Goal: Transaction & Acquisition: Purchase product/service

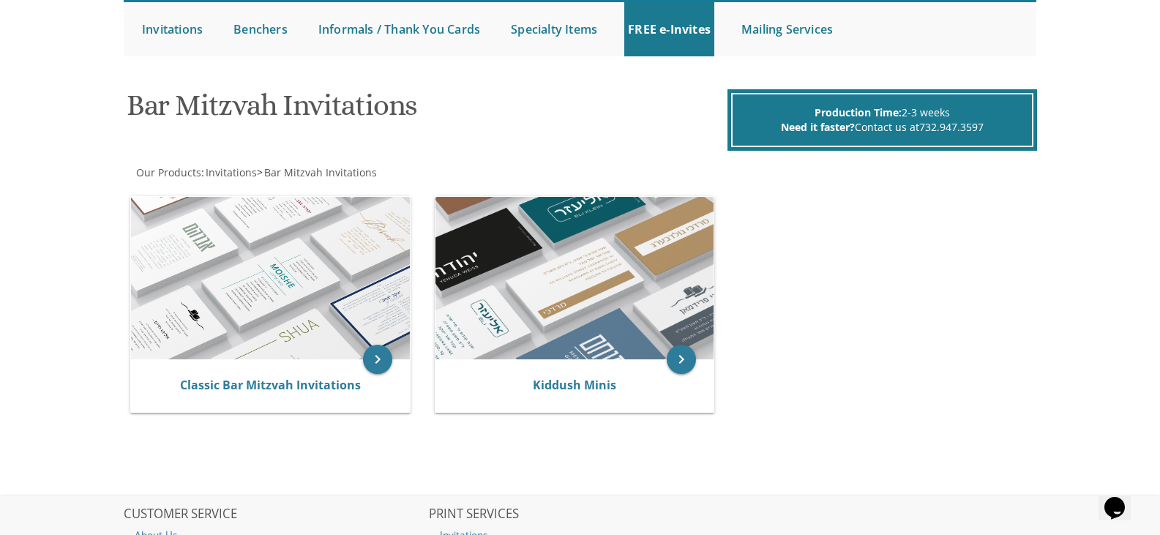
scroll to position [146, 0]
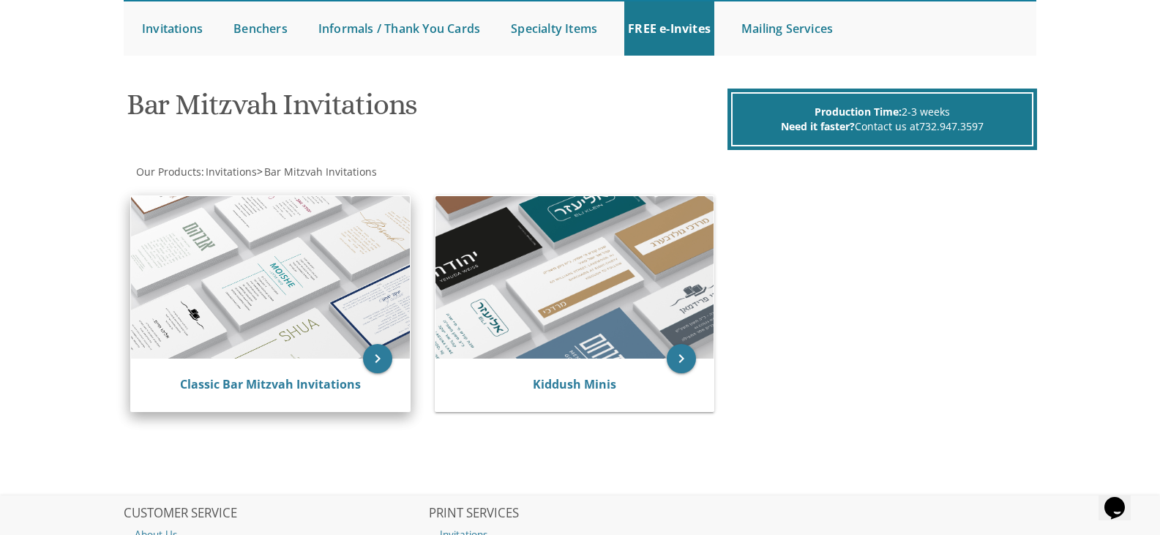
click at [342, 261] on img at bounding box center [270, 277] width 279 height 162
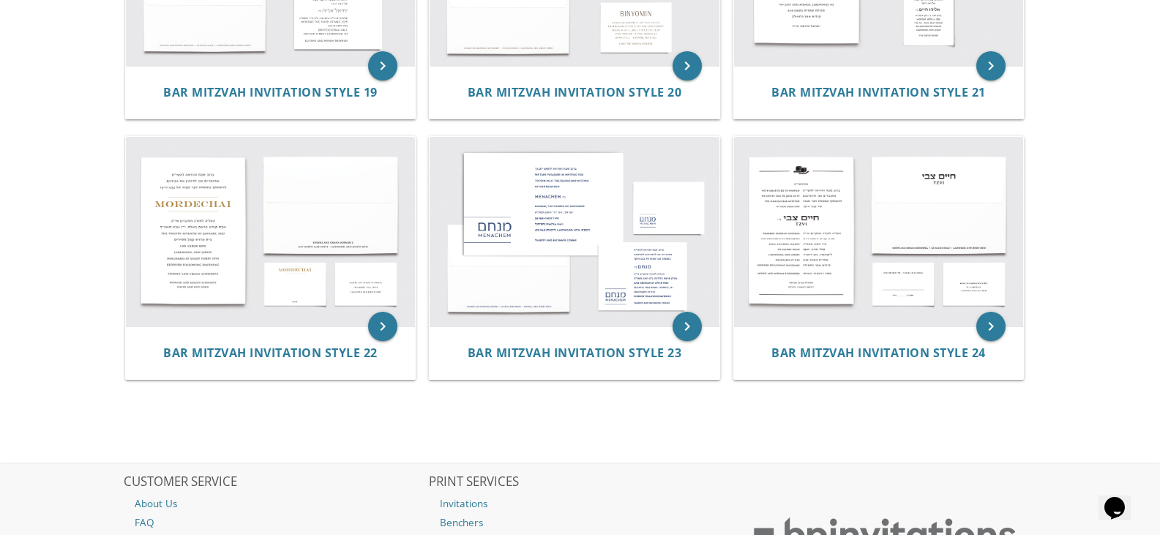
scroll to position [1976, 0]
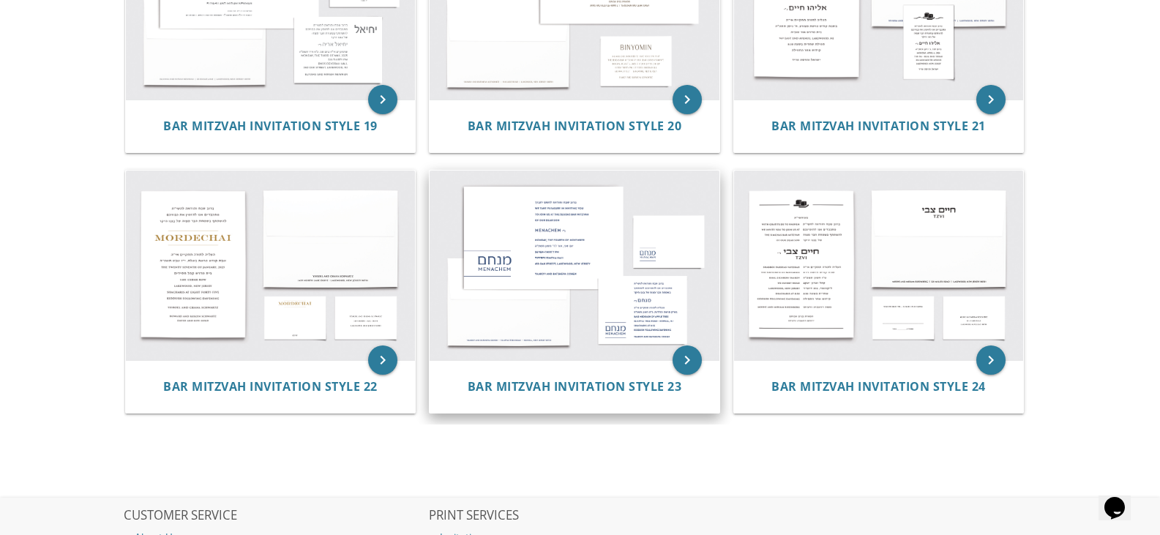
click at [544, 249] on img at bounding box center [575, 265] width 290 height 190
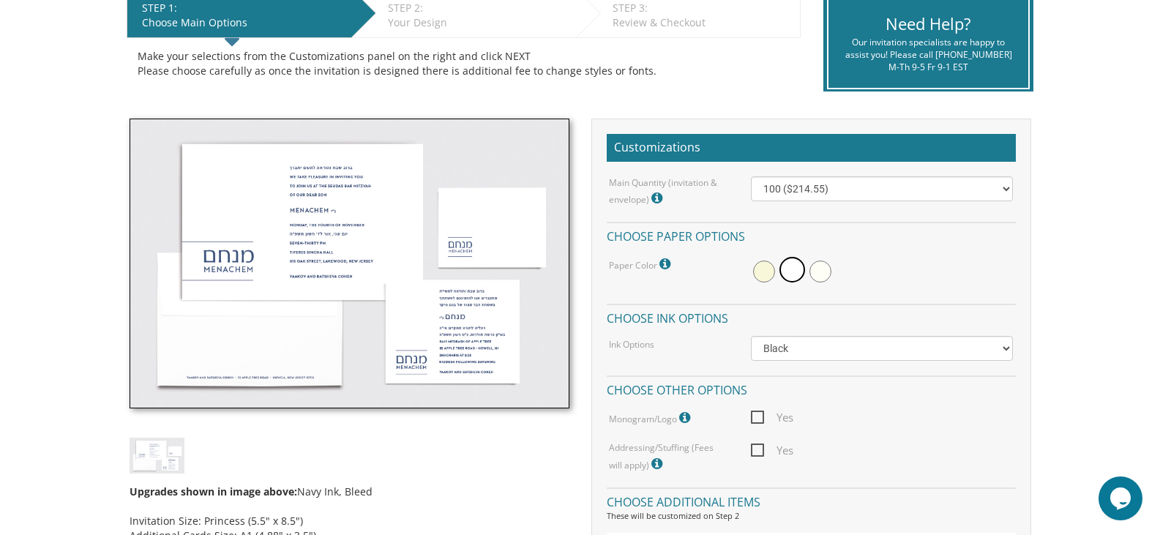
scroll to position [293, 0]
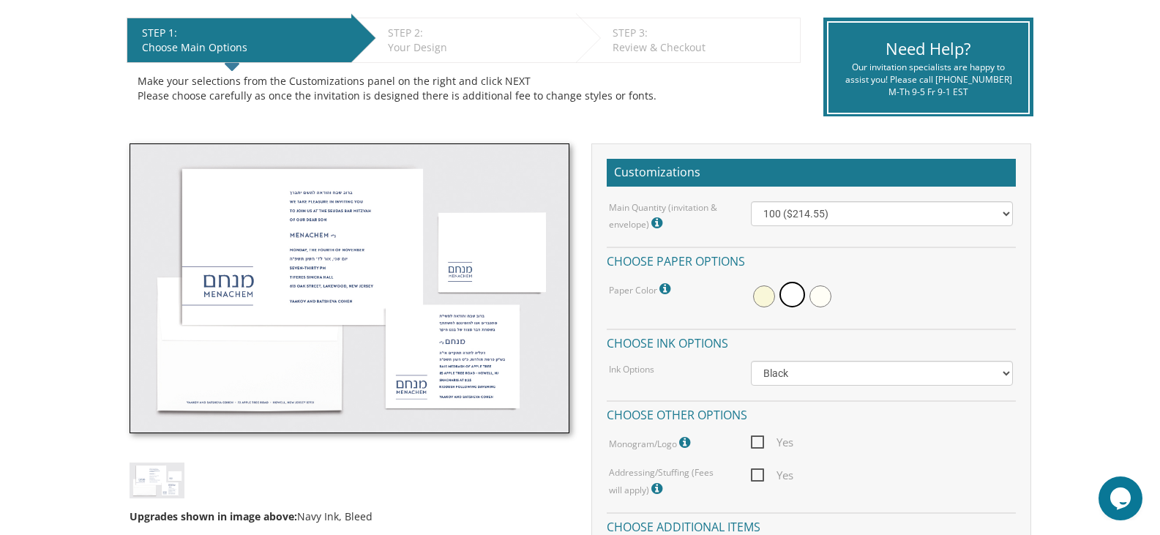
click at [313, 271] on img at bounding box center [350, 288] width 440 height 290
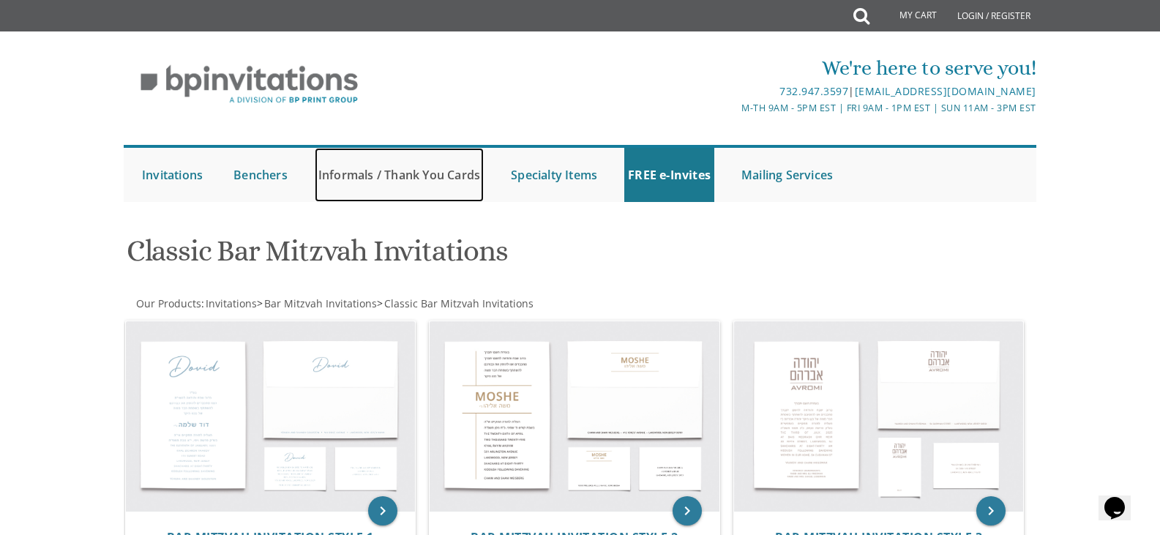
click at [378, 187] on link "Informals / Thank You Cards" at bounding box center [399, 175] width 169 height 54
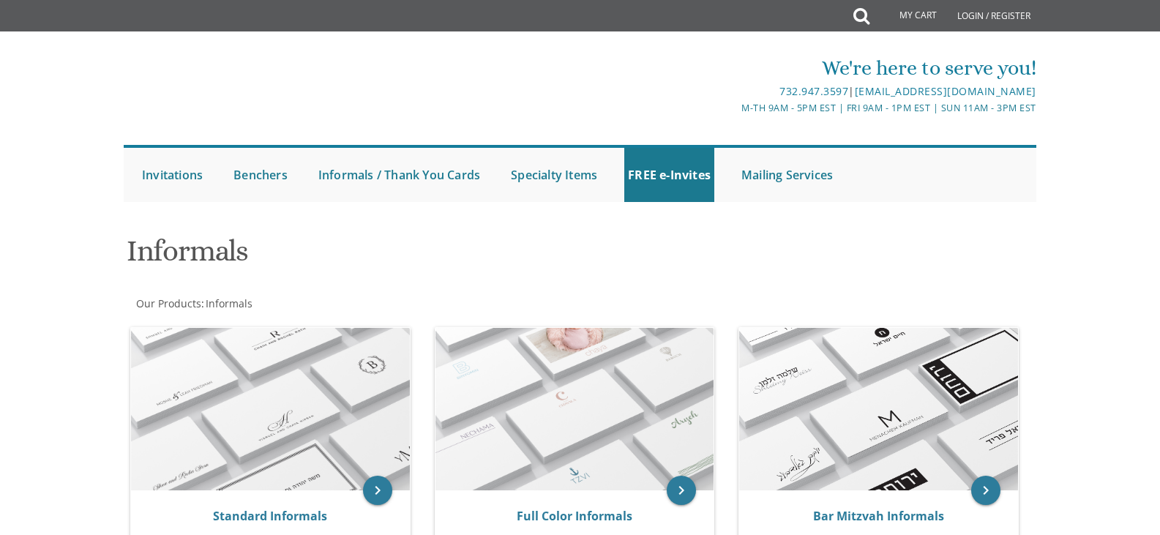
click at [392, 231] on div "Informals" at bounding box center [425, 253] width 619 height 58
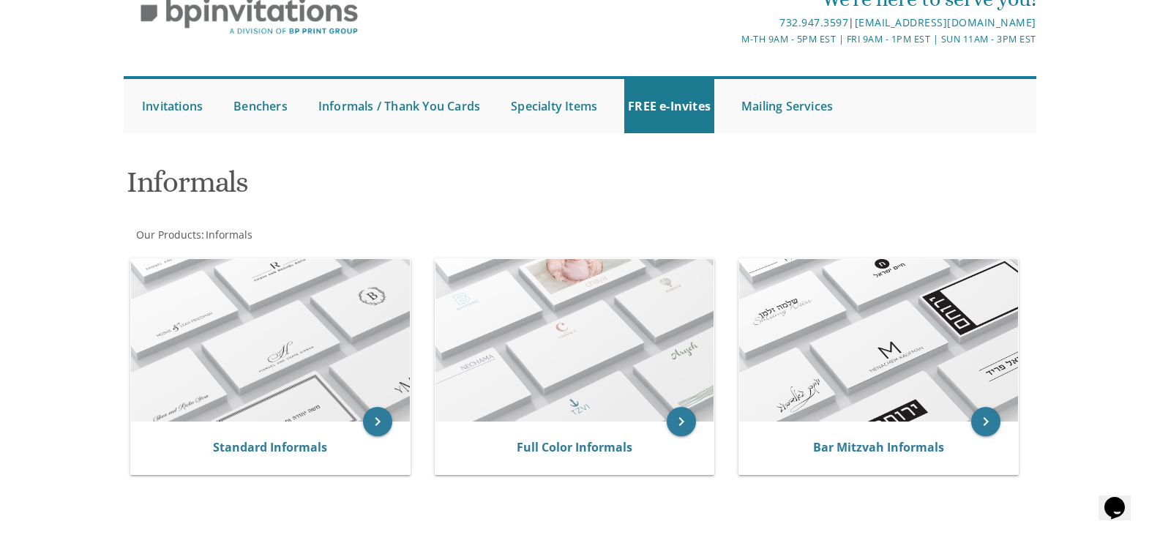
scroll to position [146, 0]
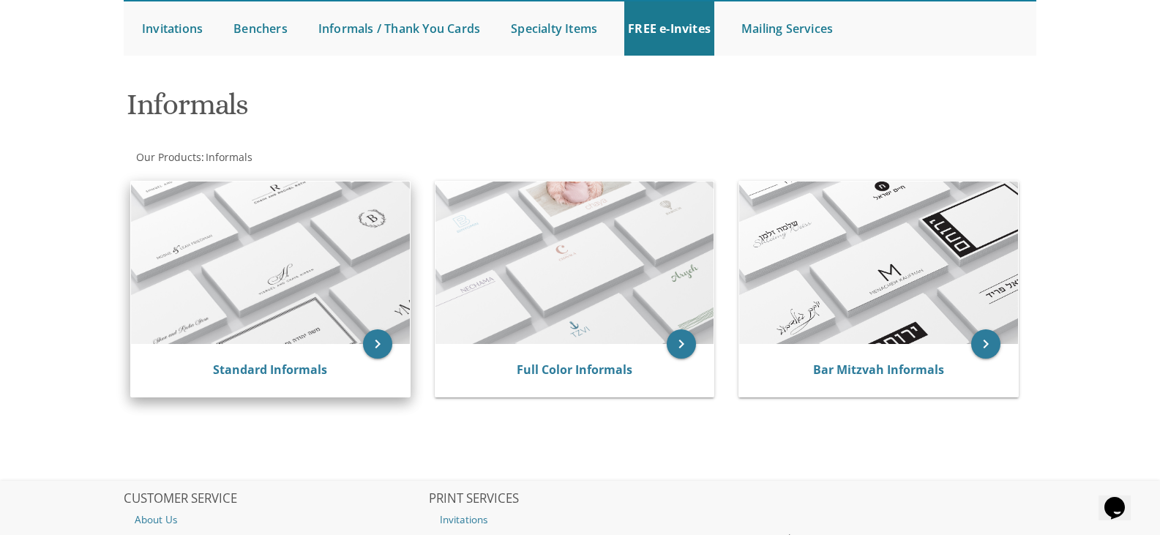
click at [367, 250] on img at bounding box center [270, 262] width 279 height 162
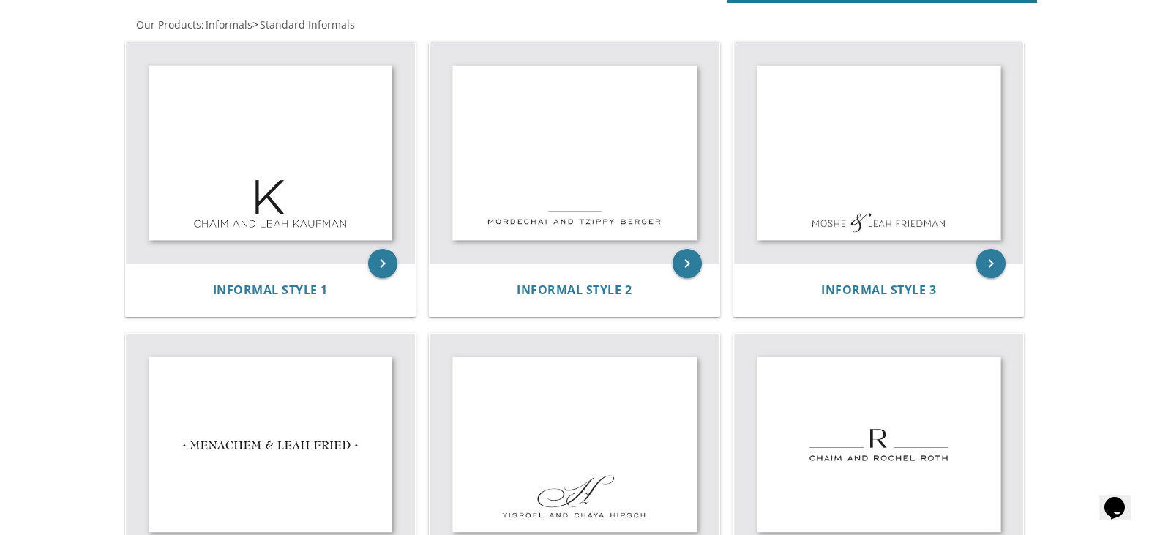
scroll to position [293, 0]
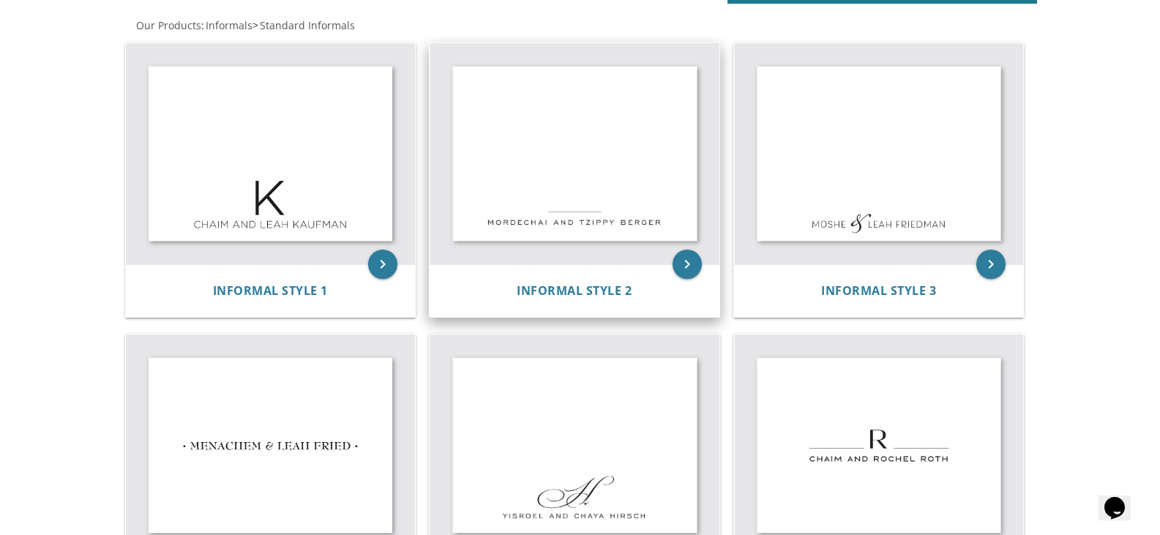
click at [593, 192] on img at bounding box center [575, 154] width 290 height 222
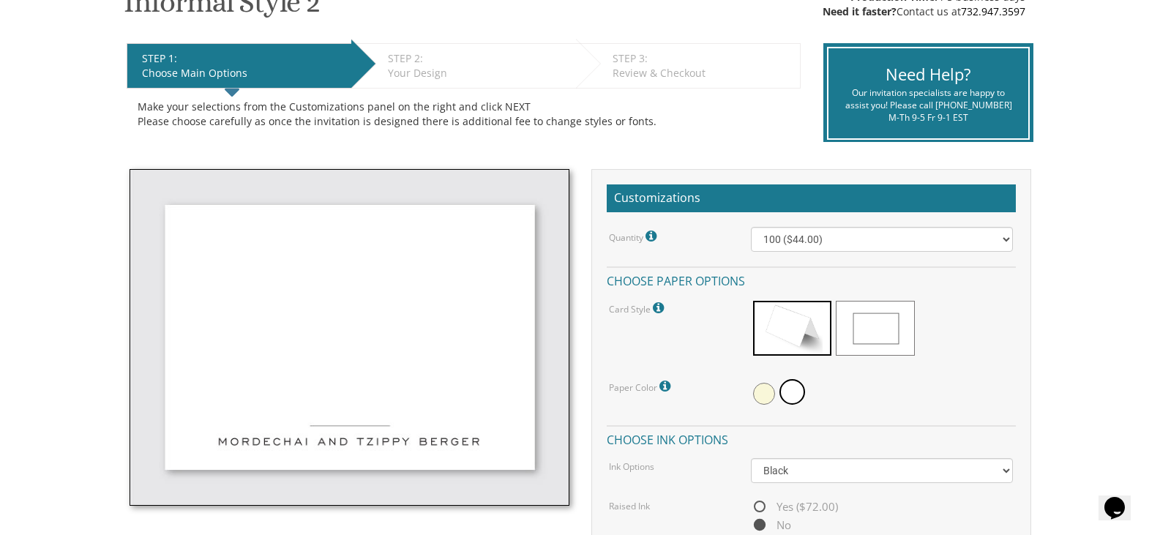
scroll to position [293, 0]
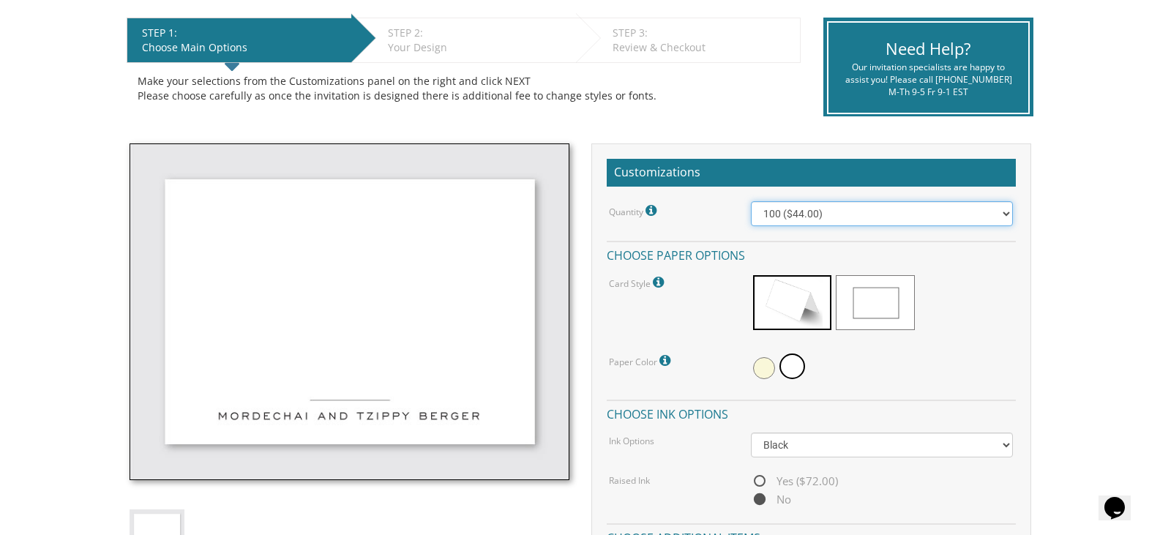
click at [784, 217] on select "100 ($44.00) 200 ($63.00) 300 ($82.00) 400 ($101.00) 500 ($120.00) 600 ($139.00…" at bounding box center [882, 213] width 262 height 25
select select "300"
click at [751, 201] on select "100 ($44.00) 200 ($63.00) 300 ($82.00) 400 ($101.00) 500 ($120.00) 600 ($139.00…" at bounding box center [882, 213] width 262 height 25
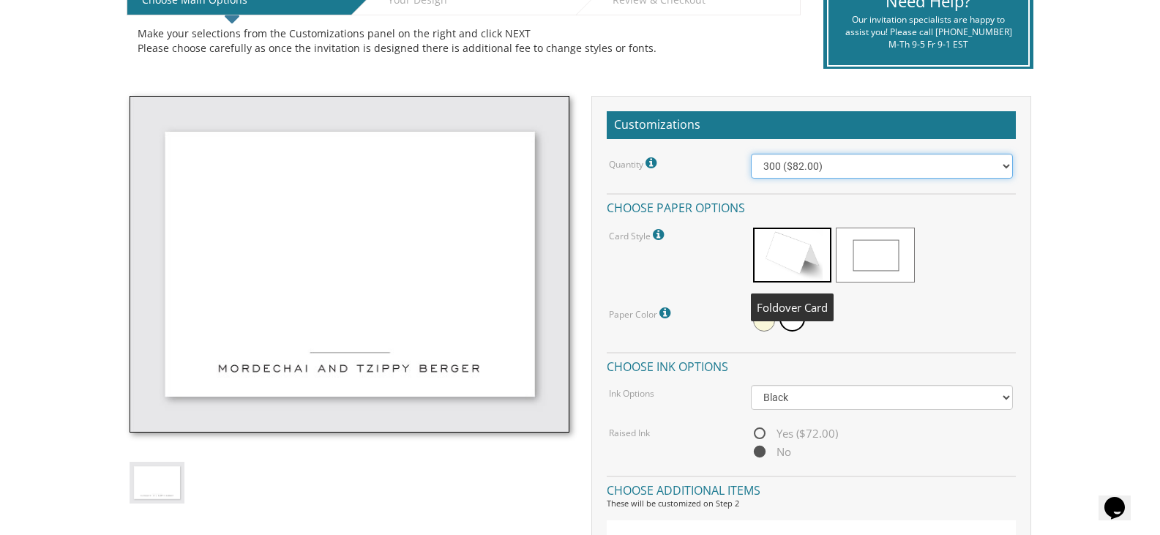
scroll to position [366, 0]
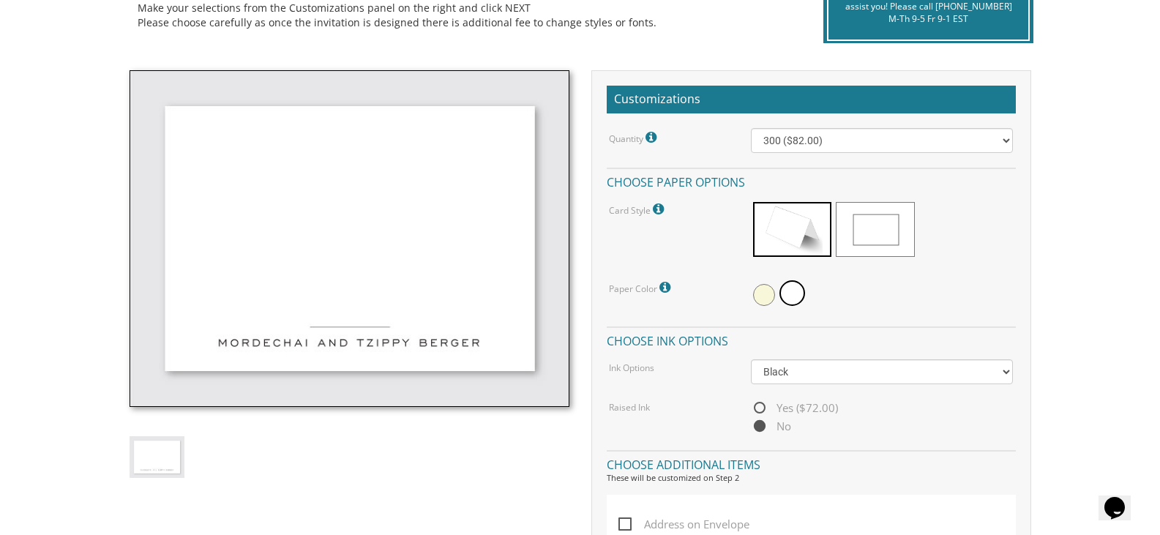
click at [812, 156] on div "Quantity Please note: Quantities may be modified after order completion. For we…" at bounding box center [811, 281] width 409 height 307
click at [814, 149] on select "100 ($44.00) 200 ($63.00) 300 ($82.00) 400 ($101.00) 500 ($120.00) 600 ($139.00…" at bounding box center [882, 140] width 262 height 25
click at [751, 128] on select "100 ($44.00) 200 ($63.00) 300 ($82.00) 400 ($101.00) 500 ($120.00) 600 ($139.00…" at bounding box center [882, 140] width 262 height 25
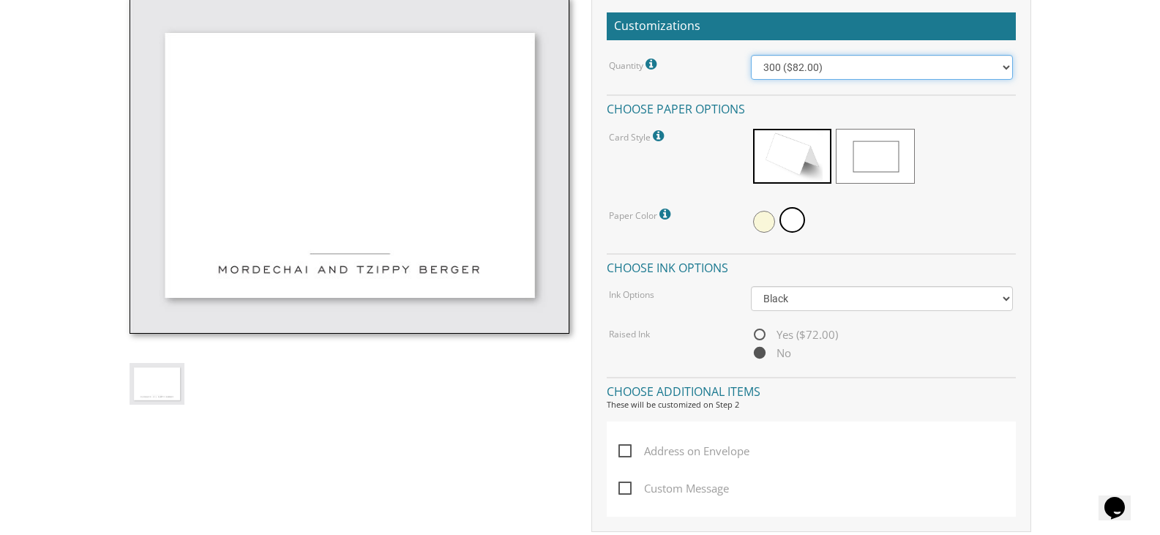
scroll to position [805, 0]
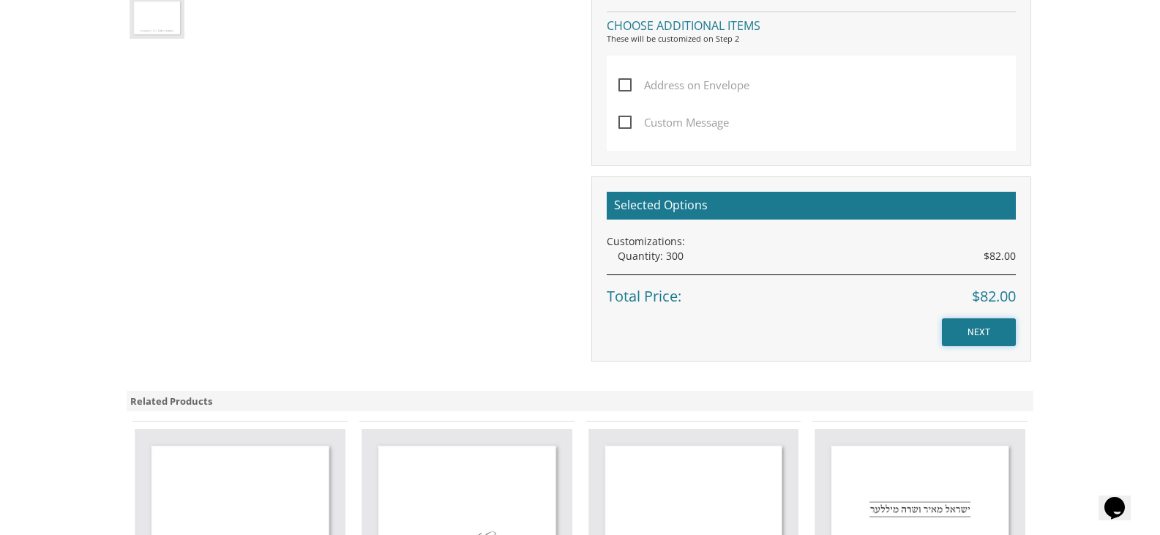
click at [982, 327] on input "NEXT" at bounding box center [979, 332] width 74 height 28
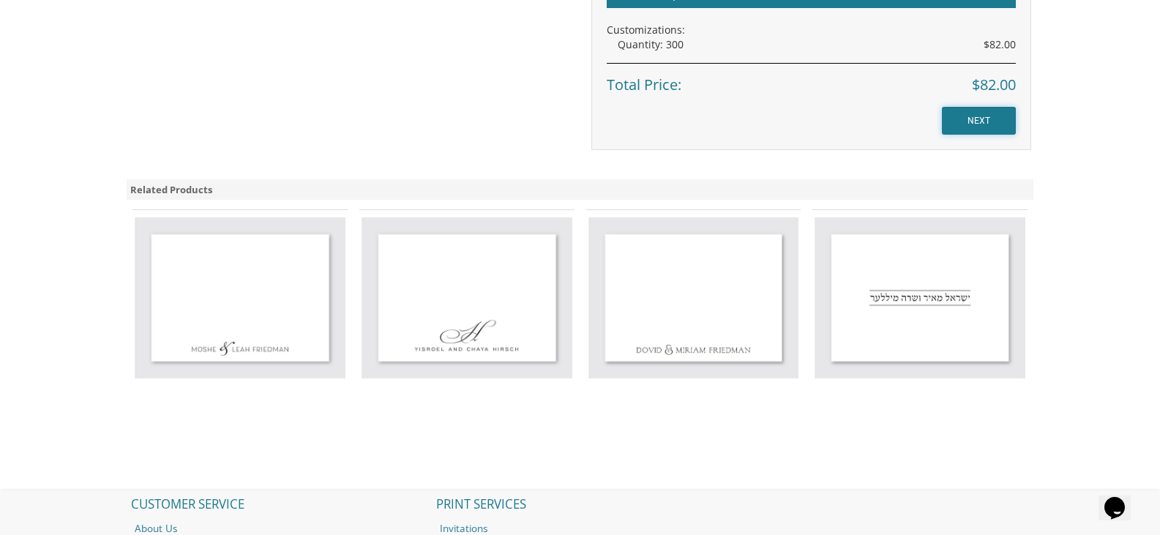
scroll to position [1024, 0]
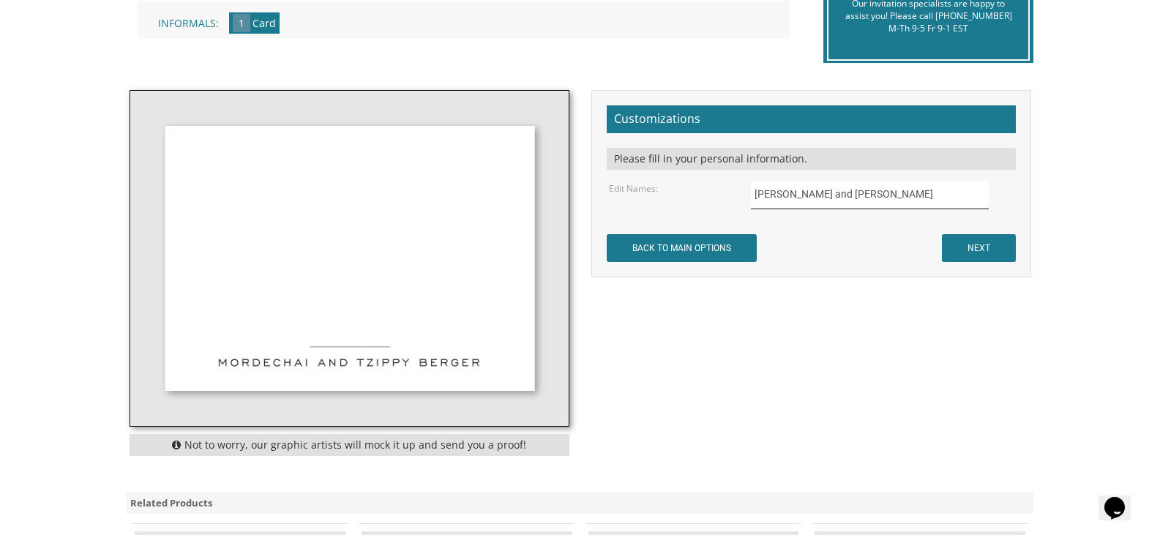
drag, startPoint x: 889, startPoint y: 198, endPoint x: 750, endPoint y: 192, distance: 139.1
click at [750, 192] on div "Mordechai and Tzippy Berger" at bounding box center [882, 195] width 284 height 29
type input "U"
type input "[PERSON_NAME] and [PERSON_NAME]"
click at [961, 248] on input "NEXT" at bounding box center [979, 248] width 74 height 28
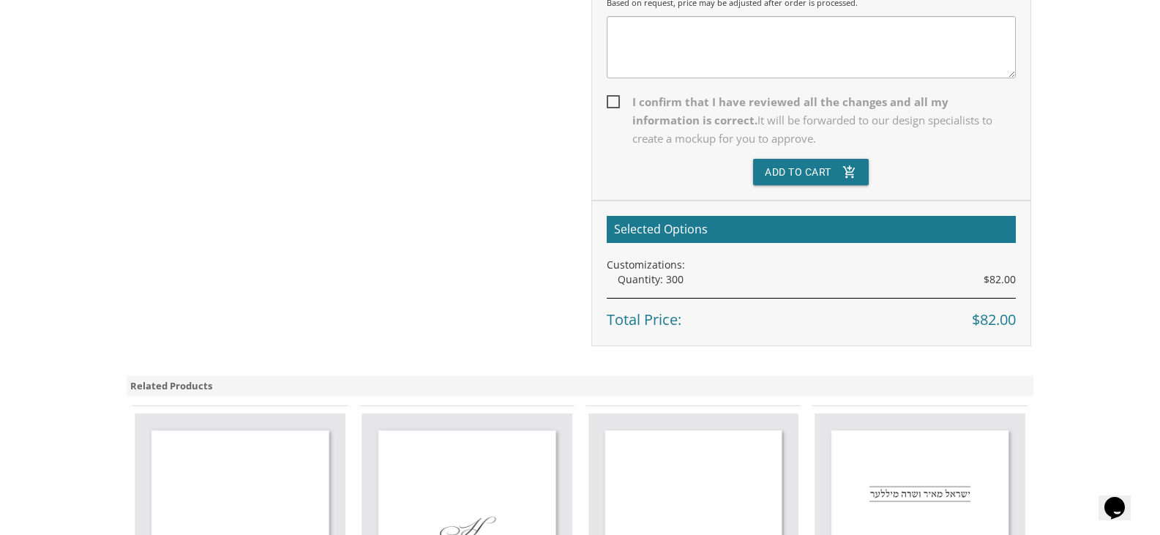
scroll to position [293, 0]
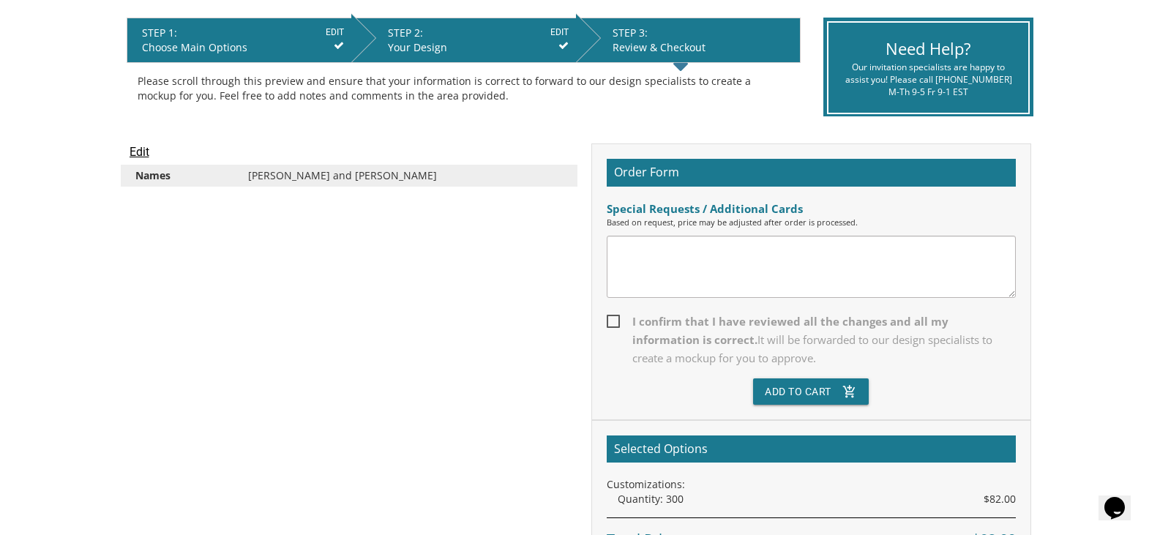
click at [161, 146] on div "Edit Names [PERSON_NAME] and [PERSON_NAME]" at bounding box center [350, 172] width 462 height 58
click at [140, 146] on input "Edit" at bounding box center [140, 152] width 20 height 18
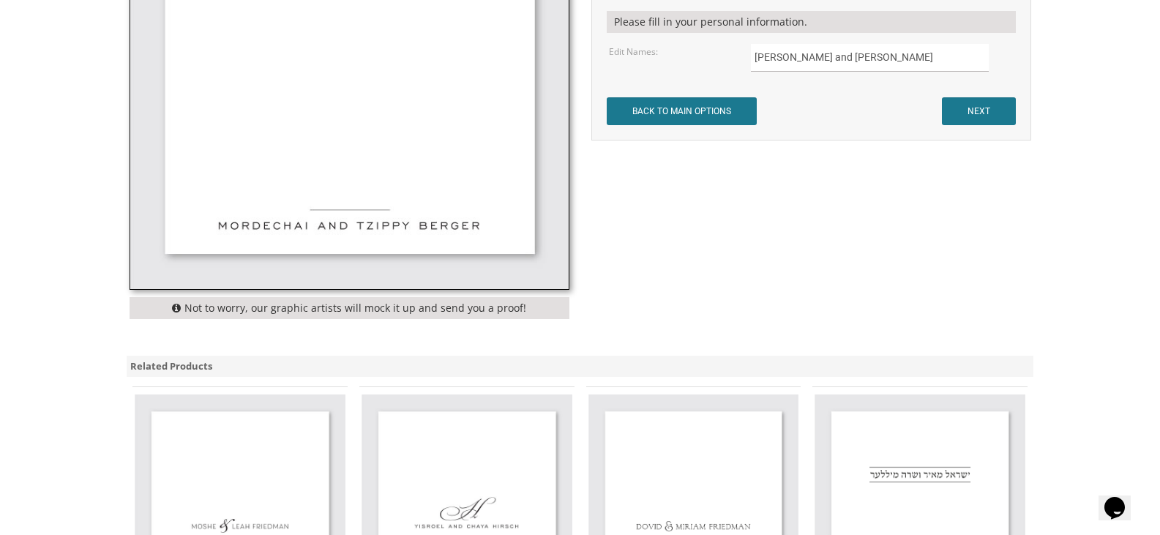
scroll to position [366, 0]
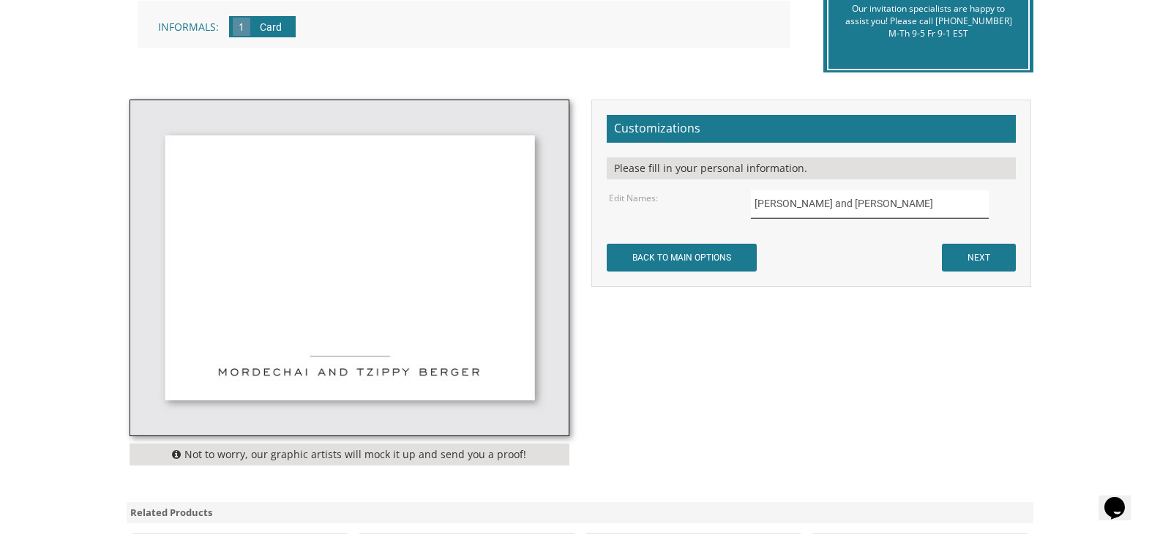
drag, startPoint x: 792, startPoint y: 203, endPoint x: 825, endPoint y: 198, distance: 32.6
click at [825, 198] on input "Yaakov Yitzchok and Sara Landsberg" at bounding box center [870, 204] width 238 height 29
type input "[PERSON_NAME] Y and [PERSON_NAME]"
click at [817, 252] on form "Customizations Please fill in your personal information. Edit Names: Yaakov Y a…" at bounding box center [811, 193] width 409 height 157
click at [937, 249] on form "Customizations Please fill in your personal information. Edit Names: Yaakov Y a…" at bounding box center [811, 193] width 409 height 157
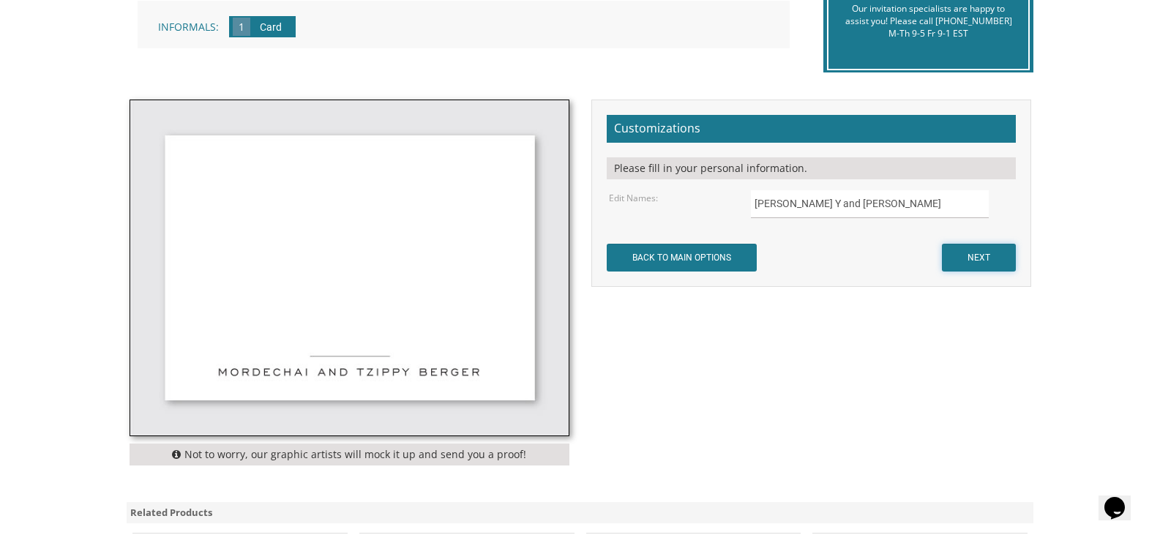
click at [965, 258] on input "NEXT" at bounding box center [979, 258] width 74 height 28
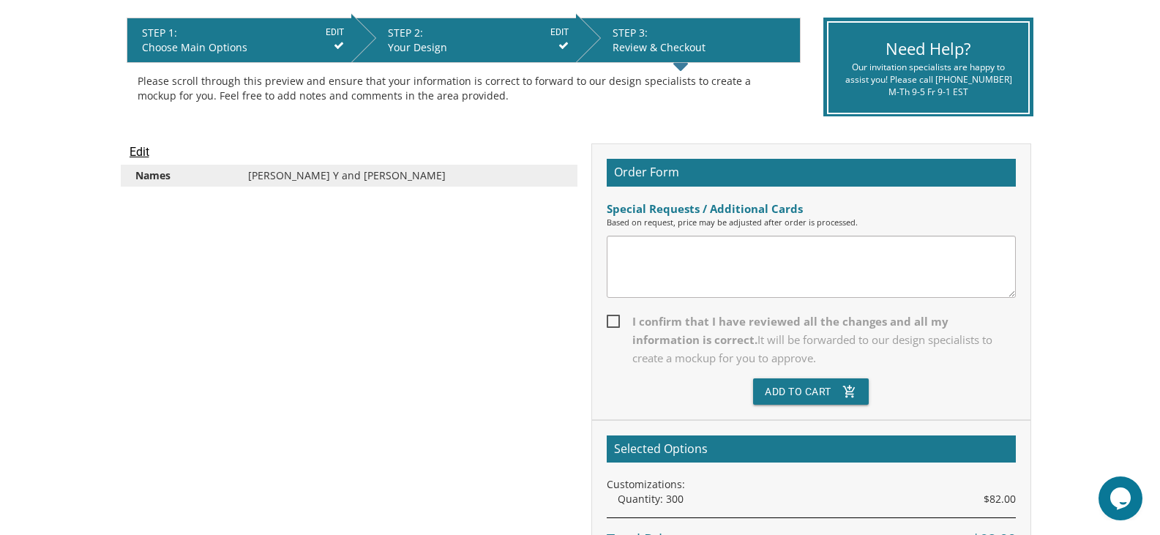
click at [616, 323] on span "I confirm that I have reviewed all the changes and all my information is correc…" at bounding box center [811, 339] width 409 height 55
click at [616, 323] on input "I confirm that I have reviewed all the changes and all my information is correc…" at bounding box center [612, 320] width 10 height 10
checkbox input "true"
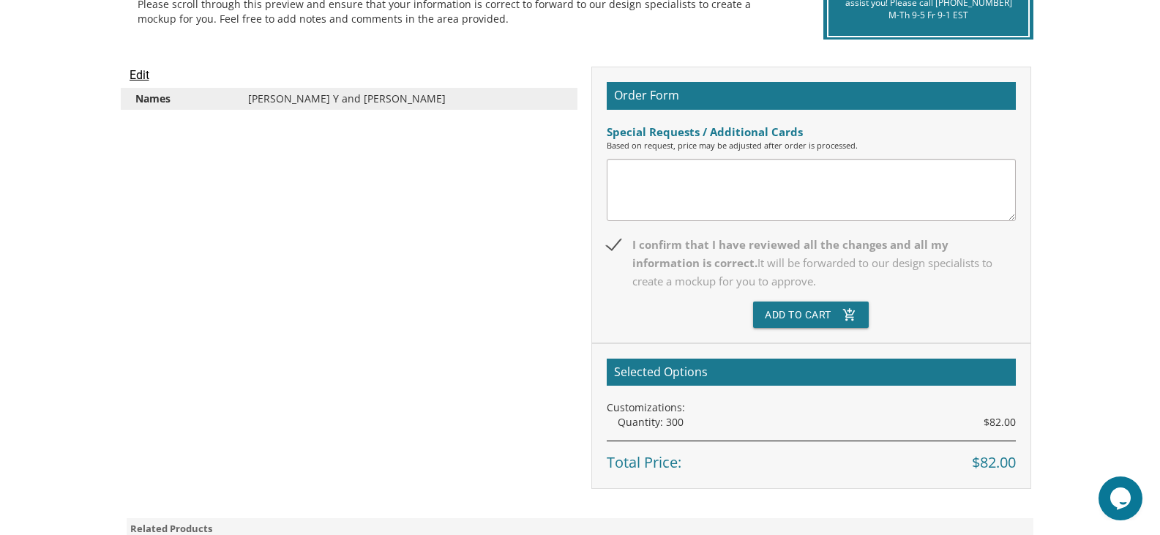
scroll to position [366, 0]
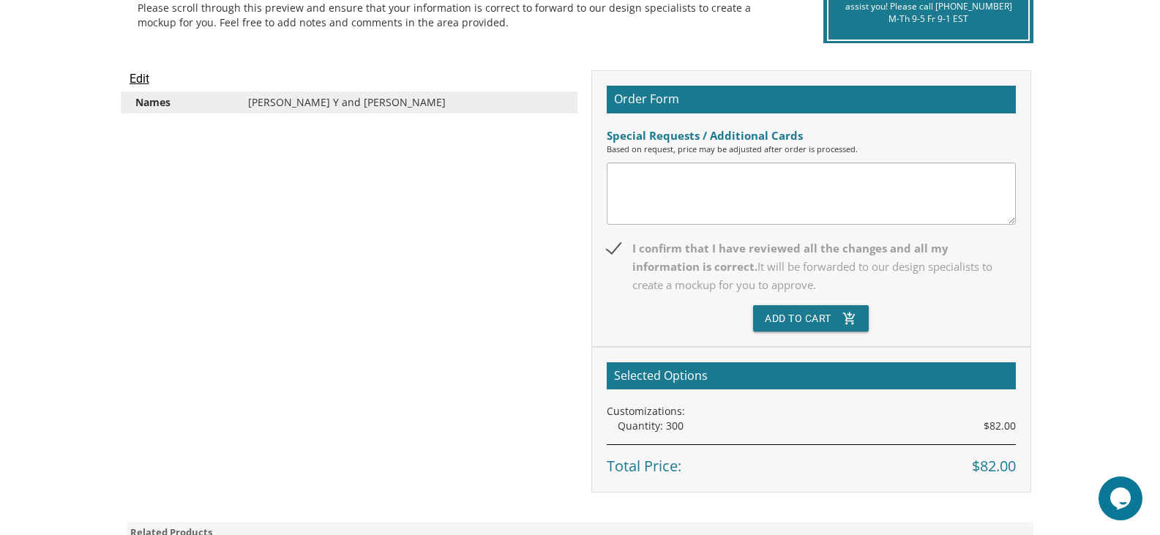
click at [141, 78] on input "Edit" at bounding box center [140, 79] width 20 height 18
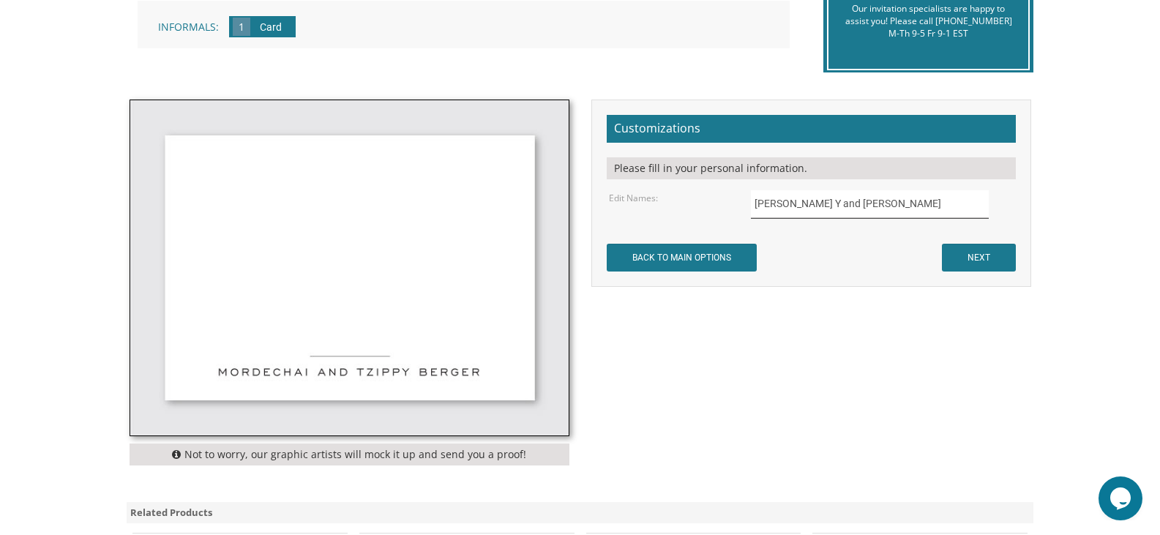
click at [793, 206] on input "[PERSON_NAME] Y and [PERSON_NAME]" at bounding box center [870, 204] width 238 height 29
click at [976, 261] on input "NEXT" at bounding box center [979, 258] width 74 height 28
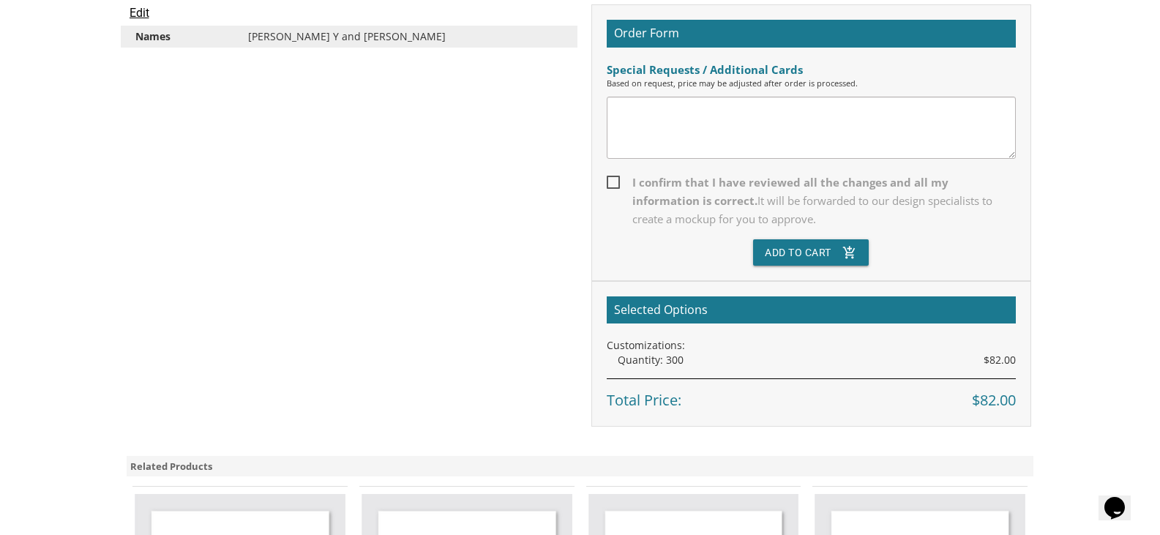
scroll to position [512, 0]
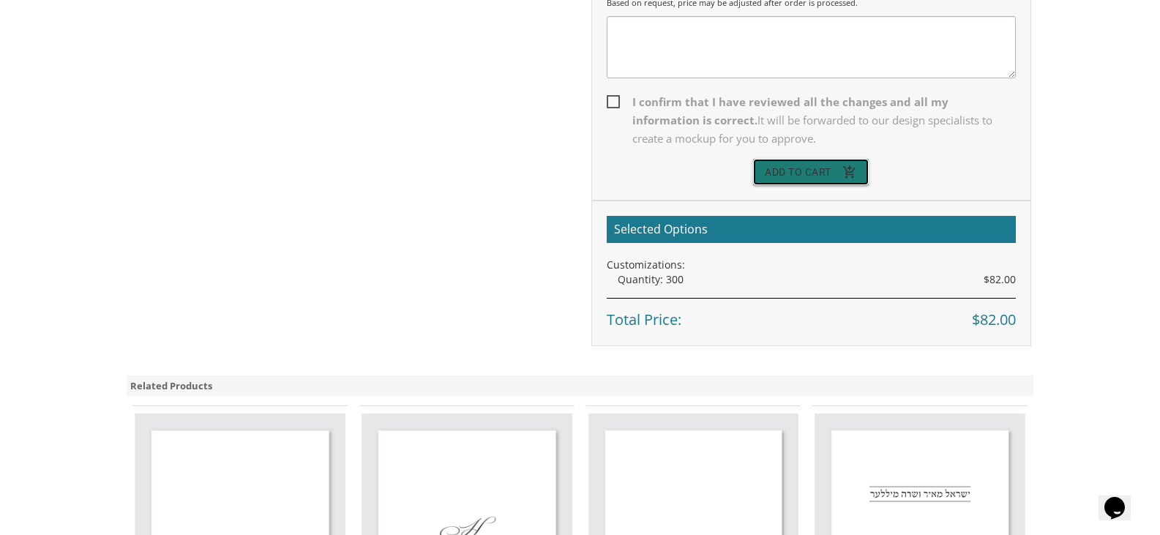
click at [821, 177] on button "Add To Cart add_shopping_cart" at bounding box center [811, 172] width 116 height 26
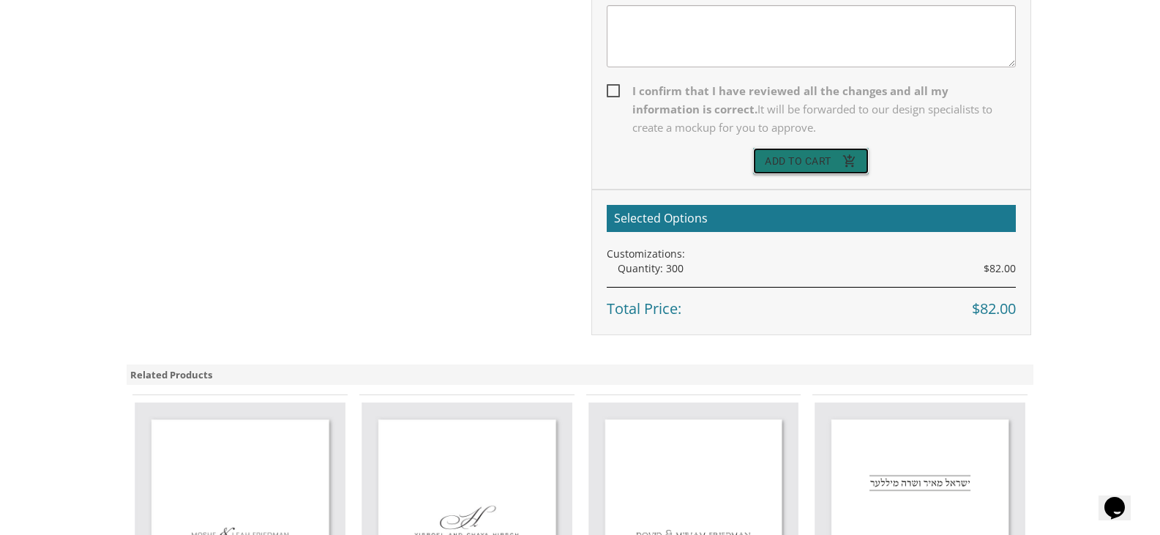
scroll to position [157, 0]
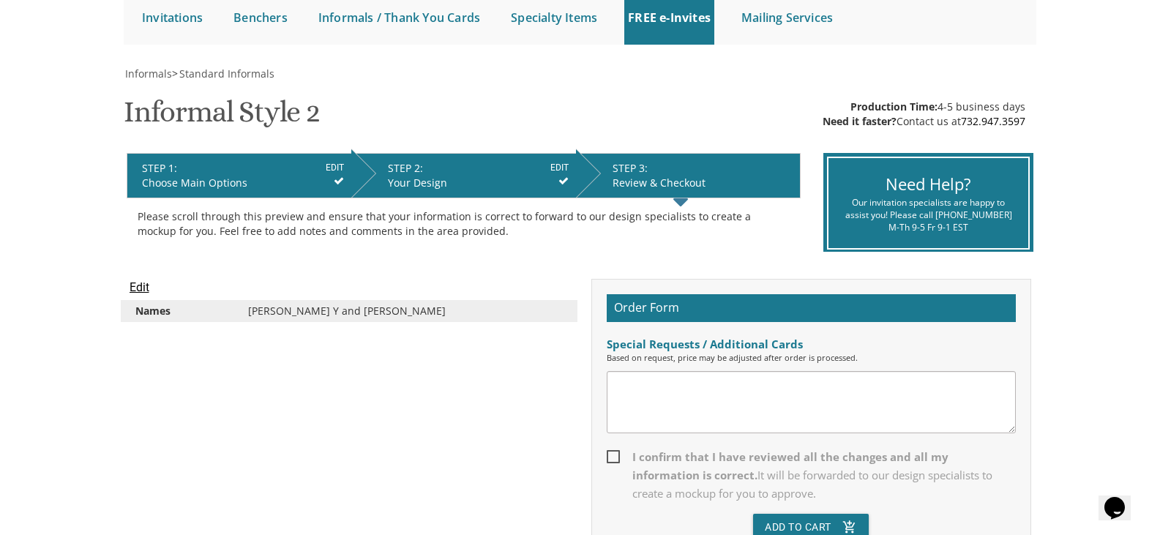
click at [137, 286] on input "Edit" at bounding box center [140, 288] width 20 height 18
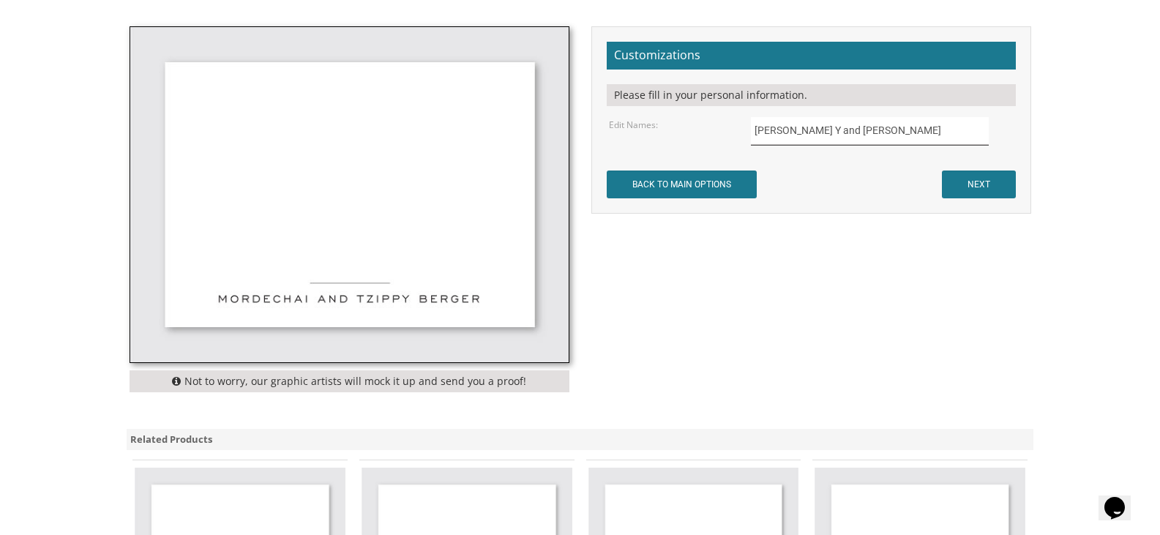
click at [795, 132] on input "[PERSON_NAME] Y and [PERSON_NAME]" at bounding box center [870, 131] width 238 height 29
type input "Yaakov Yitzchok and Sara Landsberg"
click at [991, 184] on input "NEXT" at bounding box center [979, 184] width 74 height 28
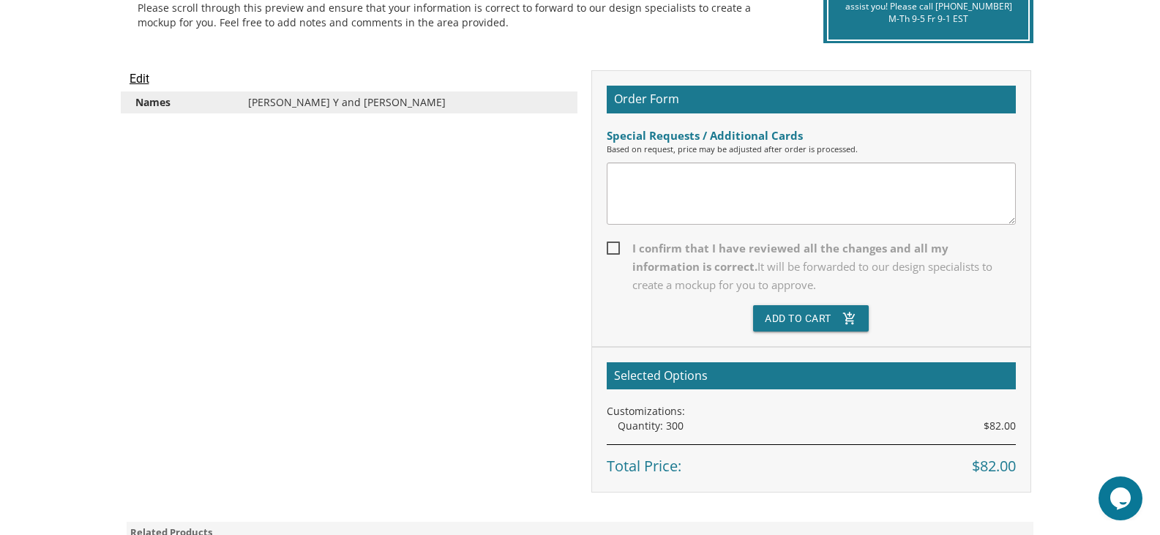
click at [615, 253] on span "I confirm that I have reviewed all the changes and all my information is correc…" at bounding box center [811, 266] width 409 height 55
click at [615, 252] on input "I confirm that I have reviewed all the changes and all my information is correc…" at bounding box center [612, 247] width 10 height 10
checkbox input "true"
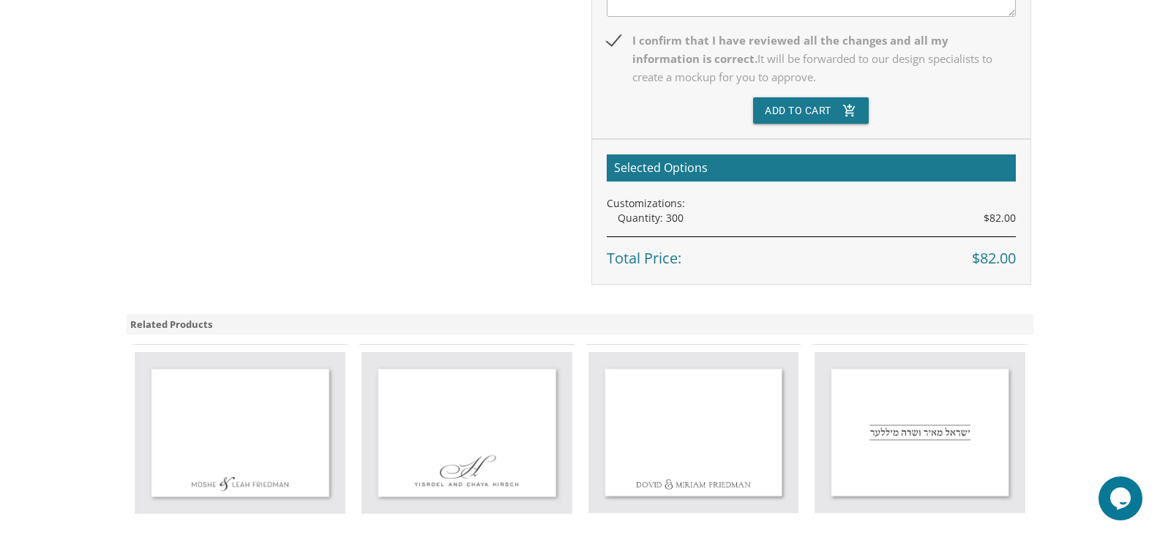
scroll to position [585, 0]
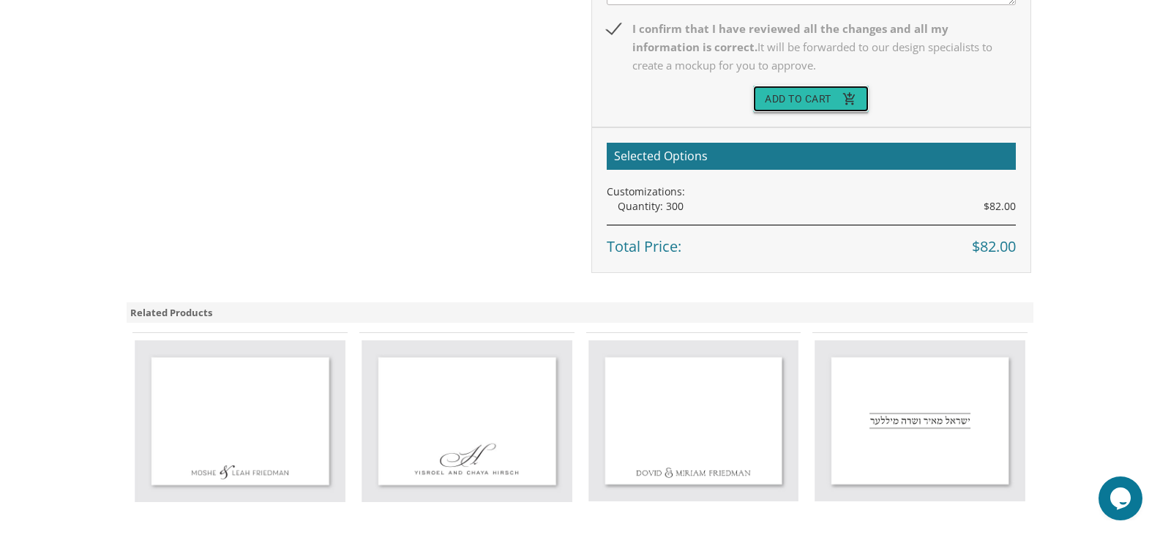
click at [799, 106] on button "Add To Cart add_shopping_cart" at bounding box center [811, 99] width 116 height 26
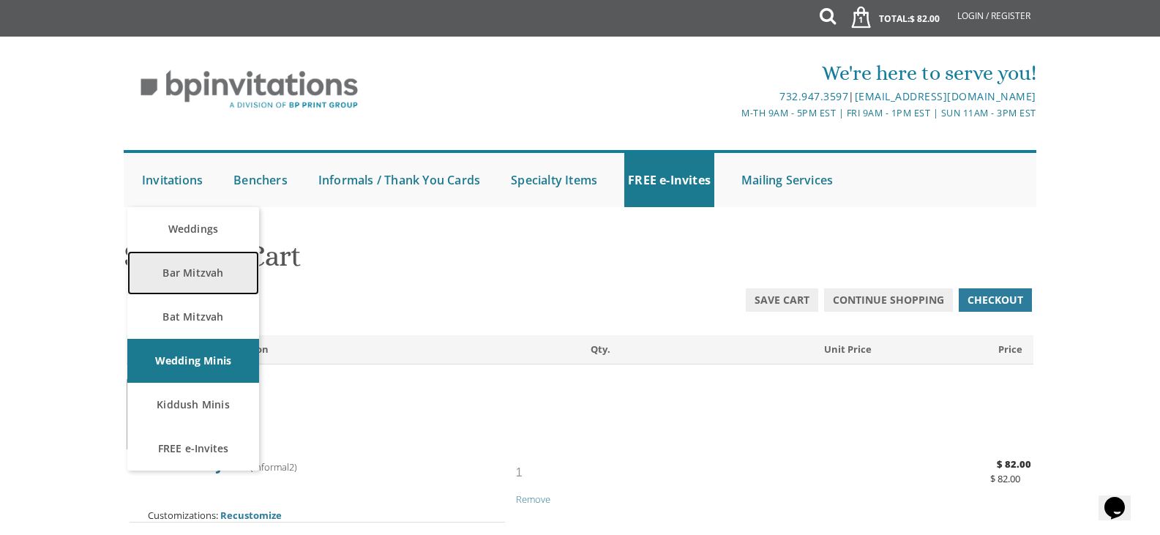
click at [184, 275] on link "Bar Mitzvah" at bounding box center [193, 273] width 132 height 44
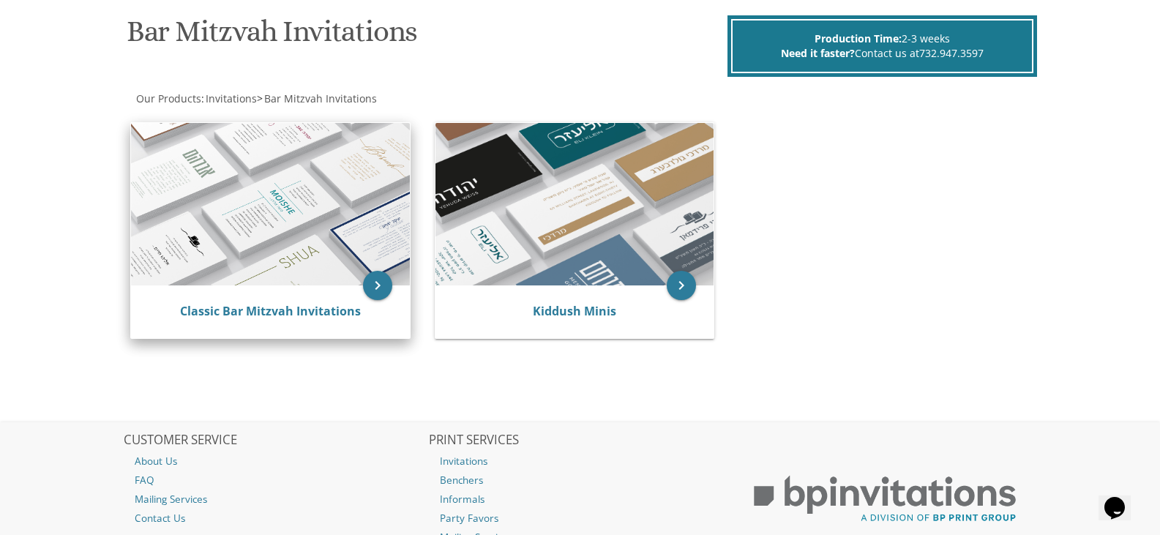
scroll to position [225, 0]
click at [250, 243] on img at bounding box center [270, 204] width 279 height 162
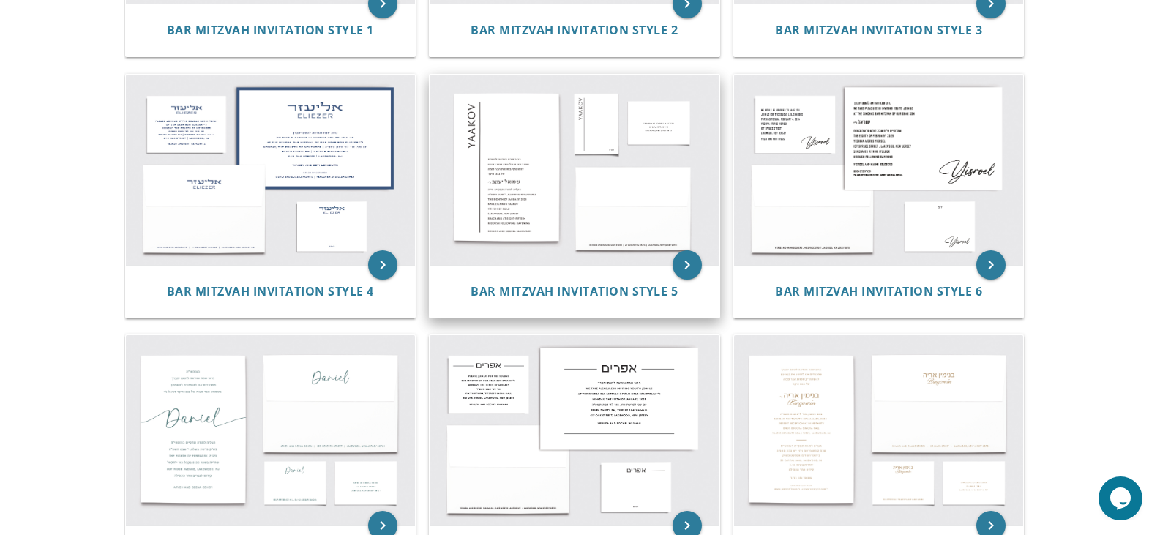
scroll to position [585, 0]
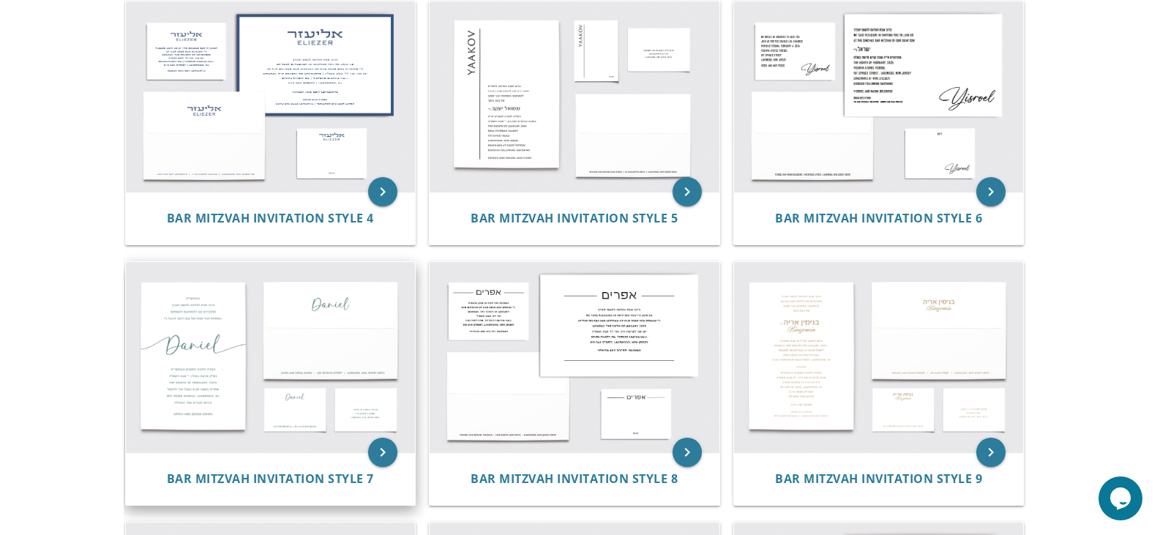
drag, startPoint x: 320, startPoint y: 309, endPoint x: 315, endPoint y: 318, distance: 10.2
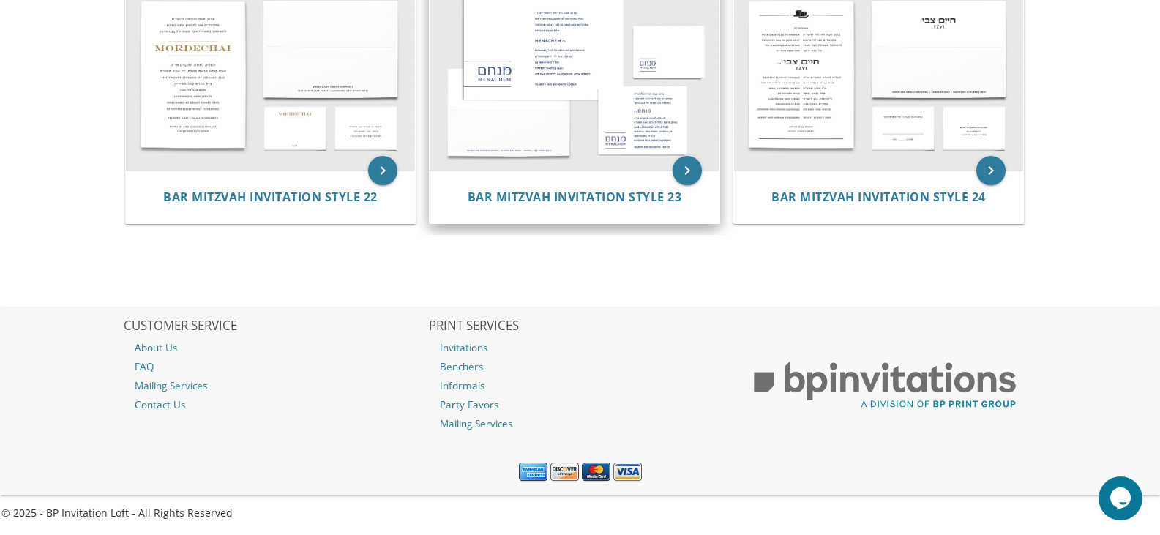
scroll to position [1951, 0]
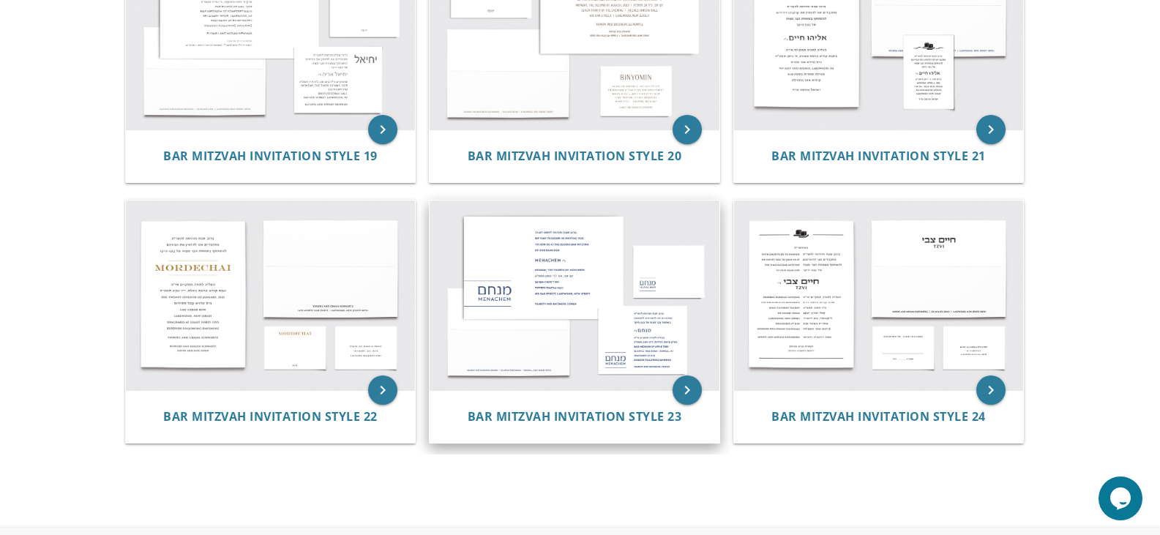
click at [575, 231] on img at bounding box center [575, 295] width 290 height 190
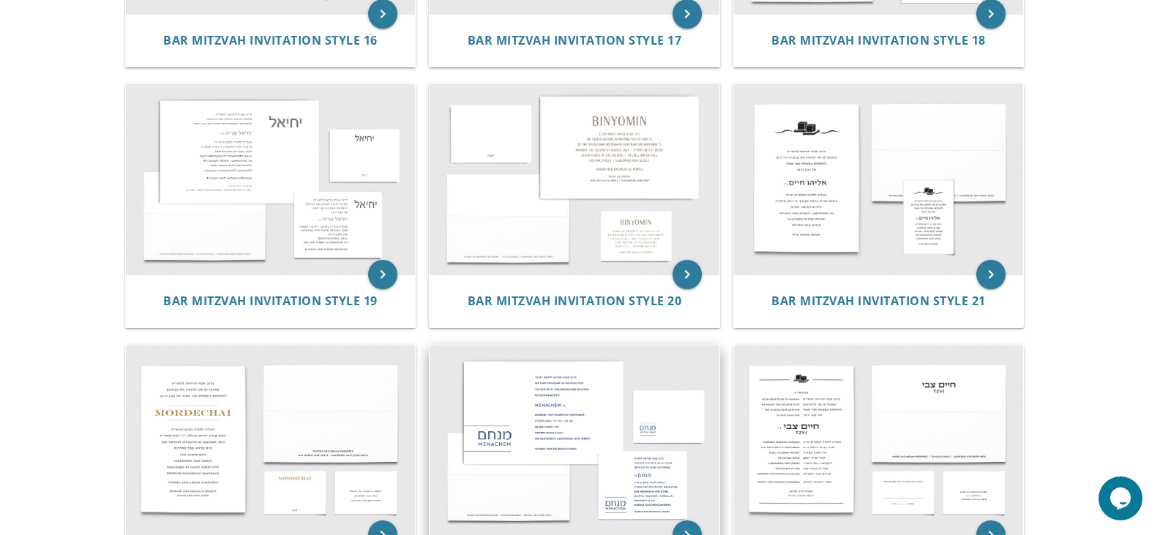
scroll to position [1804, 0]
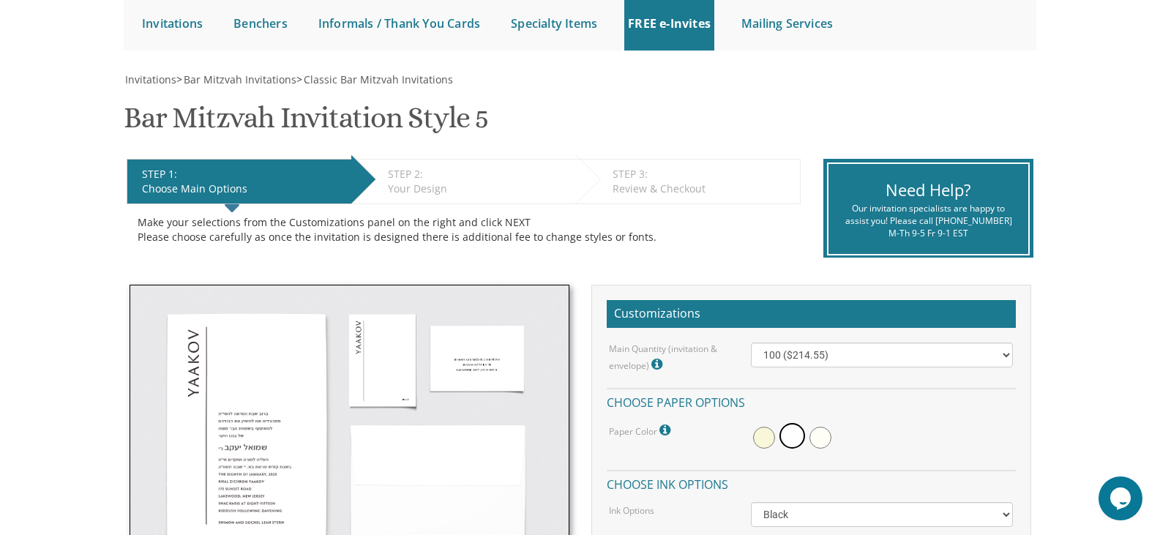
scroll to position [293, 0]
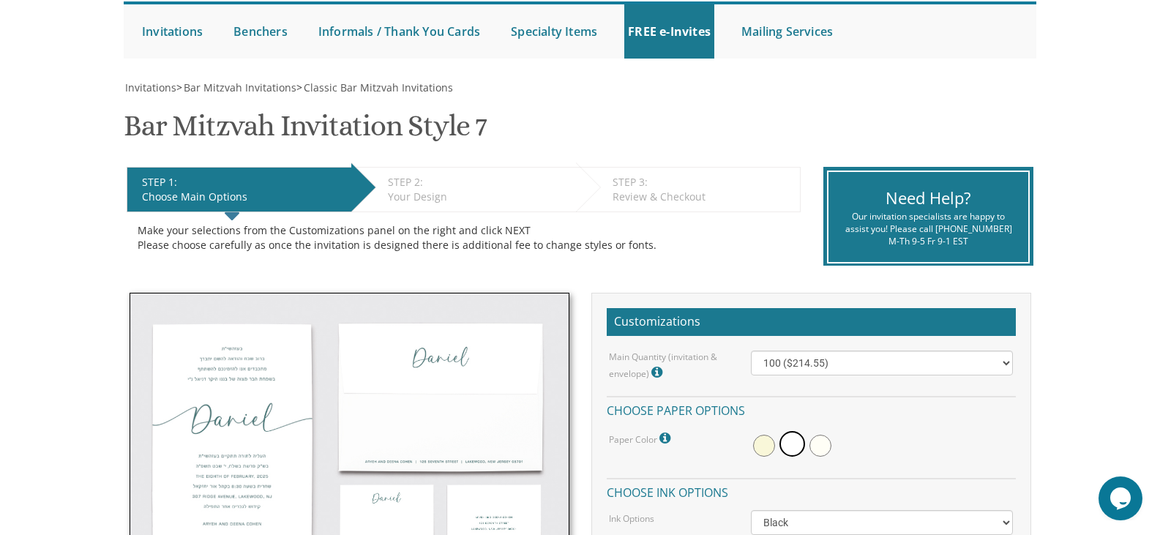
scroll to position [293, 0]
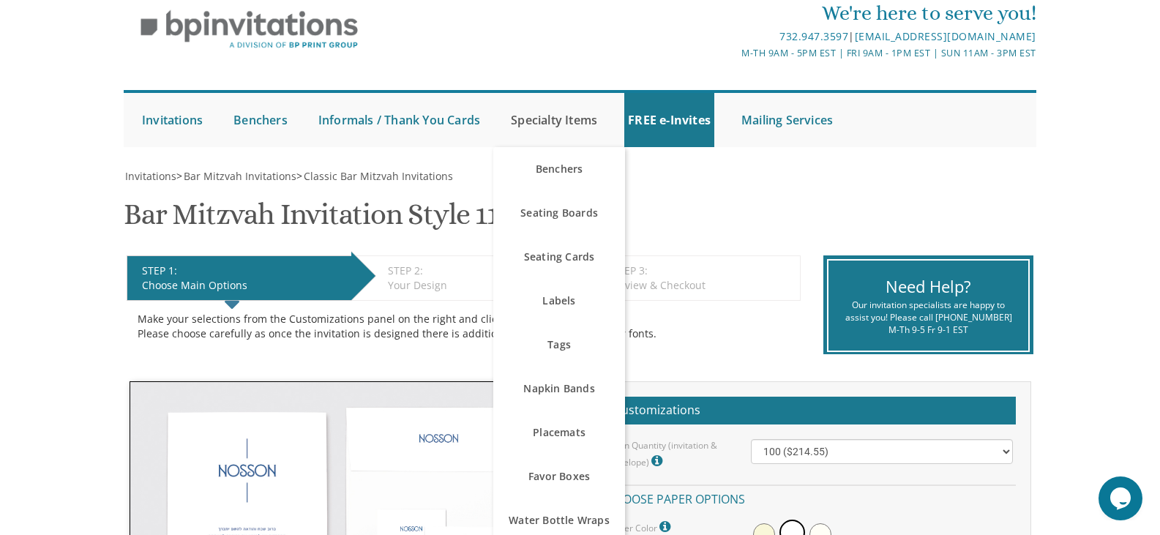
scroll to position [220, 0]
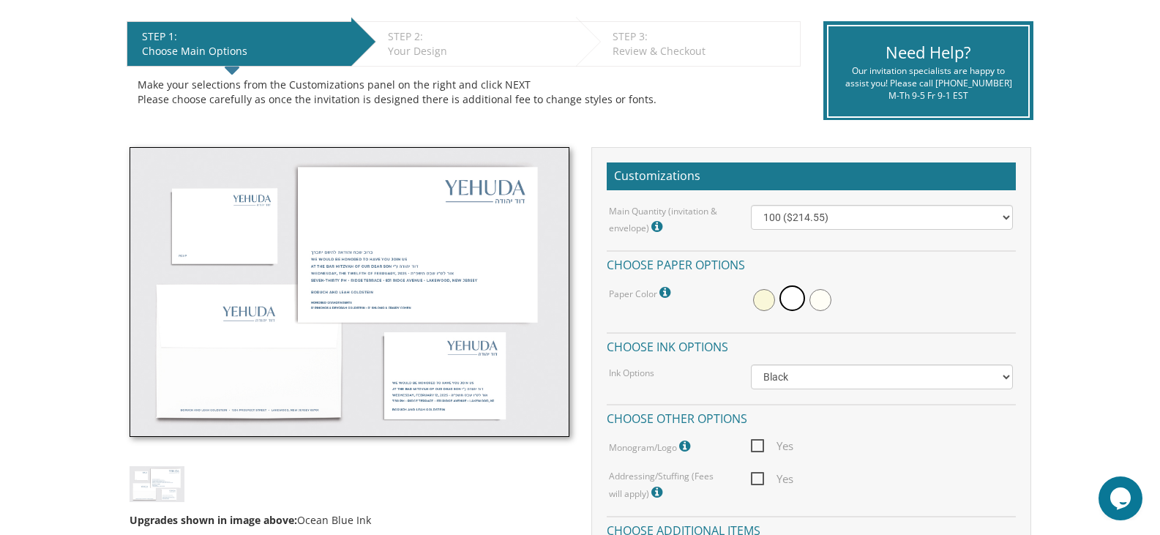
scroll to position [293, 0]
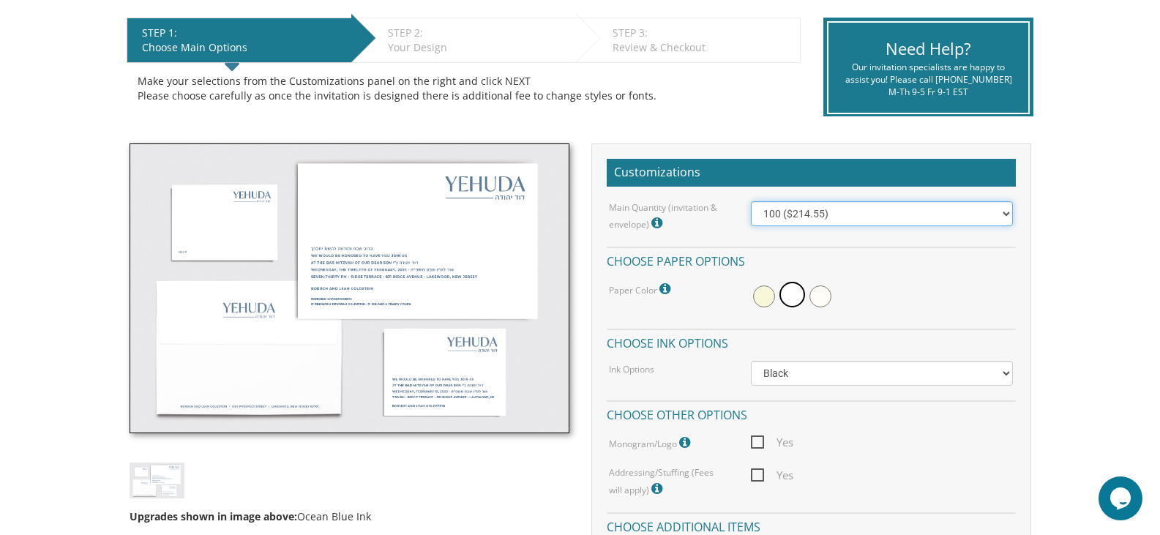
click at [813, 205] on select "100 ($214.55) 200 ($254.60) 300 ($294.25) 400 ($333.55) 500 ($373.90) 600 ($413…" at bounding box center [882, 213] width 262 height 25
click at [813, 210] on select "100 ($214.55) 200 ($254.60) 300 ($294.25) 400 ($333.55) 500 ($373.90) 600 ($413…" at bounding box center [882, 213] width 262 height 25
drag, startPoint x: 825, startPoint y: 218, endPoint x: 826, endPoint y: 225, distance: 7.5
click at [825, 218] on select "100 ($214.55) 200 ($254.60) 300 ($294.25) 400 ($333.55) 500 ($373.90) 600 ($413…" at bounding box center [882, 213] width 262 height 25
select select "300"
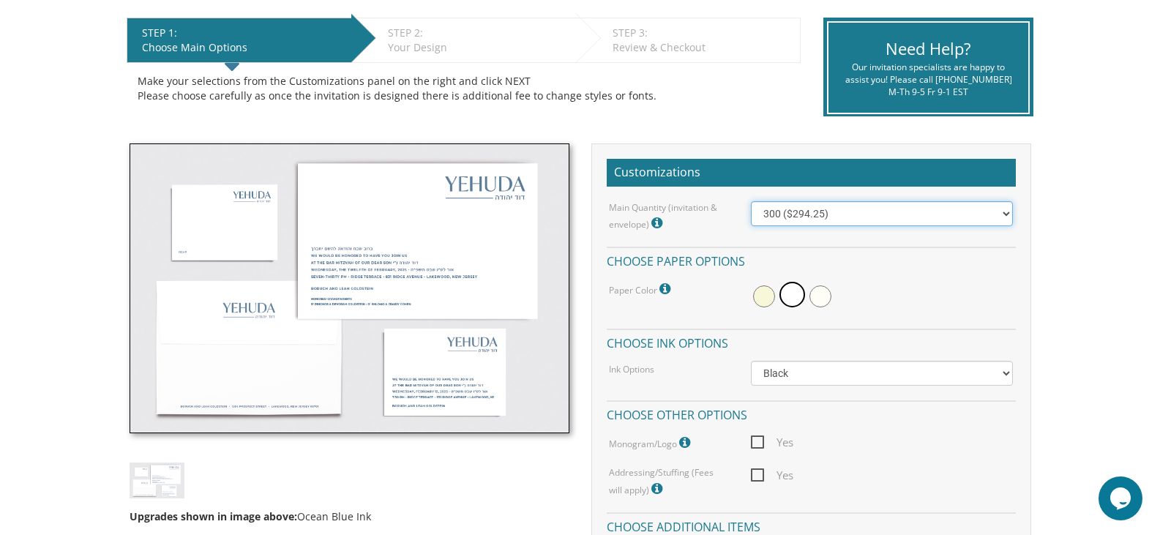
click at [751, 201] on select "100 ($214.55) 200 ($254.60) 300 ($294.25) 400 ($333.55) 500 ($373.90) 600 ($413…" at bounding box center [882, 213] width 262 height 25
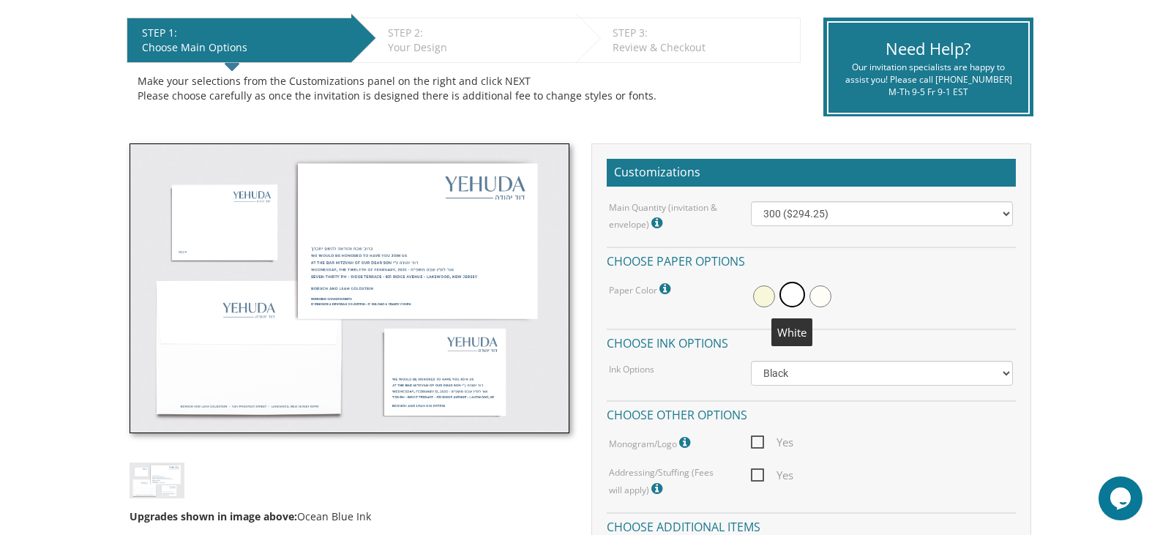
click at [791, 297] on span at bounding box center [792, 295] width 26 height 26
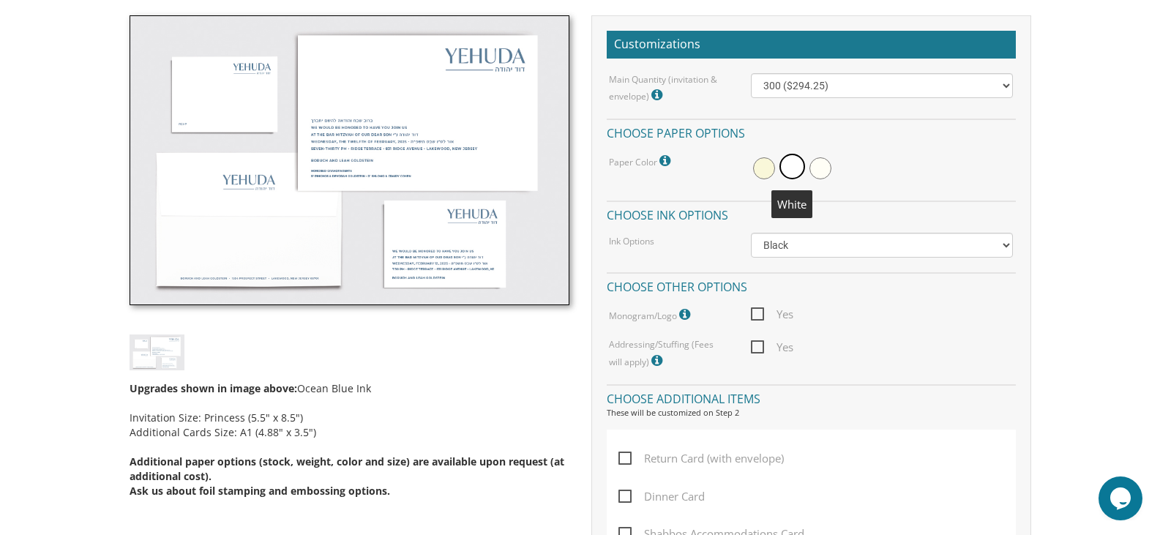
scroll to position [439, 0]
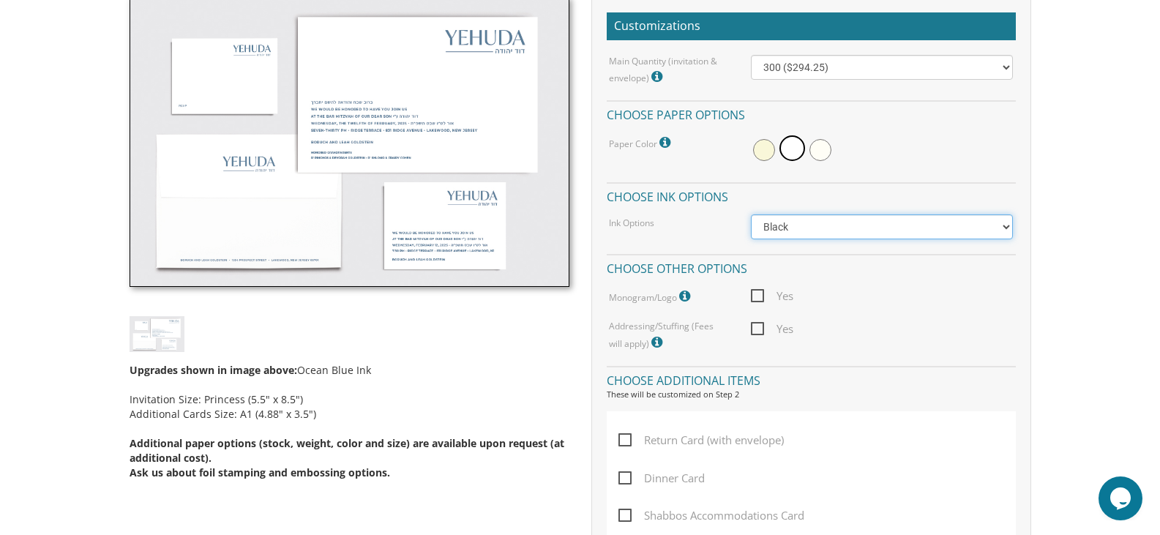
click at [787, 230] on select "Black Colored Ink ($65.00) Black + One Color ($100.00) Two Colors ($165.00)" at bounding box center [882, 226] width 262 height 25
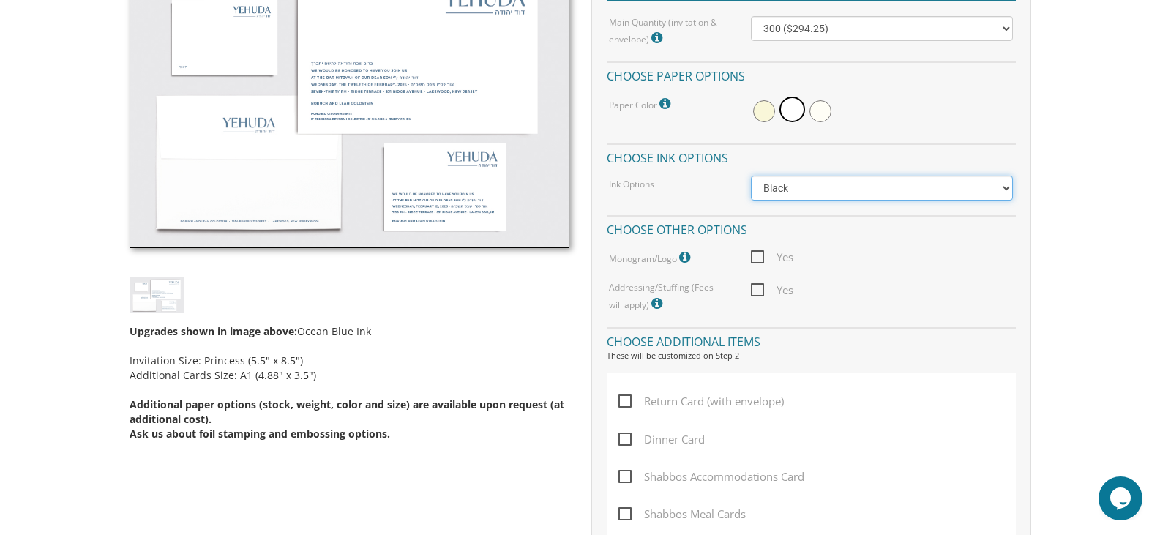
scroll to position [512, 0]
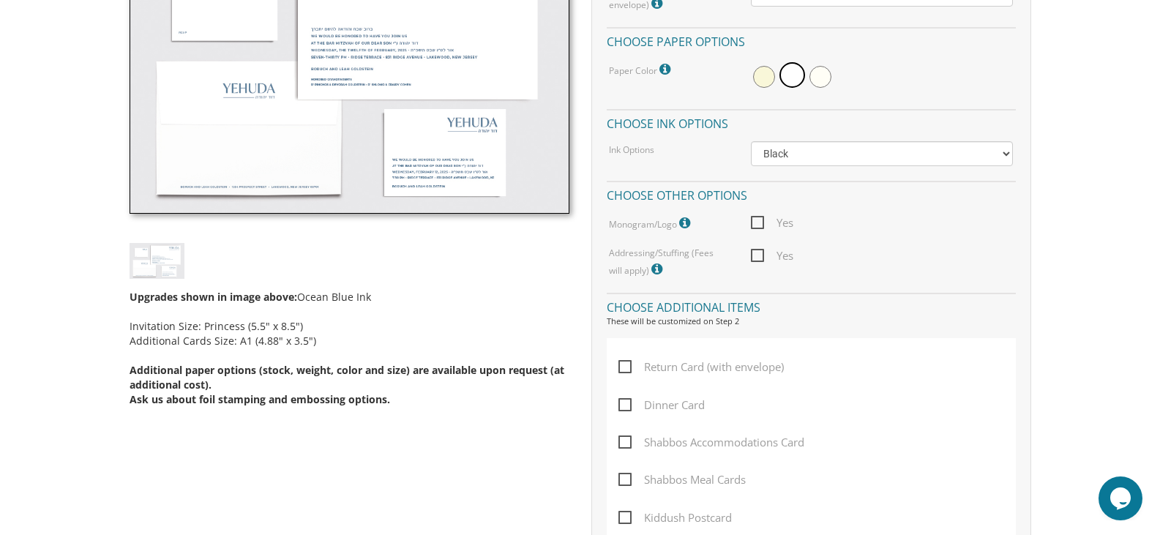
click at [756, 256] on span "Yes" at bounding box center [772, 256] width 42 height 18
click at [756, 256] on input "Yes" at bounding box center [756, 255] width 10 height 10
click at [756, 256] on span "Yes" at bounding box center [772, 256] width 42 height 18
click at [756, 256] on input "Yes" at bounding box center [756, 255] width 10 height 10
checkbox input "false"
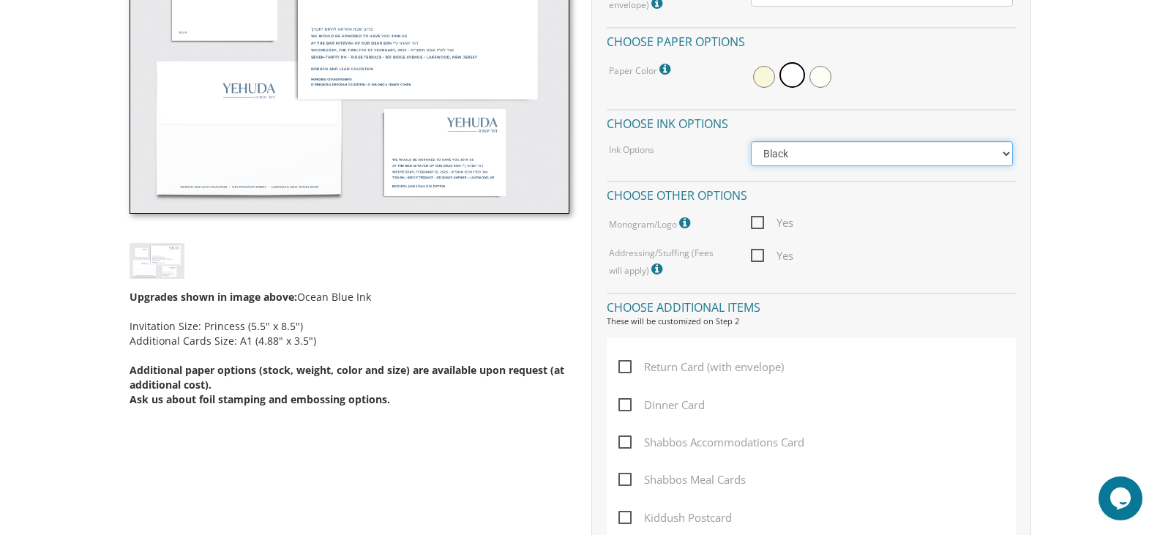
click at [774, 152] on select "Black Colored Ink ($65.00) Black + One Color ($100.00) Two Colors ($165.00)" at bounding box center [882, 153] width 262 height 25
click at [751, 141] on select "Black Colored Ink ($65.00) Black + One Color ($100.00) Two Colors ($165.00)" at bounding box center [882, 153] width 262 height 25
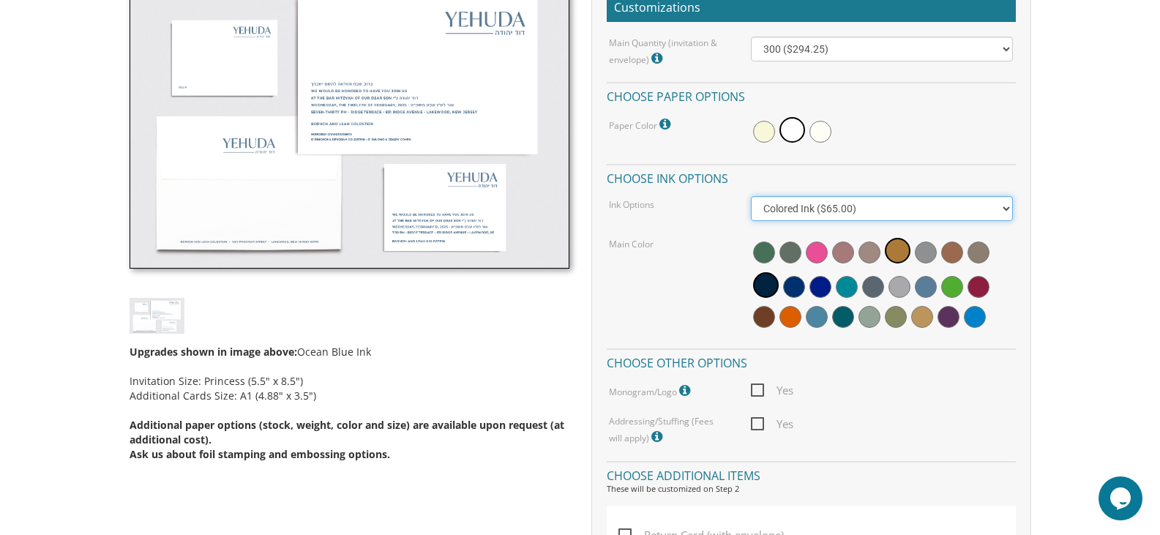
scroll to position [366, 0]
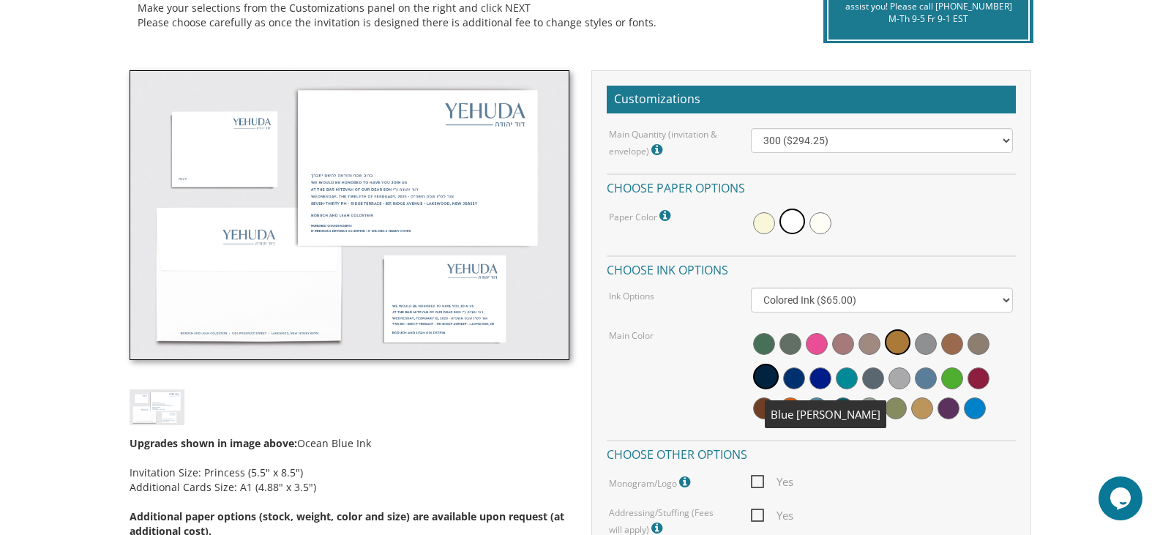
click at [798, 376] on span at bounding box center [794, 378] width 22 height 22
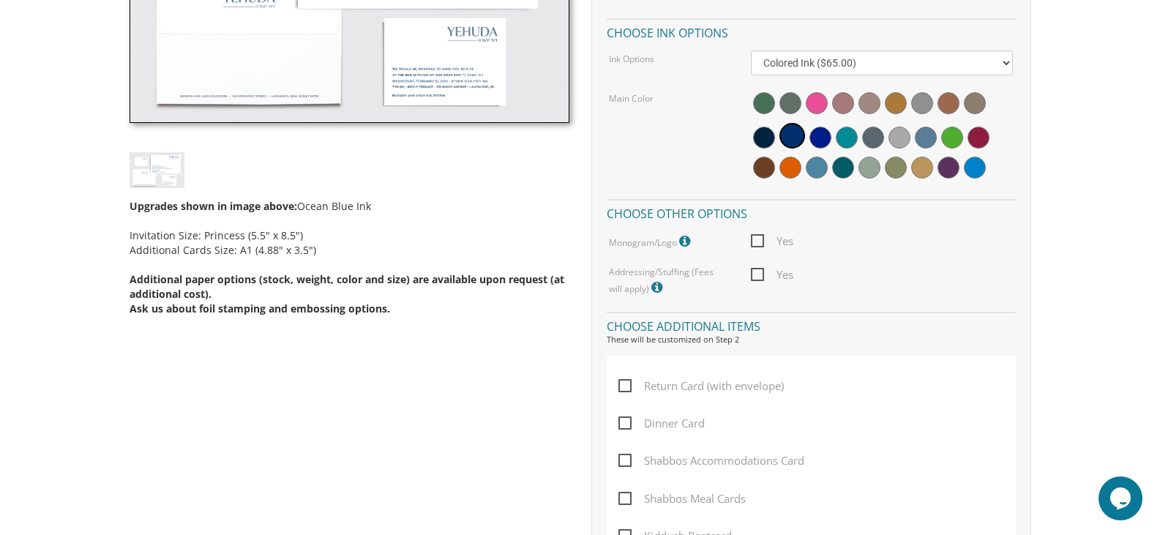
scroll to position [439, 0]
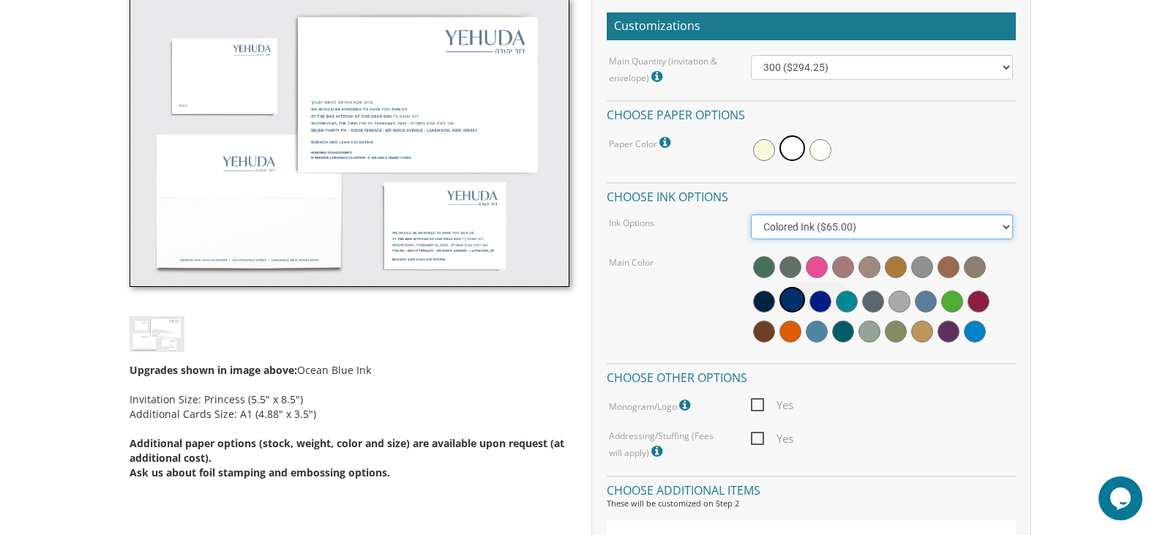
click at [824, 225] on select "Black Colored Ink ($65.00) Black + One Color ($100.00) Two Colors ($165.00)" at bounding box center [882, 226] width 262 height 25
click at [751, 214] on select "Black Colored Ink ($65.00) Black + One Color ($100.00) Two Colors ($165.00)" at bounding box center [882, 226] width 262 height 25
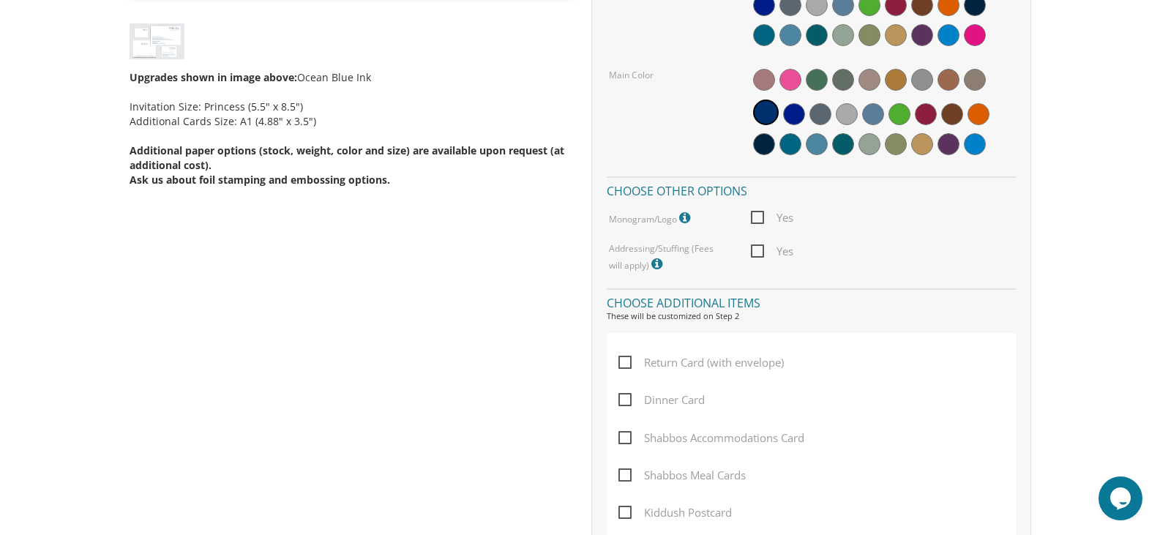
scroll to position [366, 0]
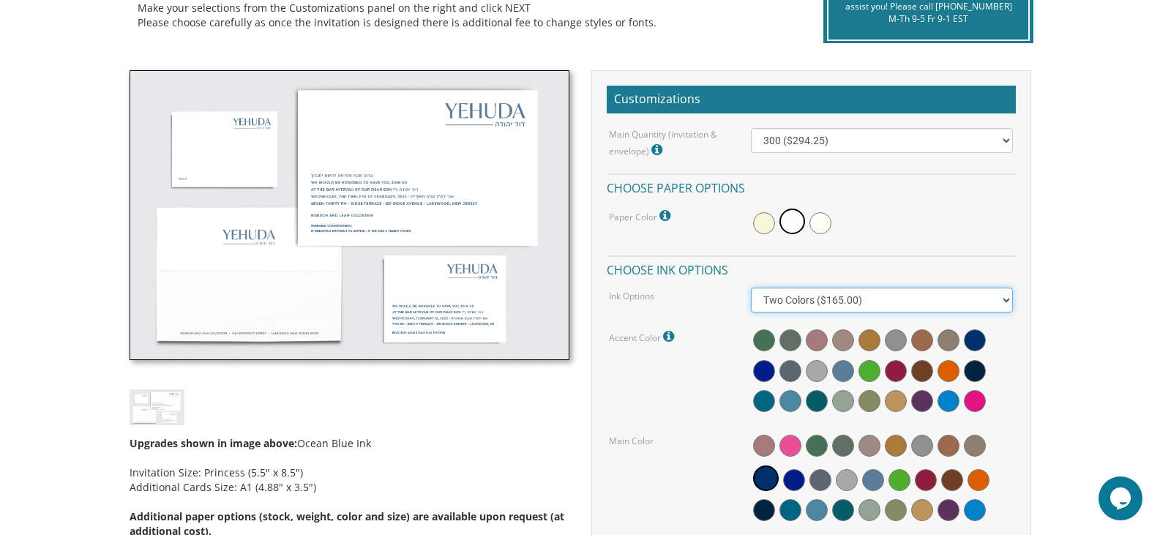
click at [780, 296] on select "Black Colored Ink ($65.00) Black + One Color ($100.00) Two Colors ($165.00)" at bounding box center [882, 300] width 262 height 25
select select "Black"
click at [751, 288] on select "Black Colored Ink ($65.00) Black + One Color ($100.00) Two Colors ($165.00)" at bounding box center [882, 300] width 262 height 25
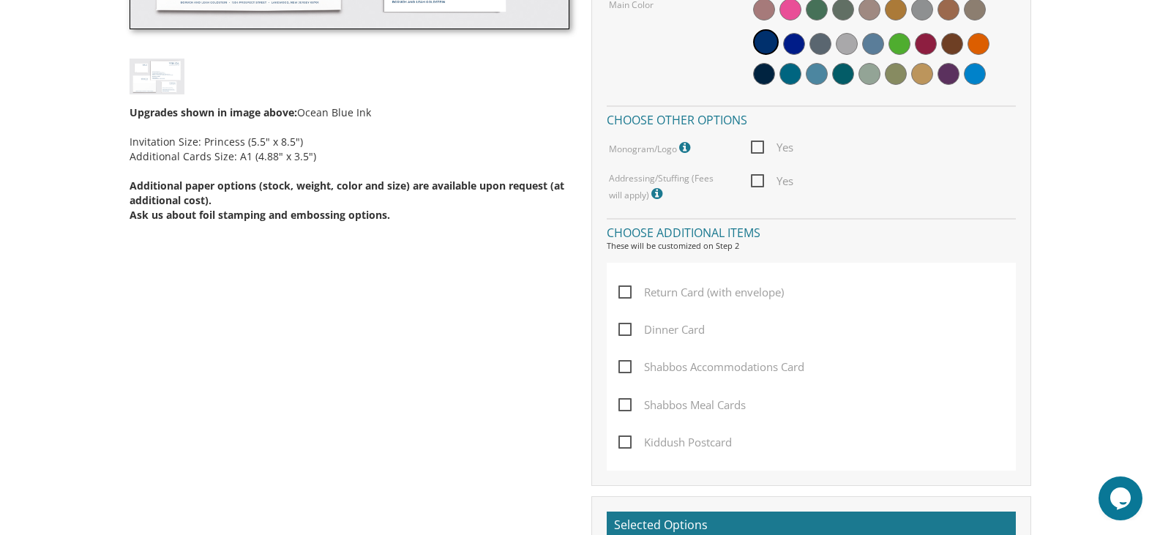
scroll to position [732, 0]
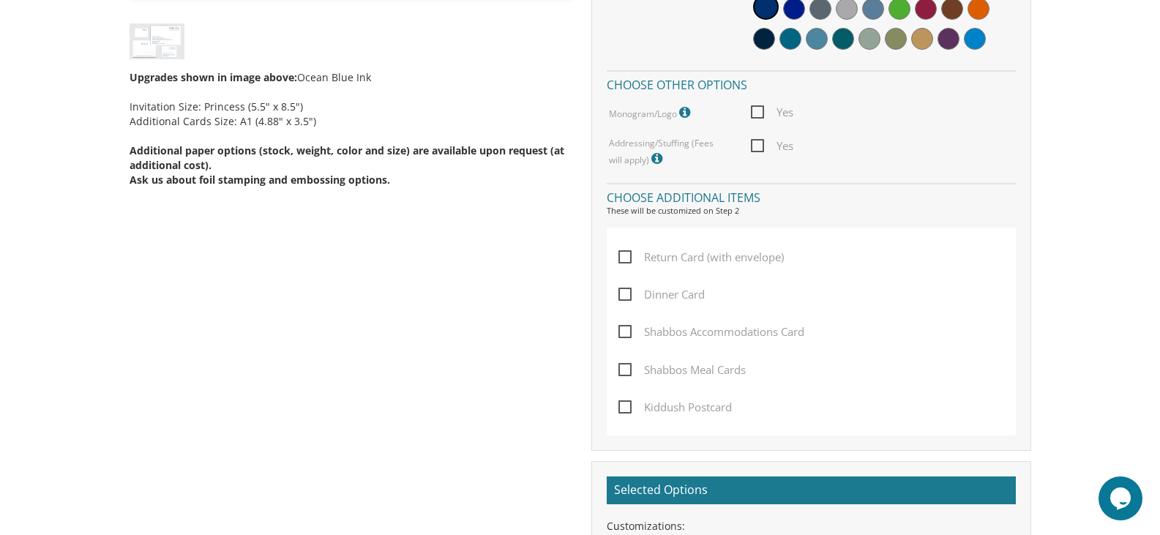
click at [623, 296] on span "Dinner Card" at bounding box center [661, 294] width 86 height 18
click at [623, 296] on input "Dinner Card" at bounding box center [623, 293] width 10 height 10
checkbox input "true"
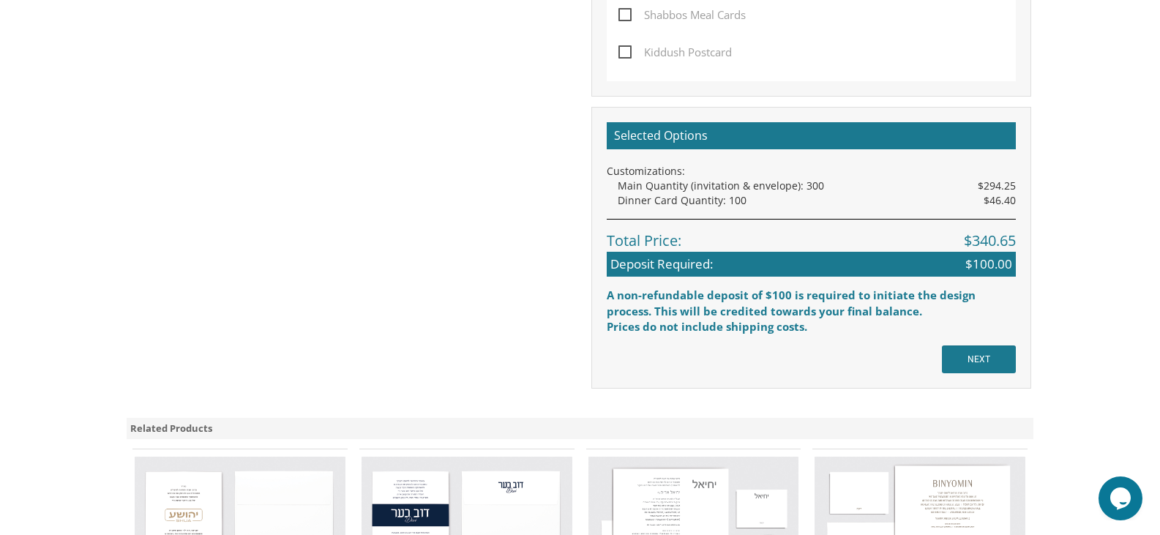
scroll to position [1244, 0]
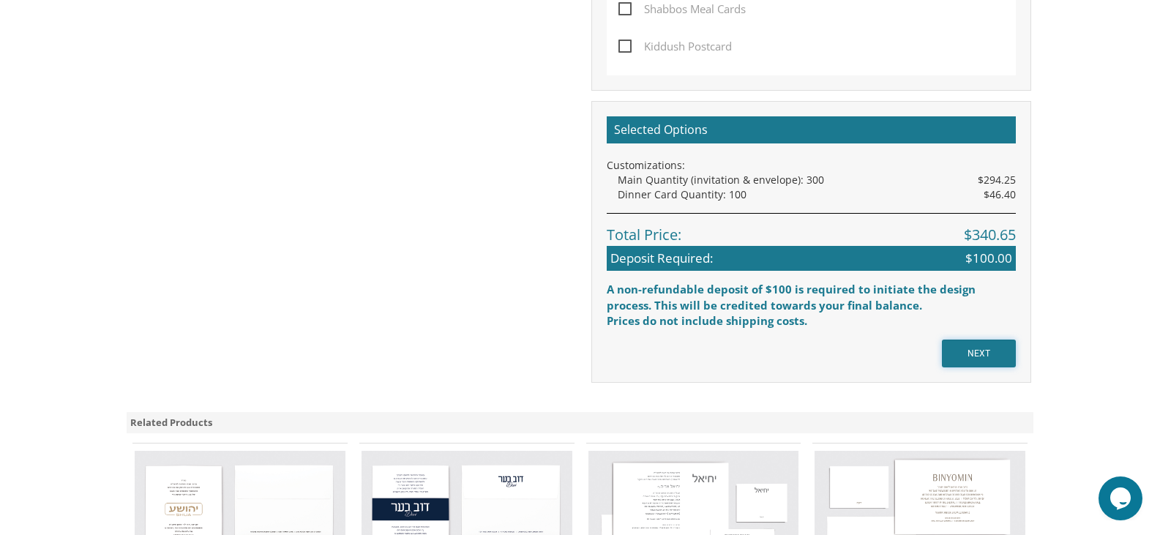
click at [978, 349] on input "NEXT" at bounding box center [979, 354] width 74 height 28
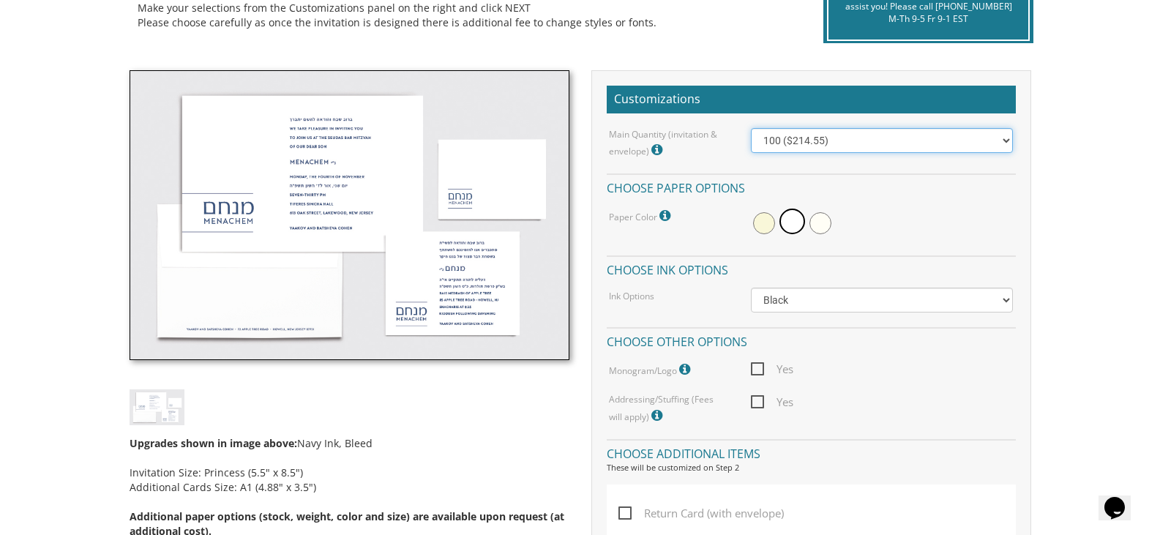
click at [813, 145] on select "100 ($214.55) 200 ($254.60) 300 ($294.25) 400 ($333.55) 500 ($373.90) 600 ($413…" at bounding box center [882, 140] width 262 height 25
select select "300"
click at [751, 128] on select "100 ($214.55) 200 ($254.60) 300 ($294.25) 400 ($333.55) 500 ($373.90) 600 ($413…" at bounding box center [882, 140] width 262 height 25
click at [822, 143] on select "100 ($214.55) 200 ($254.60) 300 ($294.25) 400 ($333.55) 500 ($373.90) 600 ($413…" at bounding box center [882, 140] width 262 height 25
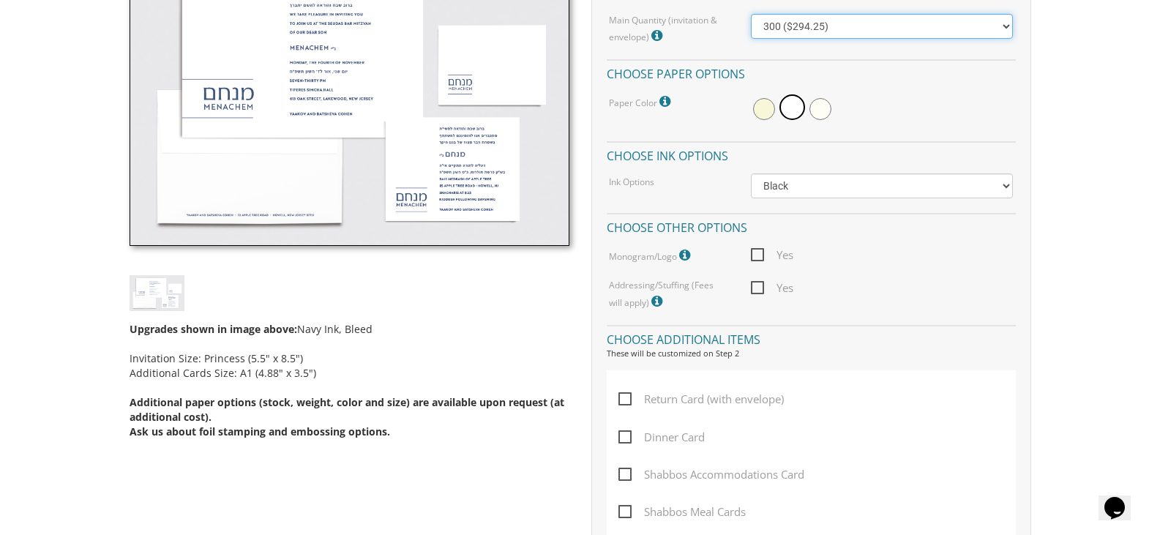
scroll to position [512, 0]
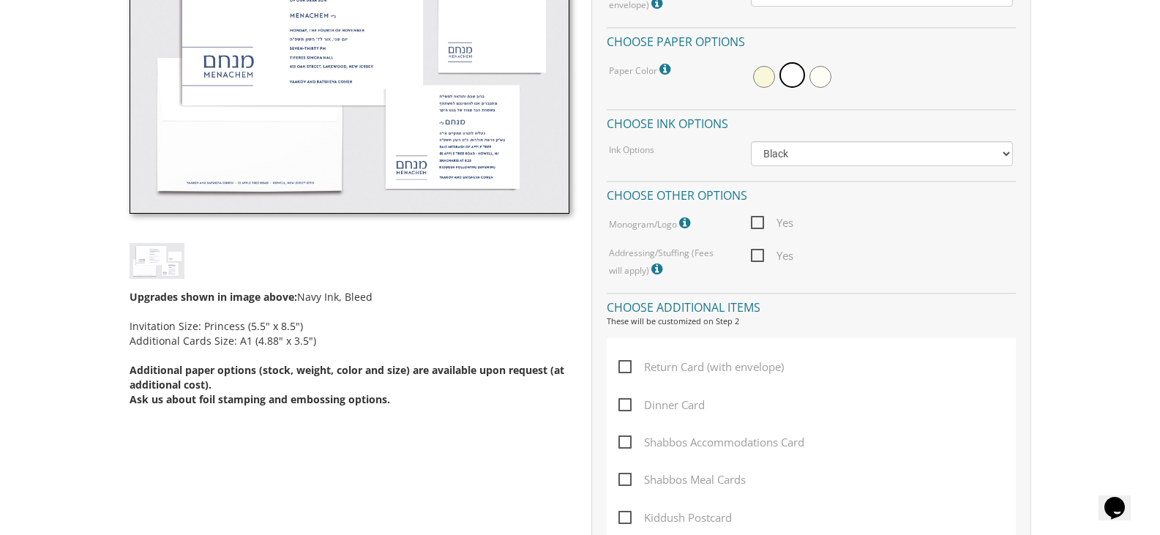
click at [677, 404] on span "Dinner Card" at bounding box center [661, 405] width 86 height 18
click at [628, 404] on input "Dinner Card" at bounding box center [623, 404] width 10 height 10
checkbox input "true"
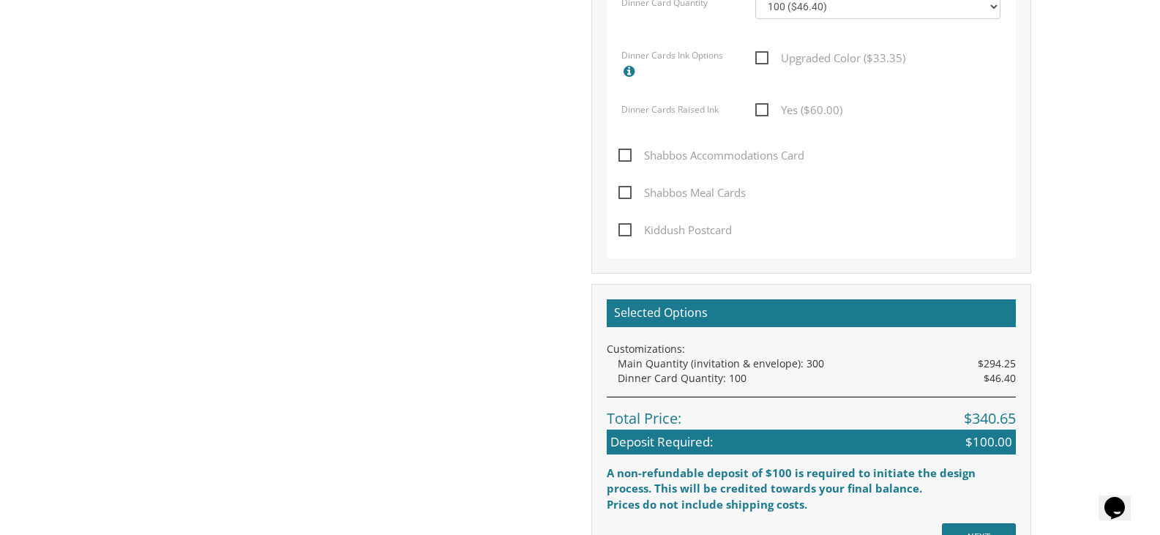
scroll to position [1098, 0]
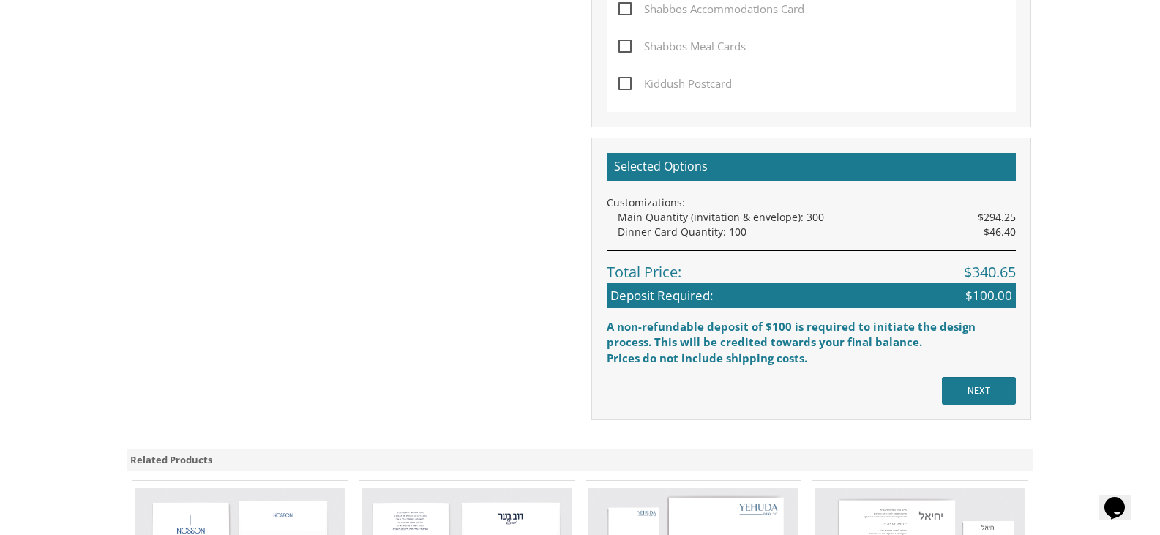
click at [967, 372] on div "Selected Options Customizations: Main Quantity (invitation & envelope): 300 $29…" at bounding box center [811, 279] width 440 height 282
click at [967, 386] on input "NEXT" at bounding box center [979, 391] width 74 height 28
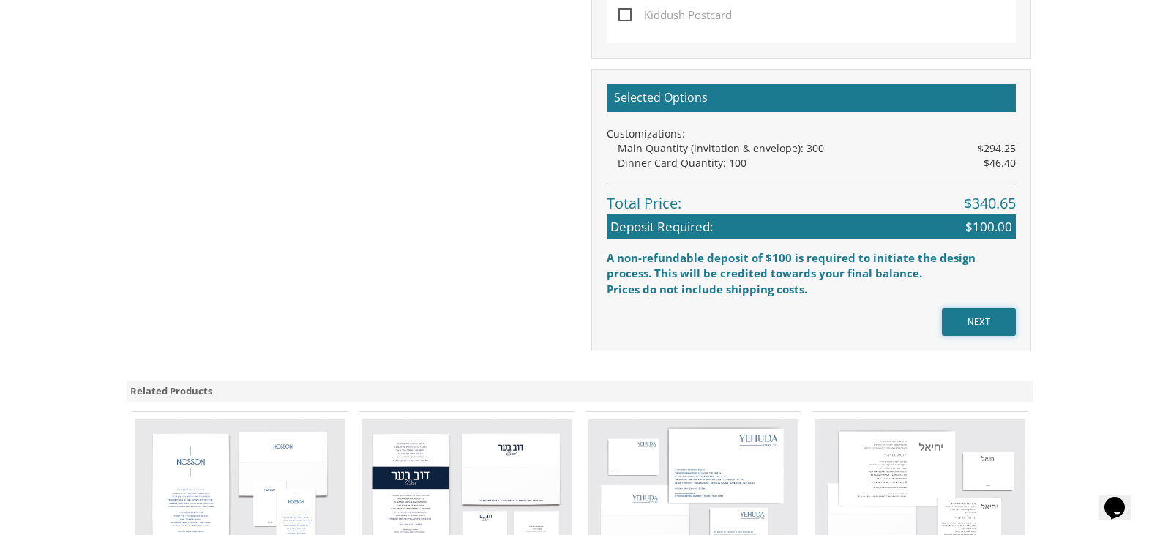
scroll to position [1317, 0]
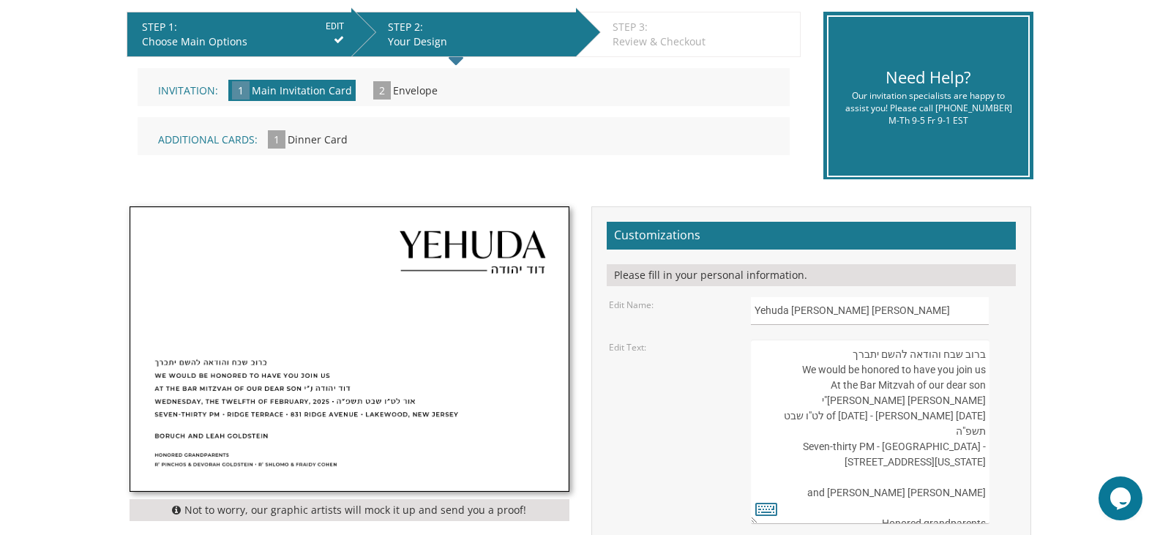
scroll to position [366, 0]
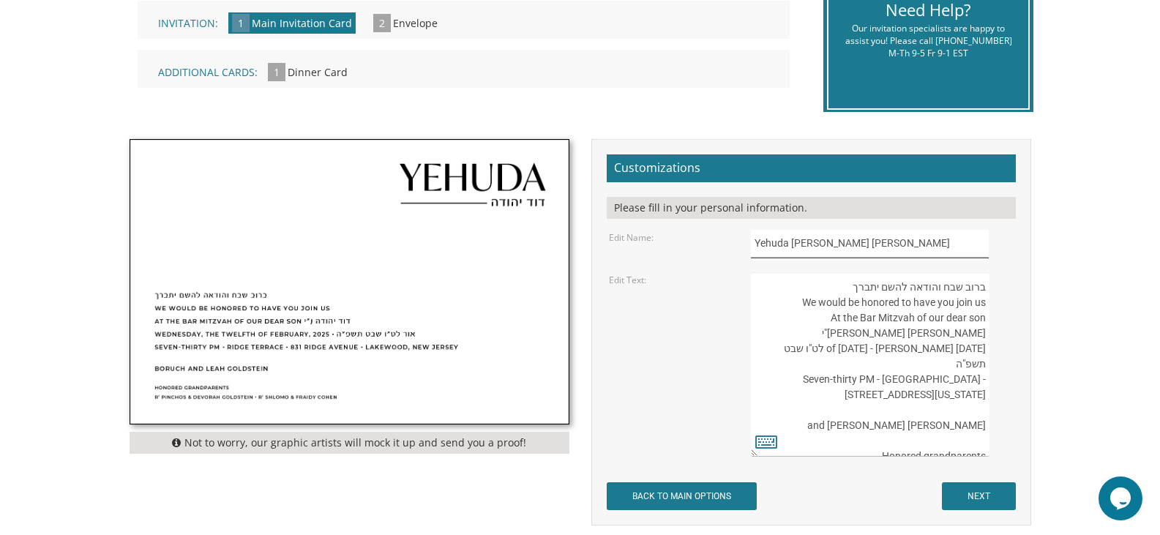
drag, startPoint x: 817, startPoint y: 246, endPoint x: 869, endPoint y: 244, distance: 52.7
click at [869, 244] on input "Yehuda [PERSON_NAME] [PERSON_NAME]" at bounding box center [870, 244] width 238 height 29
type input "[PERSON_NAME]"
click at [1008, 298] on div "ברוב שבח והודאה להשם יתברך We would be honored to have you join us At the Bar M…" at bounding box center [882, 364] width 262 height 184
click at [800, 316] on textarea "ברוב שבח והודאה להשם יתברך We would be honored to have you join us At the Bar M…" at bounding box center [870, 364] width 238 height 184
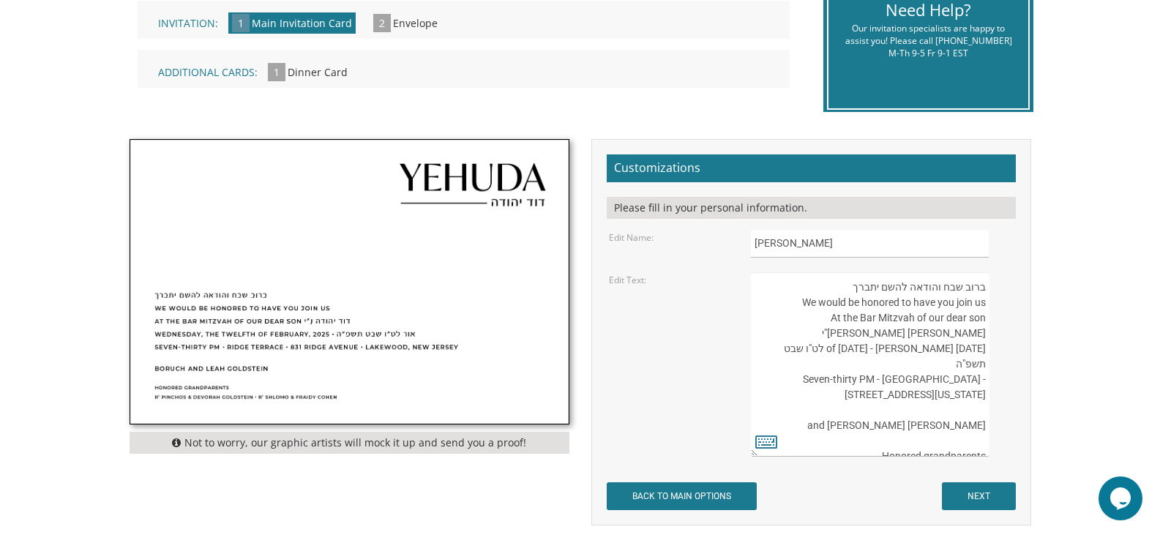
click at [800, 316] on textarea "ברוב שבח והודאה להשם יתברך We would be honored to have you join us At the Bar M…" at bounding box center [870, 364] width 238 height 184
click at [820, 315] on textarea "ברוב שבח והודאה להשם יתברך We would be honored to have you join us At the Bar M…" at bounding box center [870, 364] width 238 height 184
drag, startPoint x: 978, startPoint y: 347, endPoint x: 965, endPoint y: 348, distance: 13.3
click at [965, 348] on textarea "ברוב שבח והודאה להשם יתברך We would be honored to have you join us At the Bar M…" at bounding box center [870, 364] width 238 height 184
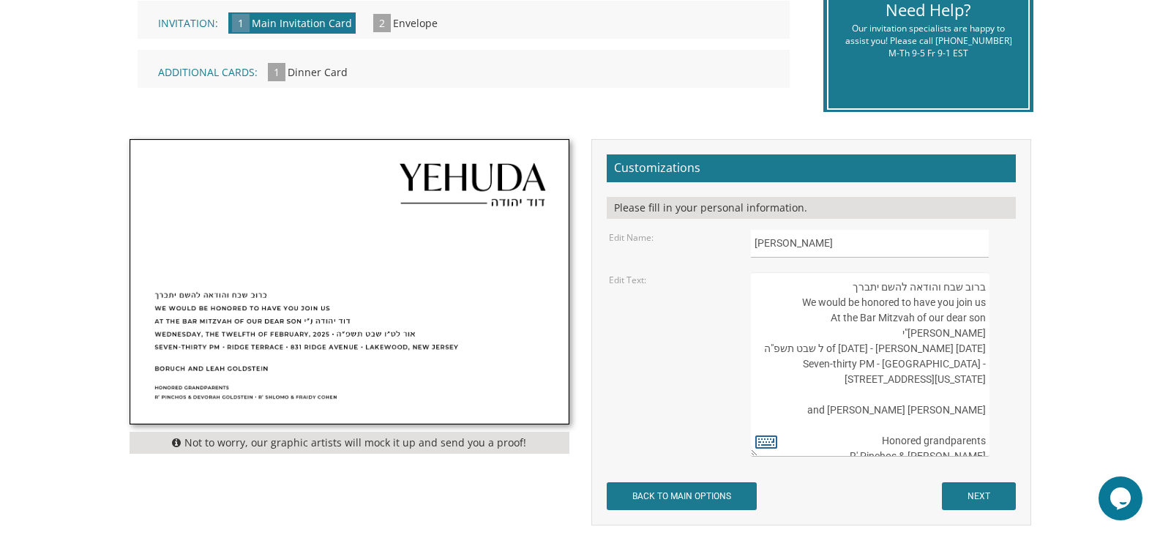
type textarea "ברוב שבח והודאה להשם יתברך We would be honored to have you join us At the Bar M…"
click at [769, 435] on icon at bounding box center [766, 441] width 22 height 20
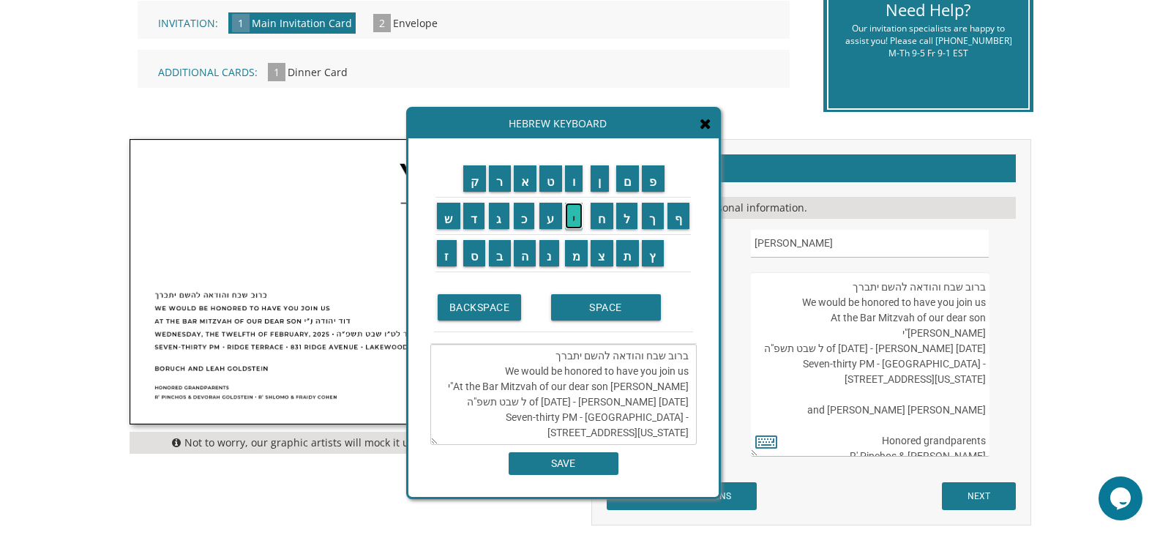
click at [576, 221] on input "י" at bounding box center [574, 216] width 18 height 26
type textarea "ברוב שבח והודאה להשם יתברך We would be honored to have you join us At the Bar M…"
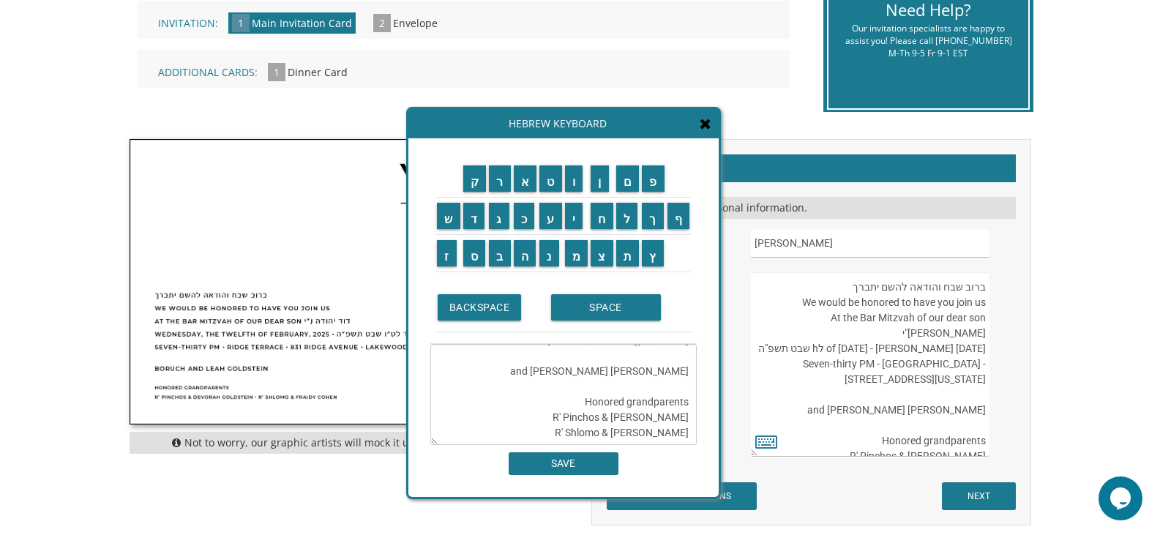
click at [989, 342] on textarea "ברוב שבח והודאה להשם יתברך We would be honored to have you join us At the Bar M…" at bounding box center [870, 364] width 238 height 184
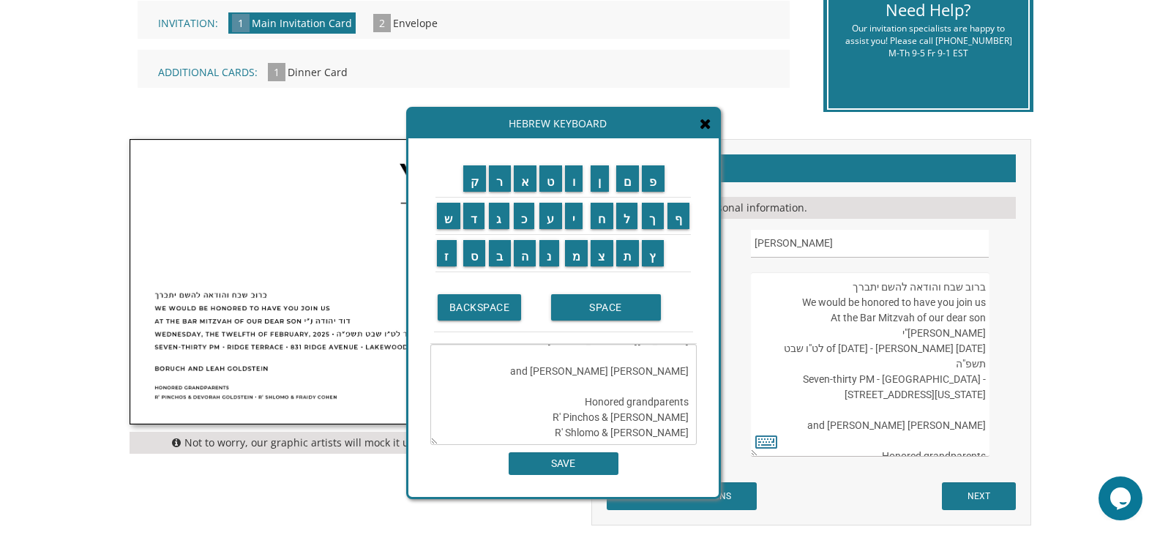
click at [978, 348] on textarea "ברוב שבח והודאה להשם יתברך We would be honored to have you join us At the Bar M…" at bounding box center [870, 364] width 238 height 184
click at [978, 347] on textarea "ברוב שבח והודאה להשם יתברך We would be honored to have you join us At the Bar M…" at bounding box center [870, 364] width 238 height 184
type textarea "ברוב שבח והודאה להשם יתברך We would be honored to have you join us At the Bar M…"
click at [580, 227] on input "י" at bounding box center [574, 216] width 18 height 26
type textarea "ברוב שבח והודאה להשם יתברך We would be honored to have you join us At the Bar M…"
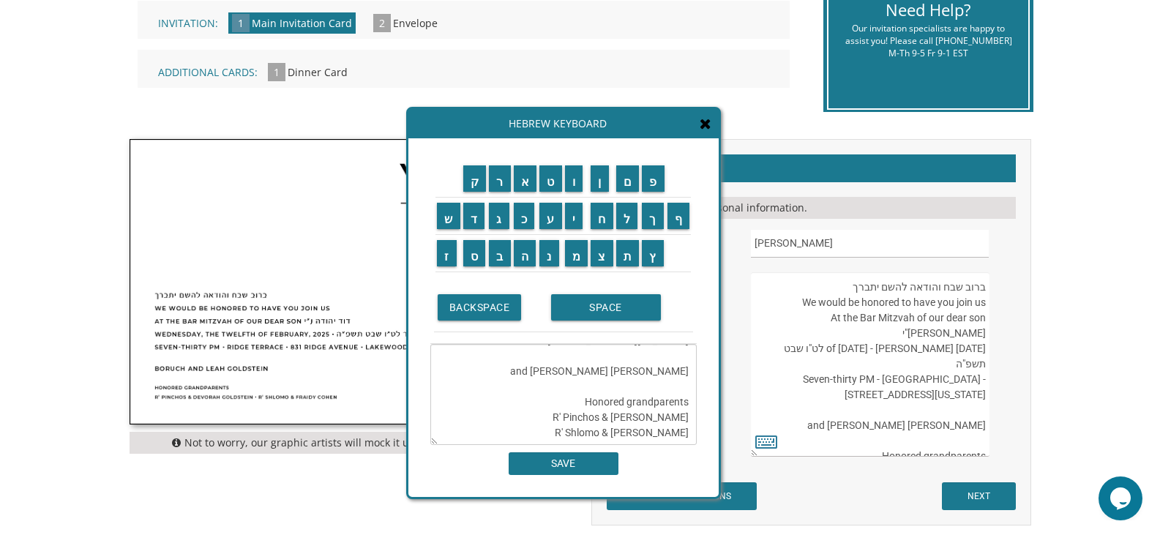
click at [926, 361] on textarea "ברוב שבח והודאה להשם יתברך We would be honored to have you join us At the Bar M…" at bounding box center [870, 364] width 238 height 184
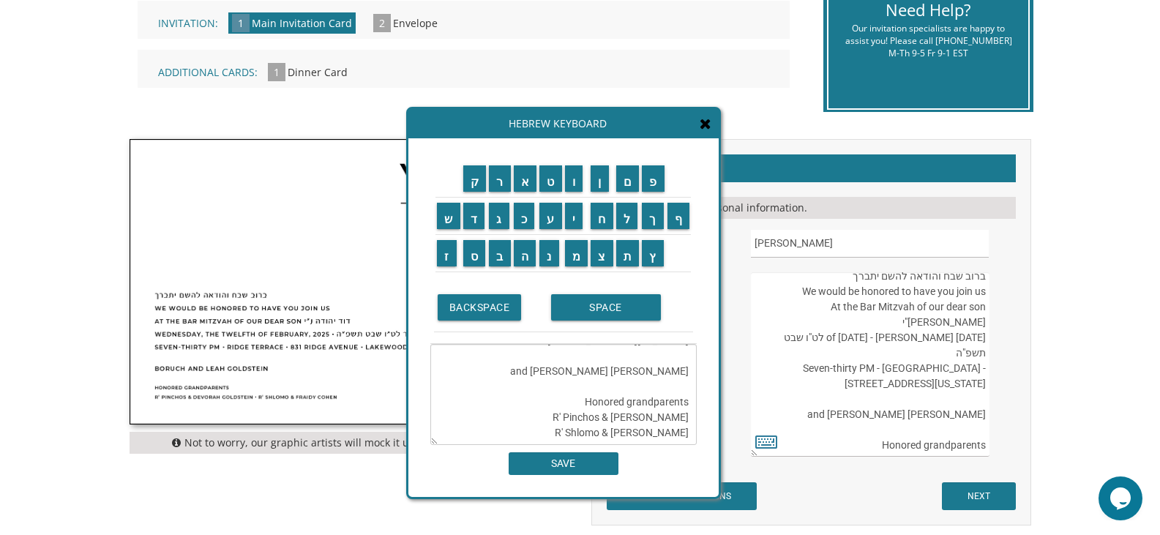
scroll to position [0, 0]
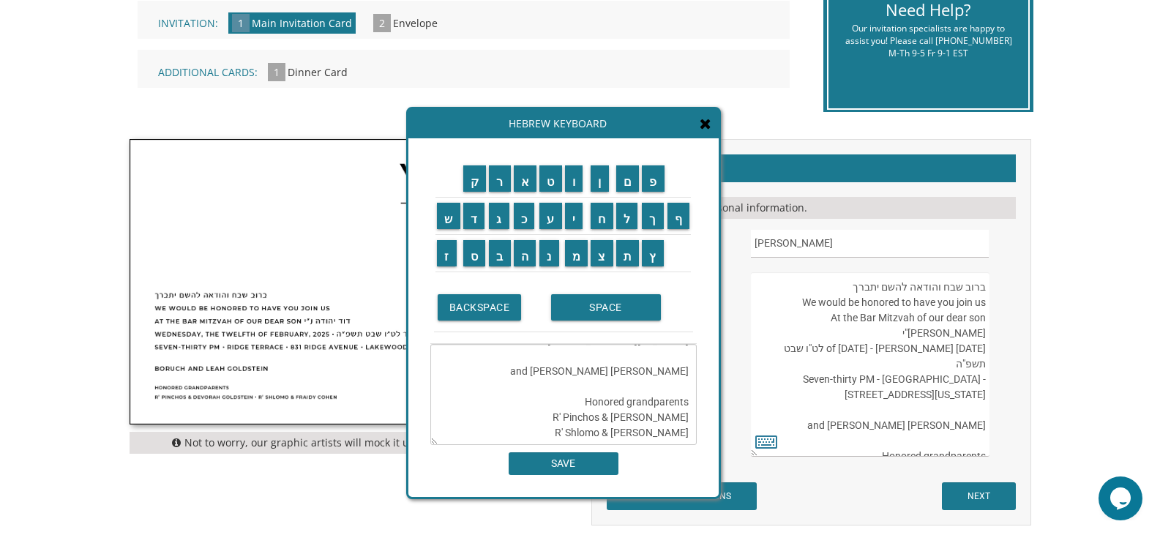
click at [977, 348] on textarea "ברוב שבח והודאה להשם יתברך We would be honored to have you join us At the Bar M…" at bounding box center [870, 364] width 238 height 184
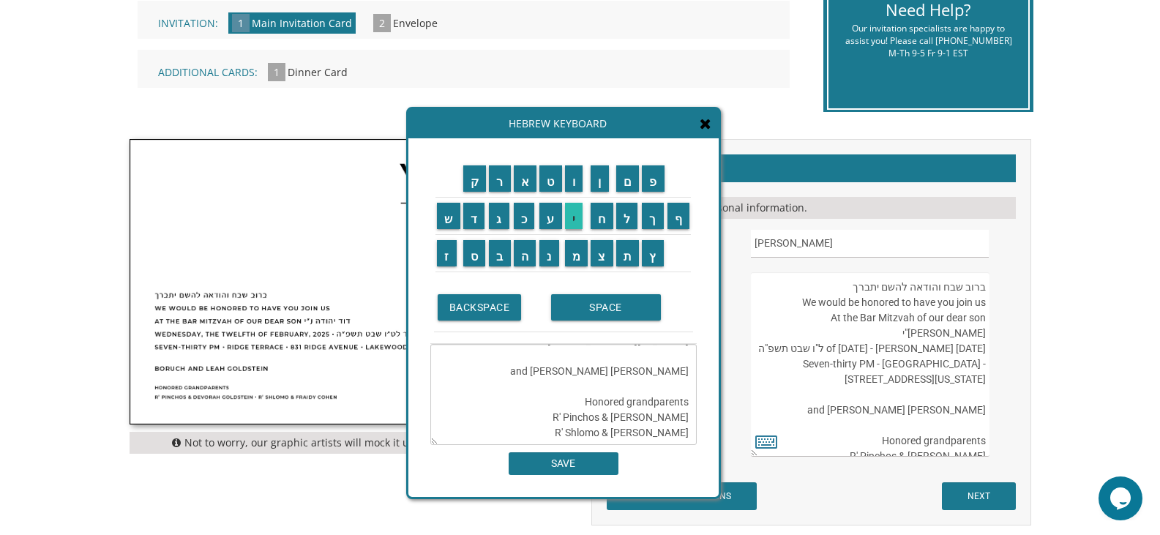
type textarea "ברוב שבח והודאה להשם יתברך We would be honored to have you join us At the Bar M…"
click at [581, 228] on input "י" at bounding box center [574, 216] width 18 height 26
click at [569, 434] on textarea "ברוב שבח והודאה להשם יתברך We would be honored to have you join us At the Bar M…" at bounding box center [563, 394] width 266 height 101
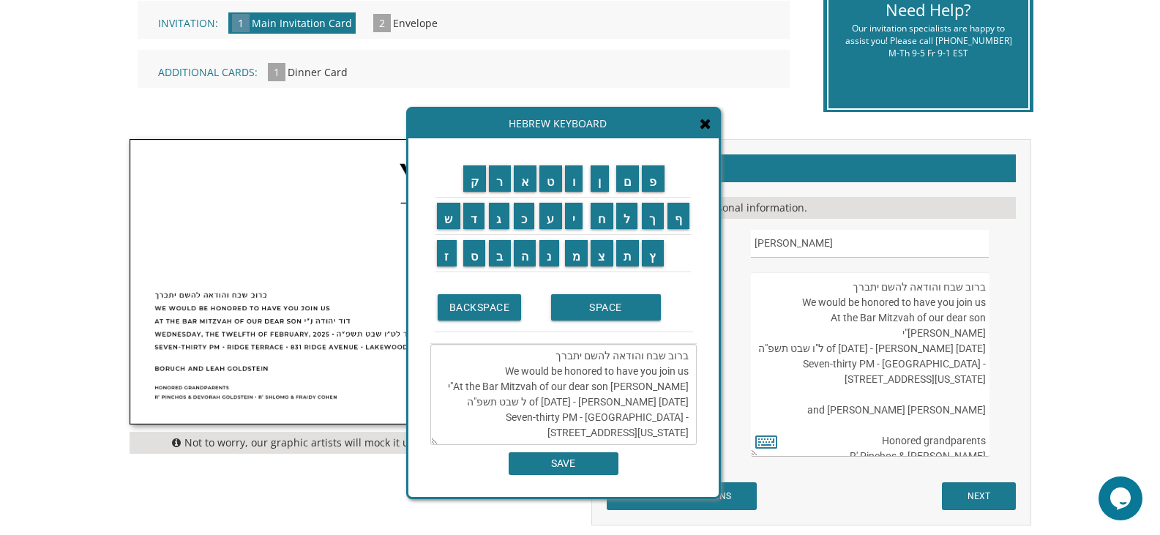
click at [466, 403] on textarea "ברוב שבח והודאה להשם יתברך We would be honored to have you join us At the Bar M…" at bounding box center [563, 394] width 266 height 101
click at [575, 224] on input "י" at bounding box center [574, 216] width 18 height 26
click at [479, 218] on input "ד" at bounding box center [474, 216] width 22 height 26
click at [672, 416] on textarea "ברוב שבח והודאה להשם יתברך We would be honored to have you join us At the Bar M…" at bounding box center [563, 394] width 266 height 101
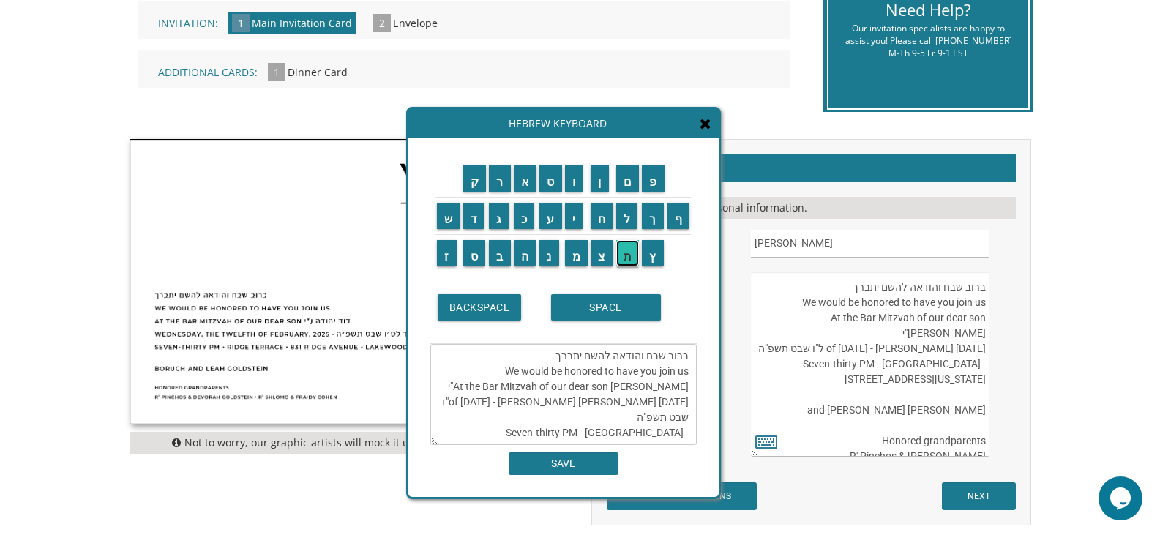
click at [629, 261] on input "ת" at bounding box center [627, 253] width 23 height 26
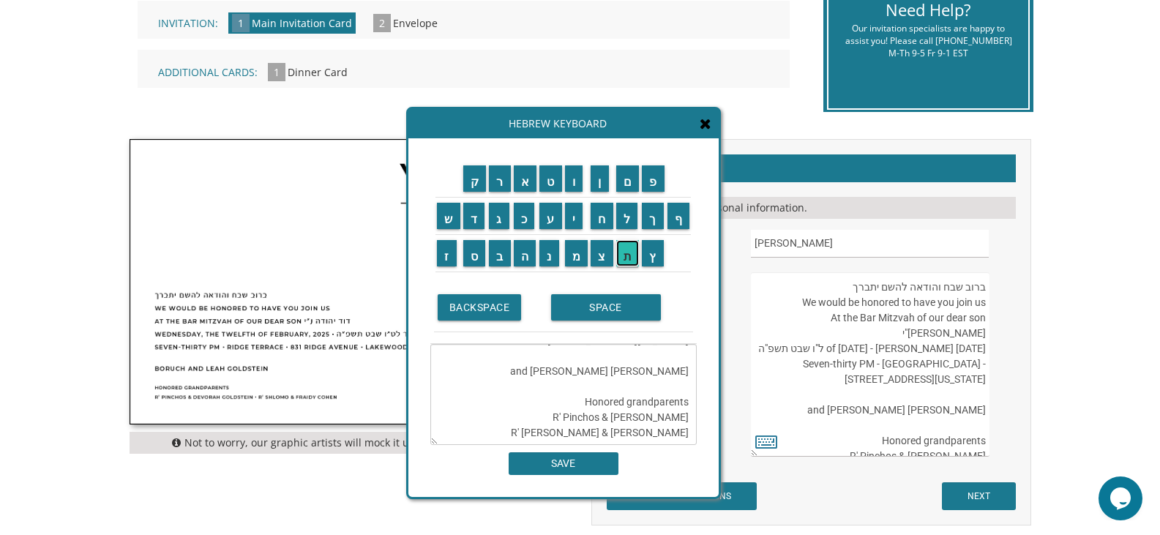
click at [629, 261] on input "ת" at bounding box center [627, 253] width 23 height 26
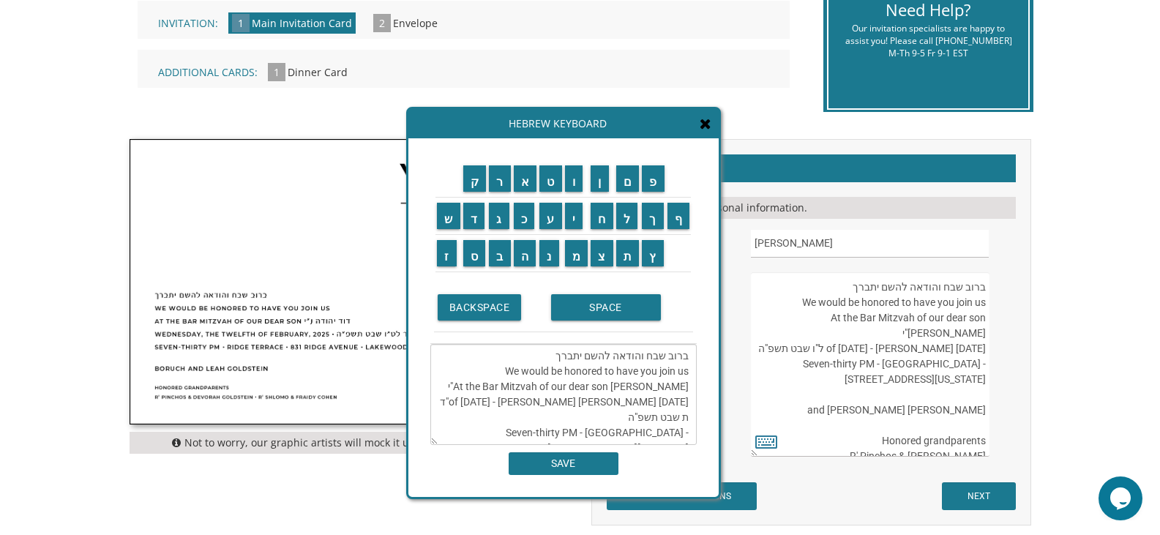
click at [676, 422] on textarea "ברוב שבח והודאה להשם יתברך We would be honored to have you join us At the Bar M…" at bounding box center [563, 394] width 266 height 101
click at [681, 419] on textarea "ברוב שבח והודאה להשם יתברך We would be honored to have you join us At the Bar M…" at bounding box center [563, 394] width 266 height 101
click at [447, 221] on input "ש" at bounding box center [448, 216] width 23 height 26
click at [498, 182] on input "ר" at bounding box center [500, 178] width 22 height 26
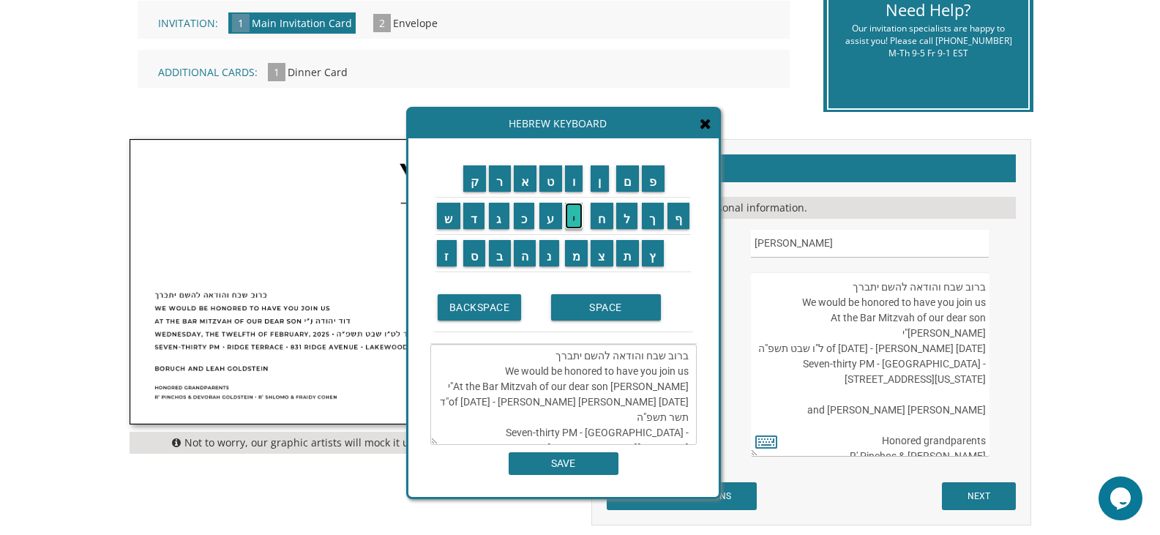
click at [571, 221] on input "י" at bounding box center [574, 216] width 18 height 26
click at [630, 419] on textarea "ברוב שבח והודאה להשם יתברך We would be honored to have you join us At the Bar M…" at bounding box center [563, 394] width 266 height 101
click at [572, 190] on input "ו" at bounding box center [574, 178] width 18 height 26
click at [625, 418] on textarea "ברוב שבח והודאה להשם יתברך We would be honored to have you join us At the Bar M…" at bounding box center [563, 394] width 266 height 101
click at [528, 402] on textarea "ברוב שבח והודאה להשם יתברך We would be honored to have you join us At the Bar M…" at bounding box center [563, 394] width 266 height 101
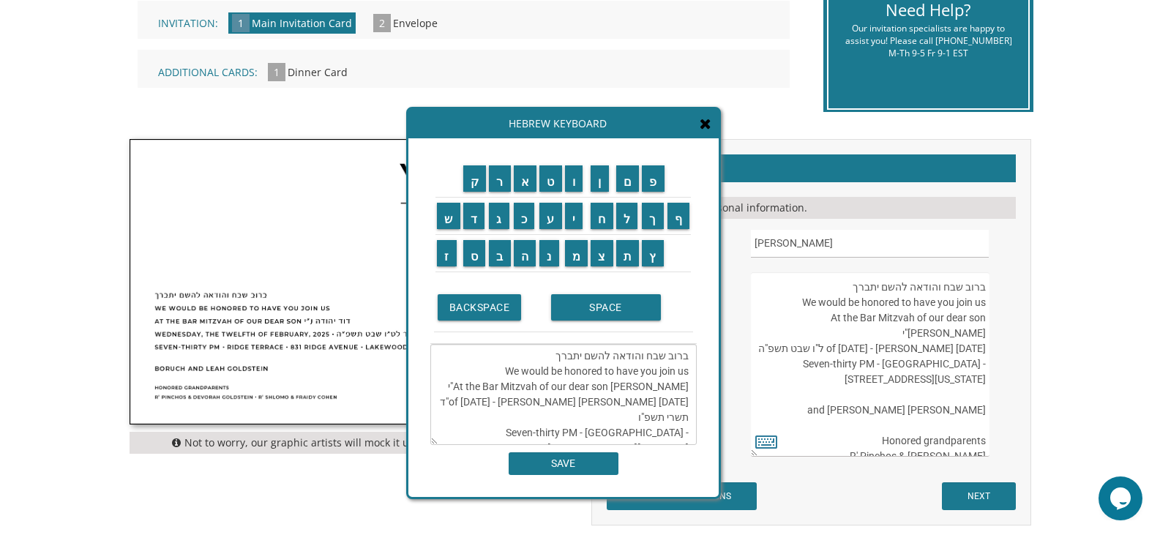
click at [528, 402] on textarea "ברוב שבח והודאה להשם יתברך We would be honored to have you join us At the Bar M…" at bounding box center [563, 394] width 266 height 101
click at [587, 402] on textarea "ברוב שבח והודאה להשם יתברך We would be honored to have you join us At the Bar M…" at bounding box center [563, 394] width 266 height 101
click at [626, 405] on textarea "ברוב שבח והודאה להשם יתברך We would be honored to have you join us At the Bar M…" at bounding box center [563, 394] width 266 height 101
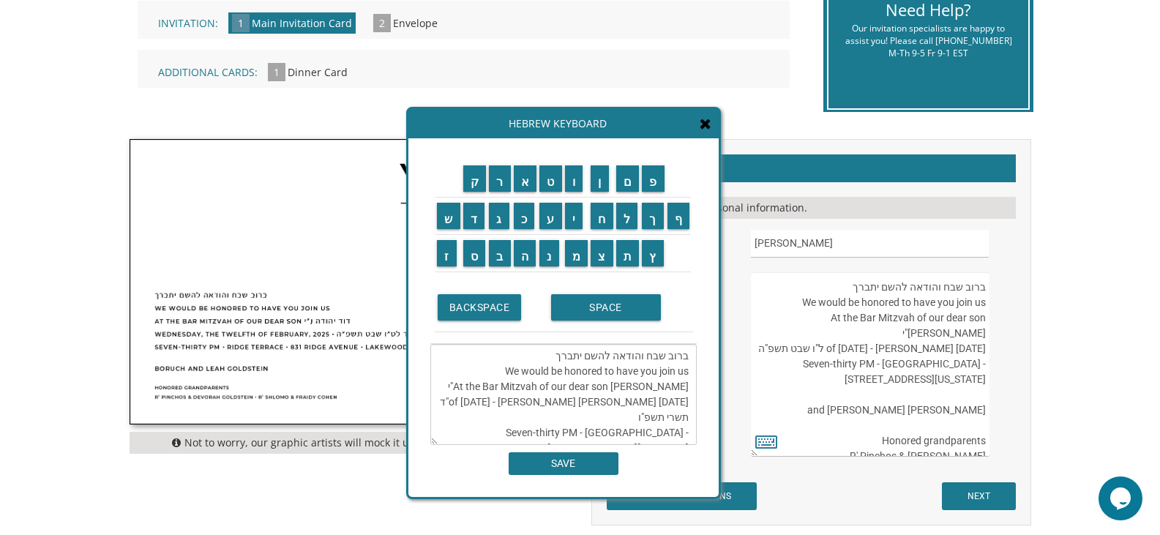
drag, startPoint x: 507, startPoint y: 360, endPoint x: 453, endPoint y: 424, distance: 83.6
click at [453, 424] on textarea "ברוב שבח והודאה להשם יתברך We would be honored to have you join us At the Bar M…" at bounding box center [563, 394] width 266 height 101
click at [453, 430] on textarea "ברוב שבח והודאה להשם יתברך We would be honored to have you join us At the Bar M…" at bounding box center [563, 394] width 266 height 101
click at [462, 431] on textarea "ברוב שבח והודאה להשם יתברך We would be honored to have you join us At the Bar M…" at bounding box center [563, 394] width 266 height 101
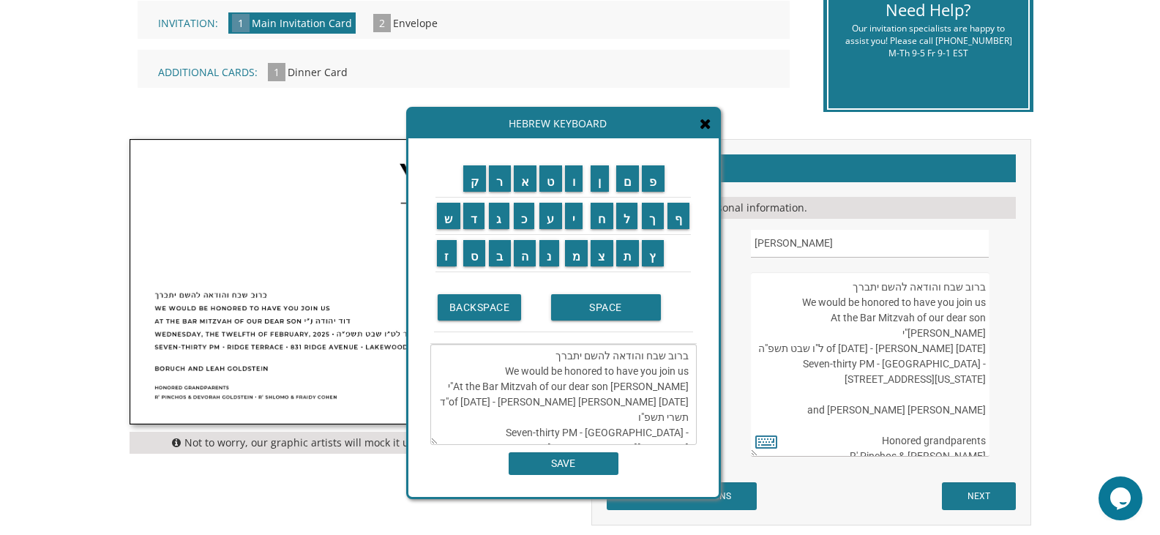
type textarea "ברוב שבח והודאה להשם יתברך We would be honored to have you join us At the Bar M…"
click at [564, 468] on input "SAVE" at bounding box center [564, 463] width 110 height 23
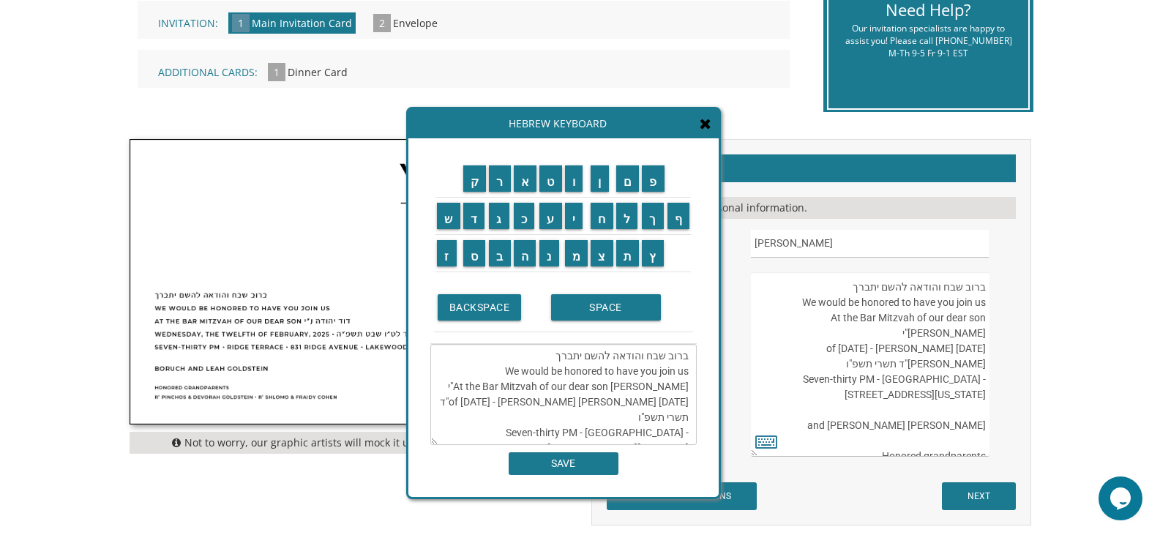
scroll to position [31, 0]
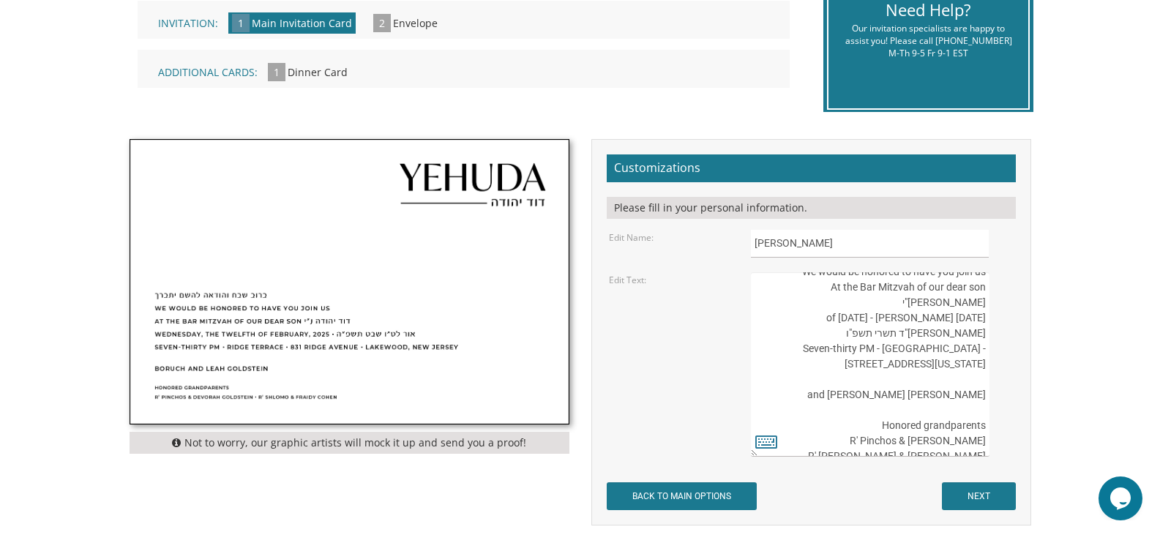
click at [802, 334] on textarea "ברוב שבח והודאה להשם יתברך We would be honored to have you join us At the Bar M…" at bounding box center [870, 364] width 238 height 184
click at [820, 332] on textarea "ברוב שבח והודאה להשם יתברך We would be honored to have you join us At the Bar M…" at bounding box center [870, 364] width 238 height 184
click at [874, 336] on textarea "ברוב שבח והודאה להשם יתברך We would be honored to have you join us At the Bar M…" at bounding box center [870, 364] width 238 height 184
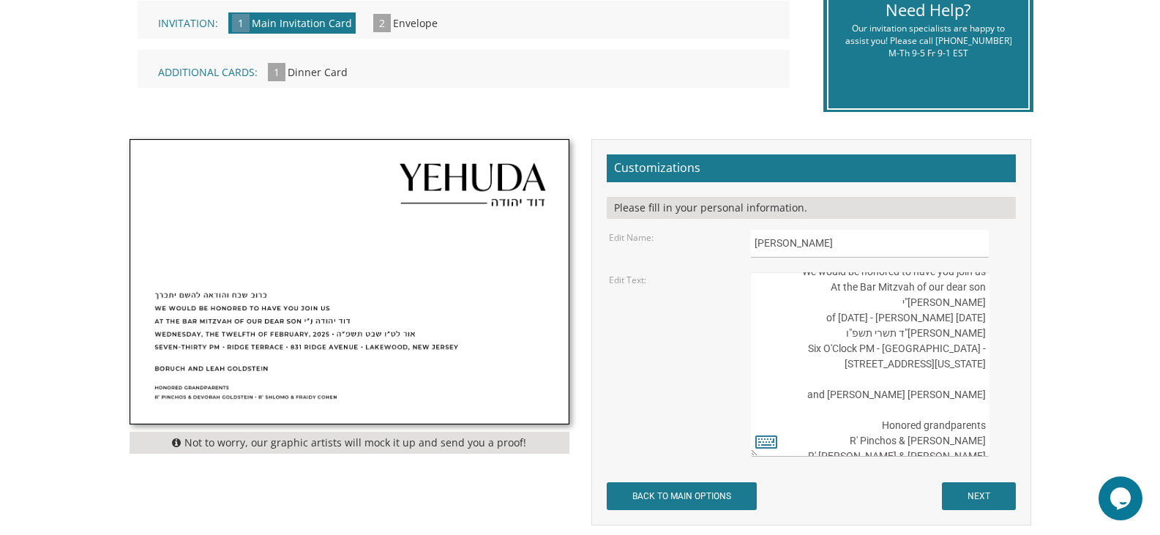
click at [909, 334] on textarea "ברוב שבח והודאה להשם יתברך We would be honored to have you join us At the Bar M…" at bounding box center [870, 364] width 238 height 184
click at [949, 334] on textarea "ברוב שבח והודאה להשם יתברך We would be honored to have you join us At the Bar M…" at bounding box center [870, 364] width 238 height 184
click at [871, 348] on textarea "ברוב שבח והודאה להשם יתברך We would be honored to have you join us At the Bar M…" at bounding box center [870, 364] width 238 height 184
click at [967, 334] on textarea "ברוב שבח והודאה להשם יתברך We would be honored to have you join us At the Bar M…" at bounding box center [870, 364] width 238 height 184
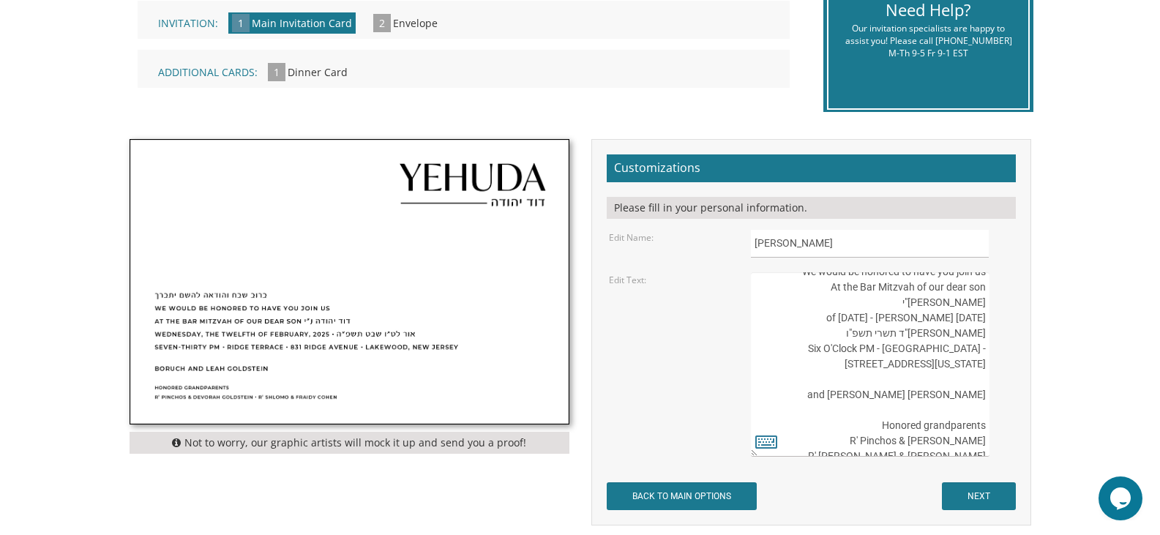
click at [945, 334] on textarea "ברוב שבח והודאה להשם יתברך We would be honored to have you join us At the Bar M…" at bounding box center [870, 364] width 238 height 184
click at [965, 334] on textarea "ברוב שבח והודאה להשם יתברך We would be honored to have you join us At the Bar M…" at bounding box center [870, 364] width 238 height 184
click at [888, 383] on textarea "ברוב שבח והודאה להשם יתברך We would be honored to have you join us At the Bar M…" at bounding box center [870, 364] width 238 height 184
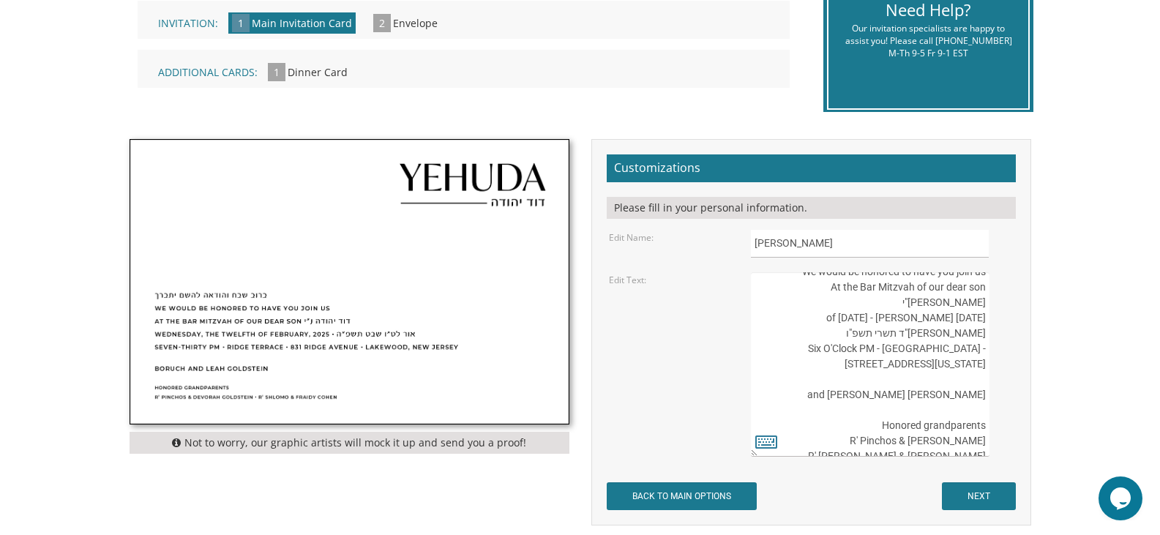
click at [983, 381] on textarea "ברוב שבח והודאה להשם יתברך We would be honored to have you join us At the Bar M…" at bounding box center [870, 364] width 238 height 184
click at [977, 378] on textarea "ברוב שבח והודאה להשם יתברך We would be honored to have you join us At the Bar M…" at bounding box center [870, 364] width 238 height 184
drag, startPoint x: 844, startPoint y: 428, endPoint x: 994, endPoint y: 449, distance: 152.1
click at [994, 449] on div "ברוב שבח והודאה להשם יתברך We would be honored to have you join us At the Bar M…" at bounding box center [882, 364] width 262 height 184
click at [982, 446] on textarea "ברוב שבח והודאה להשם יתברך We would be honored to have you join us At the Bar M…" at bounding box center [870, 364] width 238 height 184
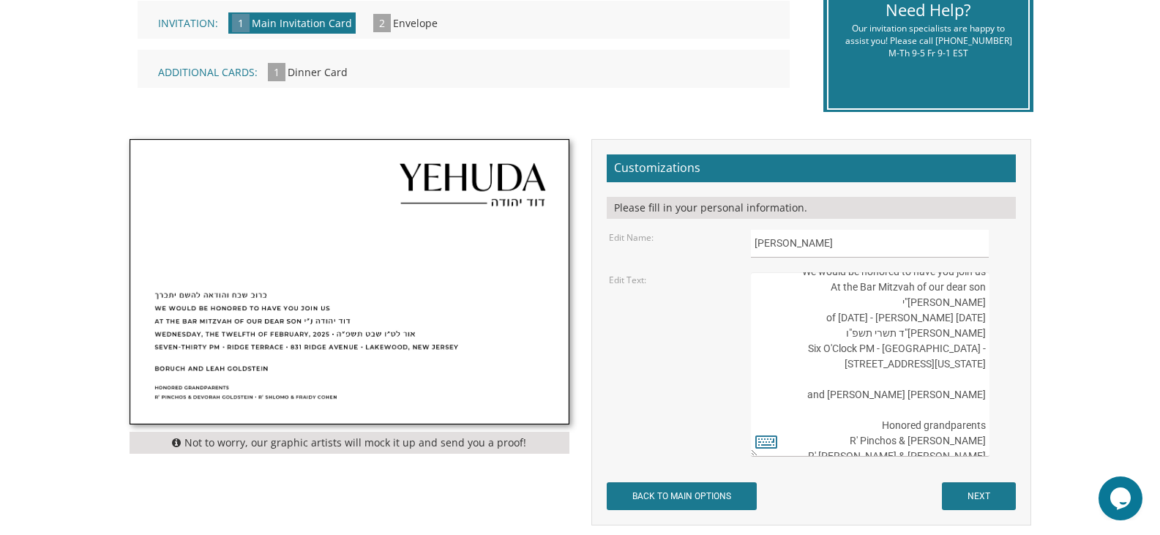
click at [983, 441] on textarea "ברוב שבח והודאה להשם יתברך We would be honored to have you join us At the Bar M…" at bounding box center [870, 364] width 238 height 184
drag, startPoint x: 986, startPoint y: 440, endPoint x: 844, endPoint y: 423, distance: 142.9
click at [844, 423] on textarea "ברוב שבח והודאה להשם יתברך We would be honored to have you join us At the Bar M…" at bounding box center [870, 364] width 238 height 184
click at [845, 421] on textarea "ברוב שבח והודאה להשם יתברך We would be honored to have you join us At the Bar M…" at bounding box center [870, 364] width 238 height 184
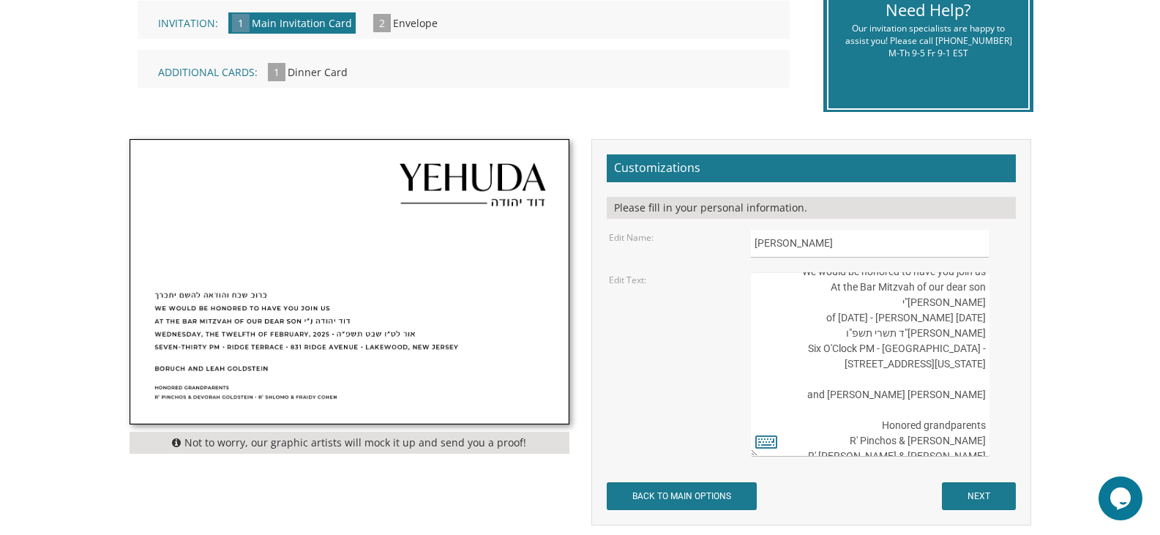
click at [980, 442] on textarea "ברוב שבח והודאה להשם יתברך We would be honored to have you join us At the Bar M…" at bounding box center [870, 364] width 238 height 184
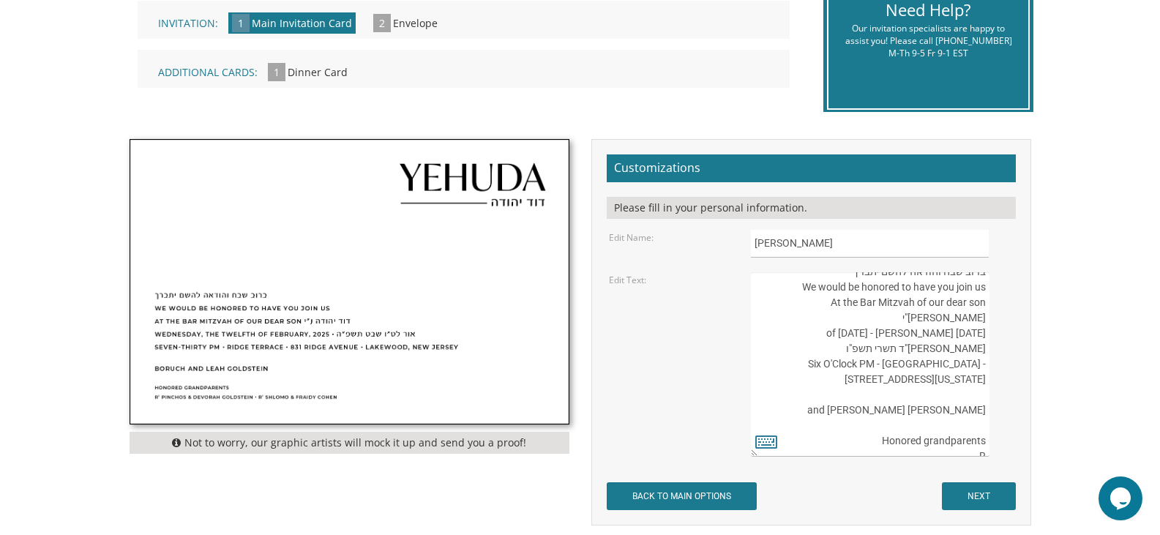
click at [986, 443] on textarea "ברוב שבח והודאה להשם יתברך We would be honored to have you join us At the Bar M…" at bounding box center [870, 364] width 238 height 184
drag, startPoint x: 820, startPoint y: 395, endPoint x: 994, endPoint y: 395, distance: 173.4
click at [994, 395] on div "ברוב שבח והודאה להשם יתברך We would be honored to have you join us At the Bar M…" at bounding box center [882, 364] width 262 height 184
type textarea "ברוב שבח והודאה להשם יתברך We would be honored to have you join us At the Bar M…"
click at [770, 444] on icon at bounding box center [766, 441] width 22 height 20
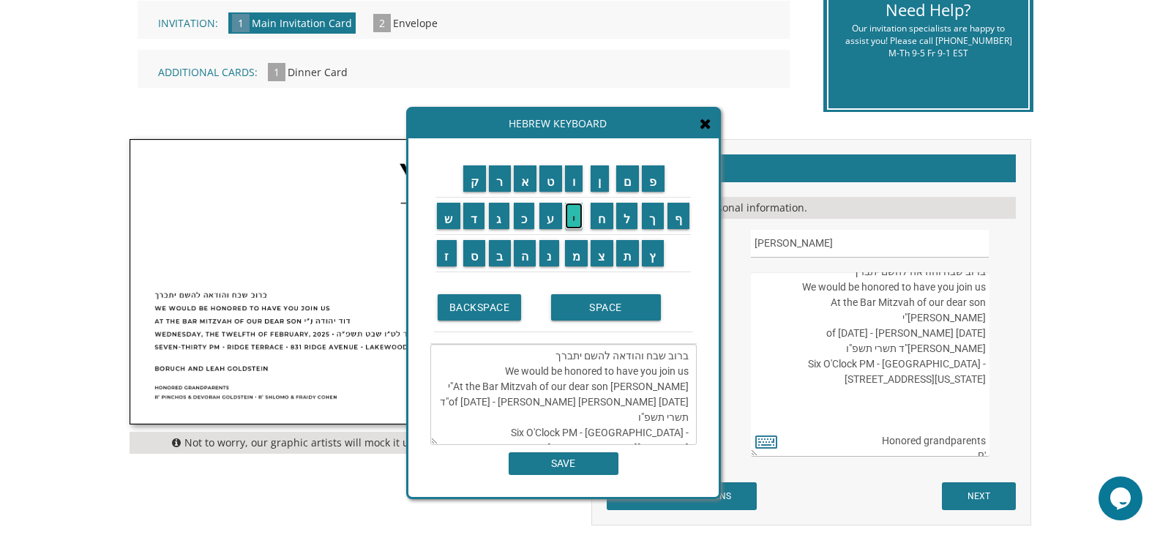
click at [575, 222] on input "י" at bounding box center [574, 216] width 18 height 26
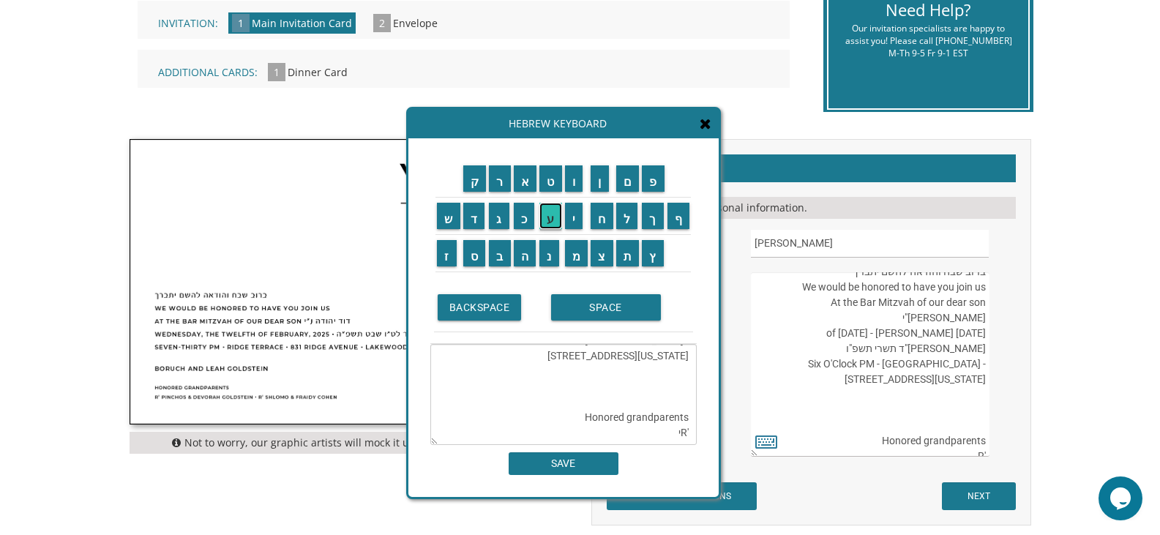
click at [552, 224] on input "ע" at bounding box center [550, 216] width 23 height 26
click at [476, 184] on input "ק" at bounding box center [474, 178] width 23 height 26
click at [687, 432] on textarea "ברוב שבח והודאה להשם יתברך We would be honored to have you join us At the Bar M…" at bounding box center [563, 394] width 266 height 101
click at [574, 228] on input "י" at bounding box center [574, 216] width 18 height 26
click at [669, 437] on textarea "ברוב שבח והודאה להשם יתברך We would be honored to have you join us At the Bar M…" at bounding box center [563, 394] width 266 height 101
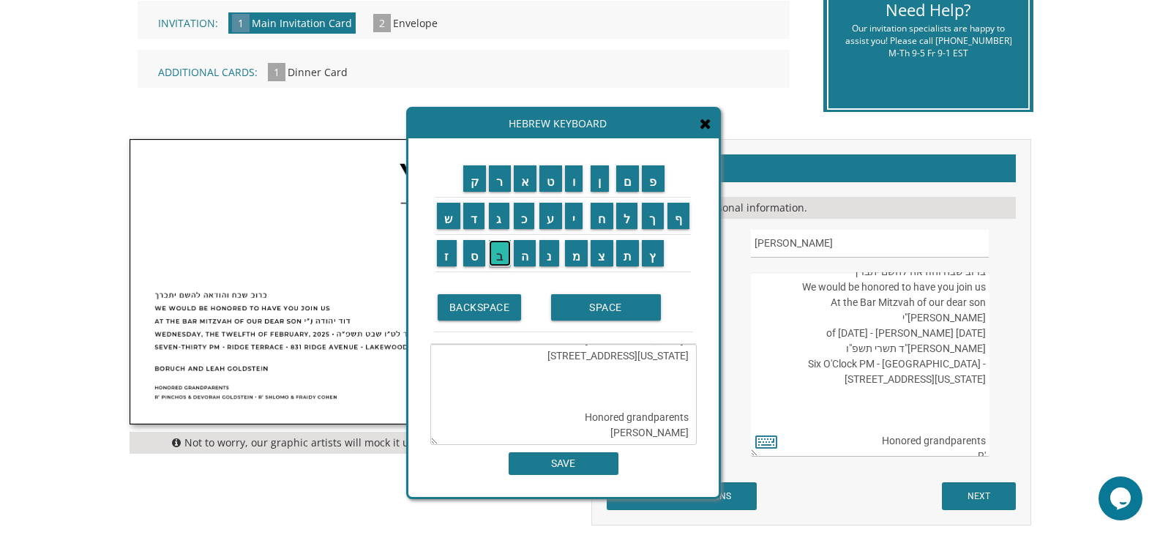
click at [493, 254] on input "ב" at bounding box center [500, 253] width 22 height 26
click at [569, 222] on input "י" at bounding box center [574, 216] width 18 height 26
click at [596, 251] on input "צ" at bounding box center [601, 253] width 23 height 26
click at [604, 225] on input "ח" at bounding box center [601, 216] width 23 height 26
click at [472, 182] on input "ק" at bounding box center [474, 178] width 23 height 26
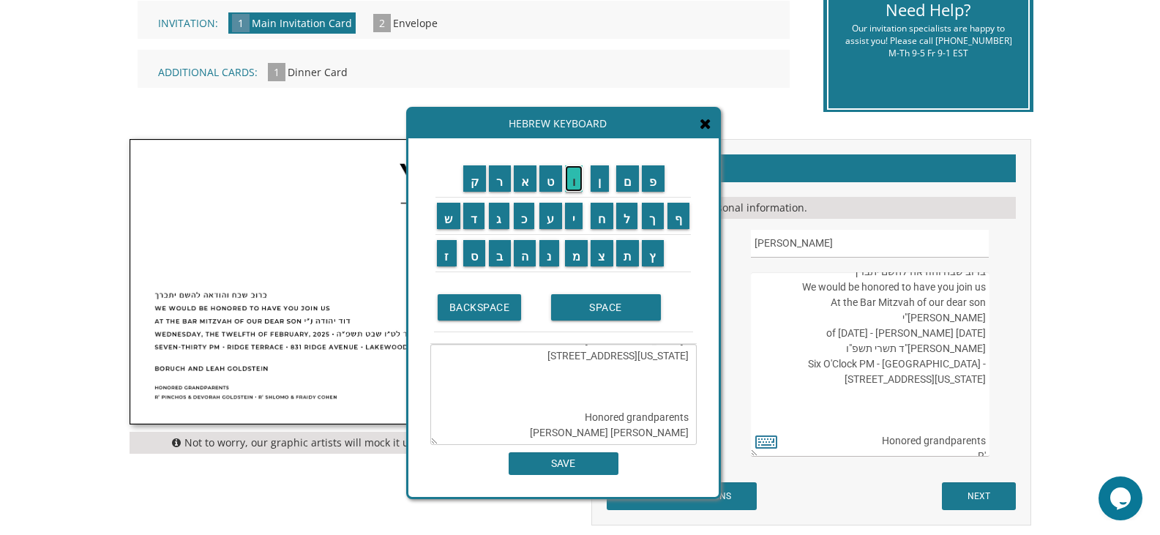
click at [579, 188] on input "ו" at bounding box center [574, 178] width 18 height 26
click at [449, 228] on input "ש" at bounding box center [448, 216] width 23 height 26
click at [503, 182] on input "ר" at bounding box center [500, 178] width 22 height 26
click at [526, 254] on input "ה" at bounding box center [525, 253] width 23 height 26
click at [625, 219] on input "ל" at bounding box center [627, 216] width 22 height 26
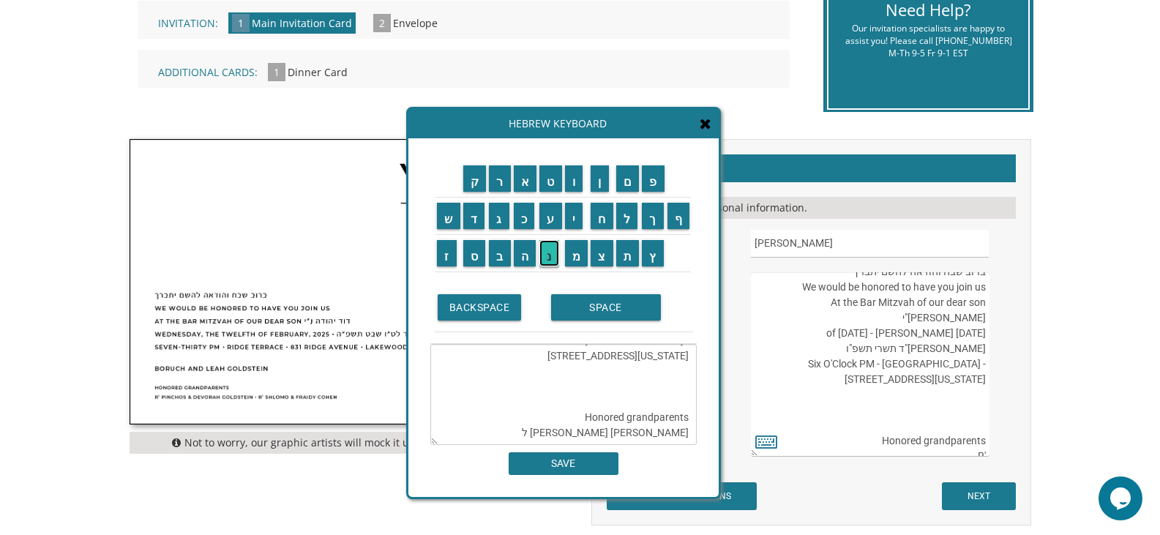
click at [544, 254] on input "נ" at bounding box center [549, 253] width 20 height 26
click at [469, 221] on input "ד" at bounding box center [474, 216] width 22 height 26
click at [468, 250] on input "ס" at bounding box center [474, 253] width 23 height 26
click at [497, 250] on input "ב" at bounding box center [500, 253] width 22 height 26
click at [501, 181] on input "ר" at bounding box center [500, 178] width 22 height 26
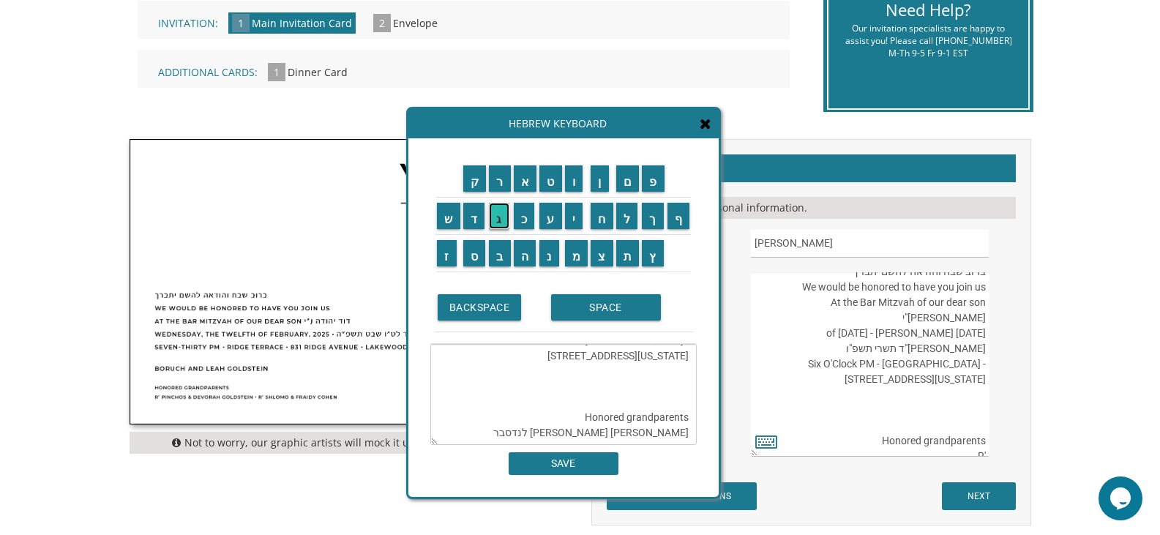
click at [500, 221] on input "ג" at bounding box center [499, 216] width 20 height 26
drag, startPoint x: 687, startPoint y: 416, endPoint x: 573, endPoint y: 409, distance: 114.4
click at [573, 409] on textarea "ברוב שבח והודאה להשם יתברך We would be honored to have you join us At the Bar M…" at bounding box center [563, 394] width 266 height 101
click at [582, 412] on textarea "ברוב שבח והודאה להשם יתברך We would be honored to have you join us At the Bar M…" at bounding box center [563, 394] width 266 height 101
click at [650, 375] on textarea "ברוב שבח והודאה להשם יתברך We would be honored to have you join us At the Bar M…" at bounding box center [563, 394] width 266 height 101
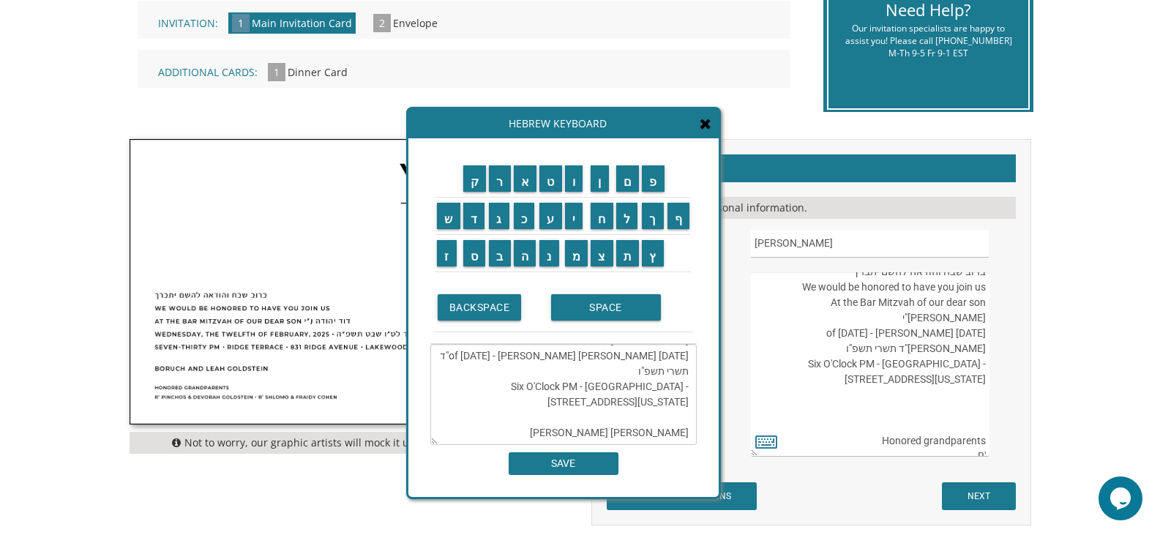
scroll to position [46, 0]
click at [564, 430] on textarea "ברוב שבח והודאה להשם יתברך We would be honored to have you join us At the Bar M…" at bounding box center [563, 394] width 266 height 101
click at [626, 251] on input "ת" at bounding box center [627, 253] width 23 height 26
click at [654, 175] on input "פ" at bounding box center [653, 178] width 23 height 26
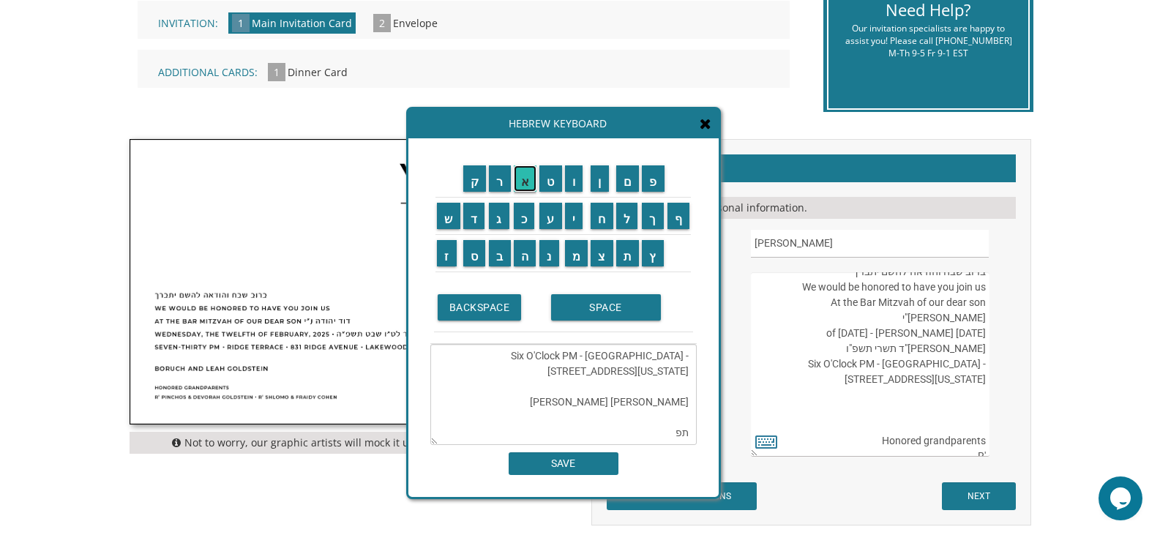
click at [528, 181] on input "א" at bounding box center [525, 178] width 23 height 26
click at [509, 179] on input "ר" at bounding box center [500, 178] width 22 height 26
click at [632, 250] on input "ת" at bounding box center [627, 253] width 23 height 26
click at [500, 252] on input "ב" at bounding box center [500, 253] width 22 height 26
click at [555, 250] on input "נ" at bounding box center [549, 253] width 20 height 26
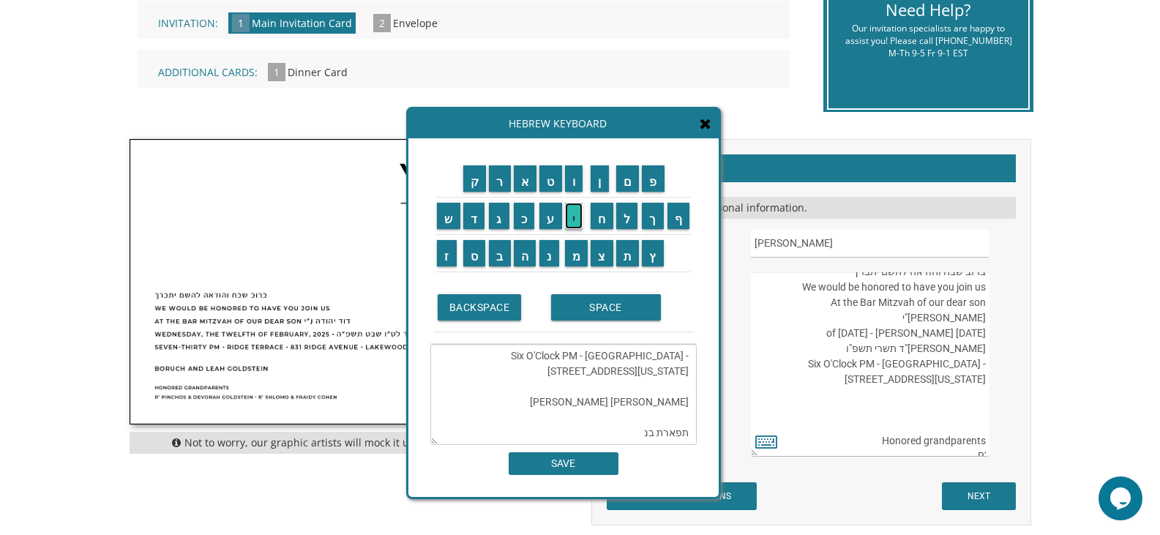
click at [571, 226] on input "י" at bounding box center [574, 216] width 18 height 26
click at [630, 190] on input "ם" at bounding box center [627, 178] width 23 height 26
click at [520, 183] on input "א" at bounding box center [525, 178] width 23 height 26
click at [506, 254] on input "ב" at bounding box center [500, 253] width 22 height 26
click at [573, 180] on input "ו" at bounding box center [574, 178] width 18 height 26
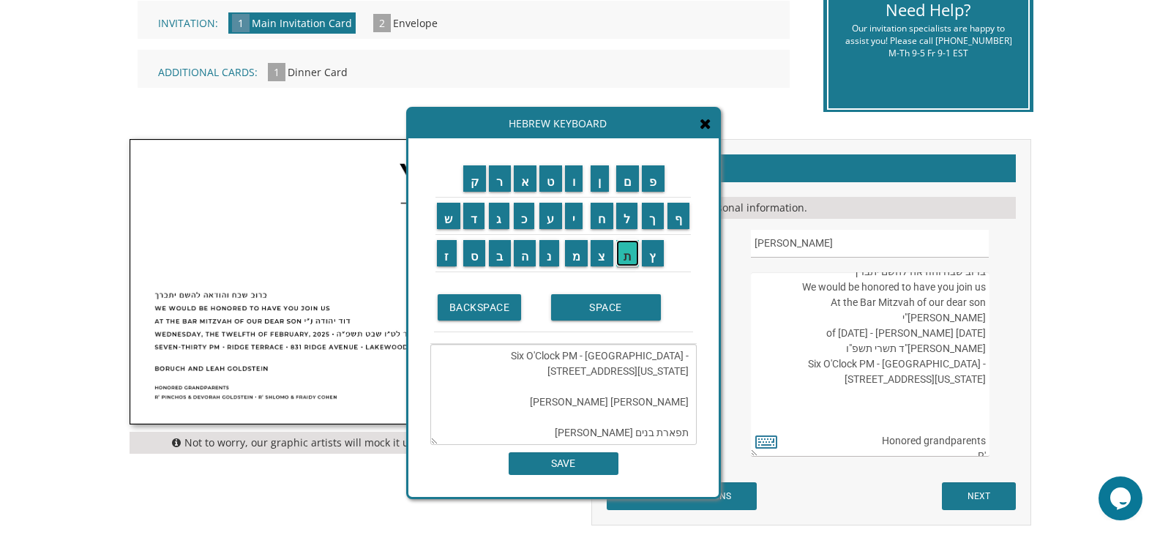
click at [635, 259] on input "ת" at bounding box center [627, 253] width 23 height 26
click at [627, 187] on input "ם" at bounding box center [627, 178] width 23 height 26
click at [504, 188] on input "ר" at bounding box center [500, 178] width 22 height 26
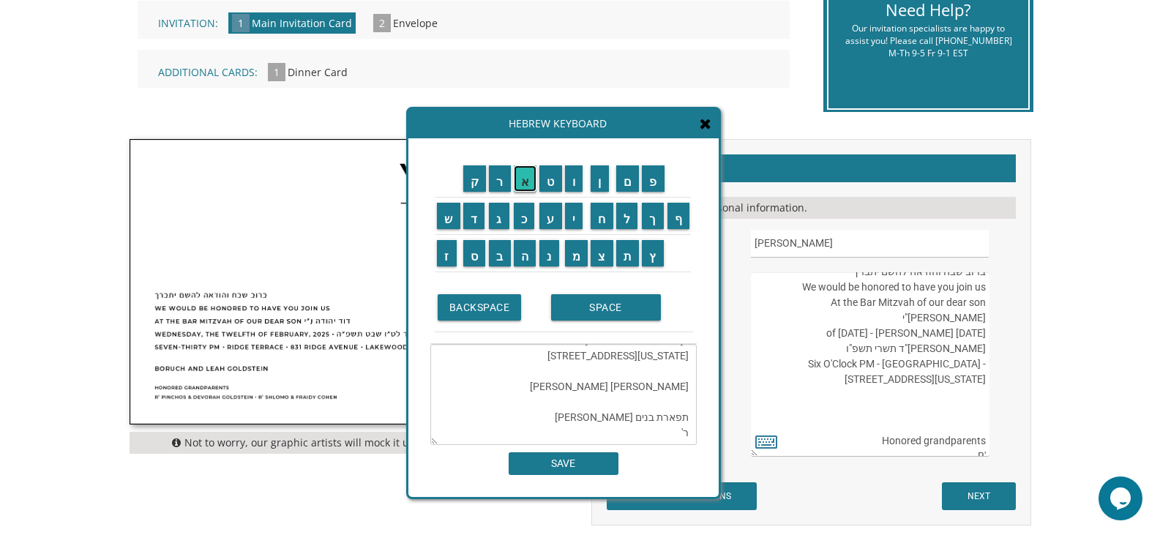
click at [525, 187] on input "א" at bounding box center [525, 178] width 23 height 26
click at [517, 247] on input "ה" at bounding box center [525, 253] width 23 height 26
click at [499, 188] on input "ר" at bounding box center [500, 178] width 22 height 26
click at [576, 183] on input "ו" at bounding box center [574, 178] width 18 height 26
click at [590, 183] on td "ן" at bounding box center [602, 178] width 26 height 37
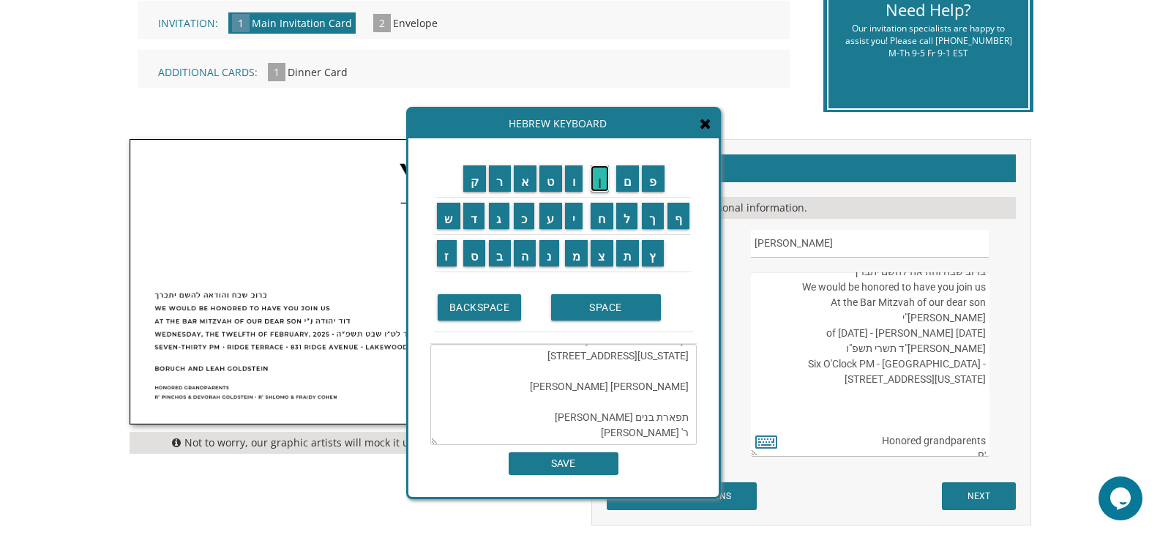
click at [596, 176] on input "ן" at bounding box center [599, 178] width 18 height 26
click at [578, 186] on input "ו" at bounding box center [574, 178] width 18 height 26
click at [629, 220] on input "ל" at bounding box center [627, 216] width 22 height 26
click at [522, 181] on input "א" at bounding box center [525, 178] width 23 height 26
click at [523, 255] on input "ה" at bounding box center [525, 253] width 23 height 26
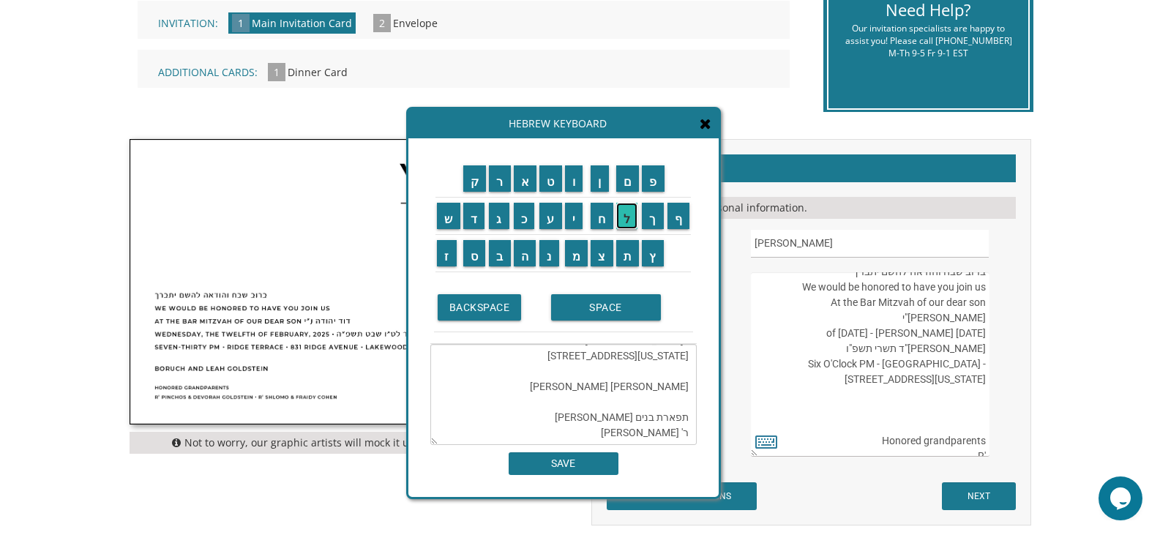
click at [637, 221] on input "ל" at bounding box center [627, 216] width 22 height 26
click at [549, 259] on input "נ" at bounding box center [549, 253] width 20 height 26
click at [470, 215] on input "ד" at bounding box center [474, 216] width 22 height 26
click at [468, 245] on input "ס" at bounding box center [474, 253] width 23 height 26
click at [489, 251] on input "ב" at bounding box center [500, 253] width 22 height 26
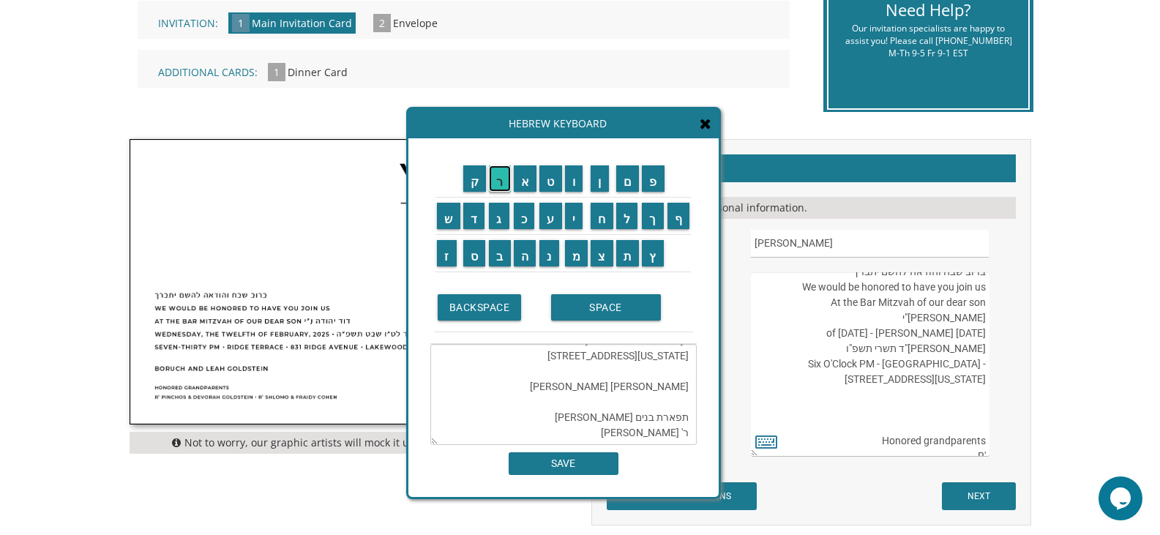
click at [495, 187] on input "ר" at bounding box center [500, 178] width 22 height 26
click at [493, 217] on input "ג" at bounding box center [499, 216] width 20 height 26
click at [574, 180] on input "ו" at bounding box center [574, 178] width 18 height 26
click at [498, 179] on input "ר" at bounding box center [500, 178] width 22 height 26
click at [550, 222] on input "ע" at bounding box center [550, 216] width 23 height 26
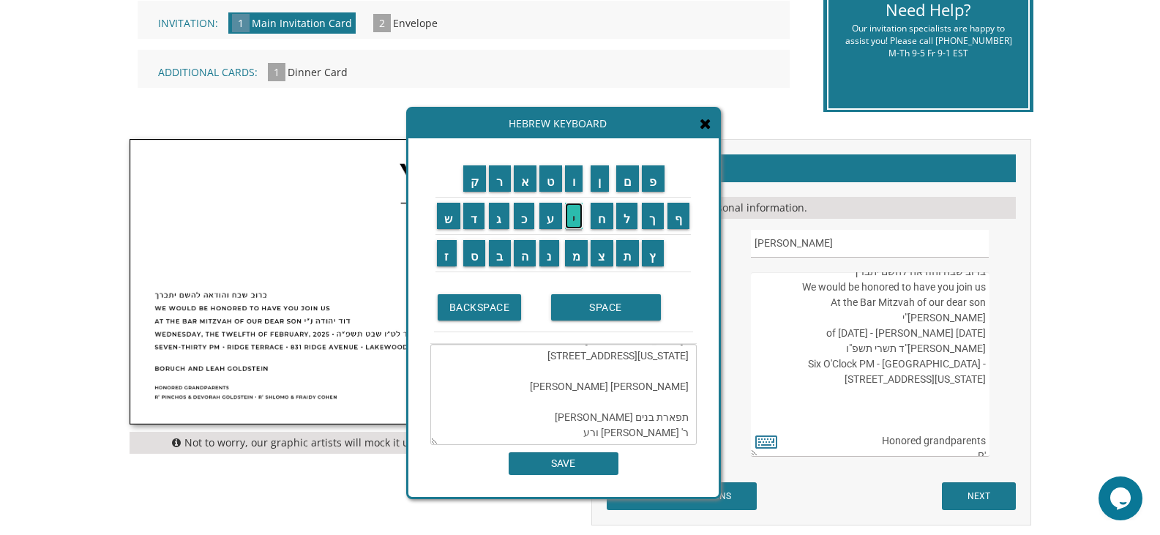
click at [569, 220] on input "י" at bounding box center [574, 216] width 18 height 26
click at [622, 253] on input "ת" at bounding box center [627, 253] width 23 height 26
click at [580, 184] on input "ו" at bounding box center [574, 178] width 18 height 26
click at [599, 433] on textarea "ברוב שבח והודאה להשם יתברך We would be honored to have you join us At the Bar M…" at bounding box center [563, 394] width 266 height 101
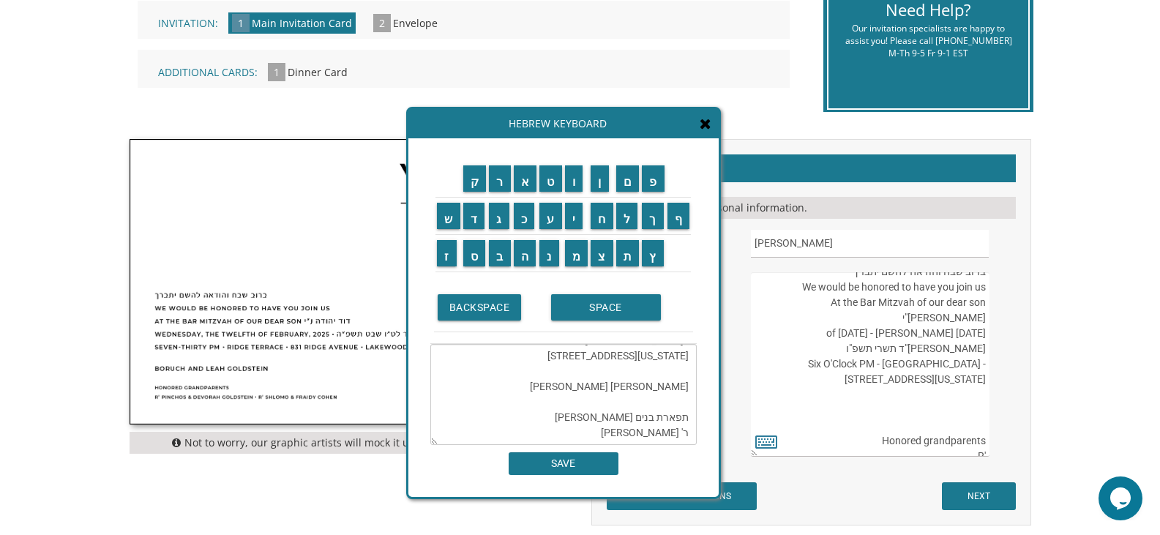
click at [570, 435] on textarea "ברוב שבח והודאה להשם יתברך We would be honored to have you join us At the Bar M…" at bounding box center [563, 394] width 266 height 101
click at [503, 189] on input "ר" at bounding box center [500, 178] width 22 height 26
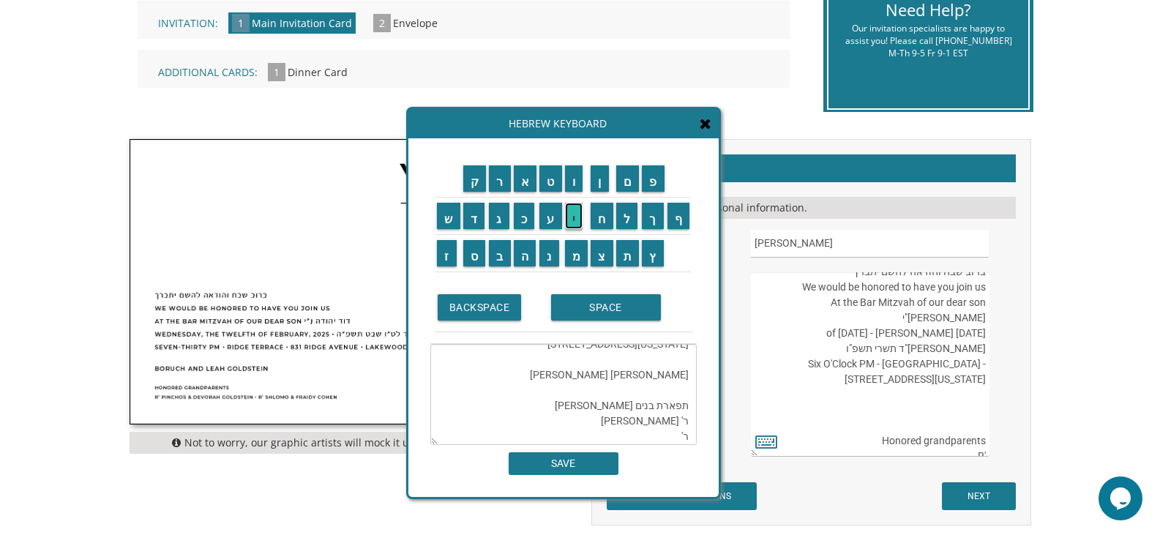
click at [574, 222] on input "י" at bounding box center [574, 216] width 18 height 26
click at [447, 217] on input "ש" at bounding box center [448, 216] width 23 height 26
click at [503, 187] on input "ר" at bounding box center [500, 178] width 22 height 26
click at [528, 184] on input "א" at bounding box center [525, 178] width 23 height 26
click at [626, 220] on input "ל" at bounding box center [627, 216] width 22 height 26
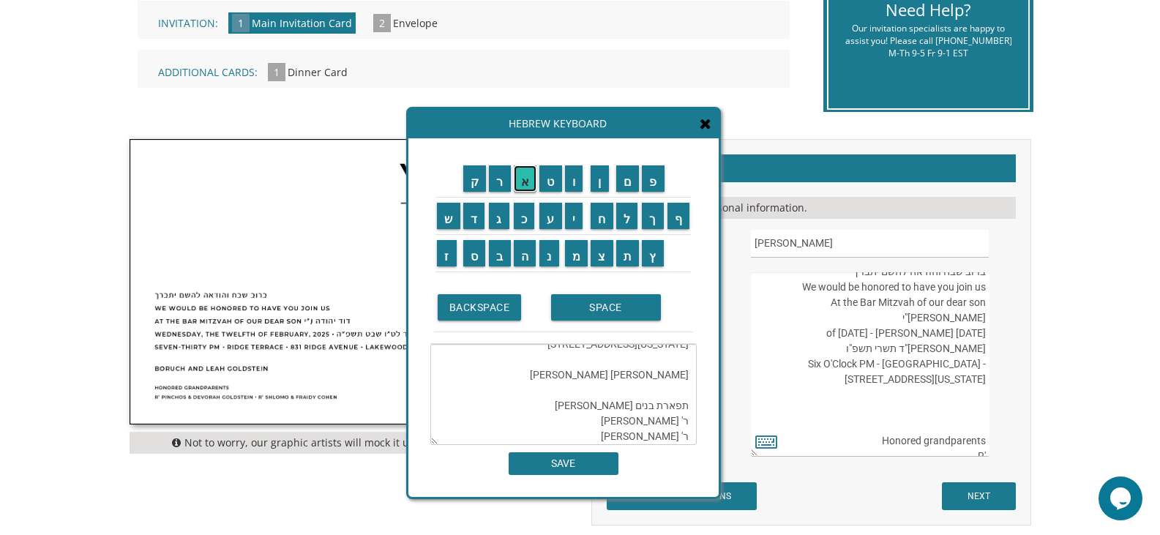
click at [523, 183] on input "א" at bounding box center [525, 178] width 23 height 26
click at [635, 217] on input "ל" at bounding box center [627, 216] width 22 height 26
click at [573, 216] on input "י" at bounding box center [574, 216] width 18 height 26
click at [540, 225] on input "ע" at bounding box center [550, 216] width 23 height 26
click at [454, 256] on td "ז" at bounding box center [448, 253] width 26 height 37
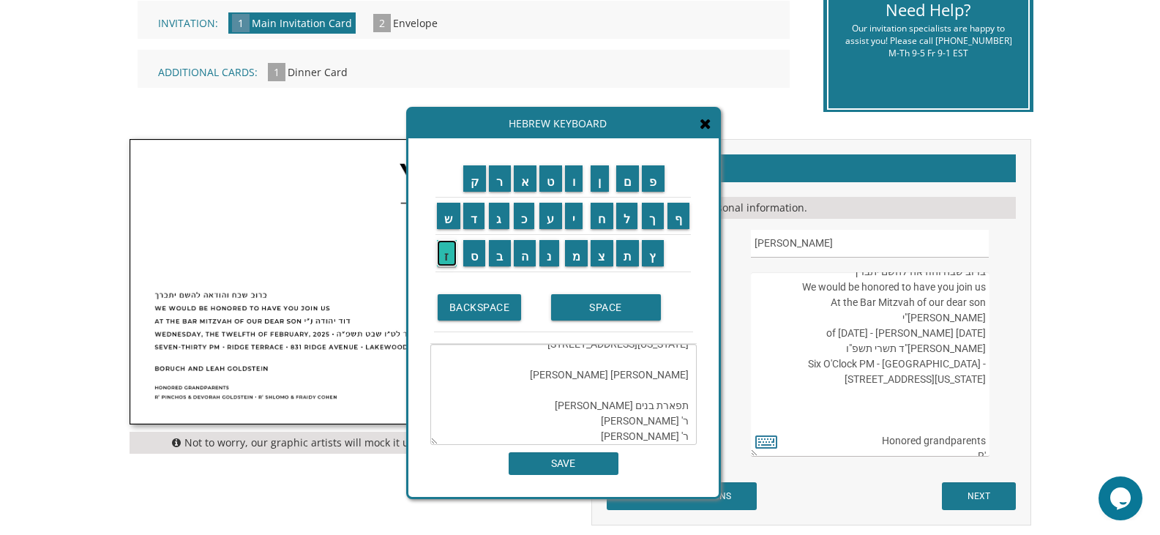
click at [447, 258] on input "ז" at bounding box center [447, 253] width 20 height 26
click at [500, 178] on input "ר" at bounding box center [500, 178] width 22 height 26
click at [502, 184] on input "ר" at bounding box center [500, 178] width 22 height 26
click at [582, 212] on input "י" at bounding box center [574, 216] width 18 height 26
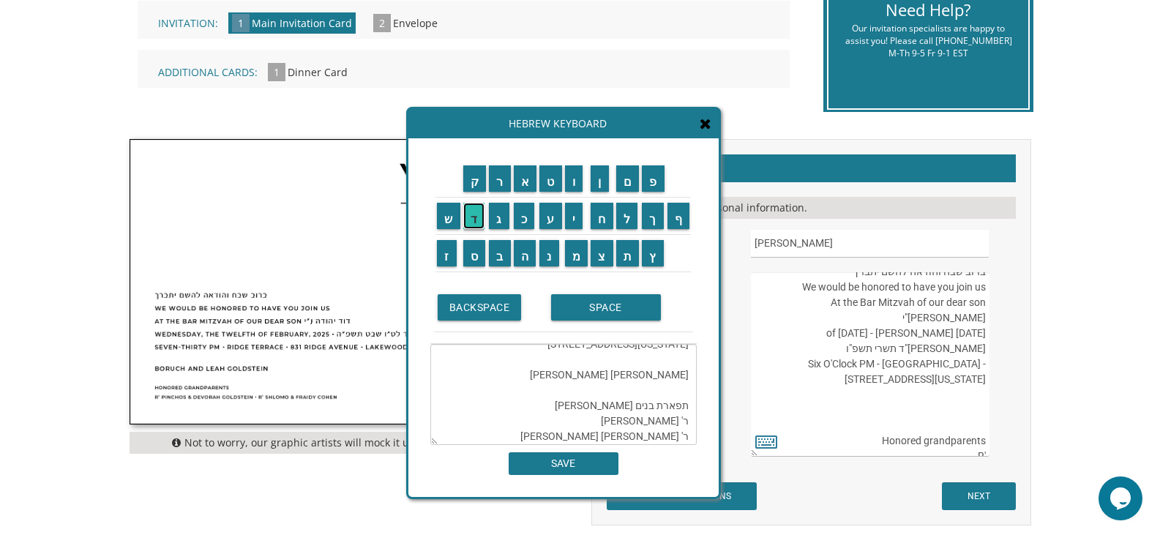
click at [477, 215] on input "ד" at bounding box center [474, 216] width 22 height 26
click at [629, 215] on input "ל" at bounding box center [627, 216] width 22 height 26
click at [547, 221] on input "ע" at bounding box center [550, 216] width 23 height 26
click at [503, 187] on input "ר" at bounding box center [500, 178] width 22 height 26
paste textarea "ורעיתו"
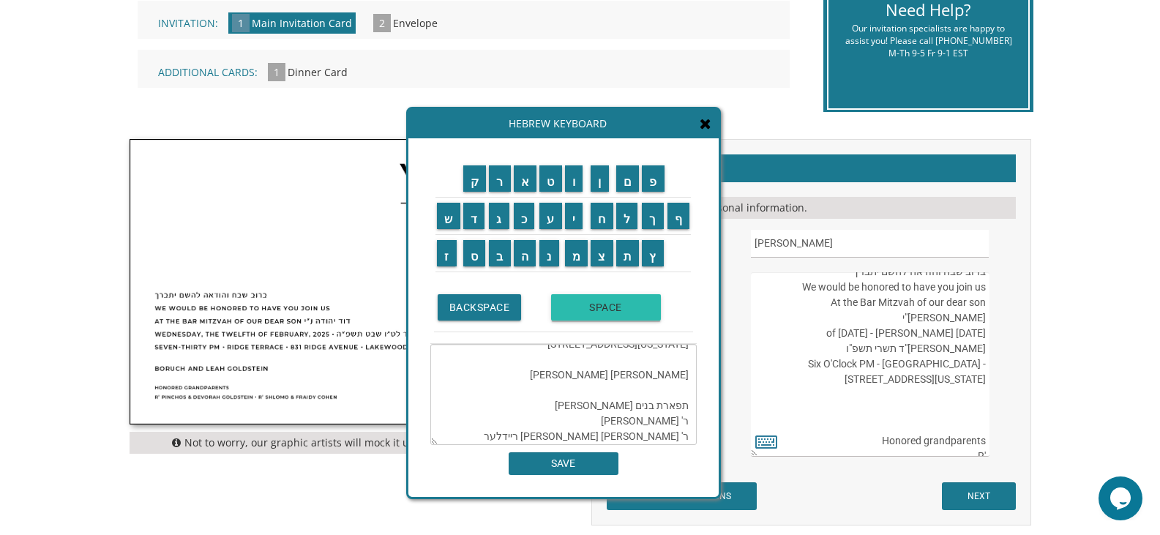
scroll to position [119, 0]
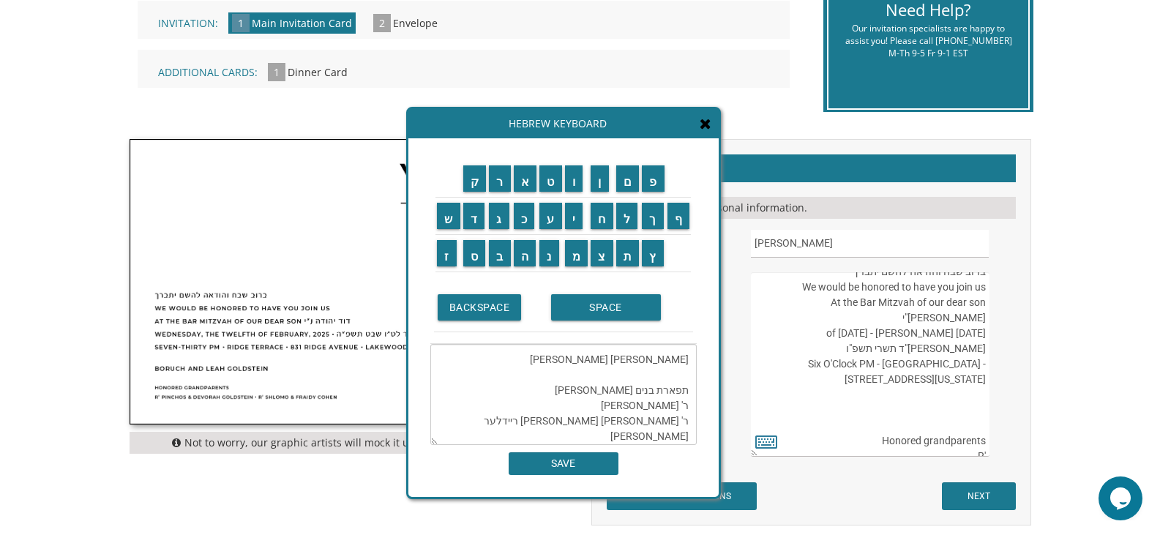
click at [688, 419] on textarea "ברוב שבח והודאה להשם יתברך We would be honored to have you join us At the Bar M…" at bounding box center [563, 394] width 266 height 101
click at [537, 421] on textarea "ברוב שבח והודאה להשם יתברך We would be honored to have you join us At the Bar M…" at bounding box center [563, 394] width 266 height 101
click at [553, 437] on textarea "ברוב שבח והודאה להשם יתברך We would be honored to have you join us At the Bar M…" at bounding box center [563, 394] width 266 height 101
click at [581, 258] on input "מ" at bounding box center [576, 253] width 23 height 26
click at [503, 184] on input "ר" at bounding box center [500, 178] width 22 height 26
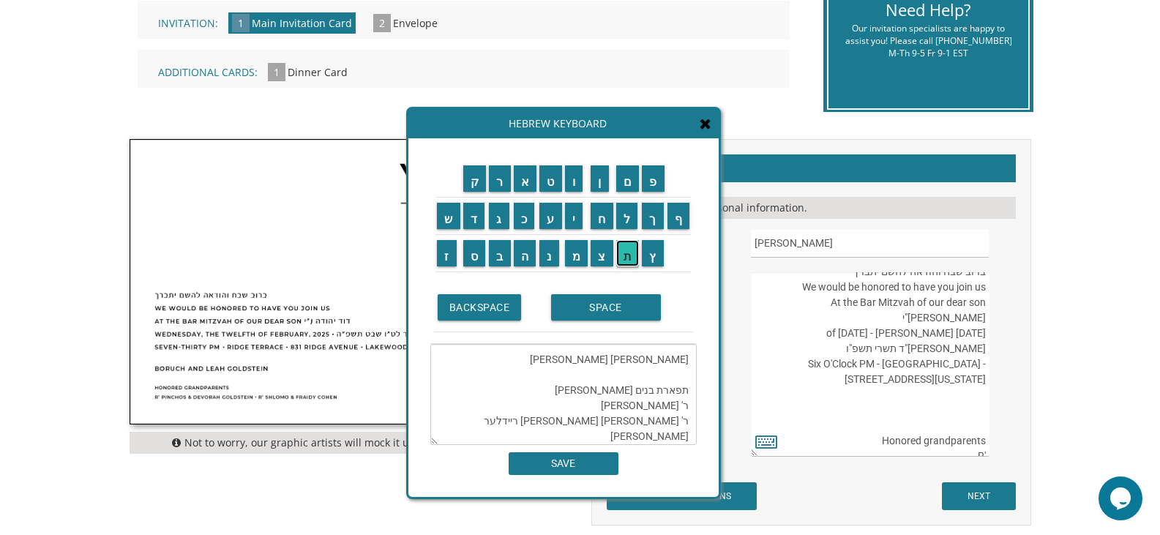
click at [624, 257] on input "ת" at bounding box center [627, 253] width 23 height 26
click at [445, 219] on input "ש" at bounding box center [448, 216] width 23 height 26
click at [573, 186] on input "ו" at bounding box center [574, 178] width 18 height 26
click at [449, 216] on input "ש" at bounding box center [448, 216] width 23 height 26
click at [547, 251] on input "נ" at bounding box center [549, 253] width 20 height 26
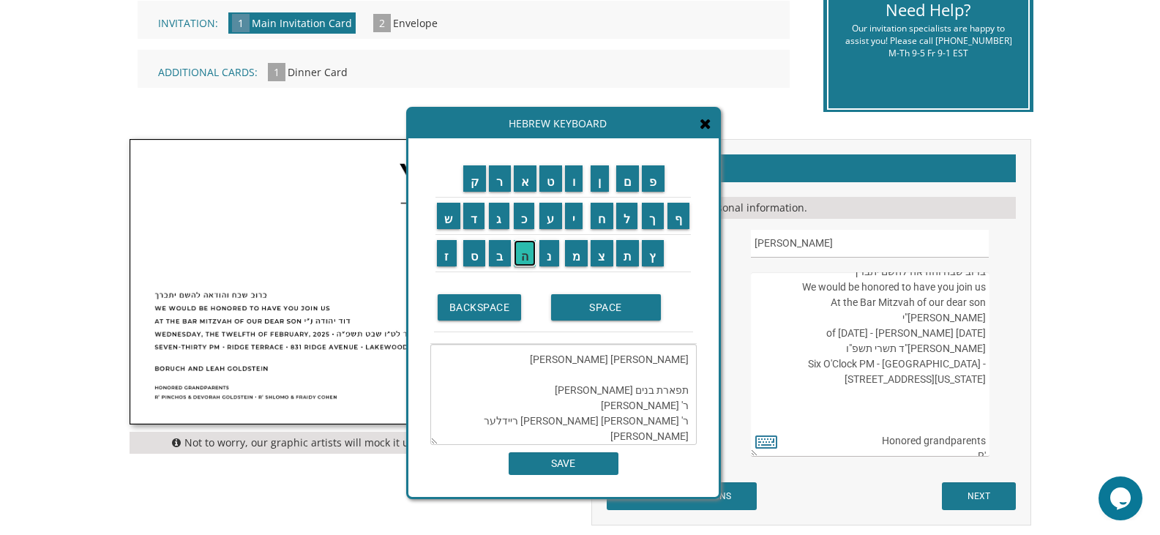
click at [523, 254] on input "ה" at bounding box center [525, 253] width 23 height 26
click at [500, 219] on input "ג" at bounding box center [499, 216] width 20 height 26
click at [650, 183] on input "פ" at bounding box center [653, 178] width 23 height 26
click at [555, 184] on input "ט" at bounding box center [550, 178] width 23 height 26
click at [628, 268] on td "ת" at bounding box center [628, 253] width 26 height 37
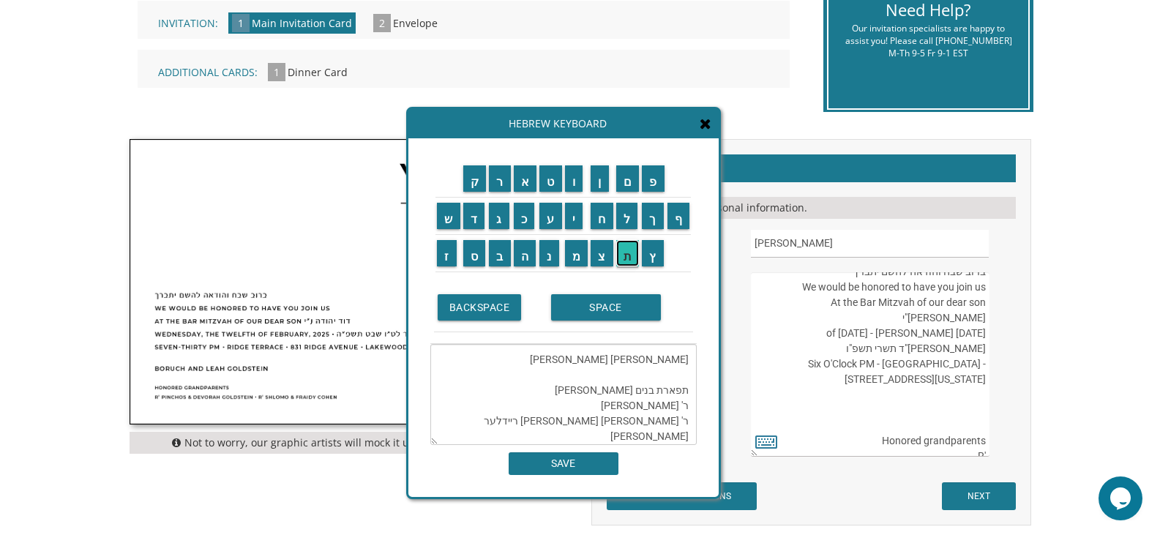
click at [629, 260] on input "ת" at bounding box center [627, 253] width 23 height 26
click at [549, 181] on input "ט" at bounding box center [550, 178] width 23 height 26
click at [500, 184] on input "ר" at bounding box center [500, 178] width 22 height 26
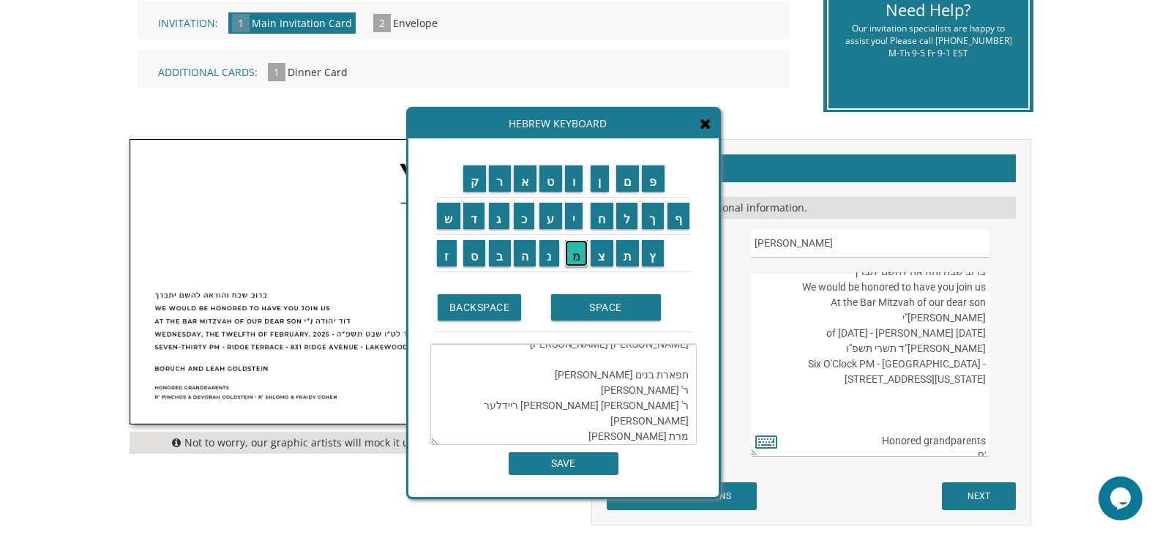
click at [582, 259] on input "מ" at bounding box center [576, 253] width 23 height 26
click at [501, 184] on input "ר" at bounding box center [500, 178] width 22 height 26
click at [619, 255] on input "ת" at bounding box center [627, 253] width 23 height 26
click at [501, 187] on input "ר" at bounding box center [500, 178] width 22 height 26
click at [610, 217] on input "ח" at bounding box center [601, 216] width 23 height 26
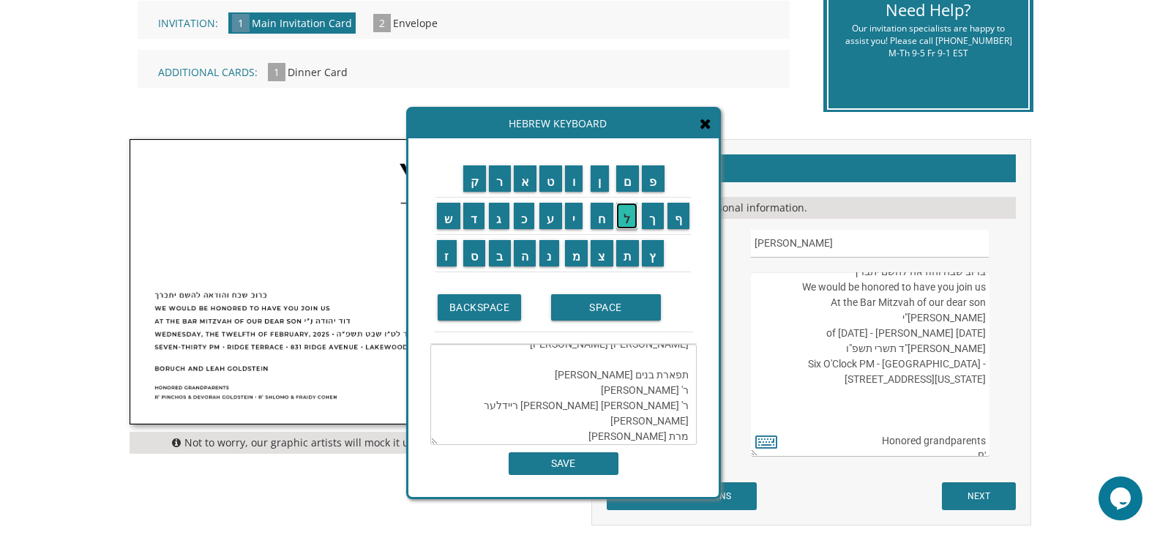
click at [622, 217] on input "ל" at bounding box center [627, 216] width 22 height 26
click at [629, 384] on textarea "ברוב שבח והודאה להשם יתברך We would be honored to have you join us At the Bar M…" at bounding box center [563, 394] width 266 height 101
click at [630, 441] on textarea "ברוב שבח והודאה להשם יתברך We would be honored to have you join us At the Bar M…" at bounding box center [563, 394] width 266 height 101
paste textarea "לנדסברג"
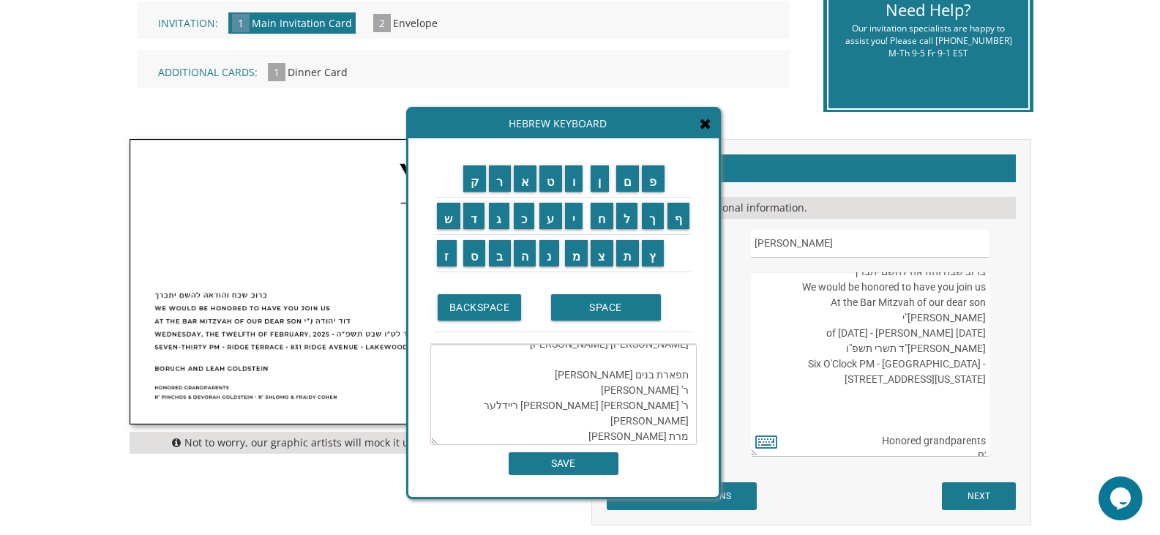
scroll to position [150, 0]
click at [571, 252] on input "מ" at bounding box center [576, 253] width 23 height 26
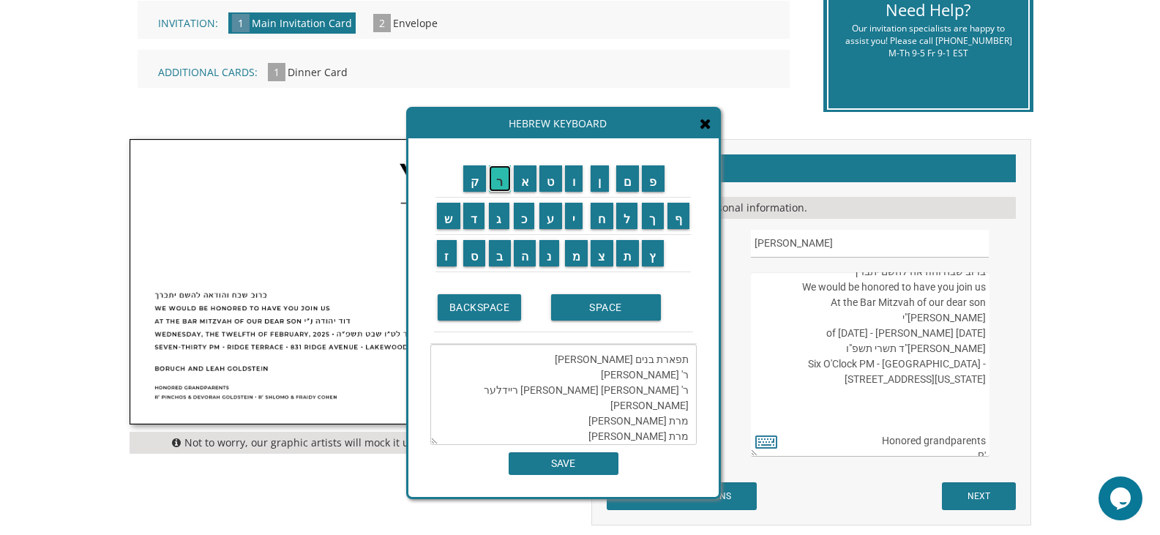
click at [498, 183] on input "ר" at bounding box center [500, 178] width 22 height 26
click at [626, 258] on input "ת" at bounding box center [627, 253] width 23 height 26
click at [578, 222] on input "י" at bounding box center [574, 216] width 18 height 26
click at [524, 253] on input "ה" at bounding box center [525, 253] width 23 height 26
click at [571, 185] on input "ו" at bounding box center [574, 178] width 18 height 26
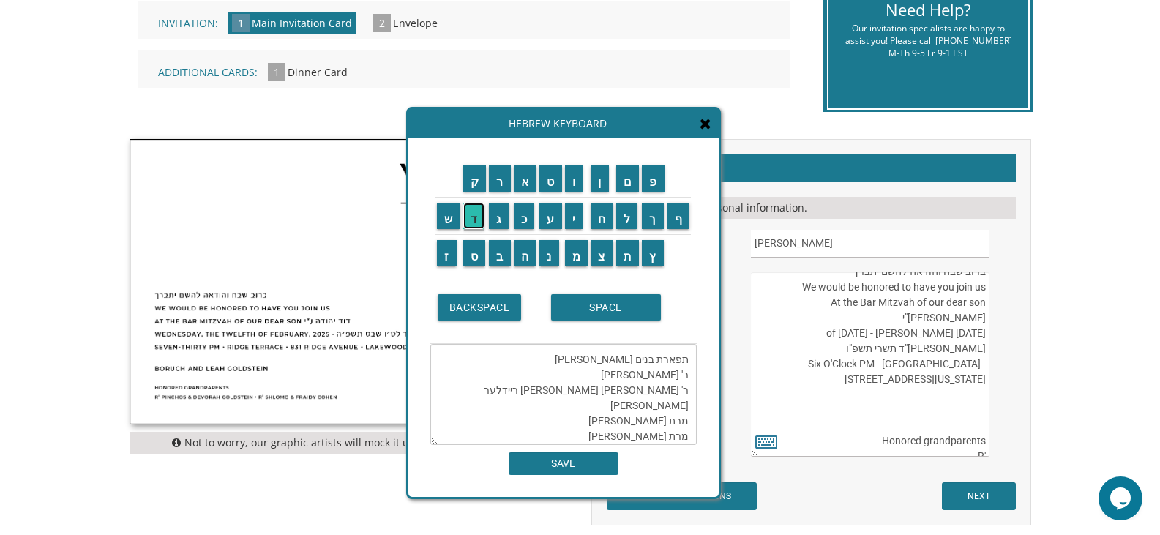
click at [473, 217] on input "ד" at bounding box center [474, 216] width 22 height 26
click at [573, 217] on input "י" at bounding box center [574, 216] width 18 height 26
click at [629, 254] on input "ת" at bounding box center [627, 253] width 23 height 26
click at [499, 183] on input "ר" at bounding box center [500, 178] width 22 height 26
click at [472, 173] on input "ק" at bounding box center [474, 178] width 23 height 26
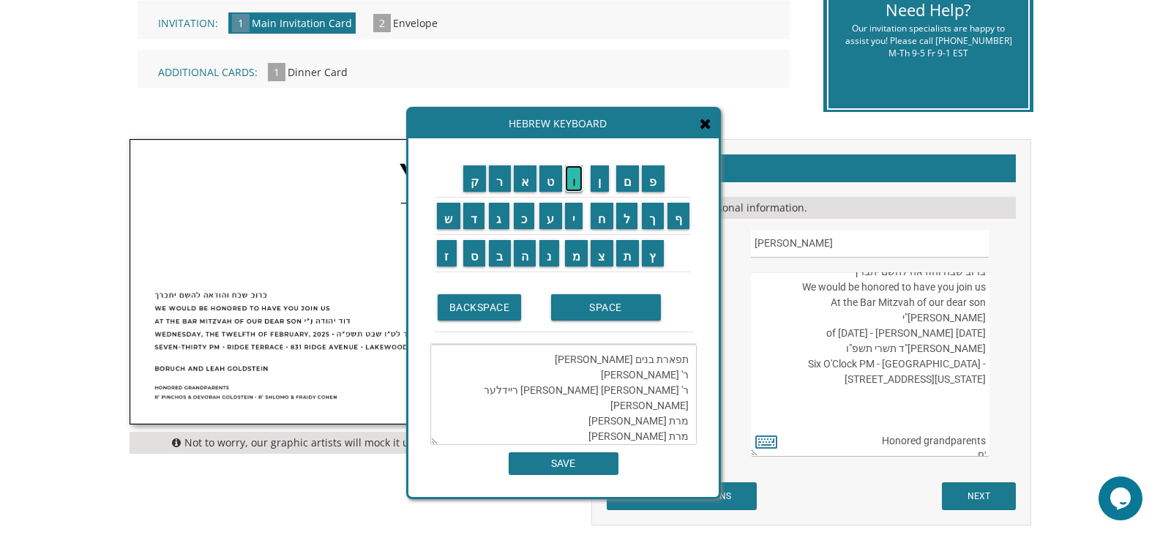
click at [577, 183] on input "ו" at bounding box center [574, 178] width 18 height 26
click at [503, 253] on input "ב" at bounding box center [500, 253] width 22 height 26
click at [479, 252] on input "ס" at bounding box center [474, 253] width 23 height 26
click at [474, 176] on input "ק" at bounding box center [474, 178] width 23 height 26
click at [575, 213] on input "י" at bounding box center [574, 216] width 18 height 26
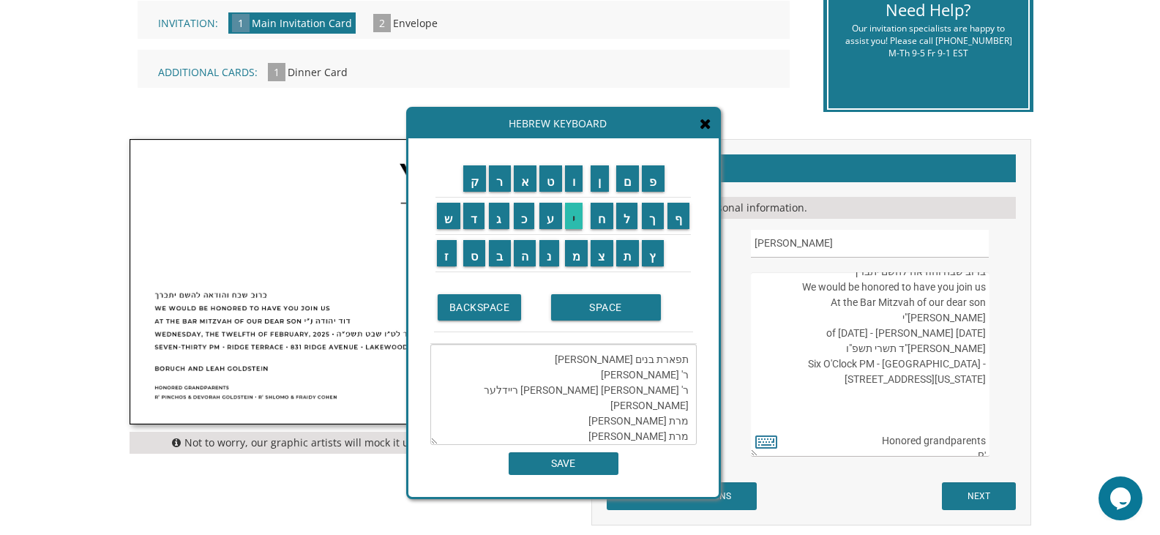
type textarea "ברוב שבח והודאה להשם יתברך We would be honored to have you join us At the Bar M…"
click at [600, 397] on textarea "ברוב שבח והודאה להשם יתברך We would be honored to have you join us At the Bar M…" at bounding box center [563, 394] width 266 height 101
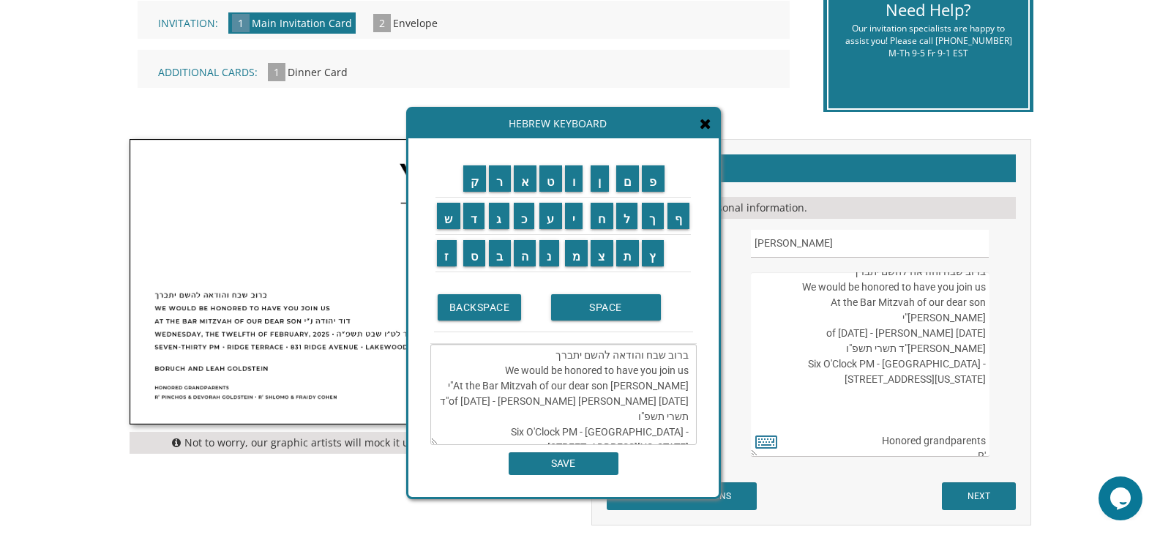
scroll to position [0, 0]
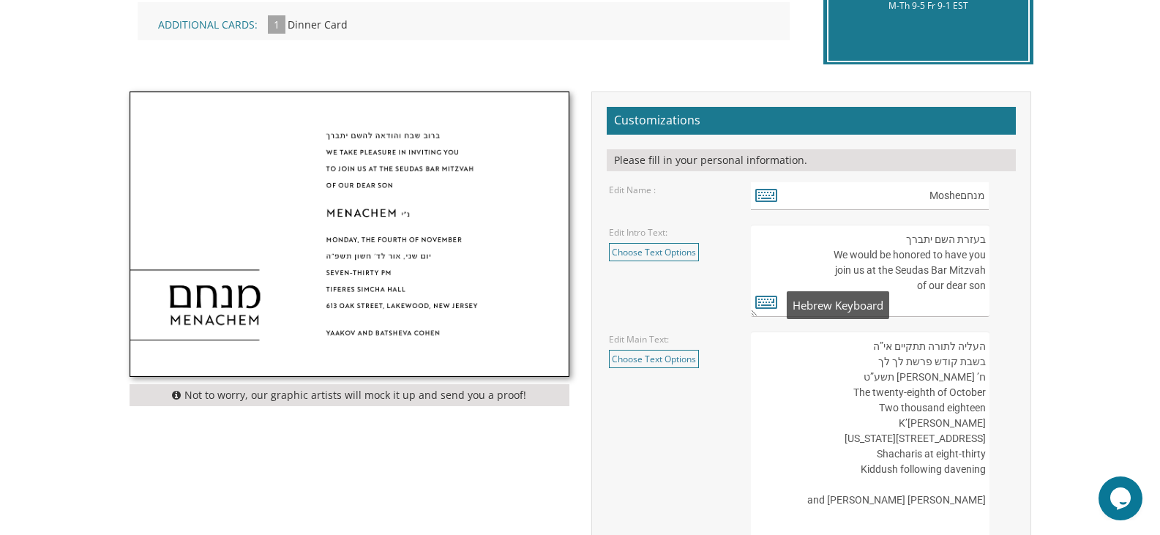
scroll to position [439, 0]
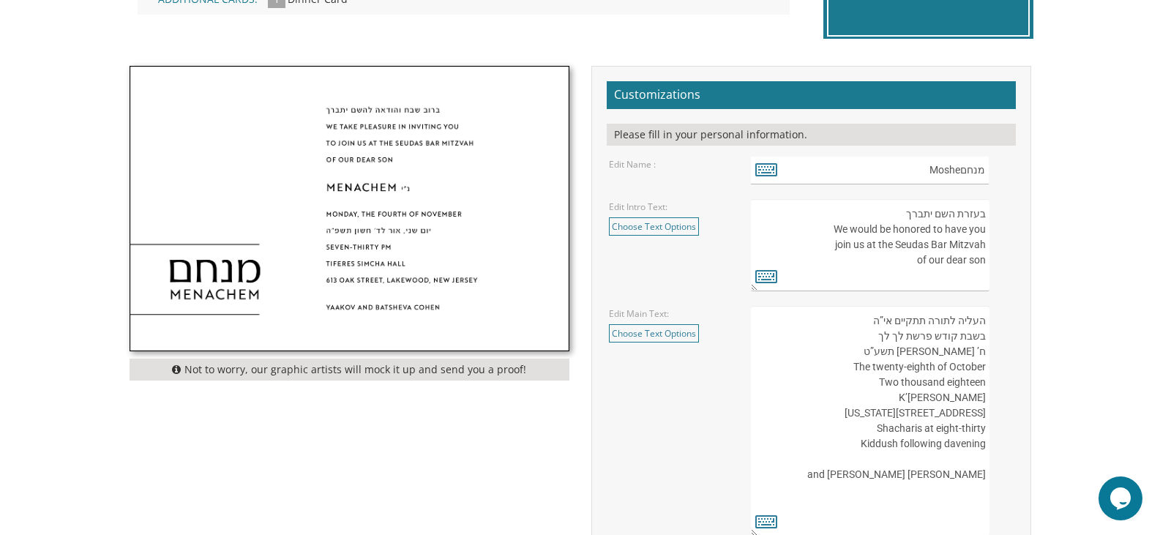
click at [905, 247] on textarea "בעזרת השם יתברך We would be honored to have you join us at the Seudas Bar Mitzv…" at bounding box center [870, 245] width 238 height 92
paste textarea "וב שבח והודאה להשם יתברך We would be honored to have you join us At the Bar Mit…"
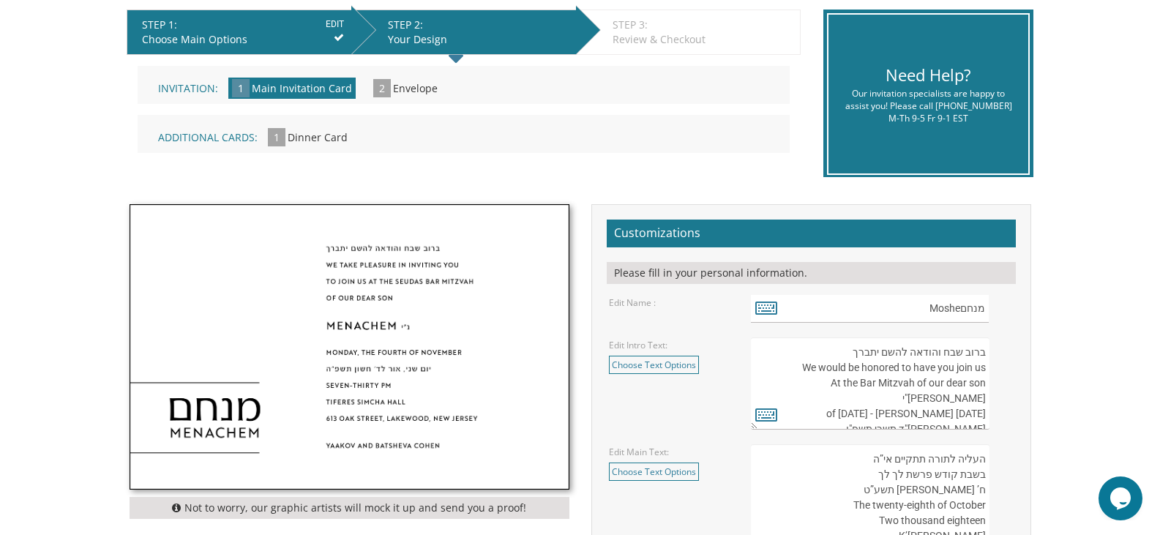
scroll to position [293, 0]
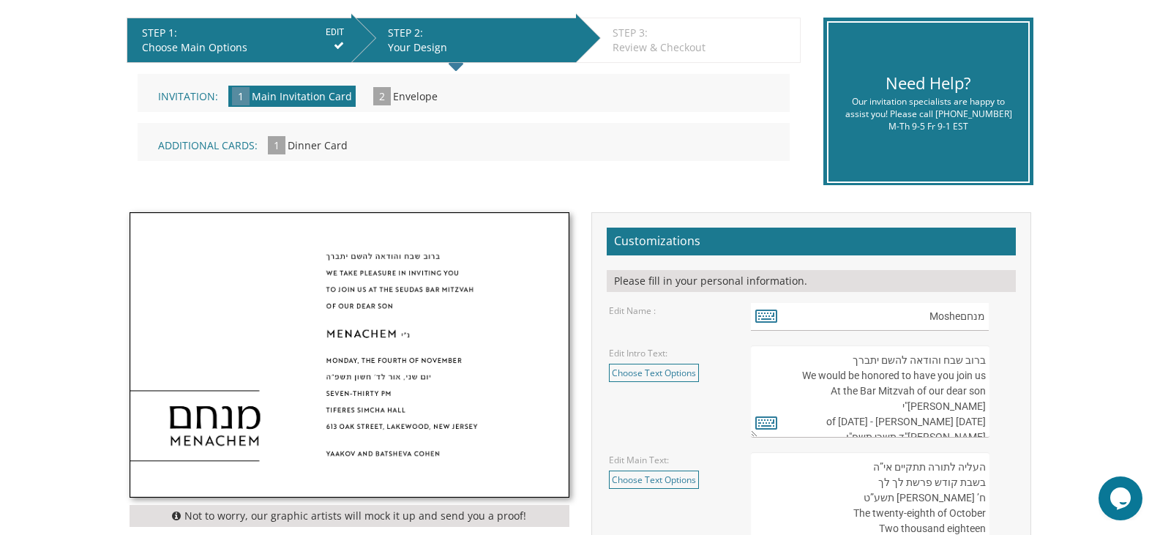
type textarea "ברוב שבח והודאה להשם יתברך We would be honored to have you join us At the Bar M…"
click at [970, 315] on input "מנחםMoshe" at bounding box center [870, 317] width 238 height 29
click at [819, 389] on textarea "בעזרת השם יתברך We would be honored to have you join us at the Seudas Bar Mitzv…" at bounding box center [870, 391] width 238 height 92
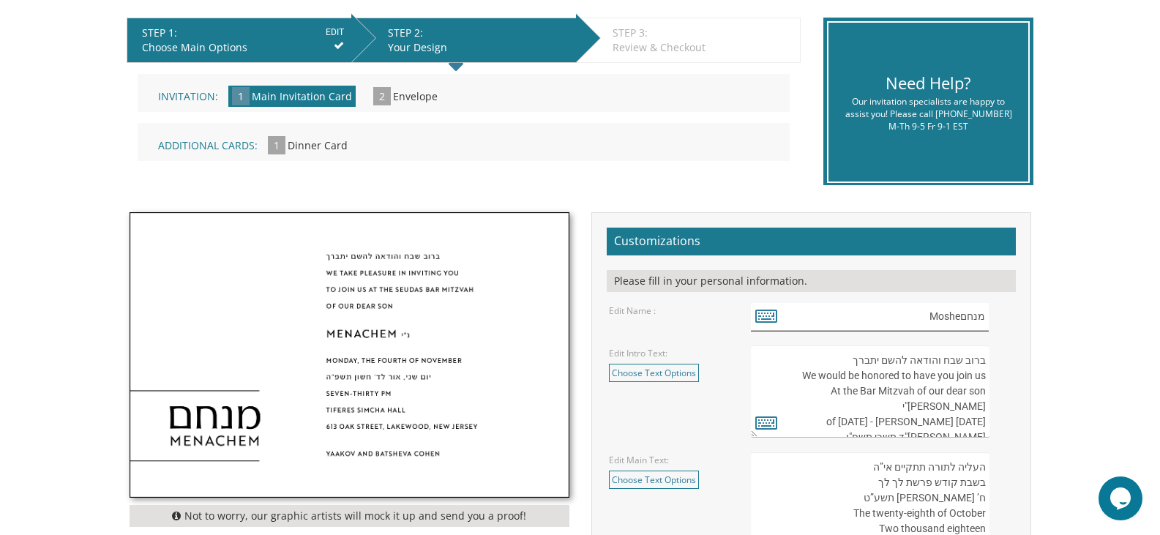
click at [969, 318] on input "מנחםMoshe" at bounding box center [870, 317] width 238 height 29
drag, startPoint x: 961, startPoint y: 315, endPoint x: 1004, endPoint y: 315, distance: 43.2
click at [1004, 315] on div "מנחםMoshe" at bounding box center [882, 317] width 262 height 29
paste input "הודה"
click at [939, 312] on input "יהודה Moshe" at bounding box center [870, 317] width 238 height 29
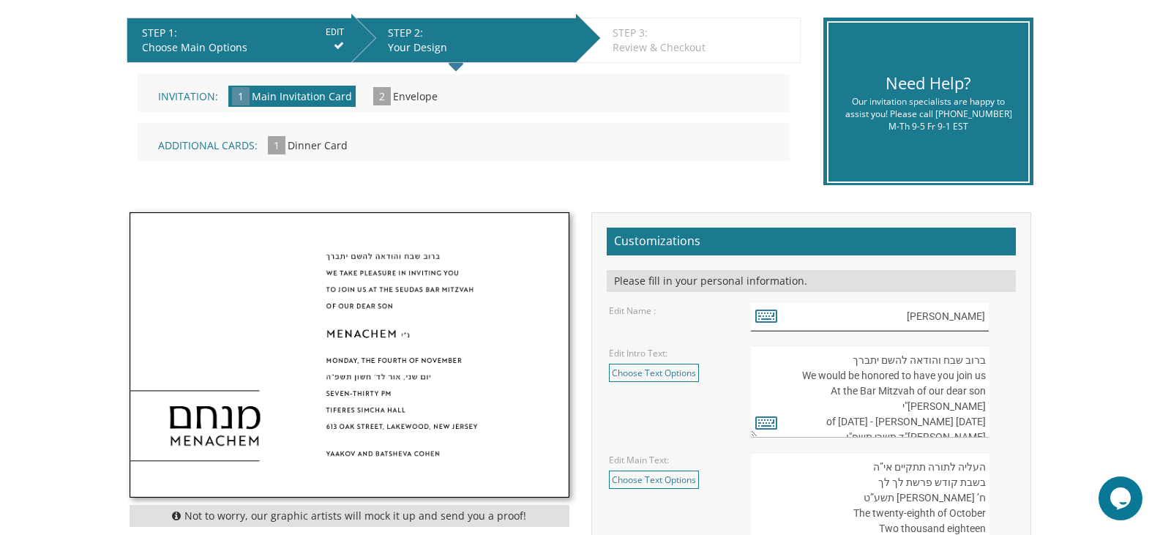
click at [939, 312] on input "יהודה Moshe" at bounding box center [870, 317] width 238 height 29
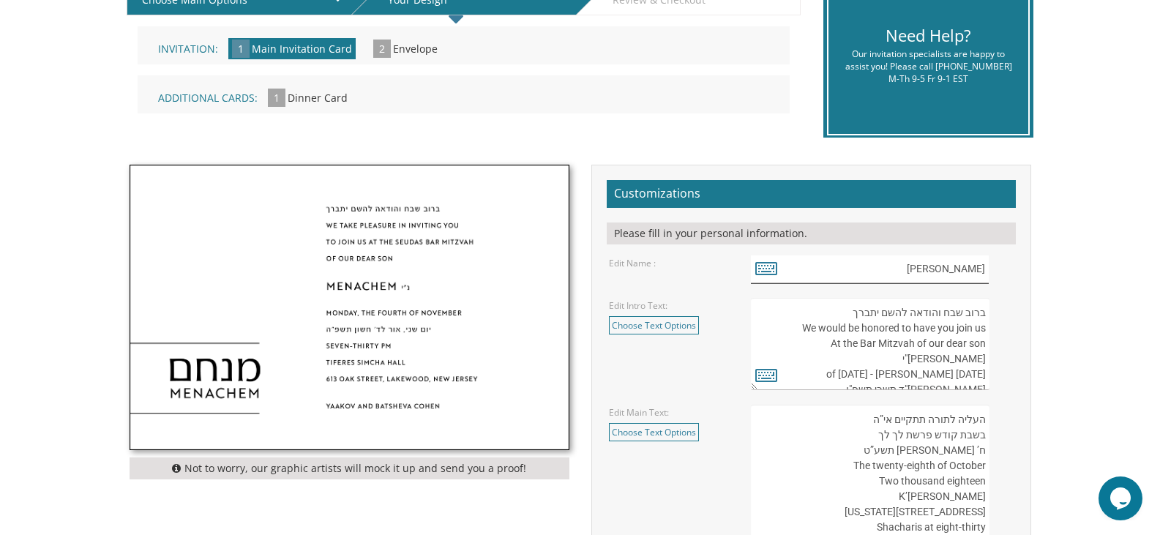
scroll to position [366, 0]
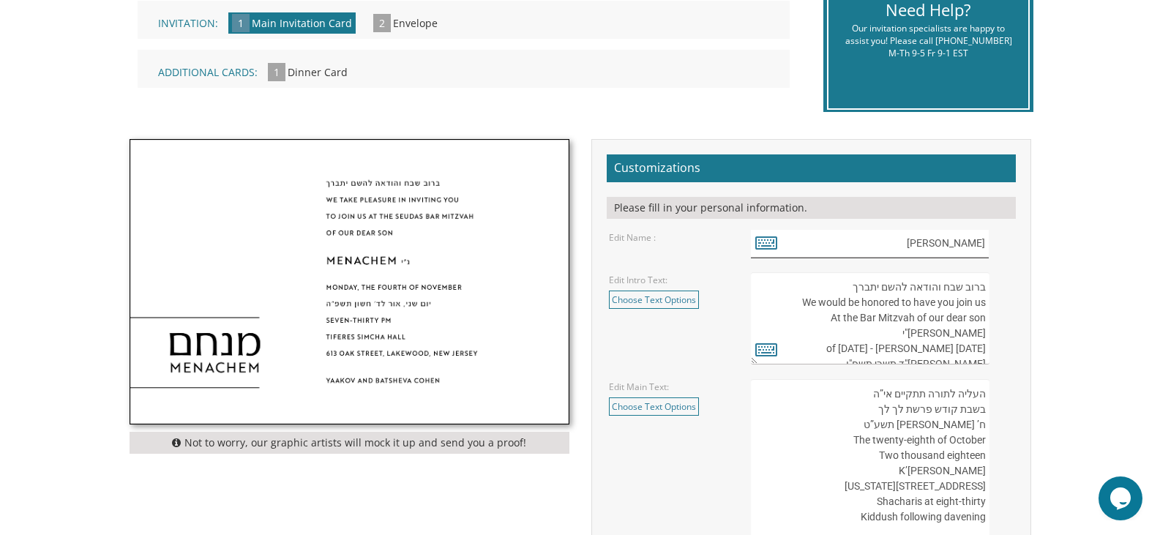
type input "יהודה Yehuda"
drag, startPoint x: 827, startPoint y: 319, endPoint x: 785, endPoint y: 320, distance: 41.7
click at [785, 320] on textarea "בעזרת השם יתברך We would be honored to have you join us at the Seudas Bar Mitzv…" at bounding box center [870, 318] width 238 height 92
click at [967, 327] on textarea "בעזרת השם יתברך We would be honored to have you join us at the Seudas Bar Mitzv…" at bounding box center [870, 318] width 238 height 92
paste textarea "יהודה נ"י"
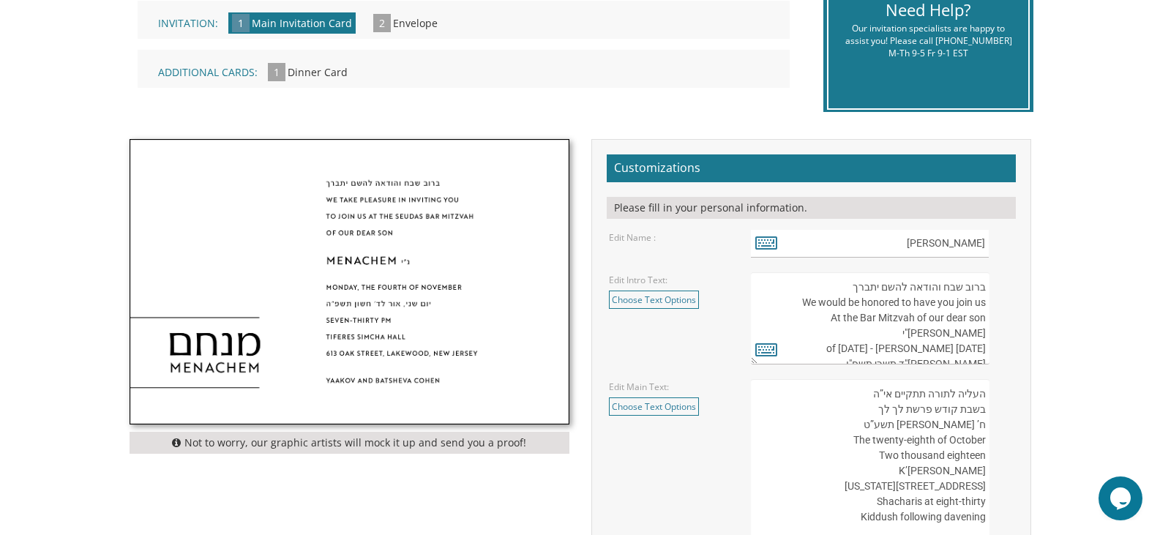
drag, startPoint x: 985, startPoint y: 301, endPoint x: 983, endPoint y: 320, distance: 19.8
click at [983, 320] on textarea "בעזרת השם יתברך We would be honored to have you join us at the Seudas Bar Mitzv…" at bounding box center [870, 318] width 238 height 92
type textarea "ברוב שבח והודאה להשם יתברך We would be honored to have you join us At the Bar M…"
click at [775, 348] on icon at bounding box center [766, 349] width 22 height 20
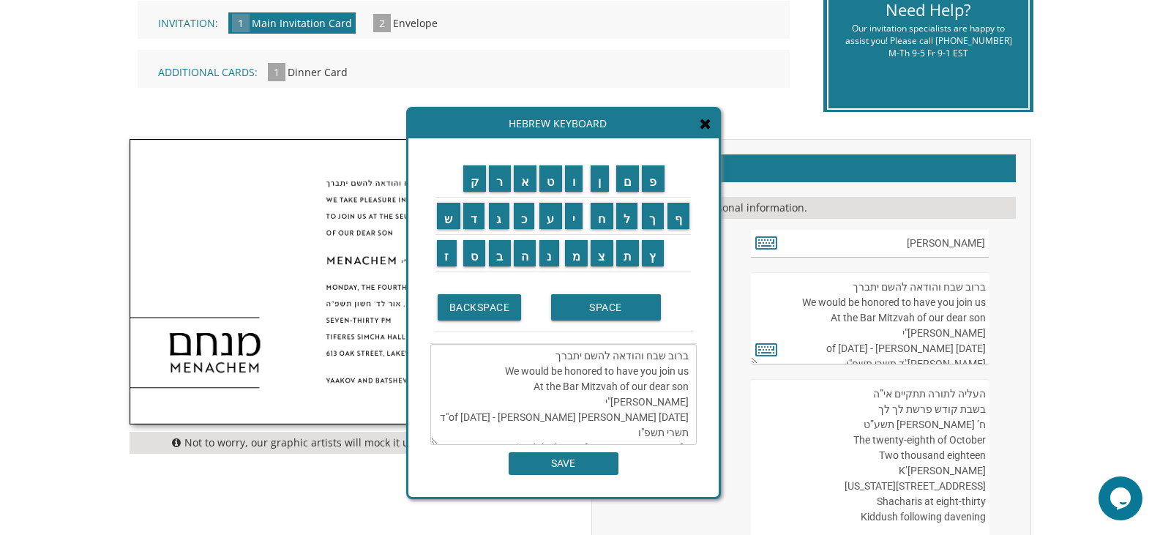
click at [670, 374] on textarea "ברוב שבח והודאה להשם יתברך We would be honored to have you join us At the Bar M…" at bounding box center [563, 394] width 266 height 101
drag, startPoint x: 688, startPoint y: 370, endPoint x: 500, endPoint y: 372, distance: 187.3
click at [500, 372] on textarea "ברוב שבח והודאה להשם יתברך We would be honored to have you join us At the Bar M…" at bounding box center [563, 394] width 266 height 101
click at [580, 250] on input "מ" at bounding box center [576, 253] width 23 height 26
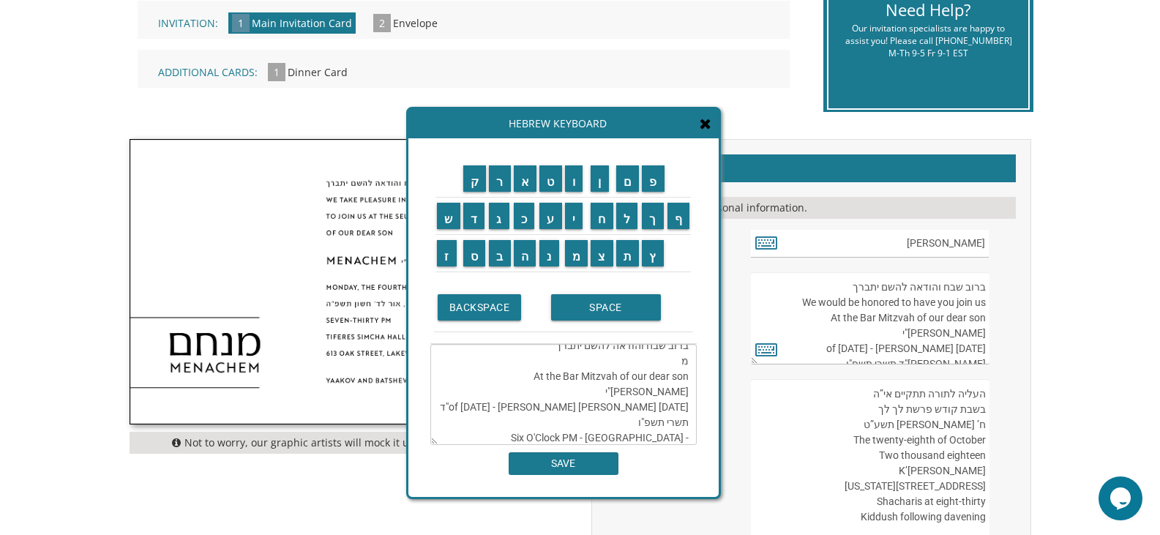
scroll to position [0, 0]
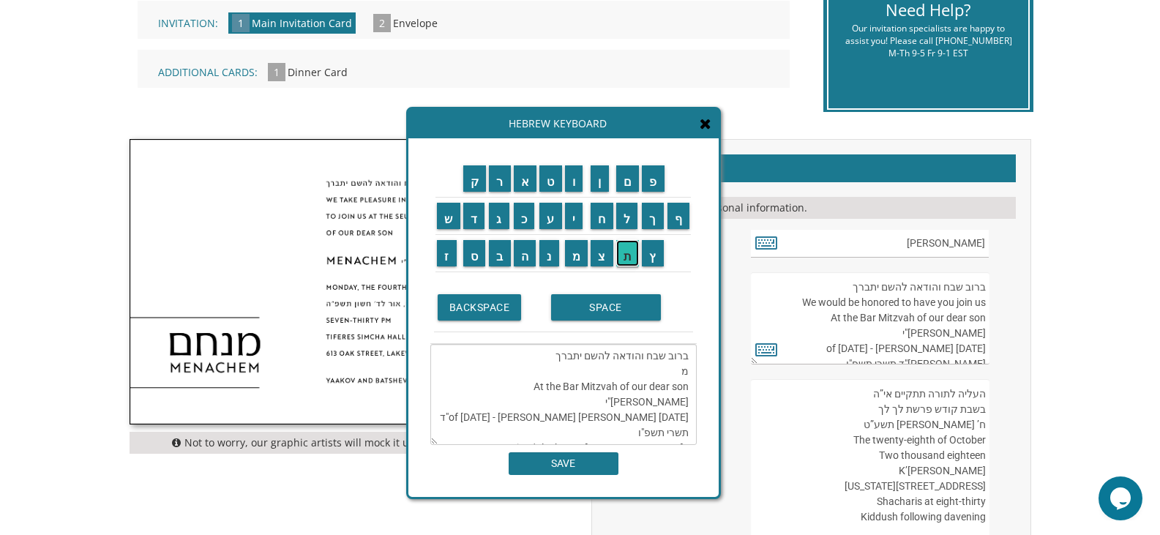
click at [633, 265] on input "ת" at bounding box center [627, 253] width 23 height 26
click at [661, 373] on textarea "ברוב שבח והודאה להשם יתברך מת At the Bar Mitzvah of our dear son יהודה נ"י Sund…" at bounding box center [563, 394] width 266 height 101
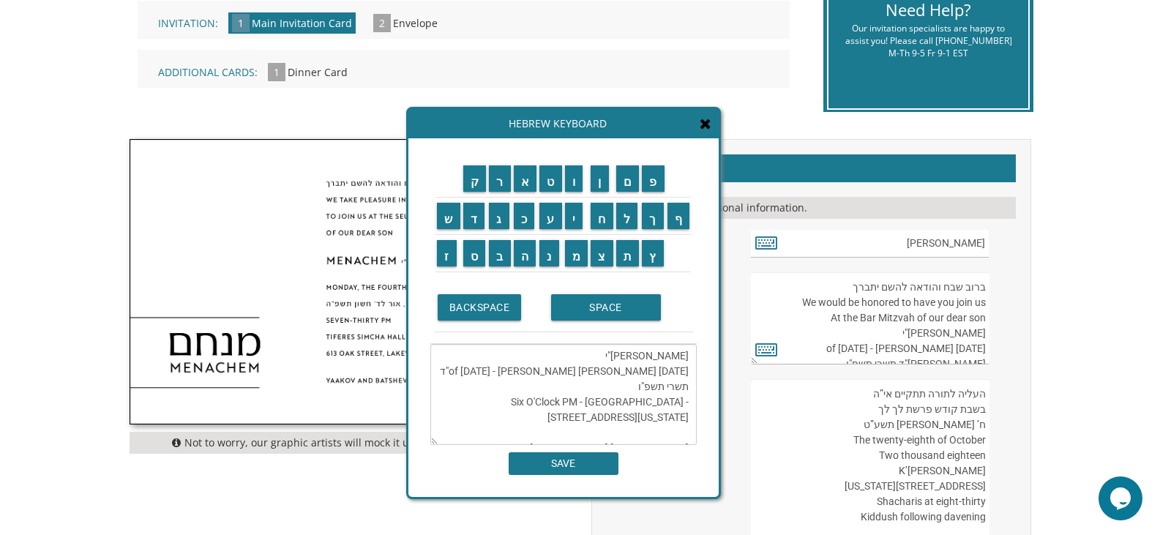
scroll to position [169, 0]
drag, startPoint x: 530, startPoint y: 389, endPoint x: 680, endPoint y: 439, distance: 158.3
click at [680, 439] on textarea "ברוב שבח והודאה להשם יתברך מת At the Bar Mitzvah of our dear son יהודה נ"י Sund…" at bounding box center [563, 394] width 266 height 101
click at [689, 387] on textarea "ברוב שבח והודאה להשם יתברך מת At the Bar Mitzvah of our dear son יהודה נ"י Sund…" at bounding box center [563, 394] width 266 height 101
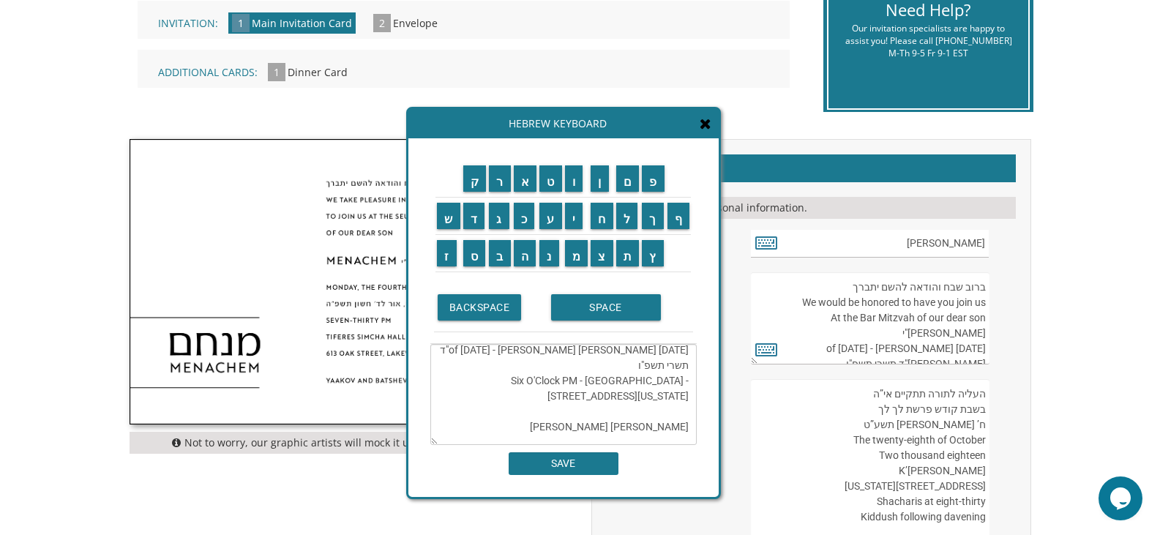
scroll to position [169, 0]
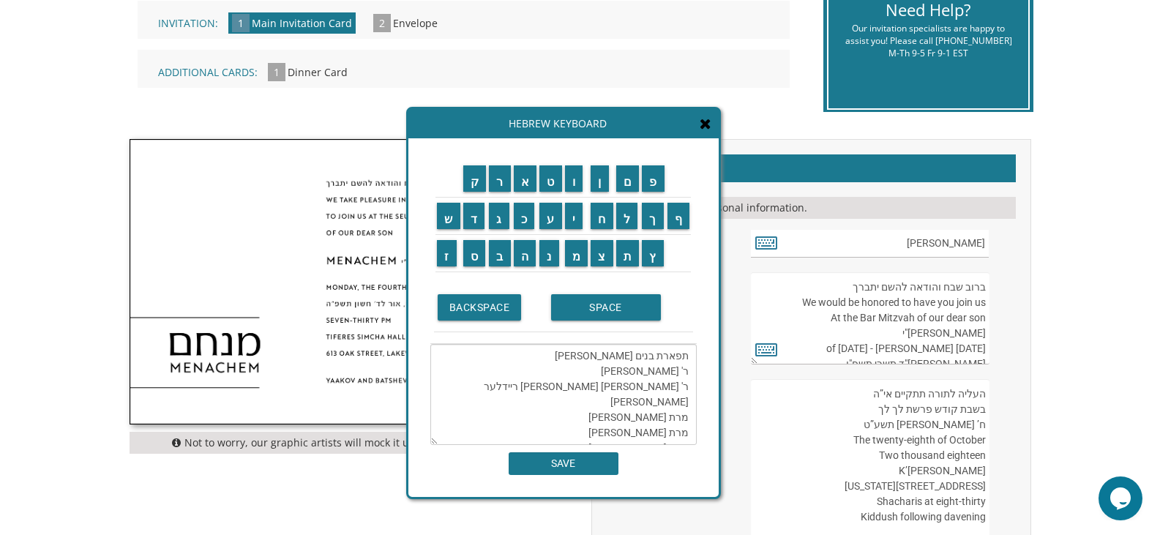
drag, startPoint x: 686, startPoint y: 384, endPoint x: 553, endPoint y: 463, distance: 154.9
click at [553, 463] on div "ק ר א ט ו ן ם פ ש ד ג כ ע י ח ל" at bounding box center [563, 317] width 310 height 359
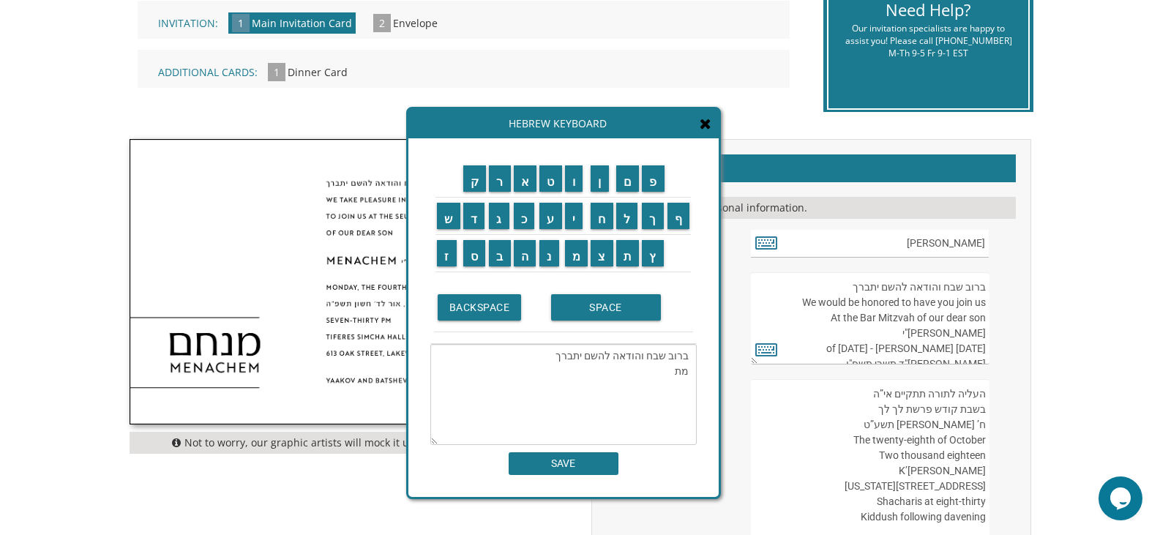
scroll to position [0, 0]
click at [648, 371] on textarea "ברוב שבח והודאה להשם יתברך מת" at bounding box center [563, 394] width 266 height 101
click at [525, 221] on input "כ" at bounding box center [524, 216] width 21 height 26
click at [498, 250] on input "ב" at bounding box center [500, 253] width 22 height 26
click at [475, 225] on input "ד" at bounding box center [474, 216] width 22 height 26
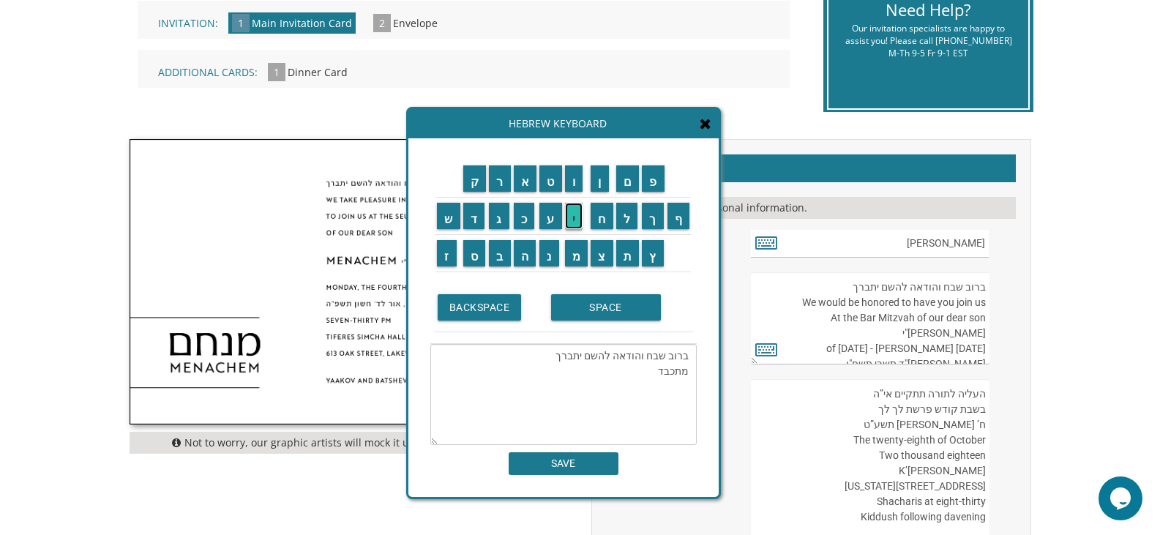
click at [577, 223] on input "י" at bounding box center [574, 216] width 18 height 26
click at [628, 188] on input "ם" at bounding box center [627, 178] width 23 height 26
click at [524, 175] on input "א" at bounding box center [525, 178] width 23 height 26
drag, startPoint x: 547, startPoint y: 252, endPoint x: 557, endPoint y: 235, distance: 20.3
click at [546, 252] on input "נ" at bounding box center [549, 253] width 20 height 26
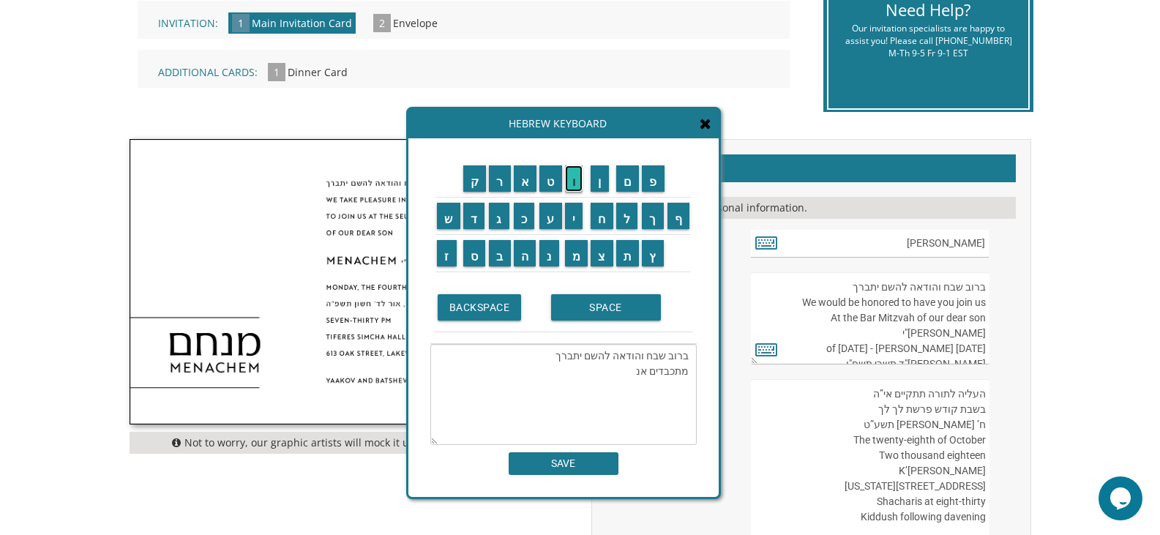
click at [576, 181] on input "ו" at bounding box center [574, 178] width 18 height 26
click at [625, 217] on input "ל" at bounding box center [627, 216] width 22 height 26
click at [520, 255] on input "ה" at bounding box center [525, 253] width 23 height 26
click at [445, 261] on input "ז" at bounding box center [447, 253] width 20 height 26
click at [577, 252] on input "מ" at bounding box center [576, 253] width 23 height 26
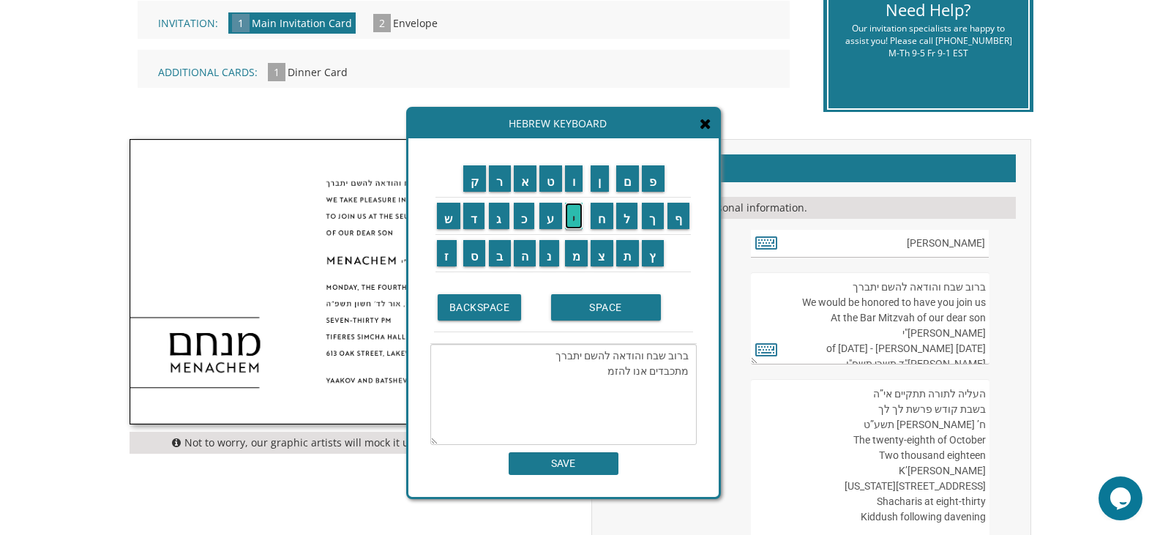
click at [573, 214] on input "י" at bounding box center [574, 216] width 18 height 26
click at [598, 185] on input "ן" at bounding box center [599, 178] width 18 height 26
click at [528, 185] on input "א" at bounding box center [525, 178] width 23 height 26
click at [623, 252] on input "ת" at bounding box center [627, 253] width 23 height 26
click at [522, 217] on input "כ" at bounding box center [524, 216] width 21 height 26
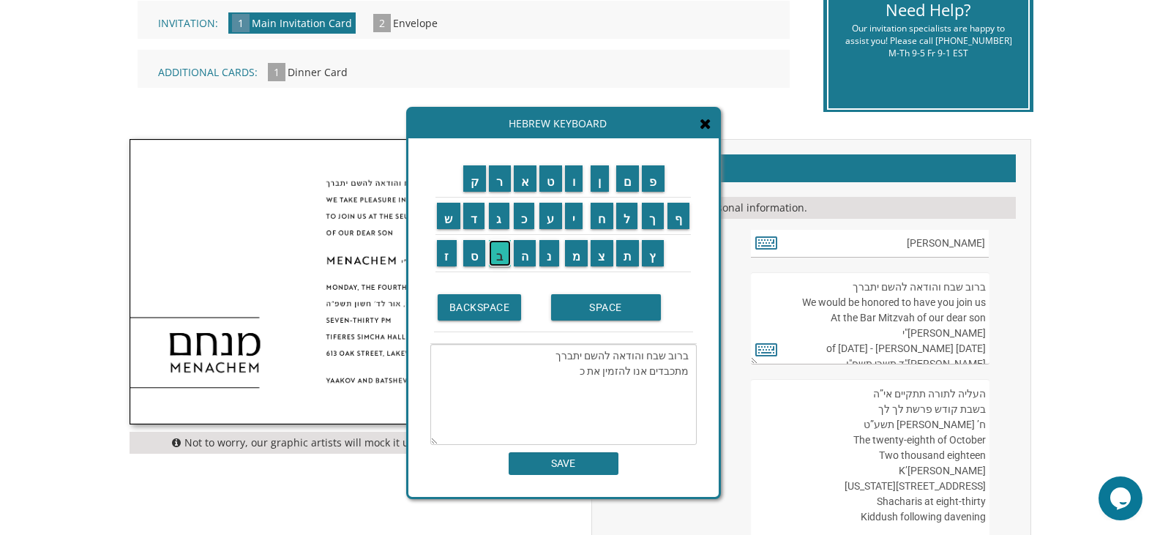
click at [503, 254] on input "ב" at bounding box center [500, 253] width 22 height 26
click at [571, 186] on input "ו" at bounding box center [574, 178] width 18 height 26
click at [477, 217] on input "ד" at bounding box center [474, 216] width 22 height 26
click at [479, 182] on input "ק" at bounding box center [474, 178] width 23 height 26
click at [498, 179] on input "ר" at bounding box center [500, 178] width 22 height 26
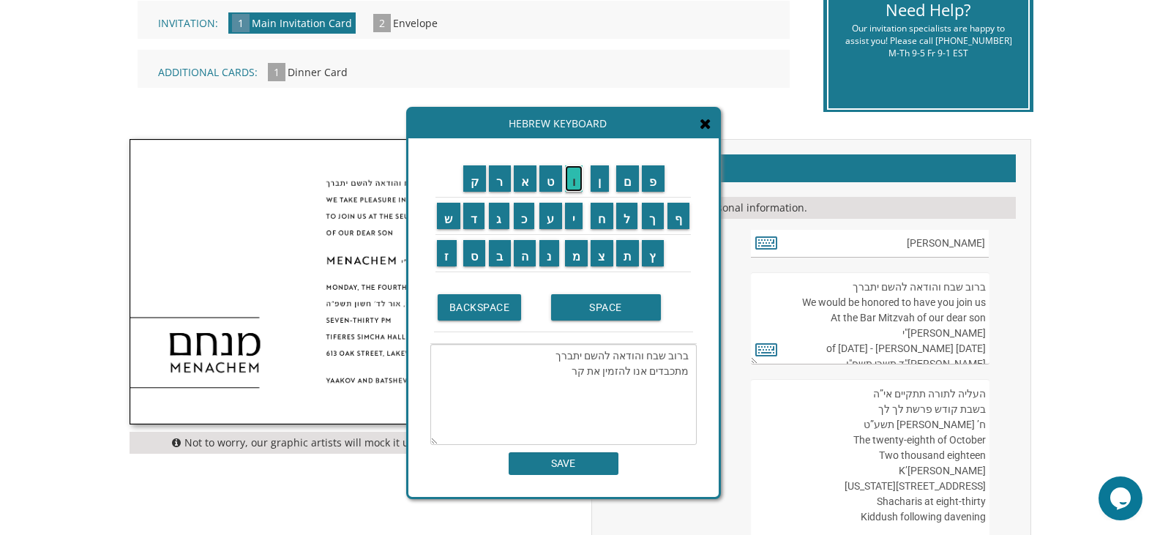
click at [574, 179] on input "ו" at bounding box center [574, 178] width 18 height 26
click at [494, 258] on input "ב" at bounding box center [500, 253] width 22 height 26
click at [553, 249] on input "נ" at bounding box center [549, 253] width 20 height 26
click at [581, 188] on input "ו" at bounding box center [574, 178] width 18 height 26
click at [580, 190] on input "ו" at bounding box center [574, 178] width 18 height 26
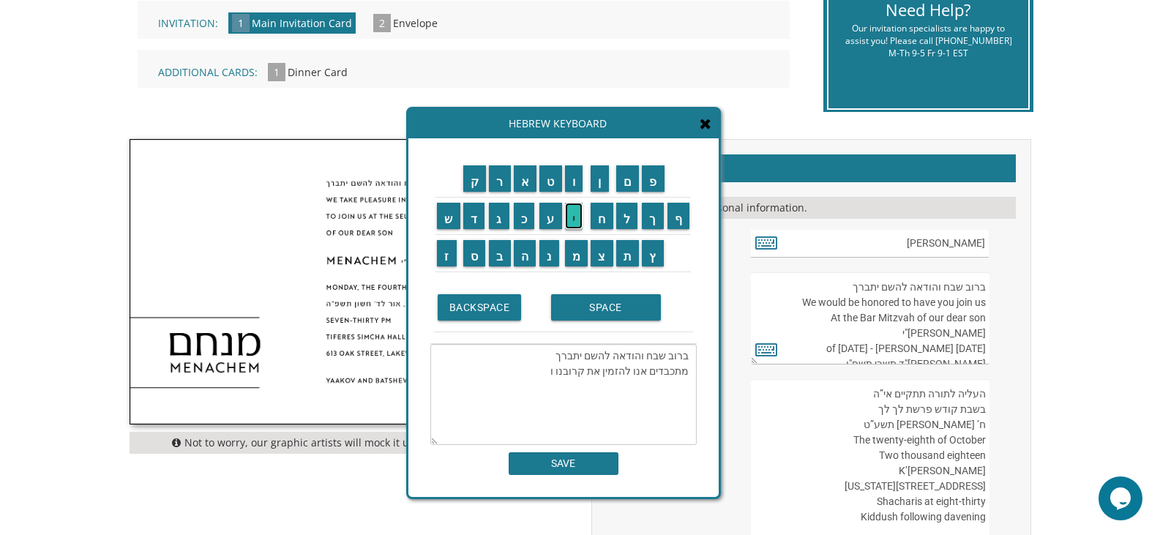
click at [573, 213] on input "י" at bounding box center [574, 216] width 18 height 26
click at [477, 219] on input "ד" at bounding box center [474, 216] width 22 height 26
click at [574, 218] on input "י" at bounding box center [574, 216] width 18 height 26
click at [473, 214] on input "ד" at bounding box center [474, 216] width 22 height 26
click at [569, 214] on input "י" at bounding box center [574, 216] width 18 height 26
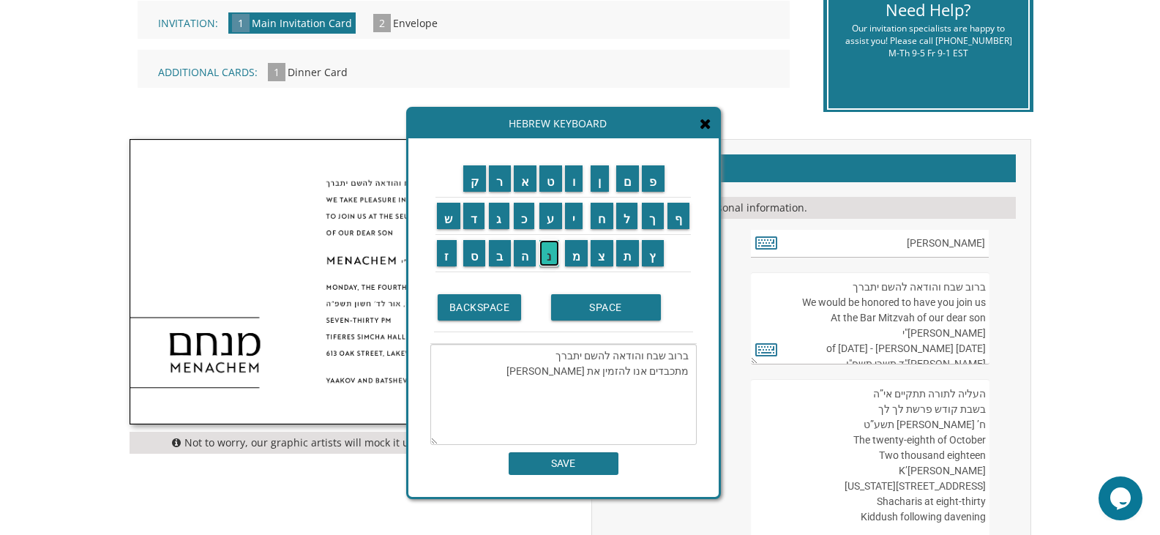
click at [548, 247] on input "נ" at bounding box center [549, 253] width 20 height 26
click at [572, 186] on input "ו" at bounding box center [574, 178] width 18 height 26
click at [630, 211] on input "ל" at bounding box center [627, 216] width 22 height 26
click at [512, 253] on td "ה" at bounding box center [525, 253] width 26 height 37
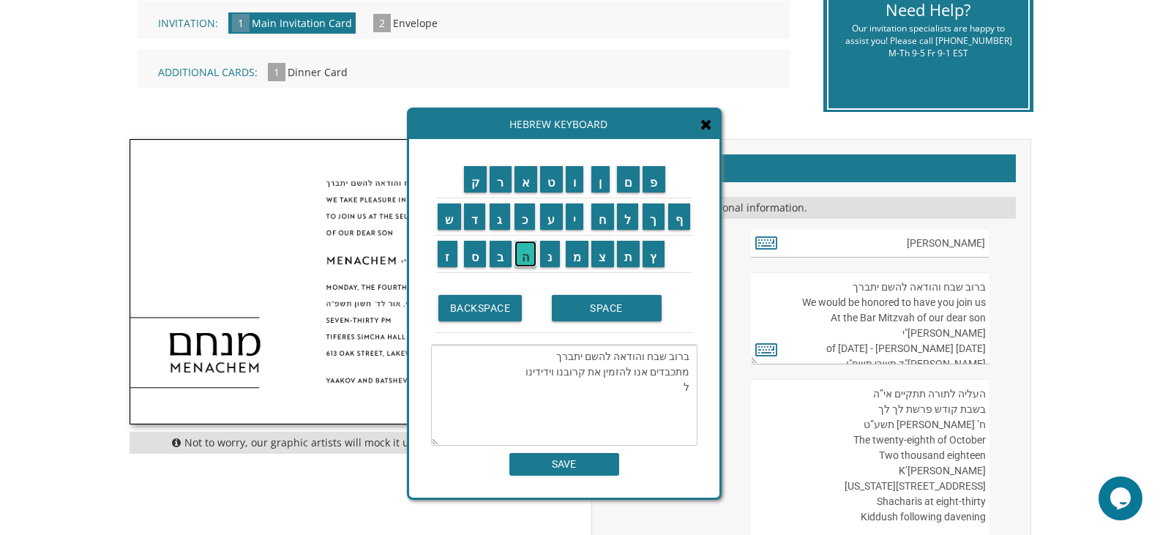
click at [522, 253] on input "ה" at bounding box center [525, 254] width 23 height 26
click at [445, 222] on input "ש" at bounding box center [449, 216] width 23 height 26
click at [621, 263] on input "ת" at bounding box center [628, 254] width 23 height 26
click at [680, 222] on input "ף" at bounding box center [679, 216] width 23 height 26
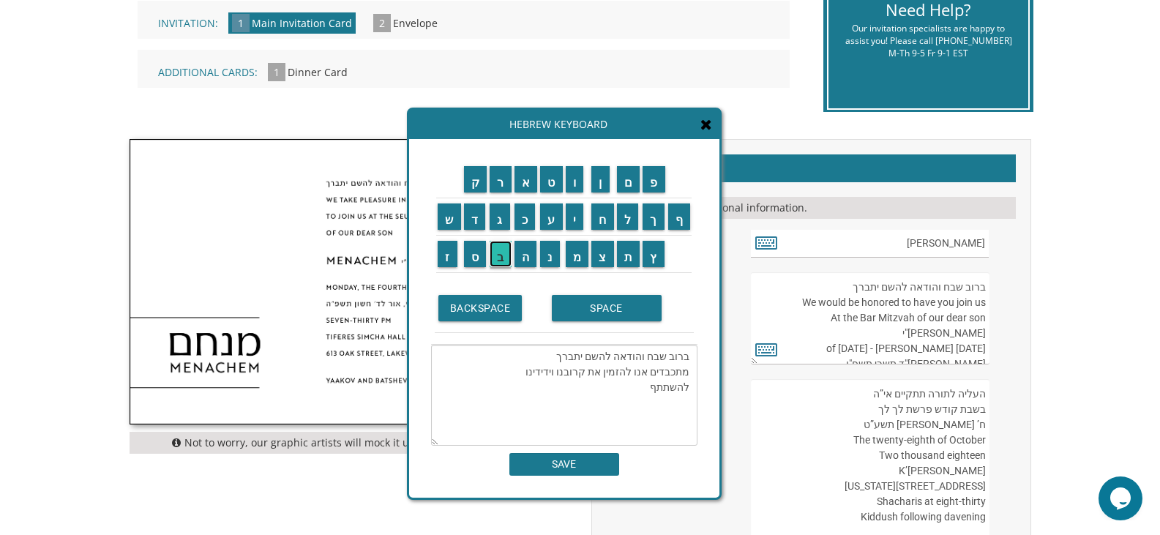
click at [498, 257] on input "ב" at bounding box center [501, 254] width 22 height 26
click at [449, 219] on input "ש" at bounding box center [449, 216] width 23 height 26
click at [585, 259] on input "מ" at bounding box center [577, 254] width 23 height 26
click at [605, 227] on input "ח" at bounding box center [602, 216] width 23 height 26
click at [634, 257] on input "ת" at bounding box center [628, 254] width 23 height 26
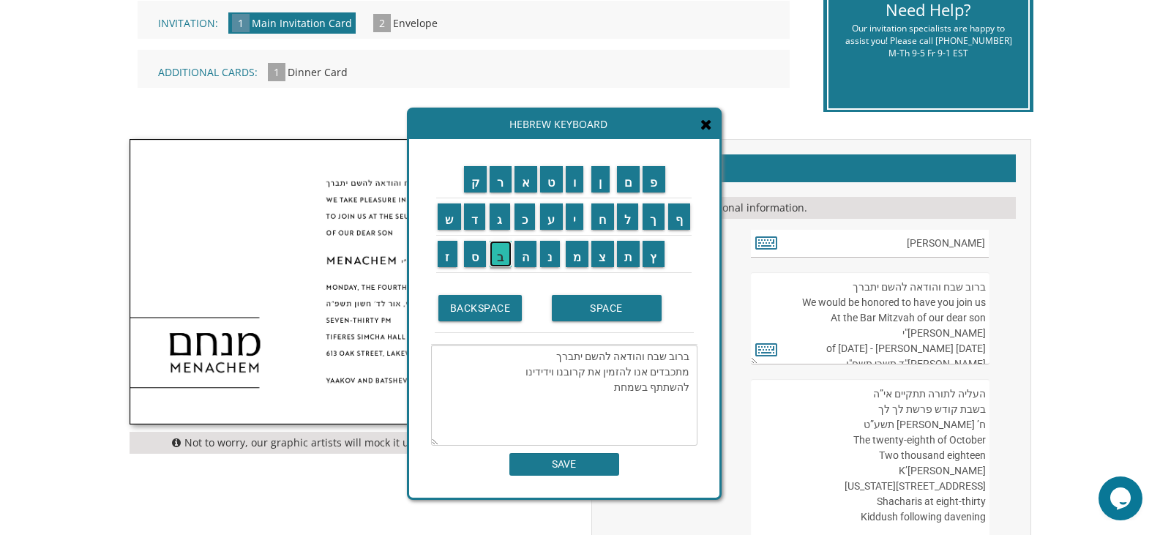
click at [496, 255] on input "ב" at bounding box center [501, 254] width 22 height 26
click at [499, 190] on input "ר" at bounding box center [501, 179] width 22 height 26
click at [572, 255] on input "מ" at bounding box center [577, 254] width 23 height 26
click at [599, 256] on input "צ" at bounding box center [602, 254] width 23 height 26
click at [577, 192] on input "ו" at bounding box center [575, 179] width 18 height 26
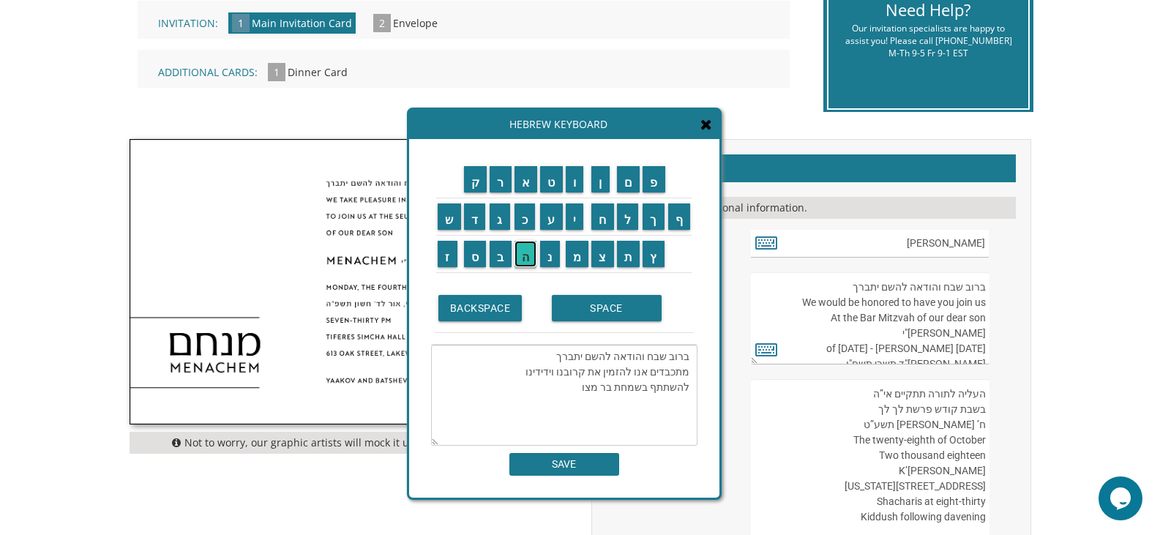
click at [523, 259] on input "ה" at bounding box center [525, 254] width 23 height 26
click at [448, 220] on input "ש" at bounding box center [449, 216] width 23 height 26
click at [626, 215] on input "ל" at bounding box center [628, 216] width 22 height 26
click at [503, 257] on input "ב" at bounding box center [501, 254] width 22 height 26
click at [544, 258] on input "נ" at bounding box center [550, 254] width 20 height 26
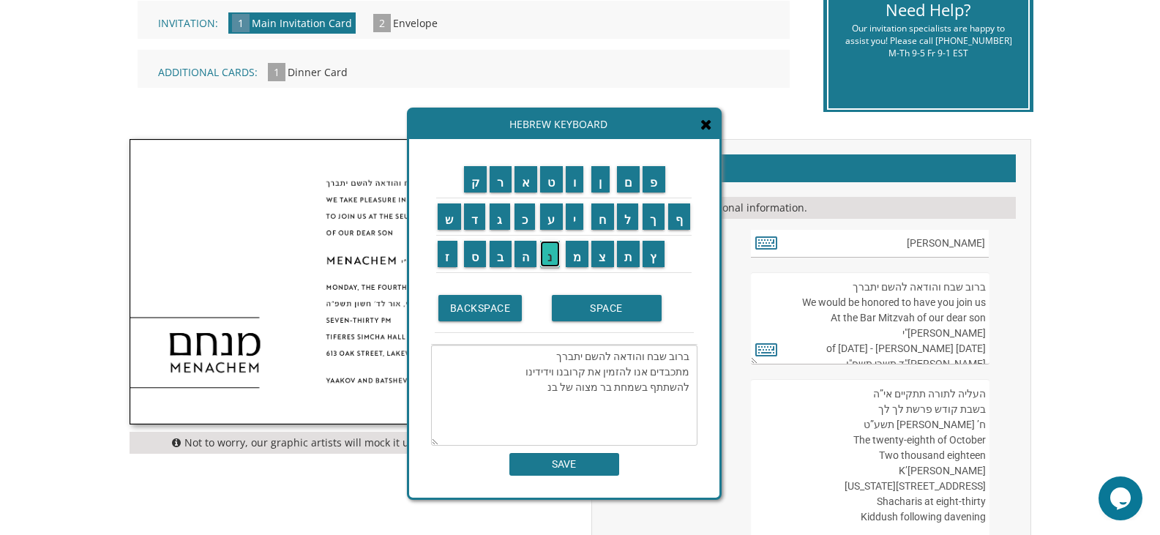
click at [544, 258] on input "נ" at bounding box center [550, 254] width 20 height 26
click at [569, 224] on input "י" at bounding box center [575, 216] width 18 height 26
click at [574, 189] on input "ו" at bounding box center [575, 179] width 18 height 26
click at [525, 252] on input "ה" at bounding box center [525, 254] width 23 height 26
click at [576, 223] on input "י" at bounding box center [575, 216] width 18 height 26
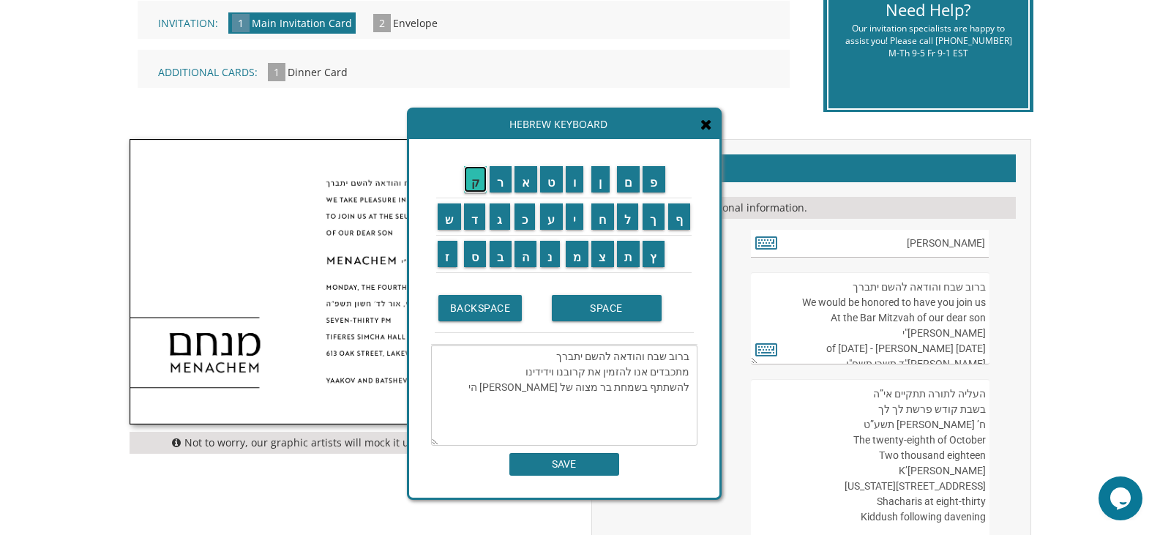
click at [476, 185] on input "ק" at bounding box center [475, 179] width 23 height 26
click at [498, 181] on input "ר" at bounding box center [501, 179] width 22 height 26
paste textarea "At the Bar Mitzvah of our dear son יהודה נ"י Sunday, the fifth of October, 2025…"
click at [535, 402] on textarea "ברוב שבח והודאה להשם יתברך מתכבדים אנו להזמין את קרובנו וידידינו להשתתף בשמחת ב…" at bounding box center [564, 395] width 266 height 101
click at [470, 419] on textarea "ברוב שבח והודאה להשם יתברך מתכבדים אנו להזמין את קרובנו וידידינו להשתתף בשמחת ב…" at bounding box center [564, 395] width 266 height 101
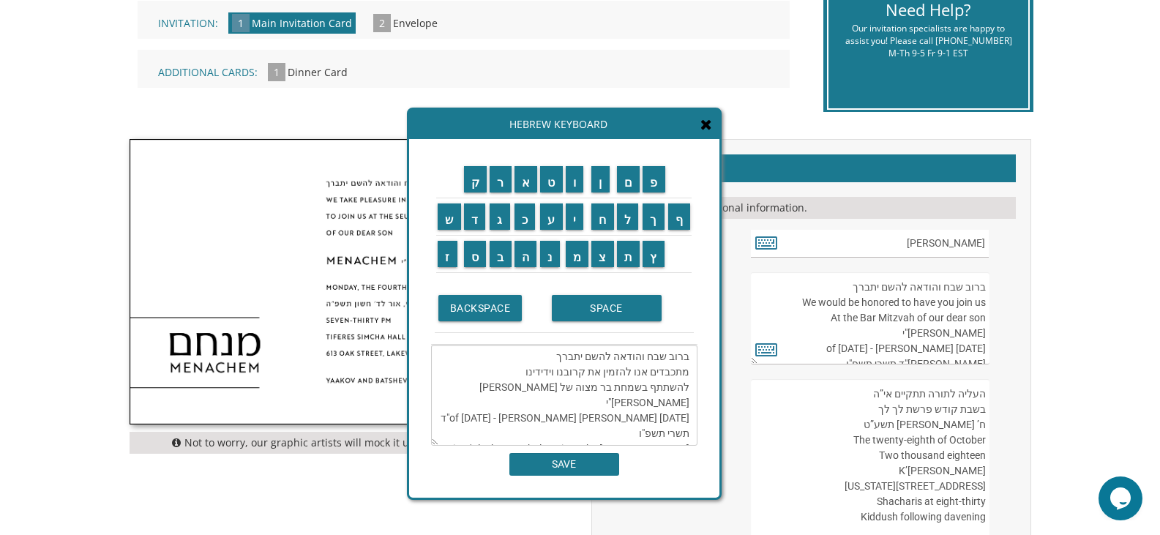
click at [470, 419] on textarea "ברוב שבח והודאה להשם יתברך מתכבדים אנו להזמין את קרובנו וידידינו להשתתף בשמחת ב…" at bounding box center [564, 395] width 266 height 101
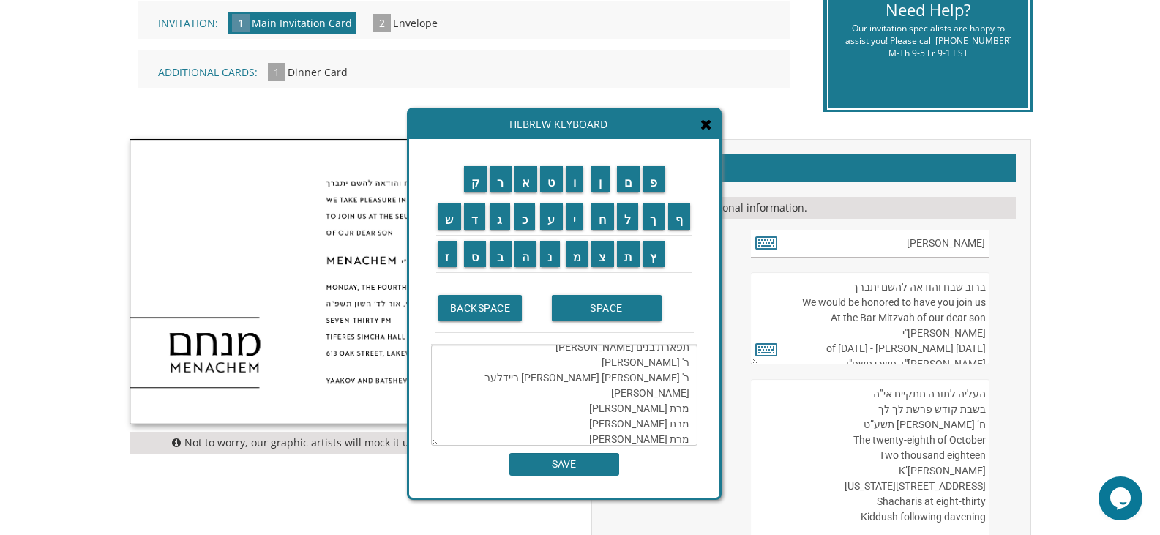
scroll to position [184, 0]
click at [689, 421] on textarea "ברוב שבח והודאה להשם יתברך מתכבדים אנו להזמין את קרובנו וידידינו להשתתף בשמחת ב…" at bounding box center [564, 395] width 266 height 101
click at [600, 417] on textarea "ברוב שבח והודאה להשם יתברך מתכבדים אנו להזמין את קרובנו וידידינו להשתתף בשמחת ב…" at bounding box center [564, 395] width 266 height 101
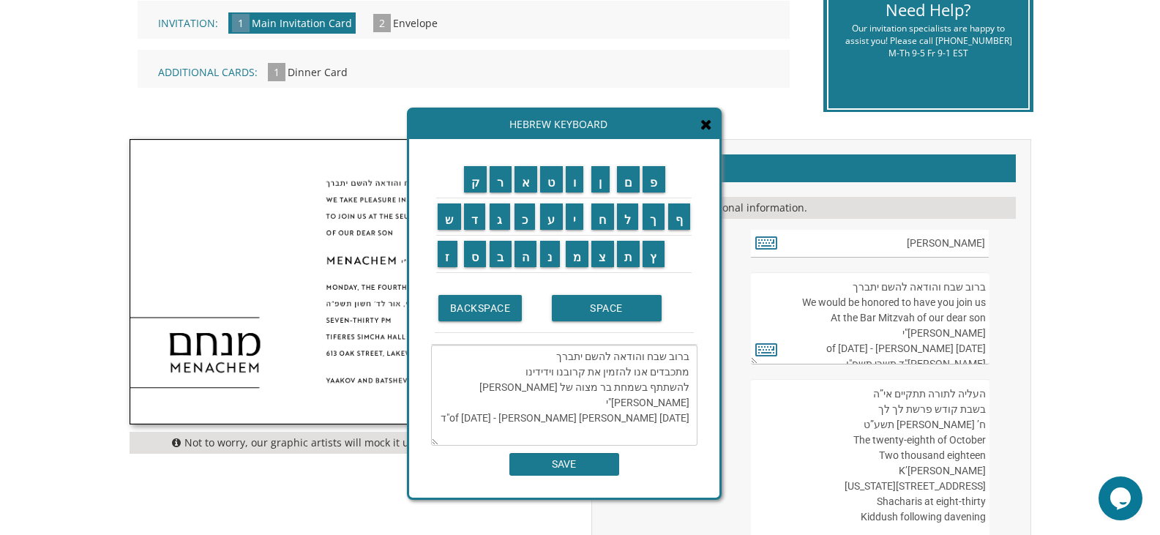
scroll to position [0, 0]
click at [635, 405] on textarea "ברוב שבח והודאה להשם יתברך מתכבדים אנו להזמין את קרובנו וידידינו להשתתף בשמחת ב…" at bounding box center [564, 395] width 266 height 101
click at [446, 212] on input "ש" at bounding box center [449, 216] width 23 height 26
click at [622, 252] on input "ת" at bounding box center [628, 254] width 23 height 26
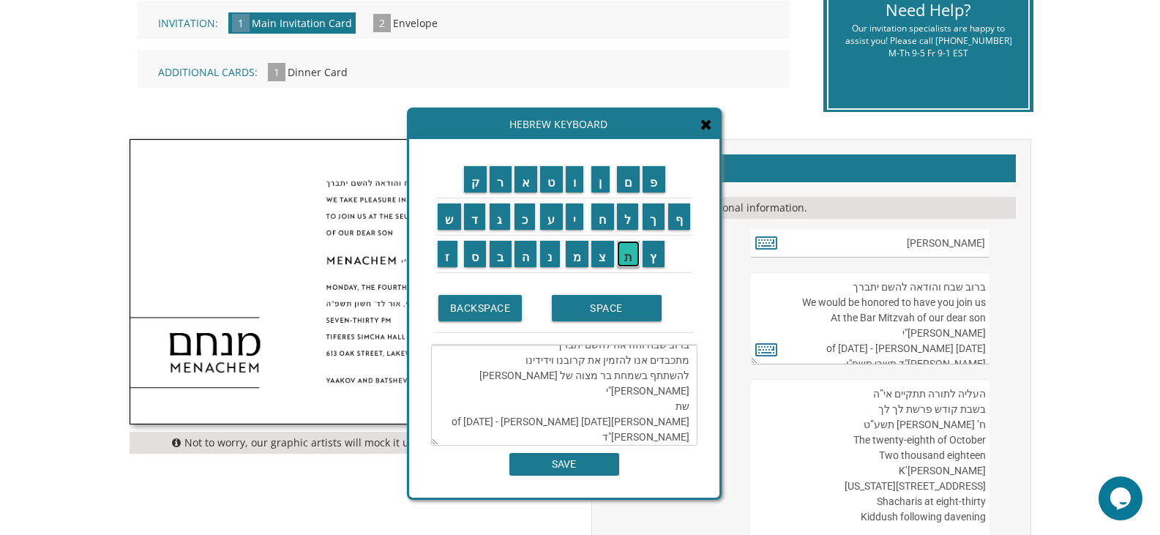
click at [622, 252] on input "ת" at bounding box center [628, 254] width 23 height 26
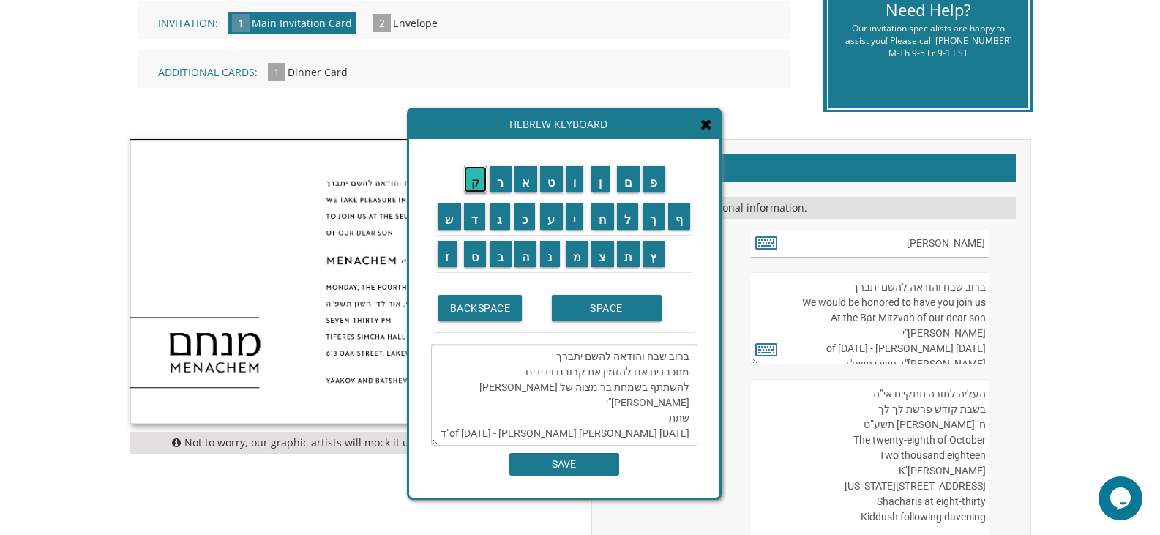
click at [473, 182] on input "ק" at bounding box center [475, 179] width 23 height 26
click at [582, 222] on input "י" at bounding box center [575, 216] width 18 height 26
click at [623, 186] on input "ם" at bounding box center [628, 179] width 23 height 26
click at [504, 253] on input "ב" at bounding box center [501, 254] width 22 height 26
click at [549, 221] on input "ע" at bounding box center [551, 216] width 23 height 26
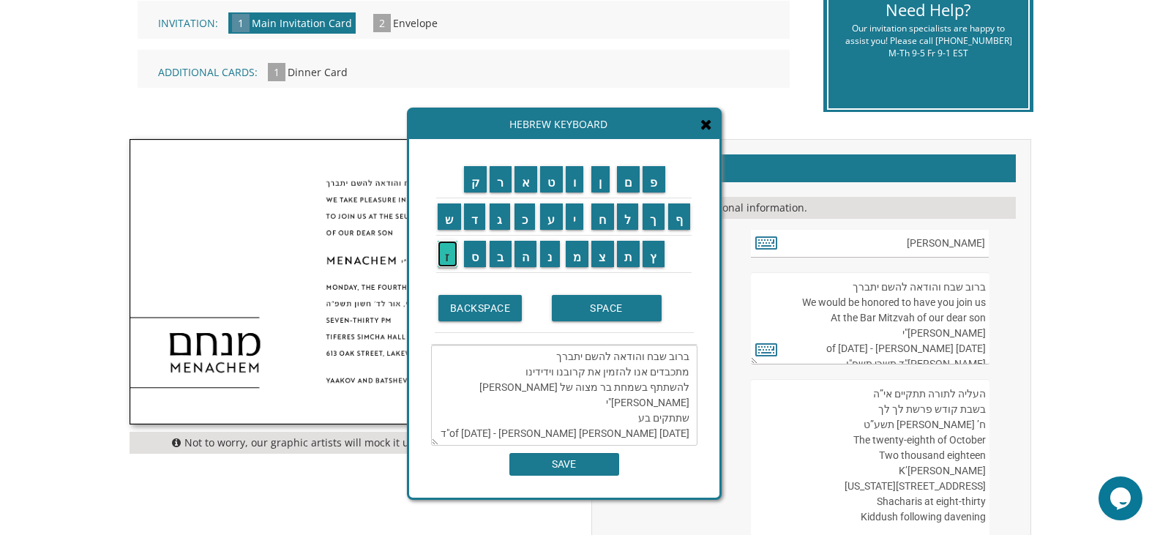
click at [444, 255] on input "ז" at bounding box center [448, 254] width 20 height 26
click at [500, 183] on input "ר" at bounding box center [501, 179] width 22 height 26
click at [521, 251] on input "ה" at bounding box center [525, 254] width 23 height 26
drag, startPoint x: 526, startPoint y: 421, endPoint x: 478, endPoint y: 418, distance: 48.4
click at [478, 418] on textarea "ברוב שבח והודאה להשם יתברך מתכבדים אנו להזמין את קרובנו וידידינו להשתתף בשמחת ב…" at bounding box center [564, 395] width 266 height 101
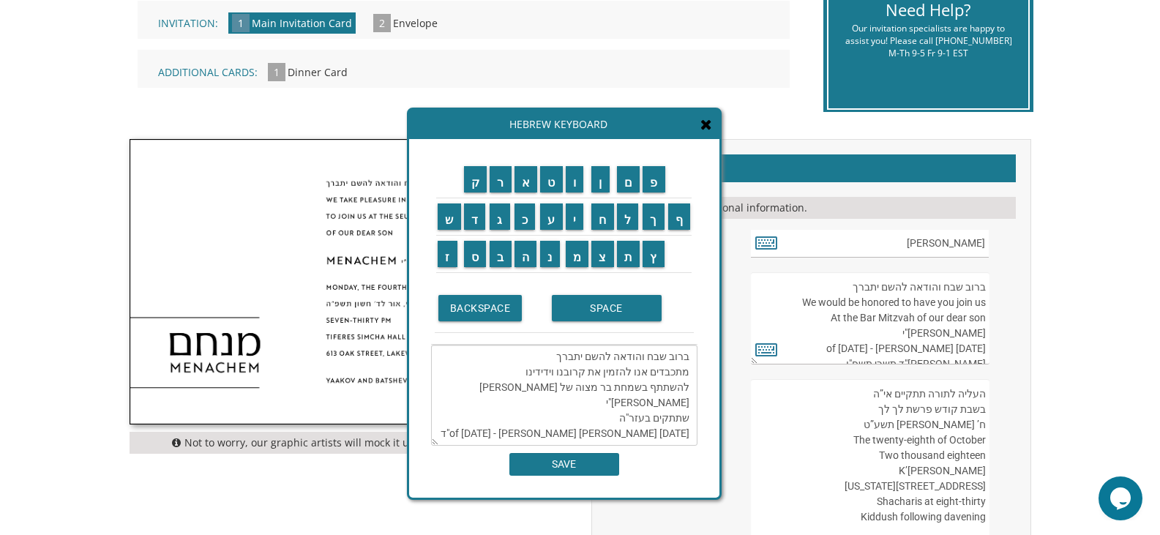
click at [479, 421] on textarea "ברוב שבח והודאה להשם יתברך מתכבדים אנו להזמין את קרובנו וידידינו להשתתף בשמחת ב…" at bounding box center [564, 395] width 266 height 101
paste textarea "תשרי תשפ"ו Six O'Clock PM - Khal Bnei Torah - 304 Monmouth Avenue - Lakewood, N…"
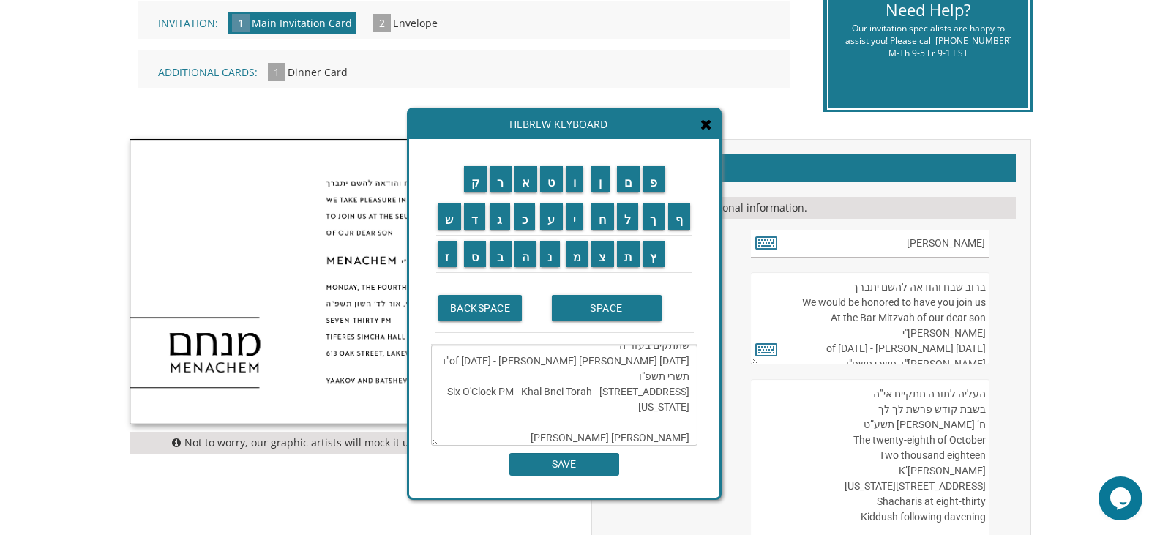
scroll to position [73, 0]
click at [523, 356] on textarea "ברוב שבח והודאה להשם יתברך מתכבדים אנו להזמין את קרובנו וידידינו להשתתף בשמחת ב…" at bounding box center [564, 395] width 266 height 101
click at [523, 358] on textarea "ברוב שבח והודאה להשם יתברך מתכבדים אנו להזמין את קרובנו וידידינו להשתתף בשמחת ב…" at bounding box center [564, 395] width 266 height 101
drag, startPoint x: 525, startPoint y: 358, endPoint x: 619, endPoint y: 378, distance: 96.4
click at [619, 378] on textarea "ברוב שבח והודאה להשם יתברך מתכבדים אנו להזמין את קרובנו וידידינו להשתתף בשמחת ב…" at bounding box center [564, 395] width 266 height 101
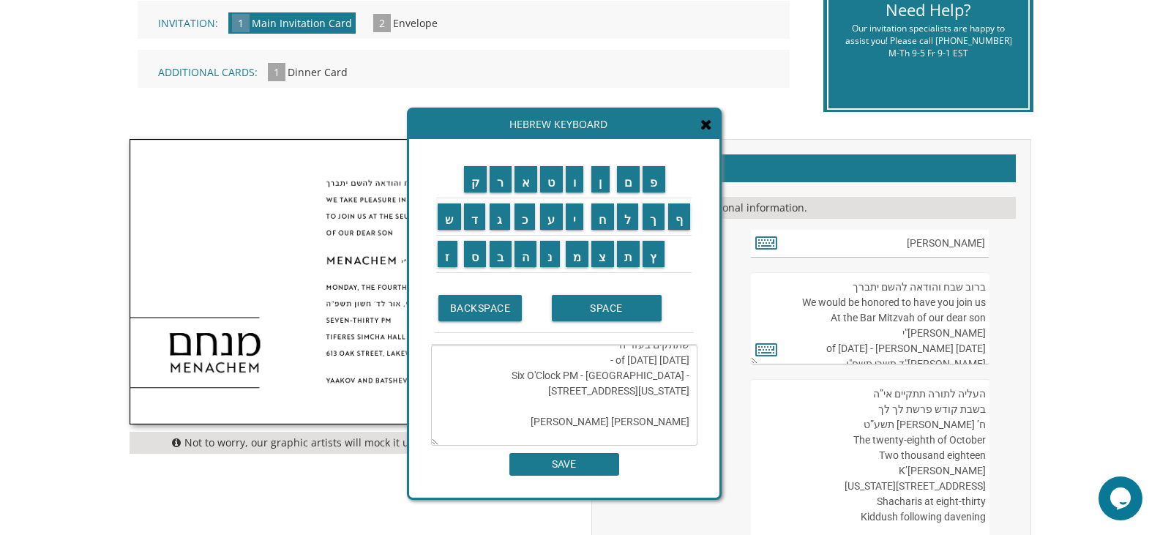
click at [530, 363] on textarea "ברוב שבח והודאה להשם יתברך מתכבדים אנו להזמין את קרובנו וידידינו להשתתף בשמחת ב…" at bounding box center [564, 395] width 266 height 101
click at [687, 360] on textarea "ברוב שבח והודאה להשם יתברך מתכבדים אנו להזמין את קרובנו וידידינו להשתתף בשמחת ב…" at bounding box center [564, 395] width 266 height 101
paste textarea "אור לי"ד תשרי תשפ"ו"
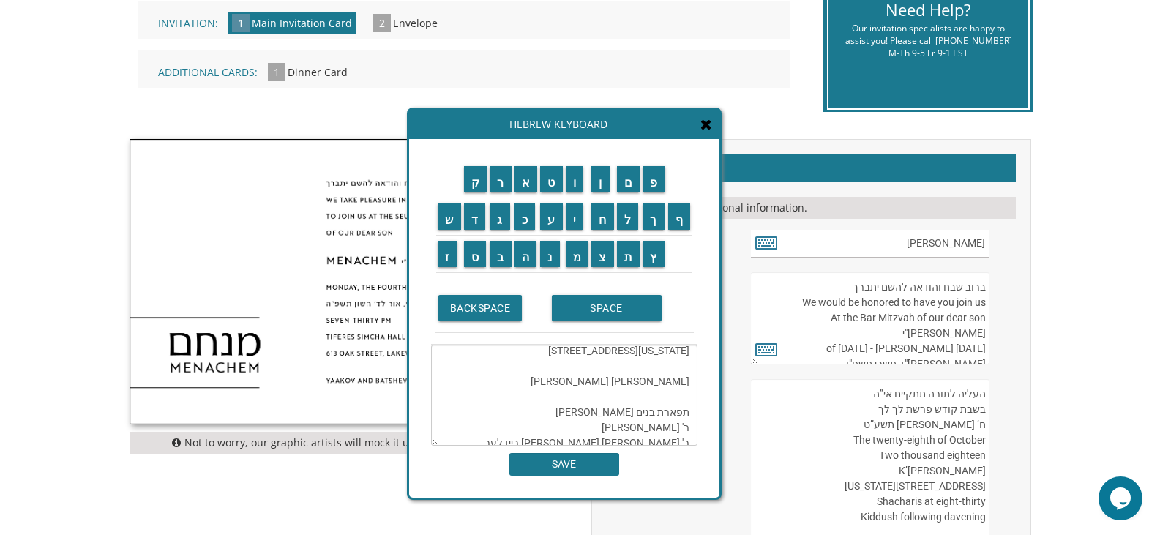
scroll to position [200, 0]
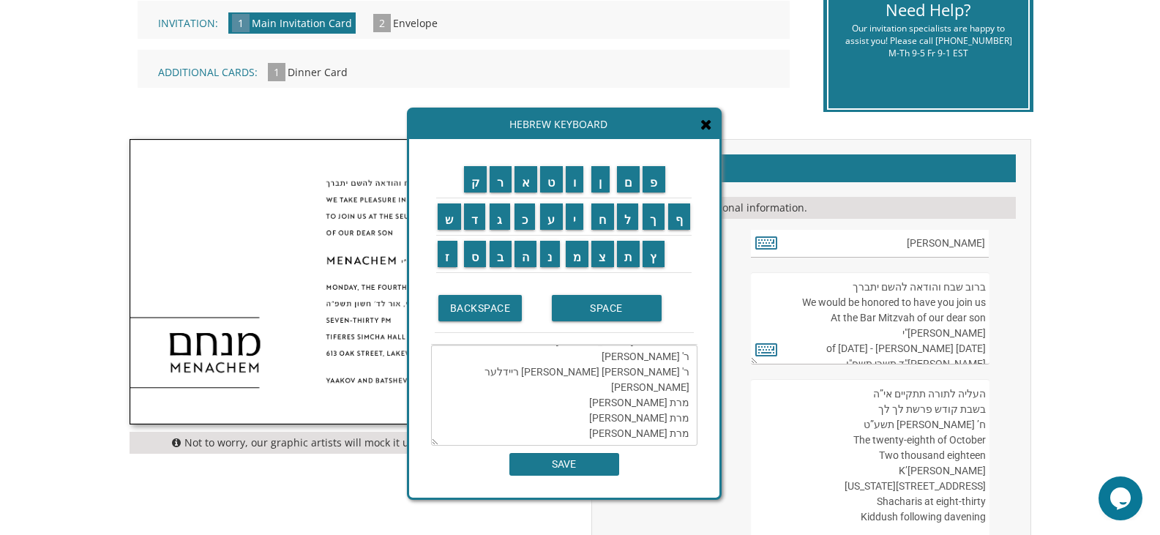
click at [584, 417] on textarea "ברוב שבח והודאה להשם יתברך מתכבדים אנו להזמין את קרובנו וידידינו להשתתף בשמחת ב…" at bounding box center [564, 395] width 266 height 101
type textarea "ברוב שבח והודאה להשם יתברך מתכבדים אנו להזמין את קרובנו וידידינו להשתתף בשמחת ב…"
click at [577, 467] on input "SAVE" at bounding box center [564, 464] width 110 height 23
type textarea "ברוב שבח והודאה להשם יתברך מתכבדים אנו להזמין את קרובנו וידידינו להשתתף בשמחת ב…"
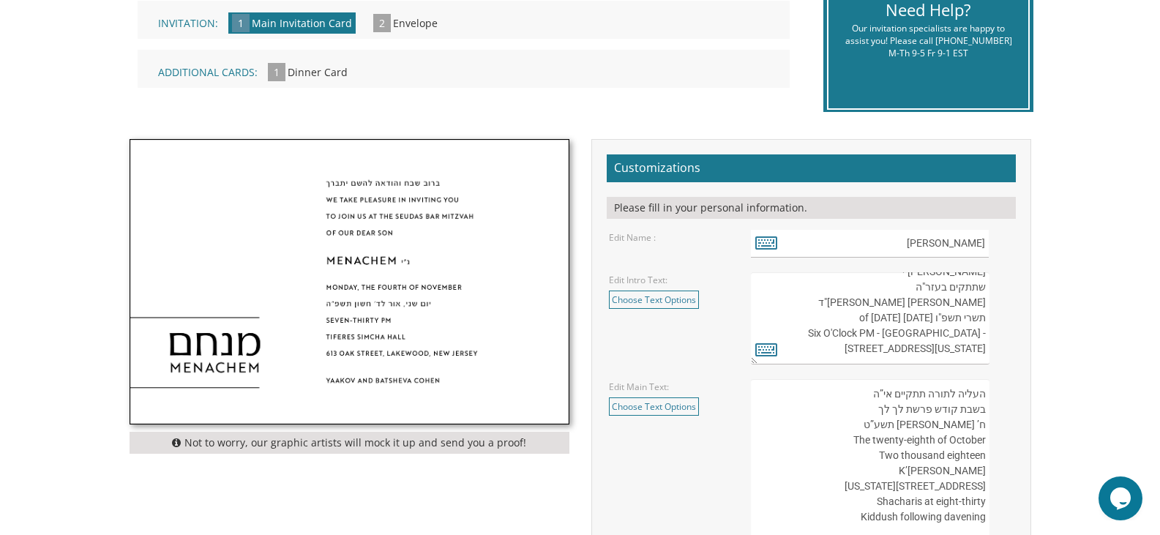
scroll to position [77, 0]
click at [931, 416] on textarea "העליה לתורה תתקיים אי”ה בשבת קודש פרשת לך לך ח’ [PERSON_NAME] תשע”ט The twenty-…" at bounding box center [870, 494] width 238 height 230
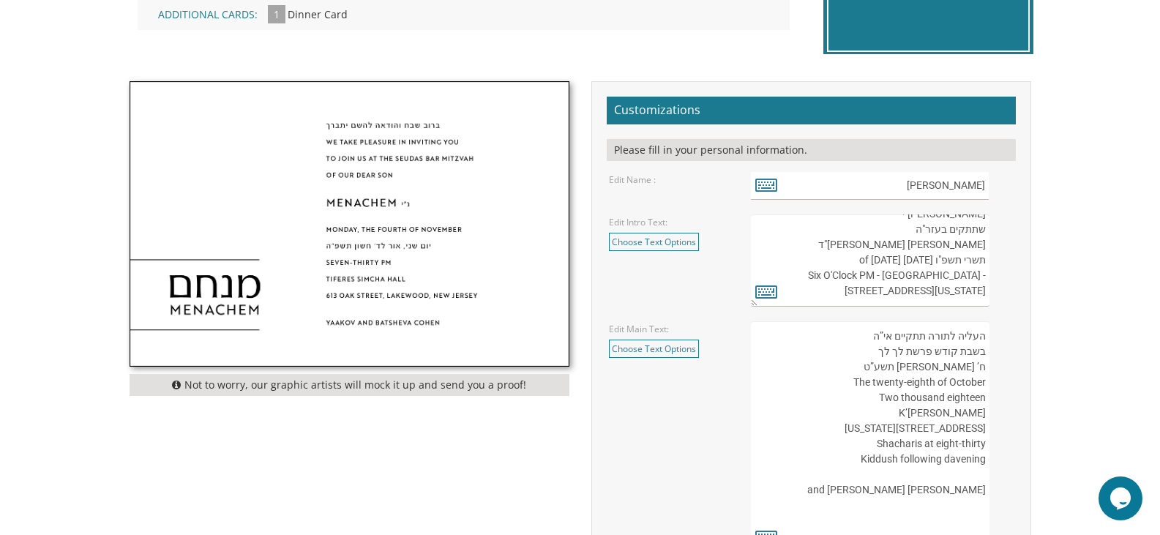
scroll to position [512, 0]
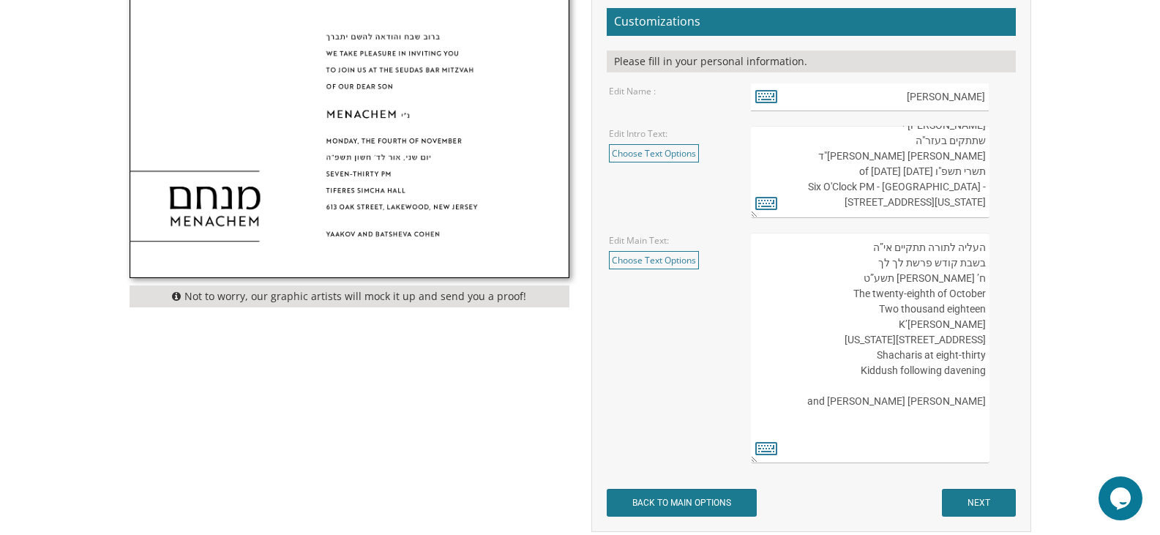
drag, startPoint x: 870, startPoint y: 413, endPoint x: 997, endPoint y: 419, distance: 126.7
click at [997, 419] on div "העליה לתורה תתקיים אי”ה בשבת קודש פרשת לך לך ח’ [PERSON_NAME] תשע”ט The twenty-…" at bounding box center [882, 348] width 262 height 230
paste textarea "יעקב יצחק ושרה לנדסברג תפארת בנים אבותם ר' אהרון לנדסברג ורעיתו ר' ישראל אליעזר…"
drag, startPoint x: 899, startPoint y: 263, endPoint x: 873, endPoint y: 262, distance: 25.7
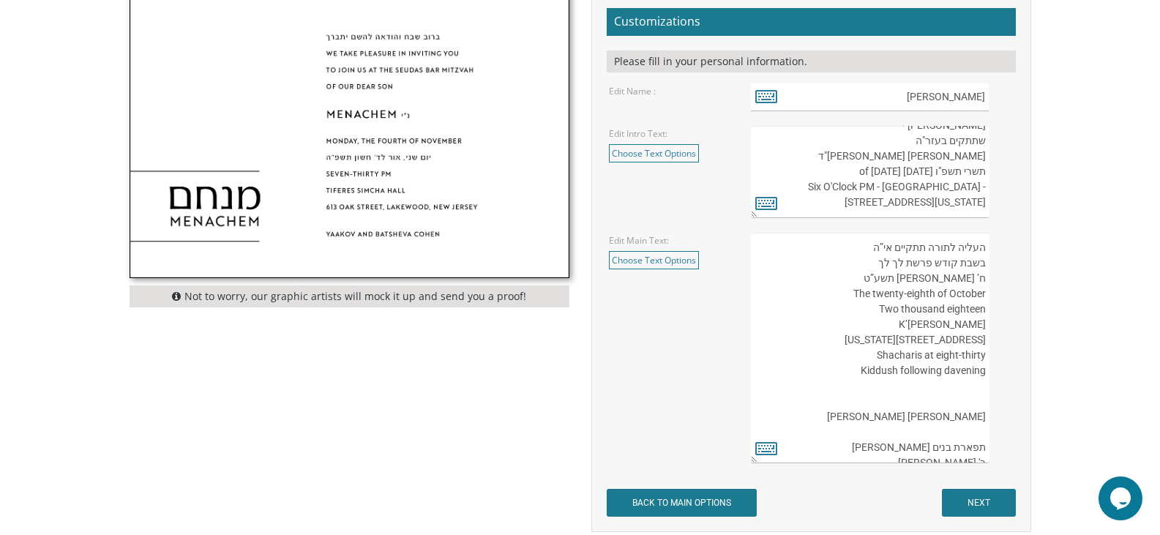
click at [873, 262] on textarea "העליה לתורה תתקיים אי”ה בשבת קודש פרשת לך לך ח’ [PERSON_NAME] תשע”ט The twenty-…" at bounding box center [870, 348] width 238 height 230
type textarea "העליה לתורה תתקיים אי”ה בשבת קודש פרשת לך לך ח’ חשון תשע”ט The twenty-eighth of…"
click at [765, 448] on icon at bounding box center [766, 448] width 22 height 20
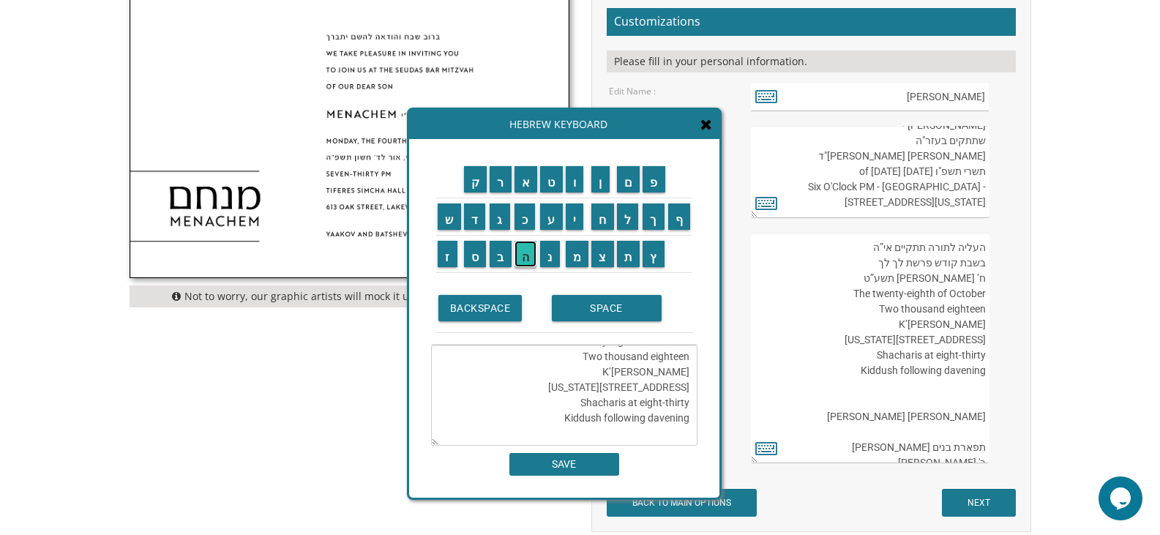
click at [524, 260] on input "ה" at bounding box center [525, 254] width 23 height 26
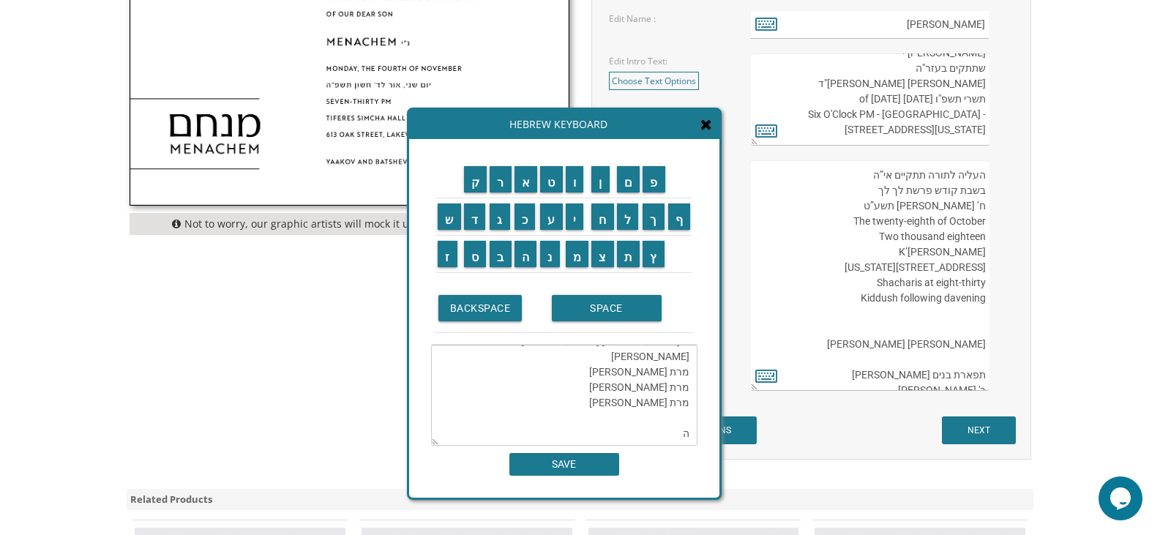
scroll to position [585, 0]
click at [527, 188] on input "א" at bounding box center [525, 179] width 23 height 26
click at [445, 251] on input "ז" at bounding box center [448, 254] width 20 height 26
click at [549, 253] on input "נ" at bounding box center [550, 254] width 20 height 26
click at [574, 189] on input "ו" at bounding box center [575, 179] width 18 height 26
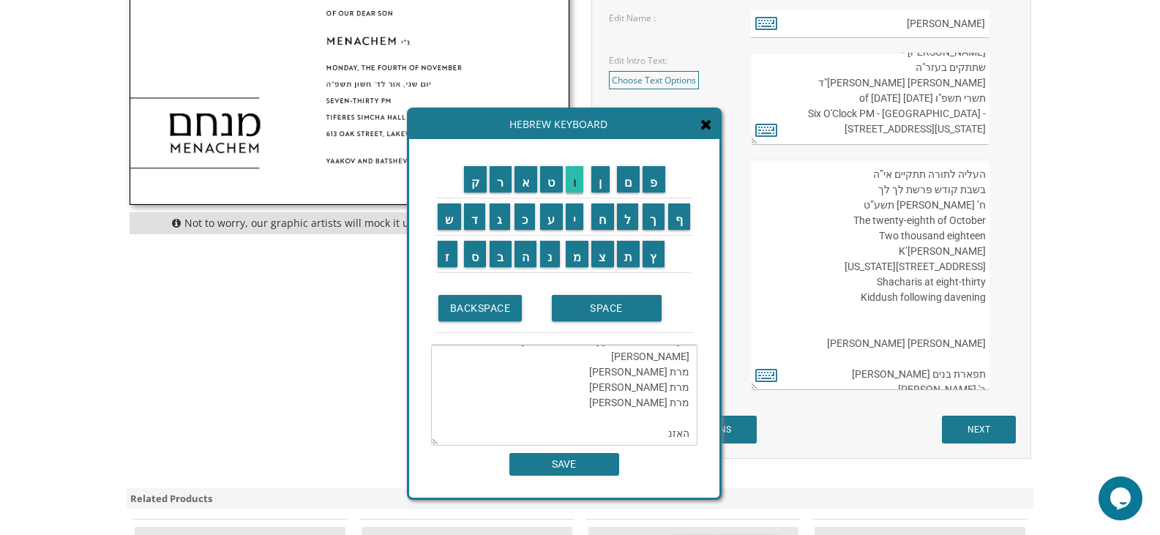
type textarea "העליה לתורה תתקיים אי”ה בשבת קודש פרשת לך לך ח’ חשון תשע”ט The twenty-eighth of…"
click at [674, 438] on textarea "העליה לתורה תתקיים אי”ה בשבת קודש פרשת לך לך ח’ חשון תשע”ט The twenty-eighth of…" at bounding box center [564, 395] width 266 height 101
type textarea "העליה לתורה תתקיים אי”ה בשבת קודש פרשת לך לך ח’ [PERSON_NAME] תשע”ט The twenty-…"
click at [675, 438] on textarea "העליה לתורה תתקיים אי”ה בשבת קודש פרשת לך לך ח’ חשון תשע”ט The twenty-eighth of…" at bounding box center [564, 395] width 266 height 101
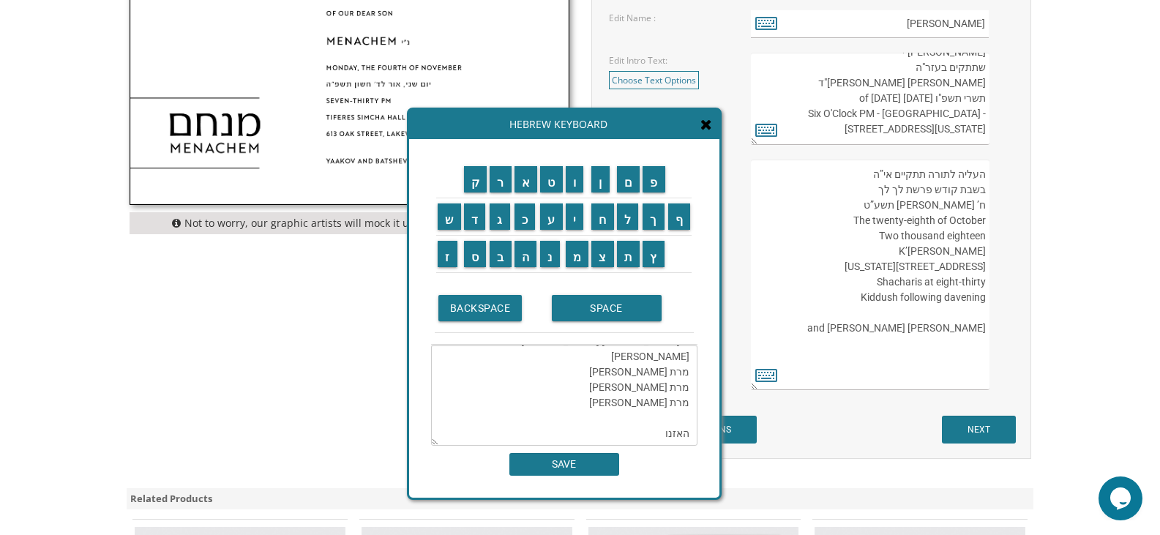
click at [675, 438] on textarea "העליה לתורה תתקיים אי”ה בשבת קודש פרשת לך לך ח’ חשון תשע”ט The twenty-eighth of…" at bounding box center [564, 395] width 266 height 101
click at [585, 373] on textarea "העליה לתורה תתקיים אי”ה בשבת קודש פרשת לך לך ח’ חשון תשע”ט The twenty-eighth of…" at bounding box center [564, 395] width 266 height 101
click at [599, 373] on textarea "העליה לתורה תתקיים אי”ה בשבת קודש פרשת לך לך ח’ חשון תשע”ט The twenty-eighth of…" at bounding box center [564, 395] width 266 height 101
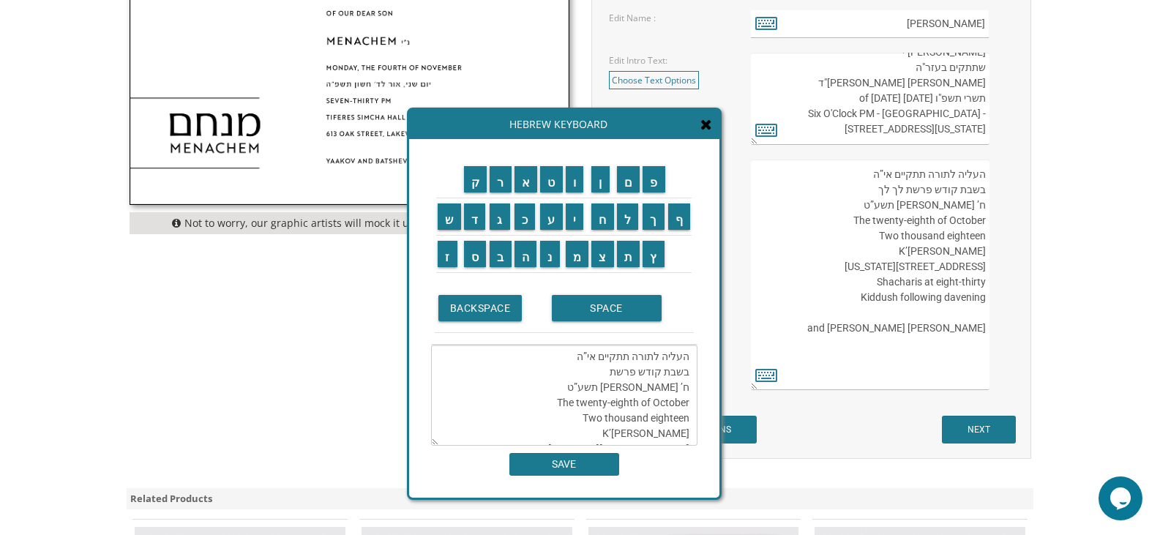
paste textarea "האזנו"
click at [686, 384] on textarea "העליה לתורה תתקיים אי”ה בשבת קודש פרשת האזנו ח’ חשון תשע”ט The twenty-eighth of…" at bounding box center [564, 395] width 266 height 101
click at [579, 225] on input "י" at bounding box center [575, 216] width 18 height 26
click at [682, 362] on textarea "העליה לתורה תתקיים אי”ה בשבת קודש פרשת האזנו יח’ חשון תשע”ט The twenty-eighth o…" at bounding box center [564, 395] width 266 height 101
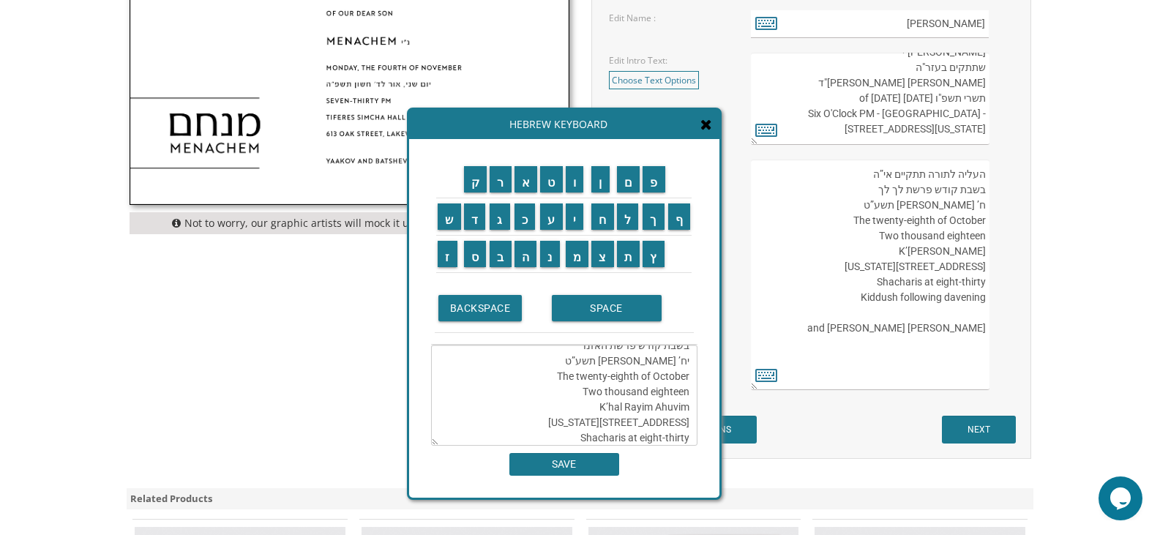
drag, startPoint x: 683, startPoint y: 362, endPoint x: 676, endPoint y: 366, distance: 8.2
click at [676, 366] on textarea "העליה לתורה תתקיים אי”ה בשבת קודש פרשת האזנו יח’ חשון תשע”ט The twenty-eighth o…" at bounding box center [564, 395] width 266 height 101
click at [495, 260] on input "ב" at bounding box center [501, 254] width 22 height 26
click at [657, 387] on textarea "העליה לתורה תתקיים אי”ה בשבת קודש פרשת האזנו י"ב חשון תשע”ט The twenty-eighth o…" at bounding box center [564, 395] width 266 height 101
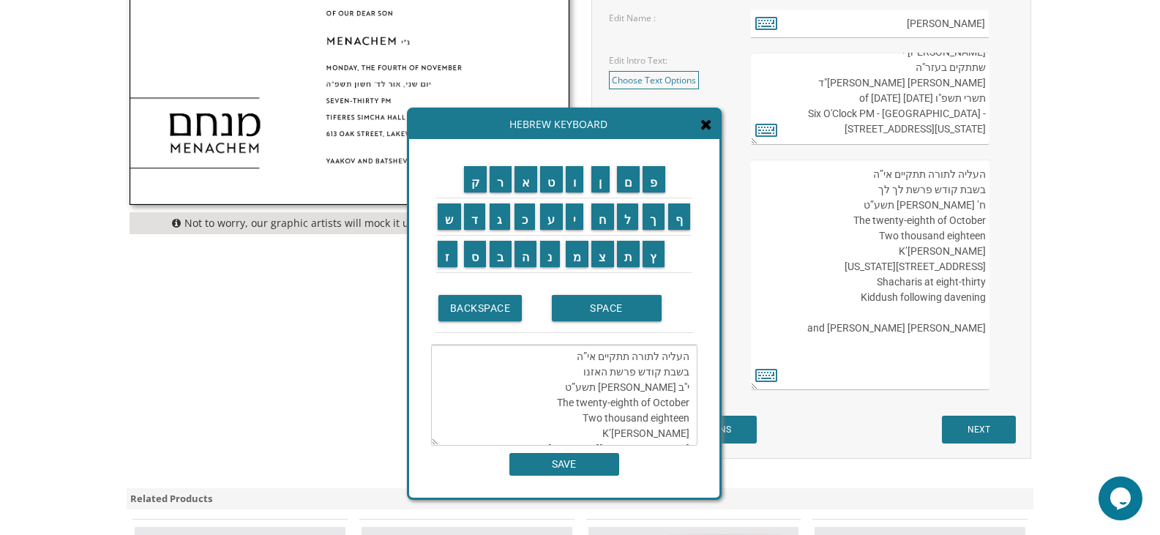
click at [657, 387] on textarea "העליה לתורה תתקיים אי”ה בשבת קודש פרשת האזנו י"ב חשון תשע”ט The twenty-eighth o…" at bounding box center [564, 395] width 266 height 101
click at [642, 388] on textarea "העליה לתורה תתקיים אי”ה בשבת קודש פרשת האזנו י"ב תשע”ט The twenty-eighth of Oct…" at bounding box center [564, 395] width 266 height 101
click at [653, 391] on textarea "העליה לתורה תתקיים אי”ה בשבת קודש פרשת האזנו י"ב תשע”ט The twenty-eighth of Oct…" at bounding box center [564, 395] width 266 height 101
click at [647, 184] on input "פ" at bounding box center [653, 179] width 23 height 26
click at [590, 372] on textarea "העליה לתורה תתקיים אי”ה בשבת קודש פרשת האזנו י"ב תשפע”ט The twenty-eighth of Oc…" at bounding box center [564, 395] width 266 height 101
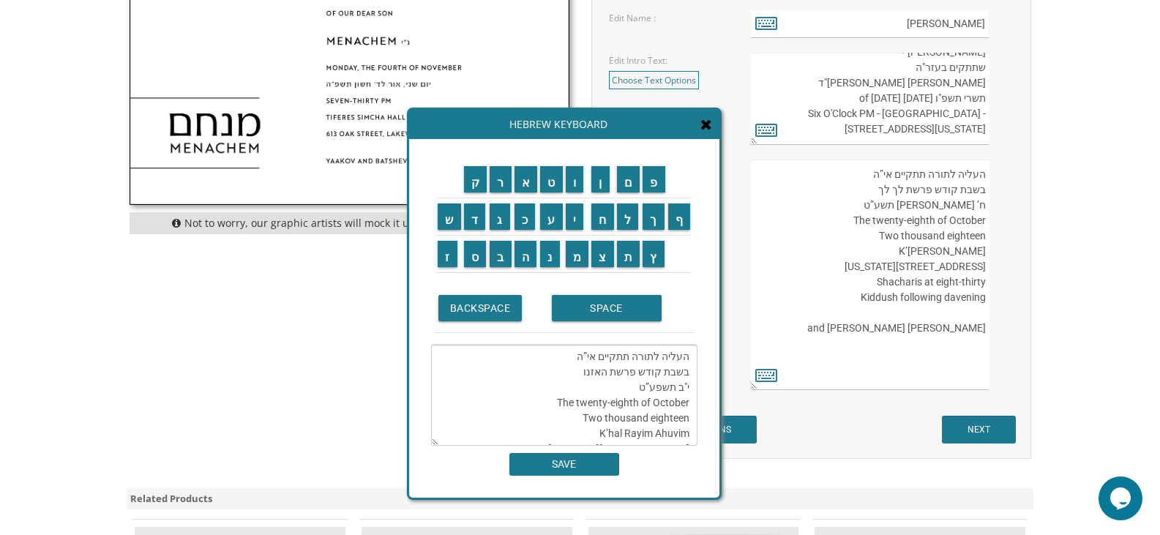
click at [585, 368] on textarea "העליה לתורה תתקיים אי”ה בשבת קודש פרשת האזנו י"ב תשפע”ט The twenty-eighth of Oc…" at bounding box center [564, 395] width 266 height 101
click at [574, 219] on input "י" at bounding box center [575, 216] width 18 height 26
click at [650, 385] on textarea "העליה לתורה תתקיים אי”ה בשבת קודש פרשת האזינו י"ב תשפע”ט The twenty-eighth of O…" at bounding box center [564, 395] width 266 height 101
click at [647, 387] on textarea "העליה לתורה תתקיים אי”ה בשבת קודש פרשת האזינו י"ב תשפ”ט The twenty-eighth of Oc…" at bounding box center [564, 395] width 266 height 101
click at [582, 192] on input "ו" at bounding box center [575, 179] width 18 height 26
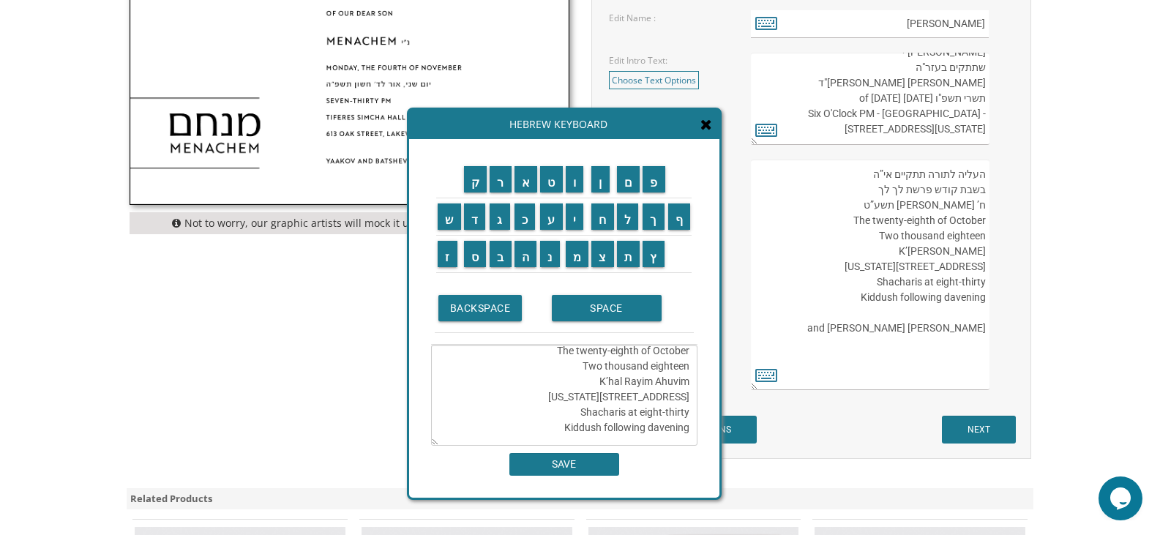
scroll to position [26, 0]
click at [673, 359] on textarea "העליה לתורה תתקיים אי”ה בשבת קודש פרשת האזינו י"ב תשפ”ו The twenty-eighth of Oc…" at bounding box center [564, 395] width 266 height 101
click at [672, 364] on textarea "העליה לתורה תתקיים אי”ה בשבת קודש פרשת האזינו י"ב תשפ”ו The twenty-eighth of Oc…" at bounding box center [564, 395] width 266 height 101
click at [623, 259] on input "ת" at bounding box center [628, 254] width 23 height 26
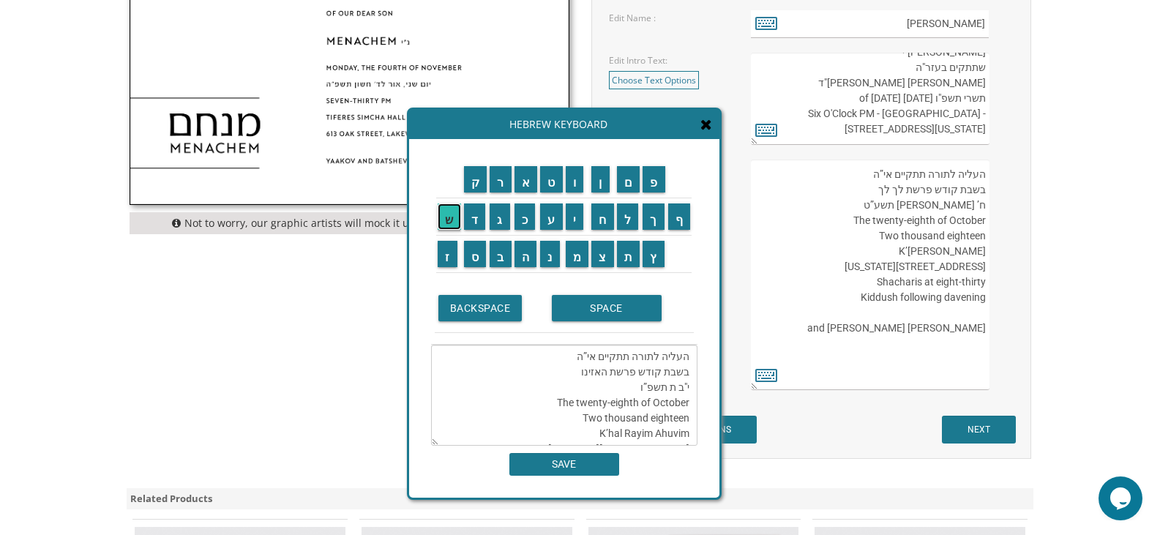
click at [451, 227] on input "ש" at bounding box center [449, 216] width 23 height 26
click at [495, 190] on input "ר" at bounding box center [501, 179] width 22 height 26
click at [577, 220] on input "י" at bounding box center [575, 216] width 18 height 26
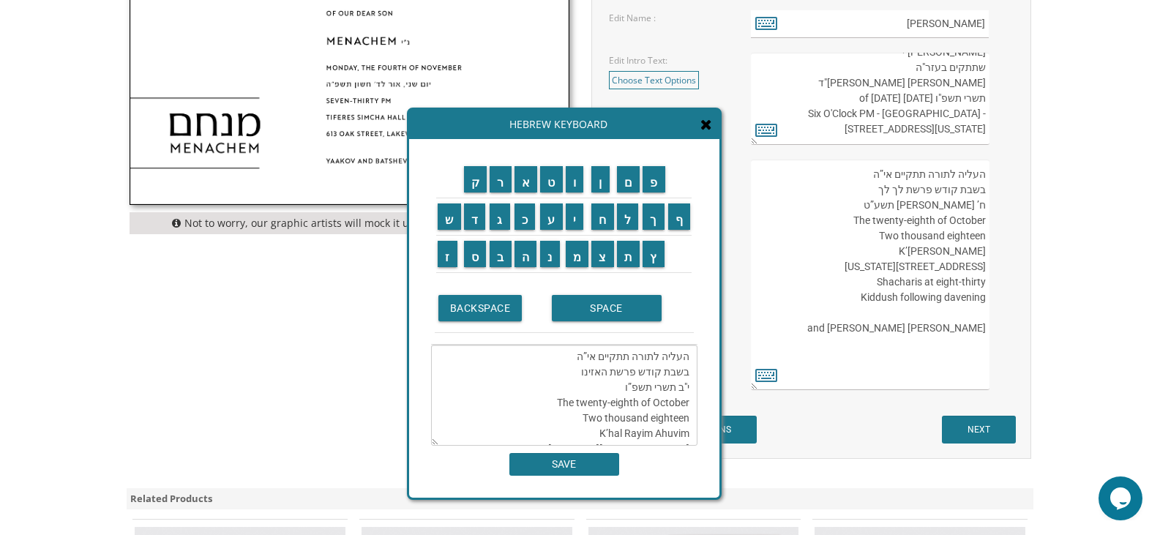
drag, startPoint x: 689, startPoint y: 400, endPoint x: 591, endPoint y: 400, distance: 97.3
click at [587, 400] on textarea "העליה לתורה תתקיים אי”ה בשבת קודש פרשת האזינו י"ב תשרי תשפ”ו The twenty-eighth …" at bounding box center [564, 395] width 266 height 101
click at [600, 400] on textarea "העליה לתורה תתקיים אי”ה בשבת קודש פרשת האזינו י"ב תשרי תשפ”ו The twenty-eighth …" at bounding box center [564, 395] width 266 height 101
click at [637, 400] on textarea "העליה לתורה תתקיים אי”ה בשבת קודש פרשת האזינו י"ב תשרי תשפ”ו The twenty-eighth …" at bounding box center [564, 395] width 266 height 101
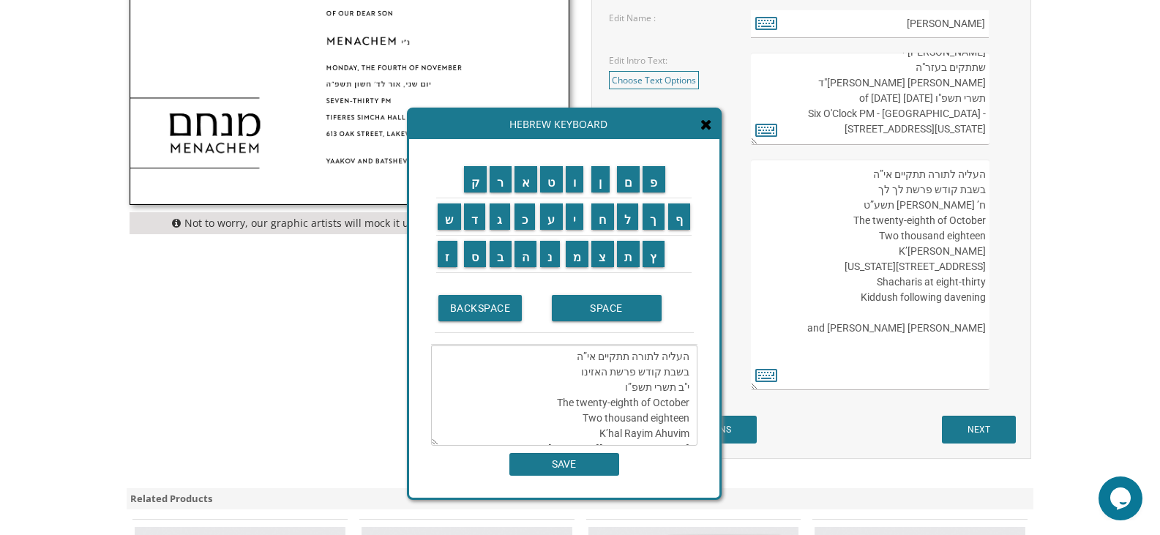
click at [634, 400] on textarea "העליה לתורה תתקיים אי”ה בשבת קודש פרשת האזינו י"ב תשרי תשפ”ו The twenty-eighth …" at bounding box center [564, 395] width 266 height 101
click at [660, 418] on textarea "העליה לתורה תתקיים אי”ה בשבת קודש פרשת האזינו י"ב תשרי תשפ”ו The fourth of Octo…" at bounding box center [564, 395] width 266 height 101
click at [661, 418] on textarea "העליה לתורה תתקיים אי”ה בשבת קודש פרשת האזינו י"ב תשרי תשפ”ו The fourth of Octo…" at bounding box center [564, 395] width 266 height 101
drag, startPoint x: 689, startPoint y: 419, endPoint x: 650, endPoint y: 419, distance: 38.8
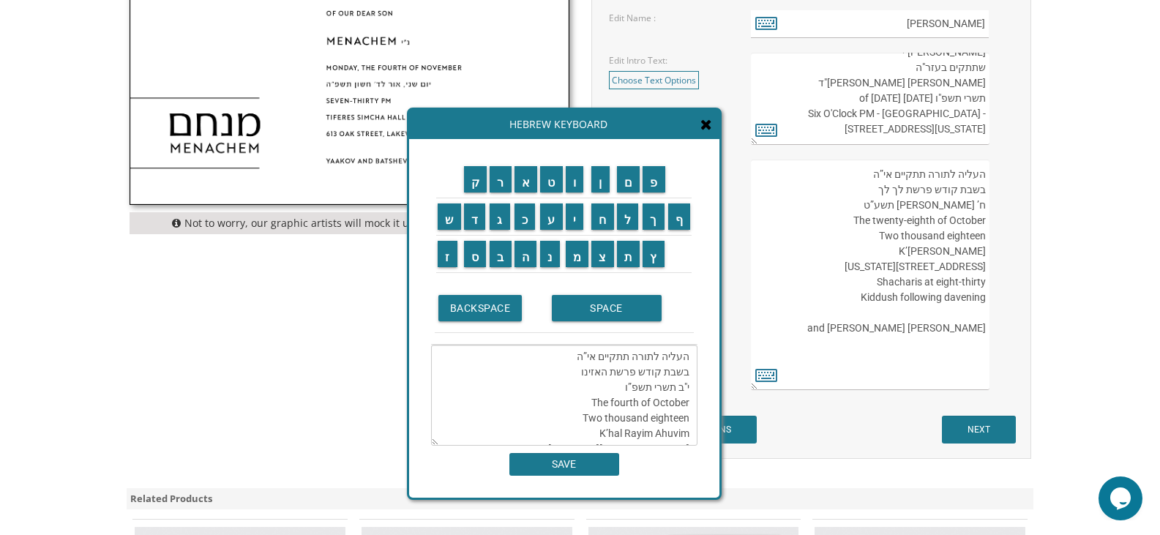
click at [650, 419] on textarea "העליה לתורה תתקיים אי”ה בשבת קודש פרשת האזינו י"ב תשרי תשפ”ו The fourth of Octo…" at bounding box center [564, 395] width 266 height 101
drag, startPoint x: 599, startPoint y: 432, endPoint x: 676, endPoint y: 424, distance: 78.0
click at [676, 424] on textarea "העליה לתורה תתקיים אי”ה בשבת קודש פרשת האזינו י"ב תשרי תשפ”ו The fourth of Octo…" at bounding box center [564, 395] width 266 height 101
click at [647, 418] on textarea "העליה לתורה תתקיים אי”ה בשבת קודש פרשת האזינו י"ב תשרי תשפ”ו The fourth of Octo…" at bounding box center [564, 395] width 266 height 101
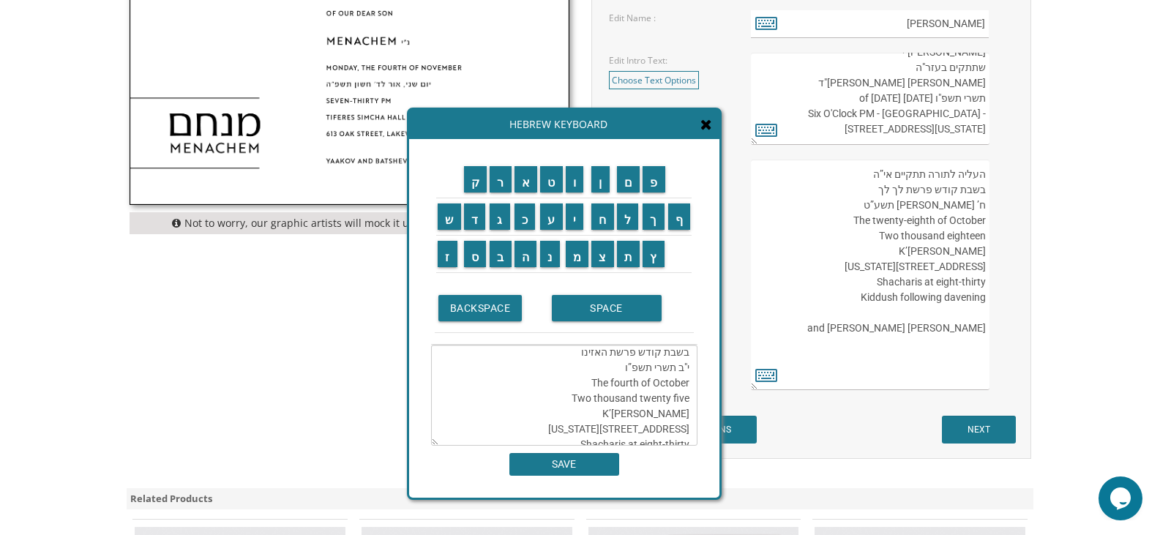
click at [637, 416] on textarea "העליה לתורה תתקיים אי”ה בשבת קודש פרשת האזינו י"ב תשרי תשפ”ו The fourth of Octo…" at bounding box center [564, 395] width 266 height 101
drag, startPoint x: 689, startPoint y: 414, endPoint x: 602, endPoint y: 413, distance: 86.4
click at [602, 413] on textarea "העליה לתורה תתקיים אי”ה בשבת קודש פרשת האזינו י"ב תשרי תשפ”ו The fourth of Octo…" at bounding box center [564, 395] width 266 height 101
click at [480, 191] on input "ק" at bounding box center [475, 179] width 23 height 26
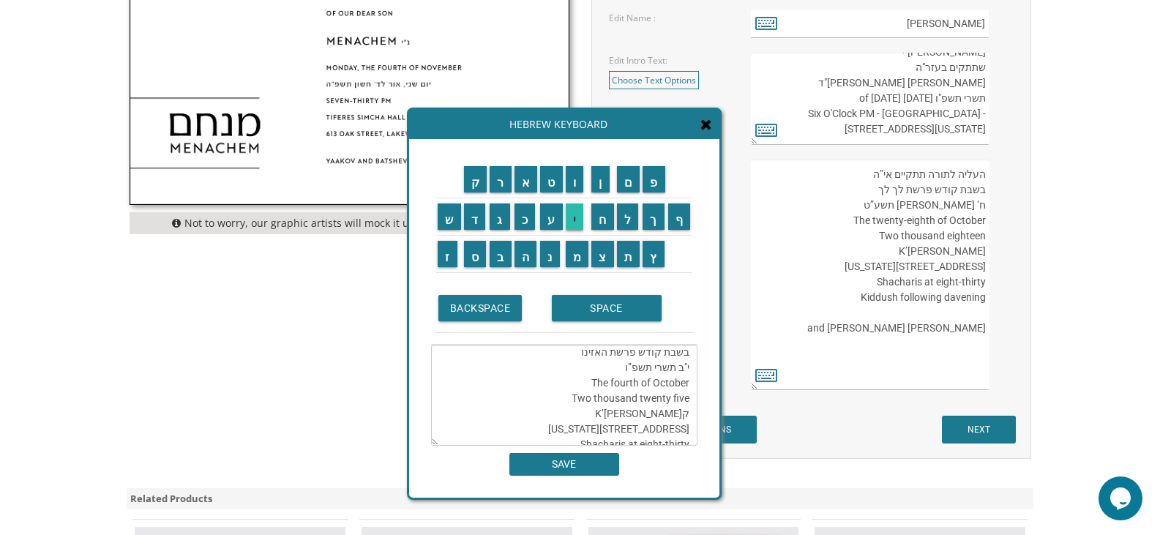
scroll to position [246, 0]
click at [518, 247] on input "ה" at bounding box center [525, 254] width 23 height 26
click at [632, 226] on input "ל" at bounding box center [628, 216] width 22 height 26
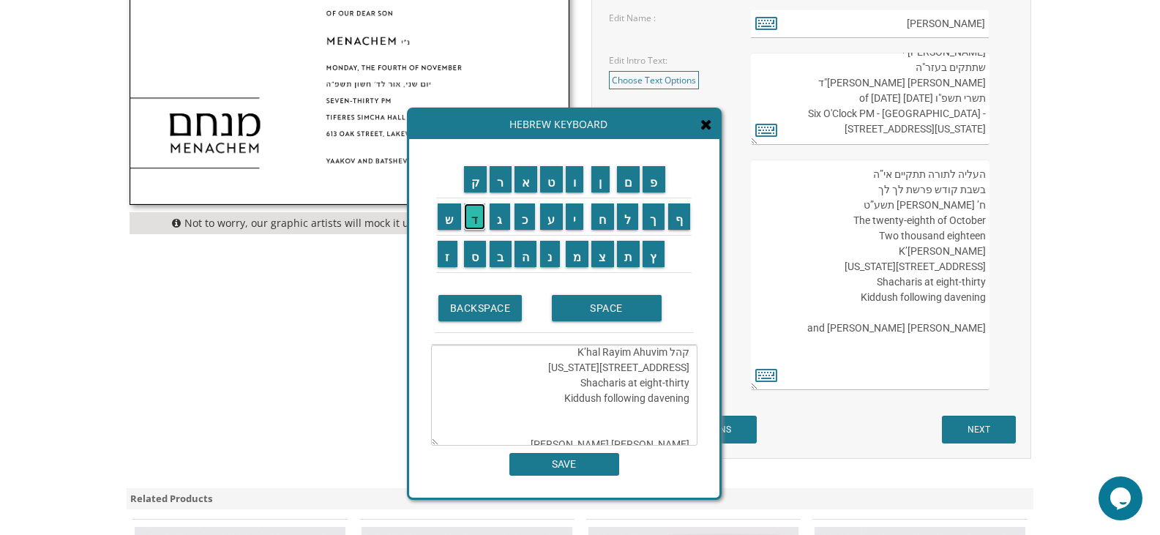
click at [474, 212] on input "ד" at bounding box center [475, 216] width 22 height 26
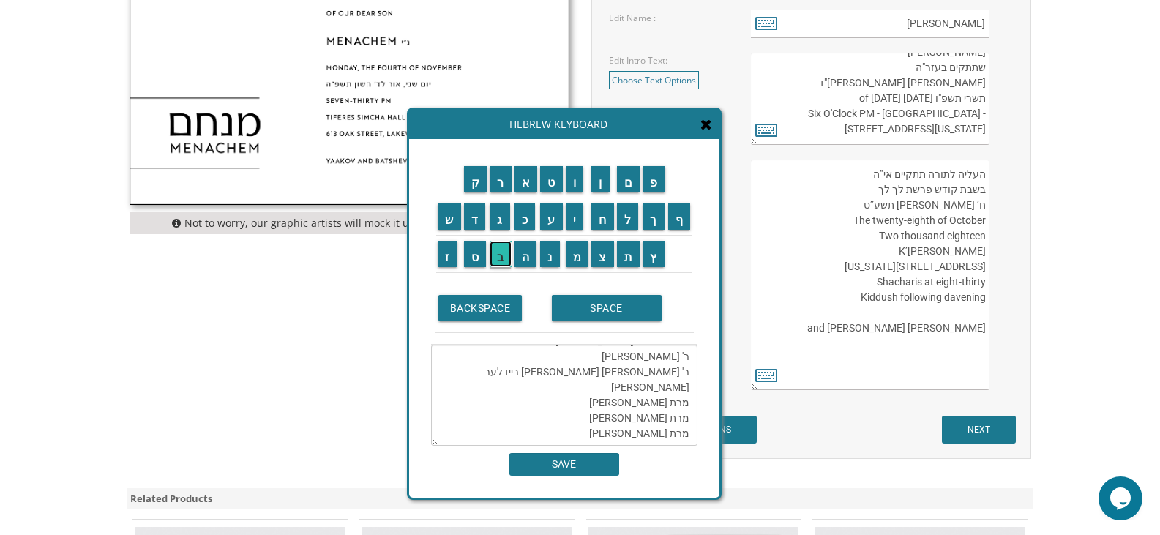
click at [503, 254] on input "ב" at bounding box center [501, 254] width 22 height 26
click at [498, 187] on input "ר" at bounding box center [501, 179] width 22 height 26
click at [575, 218] on input "י" at bounding box center [575, 216] width 18 height 26
click at [476, 183] on input "ק" at bounding box center [475, 179] width 23 height 26
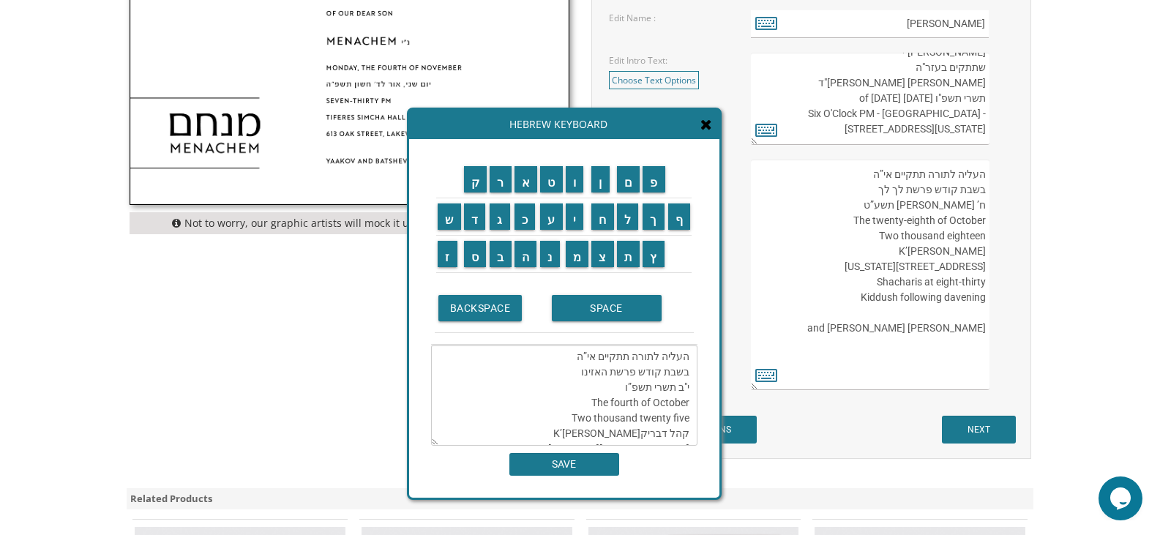
click at [550, 433] on textarea "העליה לתורה תתקיים אי”ה בשבת קודש פרשת האזינו י"ב תשרי תשפ”ו The fourth of Octo…" at bounding box center [564, 395] width 266 height 101
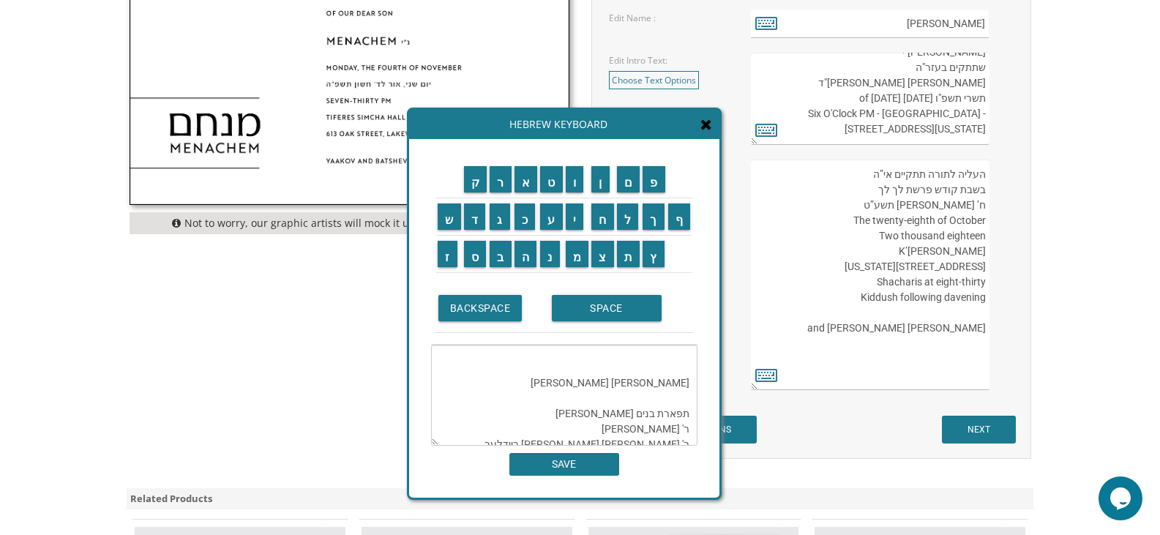
drag, startPoint x: 662, startPoint y: 436, endPoint x: 655, endPoint y: 403, distance: 33.7
click at [655, 403] on textarea "העליה לתורה תתקיים אי”ה בשבת קודש פרשת האזינו י"ב תשרי תשפ”ו The fourth of Octo…" at bounding box center [564, 395] width 266 height 101
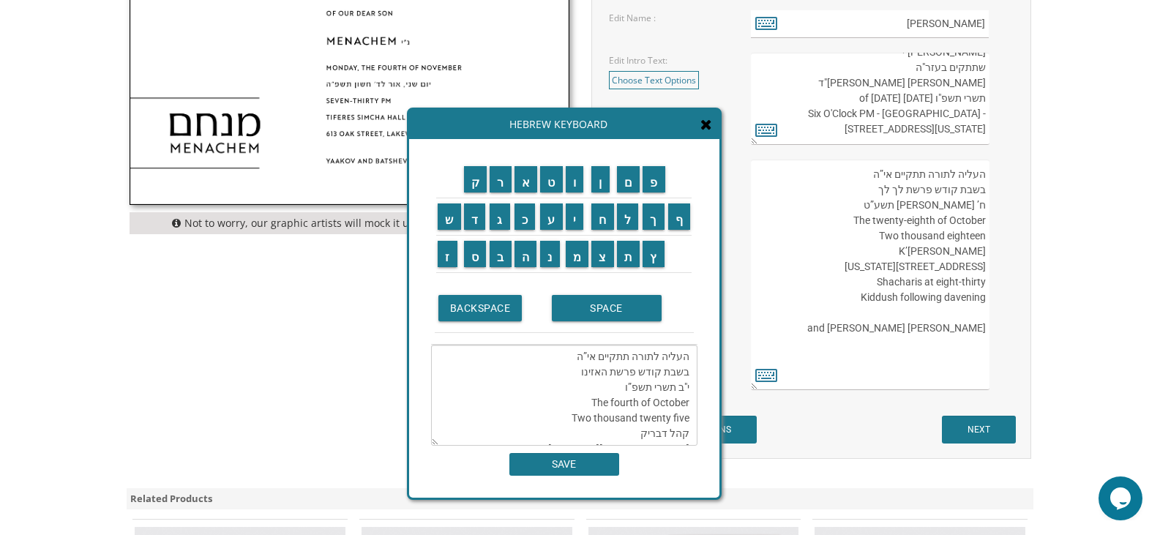
click at [653, 432] on textarea "העליה לתורה תתקיים אי”ה בשבת קודש פרשת האזינו י"ב תשרי תשפ”ו The fourth of Octo…" at bounding box center [564, 395] width 266 height 101
drag, startPoint x: 659, startPoint y: 432, endPoint x: 650, endPoint y: 403, distance: 30.6
click at [650, 403] on textarea "העליה לתורה תתקיים אי”ה בשבת קודש פרשת האזינו י"ב תשרי תשפ”ו The fourth of Octo…" at bounding box center [564, 395] width 266 height 101
click at [627, 359] on textarea "העליה לתורה תתקיים אי”ה בשבת קודש פרשת האזינו י"ב תשרי תשפ”ו The fourth of Octo…" at bounding box center [564, 395] width 266 height 101
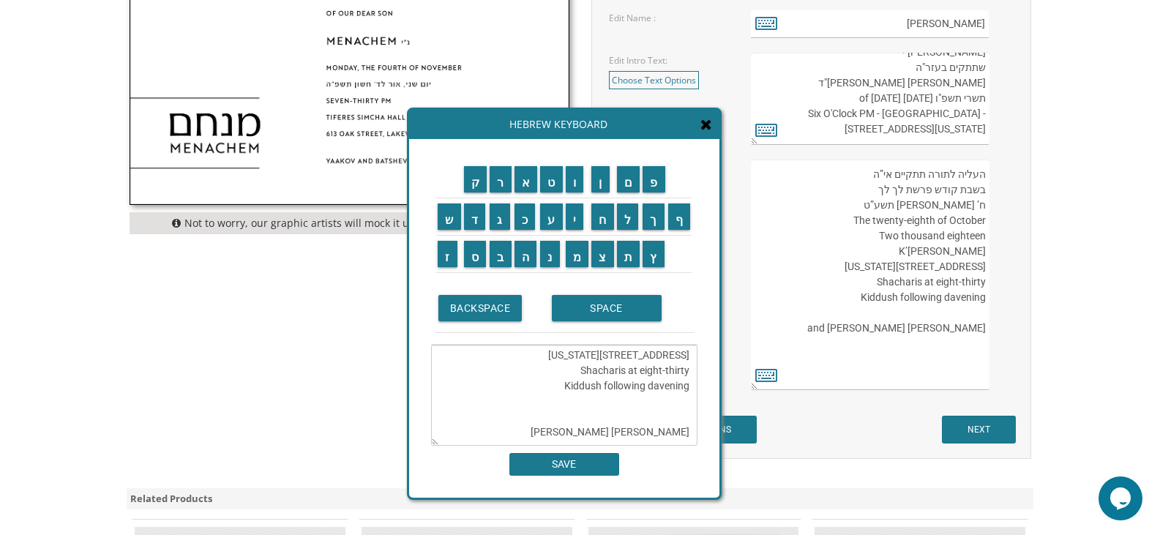
click at [615, 353] on textarea "העליה לתורה תתקיים אי”ה בשבת קודש פרשת האזינו י"ב תשרי תשפ”ו The fourth of Octo…" at bounding box center [564, 395] width 266 height 101
click at [684, 353] on textarea "העליה לתורה תתקיים אי”ה בשבת קודש פרשת האזינו י"ב תשרי תשפ”ו The fourth of Octo…" at bounding box center [564, 395] width 266 height 101
click at [629, 367] on textarea "העליה לתורה תתקיים אי”ה בשבת קודש פרשת האזינו י"ב תשרי תשפ”ו The fourth of Octo…" at bounding box center [564, 395] width 266 height 101
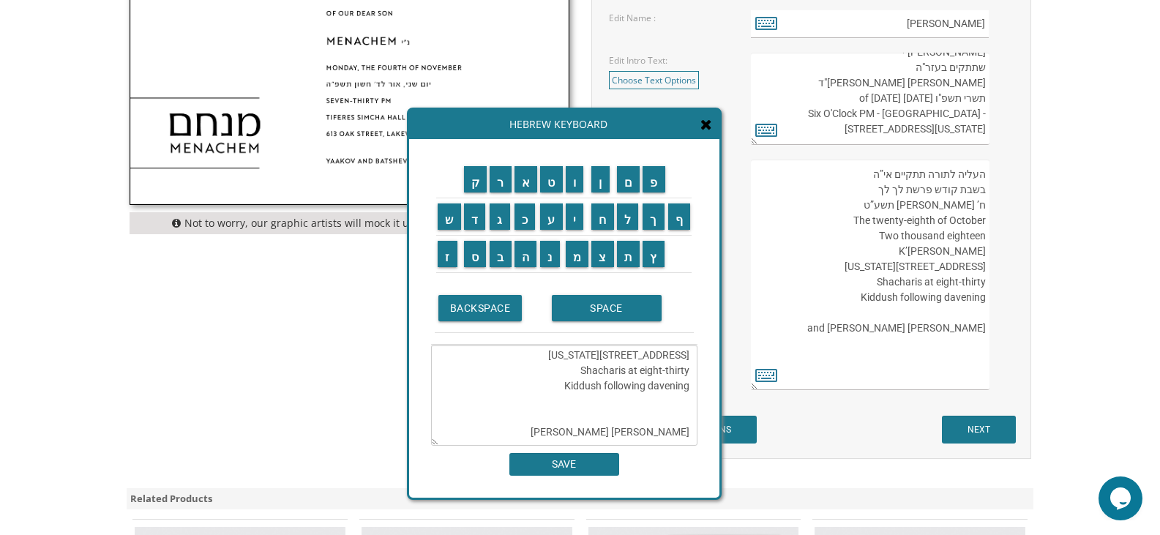
drag, startPoint x: 665, startPoint y: 386, endPoint x: 686, endPoint y: 385, distance: 21.3
click at [686, 385] on textarea "העליה לתורה תתקיים אי”ה בשבת קודש פרשת האזינו י"ב תשרי תשפ”ו The fourth of Octo…" at bounding box center [564, 395] width 266 height 101
click at [667, 410] on textarea "העליה לתורה תתקיים אי”ה בשבת קודש פרשת האזינו י"ב תשרי תשפ”ו The fourth of Octo…" at bounding box center [564, 395] width 266 height 101
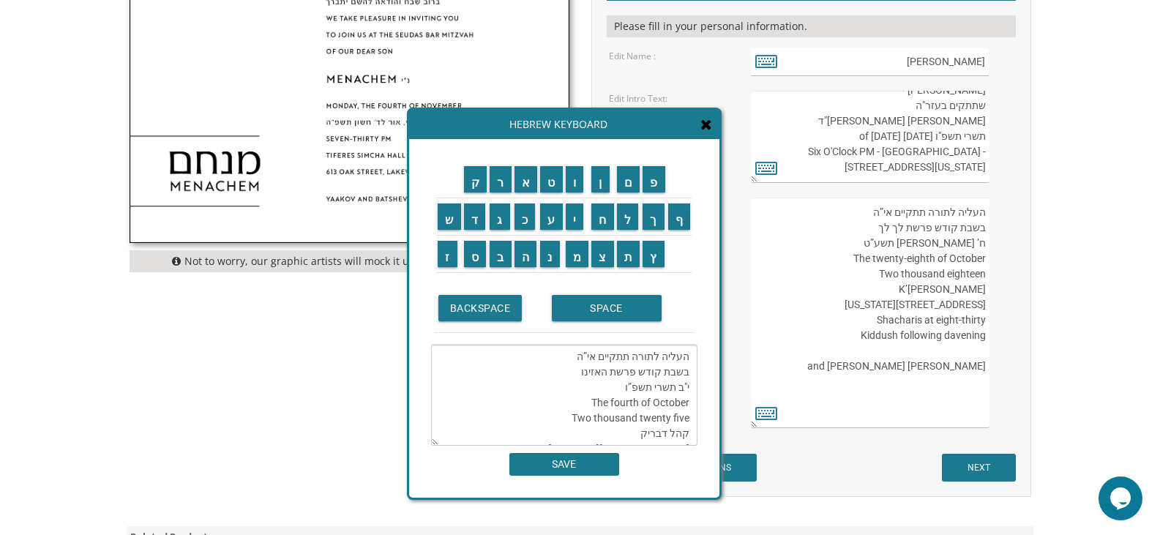
scroll to position [512, 0]
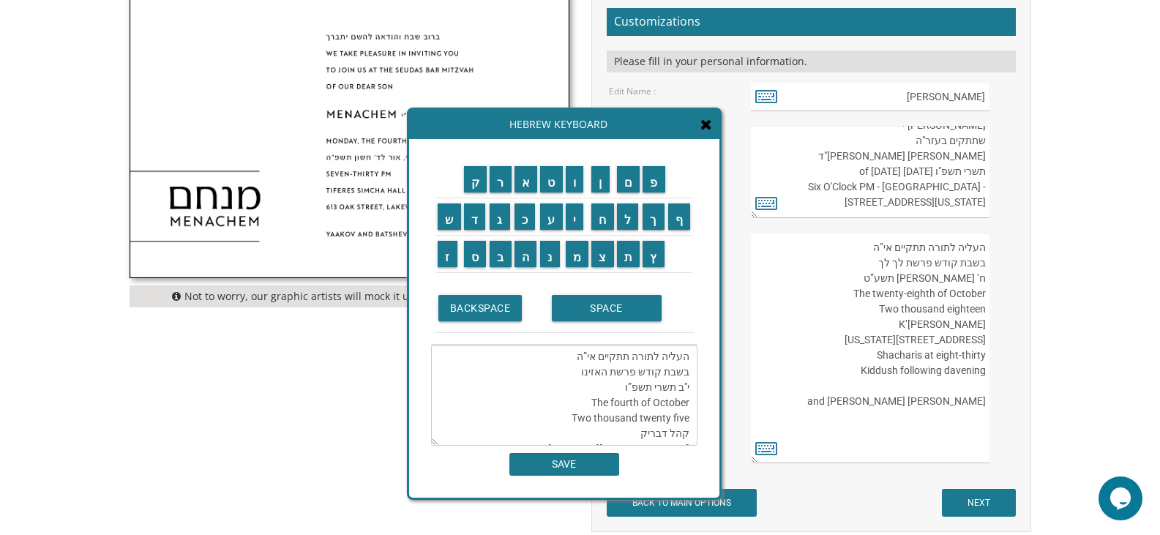
click at [647, 434] on textarea "העליה לתורה תתקיים אי”ה בשבת קודש פרשת האזינו י"ב תשרי תשפ”ו The fourth of Octo…" at bounding box center [564, 395] width 266 height 101
click at [680, 377] on textarea "העליה לתורה תתקיים אי”ה בשבת קודש פרשת האזינו י"ב תשרי תשפ”ו The fourth of Octo…" at bounding box center [564, 395] width 266 height 101
click at [634, 377] on textarea "העליה לתורה תתקיים אי”ה בשבת קודש פרשת האזינו י"ב תשרי תשפ”ו The fourth of Octo…" at bounding box center [564, 395] width 266 height 101
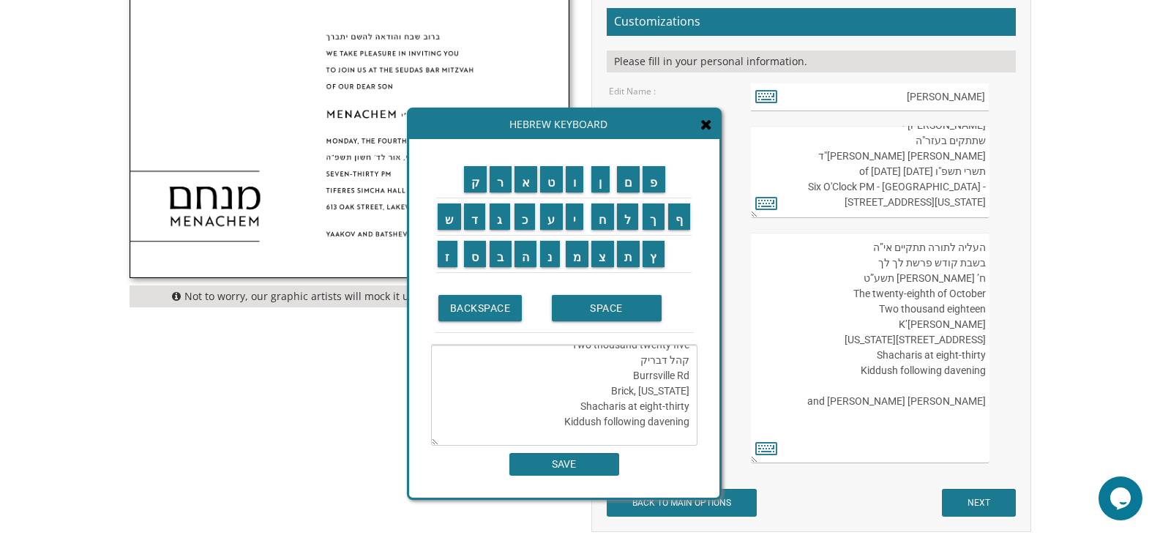
paste textarea "1610"
click at [639, 377] on textarea "העליה לתורה תתקיים אי”ה בשבת קודש פרשת האזינו י"ב תשרי תשפ”ו The fourth of Octo…" at bounding box center [564, 395] width 266 height 101
type textarea "העליה לתורה תתקיים אי”ה בשבת קודש פרשת האזינו י"ב תשרי תשפ”ו The fourth of Octo…"
click at [608, 462] on input "SAVE" at bounding box center [564, 464] width 110 height 23
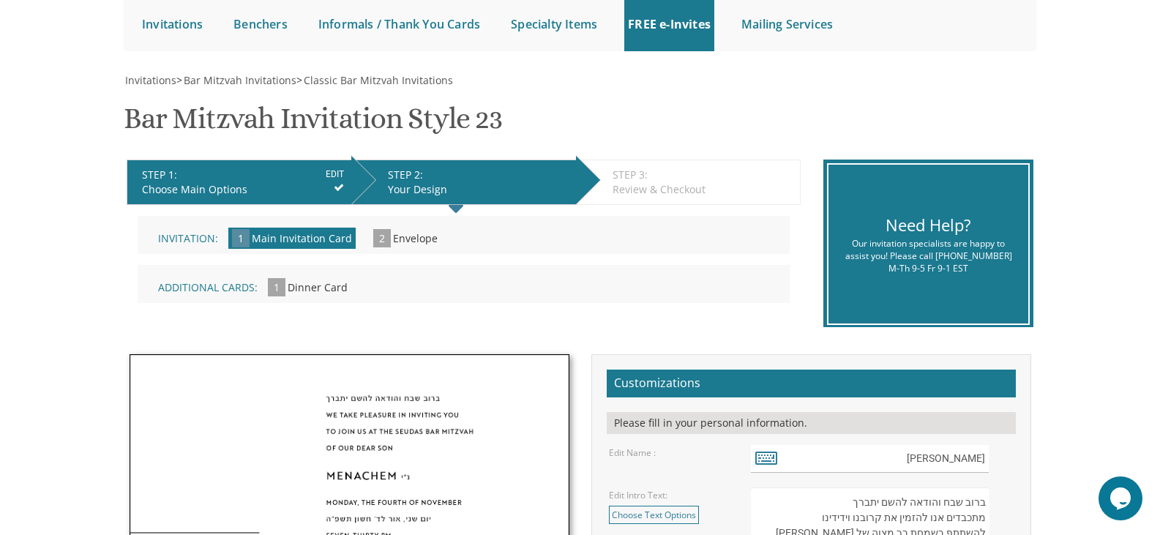
scroll to position [0, 0]
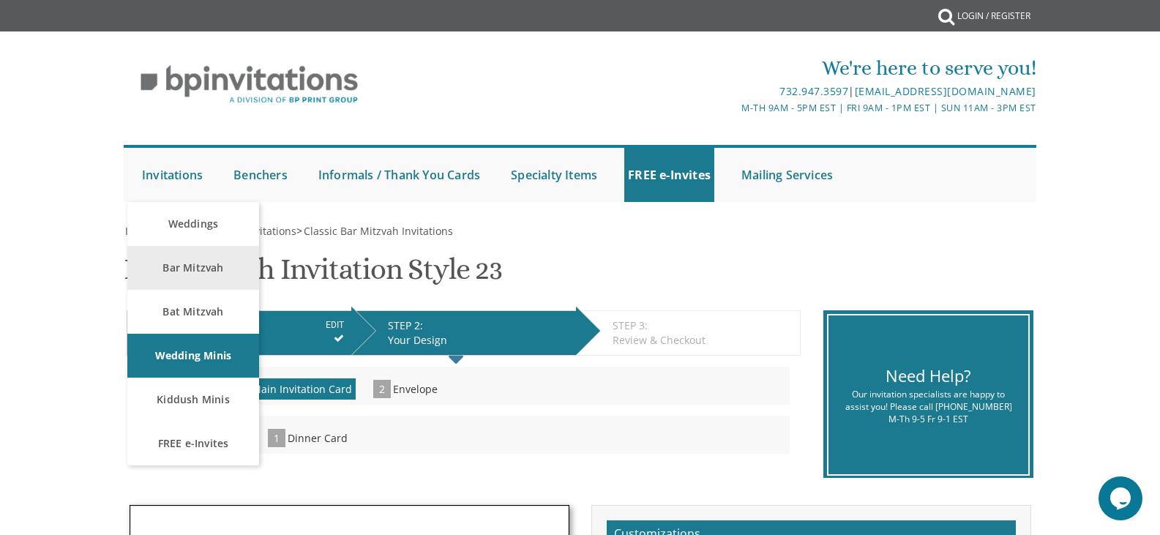
type textarea "העליה לתורה תתקיים אי”ה בשבת קודש פרשת האזינו י"ב תשרי תשפ”ו The fourth of Octo…"
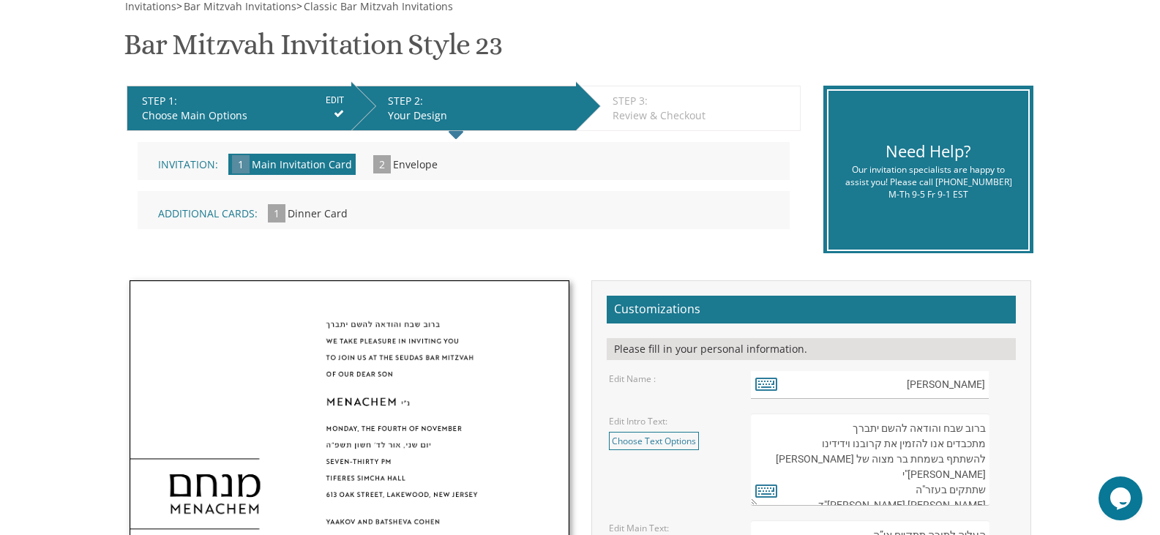
scroll to position [366, 0]
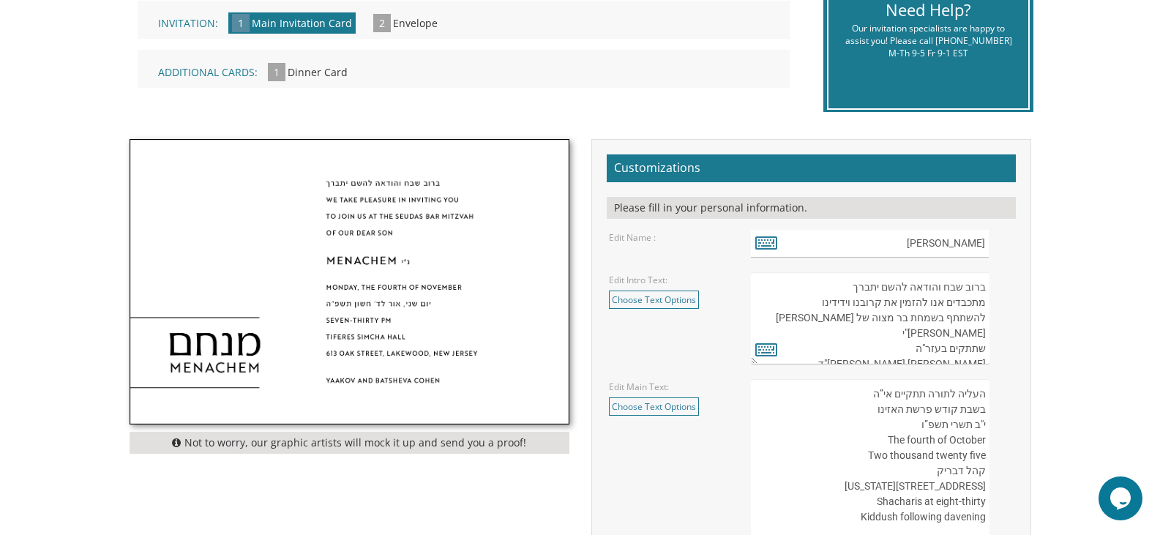
click at [918, 310] on textarea "בעזרת השם יתברך We would be honored to have you join us at the Seudas Bar Mitzv…" at bounding box center [870, 318] width 238 height 92
click at [923, 417] on textarea "העליה לתורה תתקיים אי”ה בשבת קודש פרשת לך לך ח’ חשון תשע”ט The twenty-eighth of…" at bounding box center [870, 494] width 238 height 230
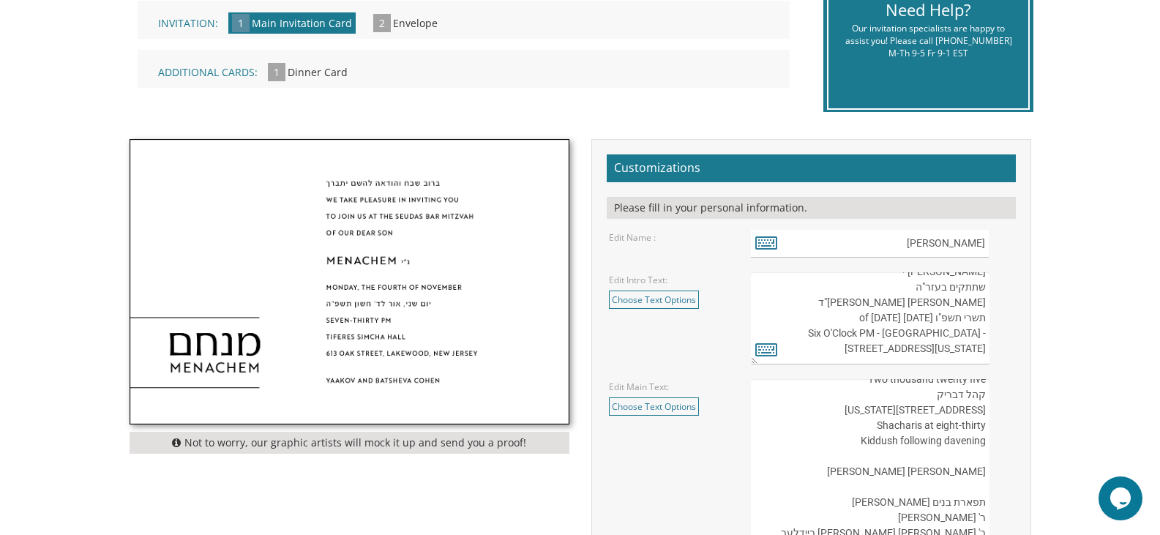
scroll to position [77, 0]
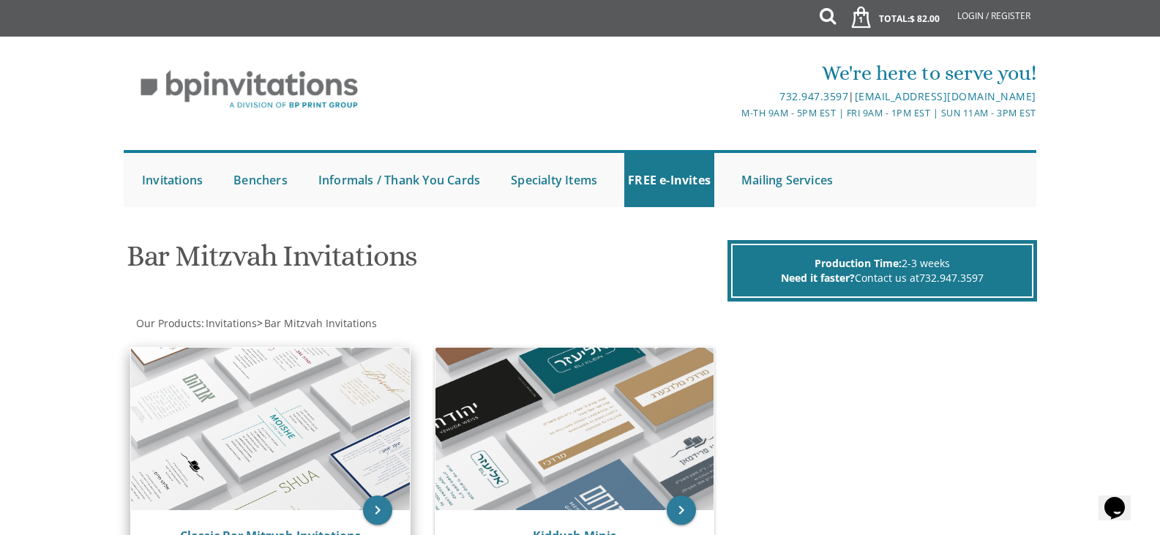
click at [372, 381] on img at bounding box center [270, 429] width 279 height 162
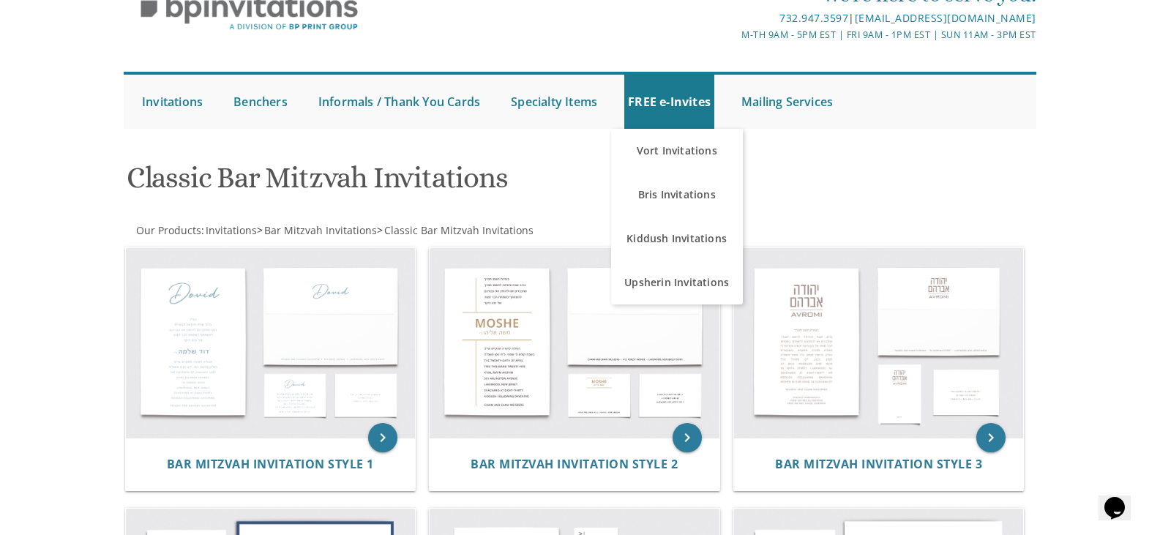
drag, startPoint x: 660, startPoint y: 92, endPoint x: 906, endPoint y: 187, distance: 263.3
click at [906, 187] on div "Classic Bar Mitzvah Invitations" at bounding box center [580, 180] width 929 height 58
click at [811, 200] on div "Classic Bar Mitzvah Invitations" at bounding box center [580, 180] width 929 height 58
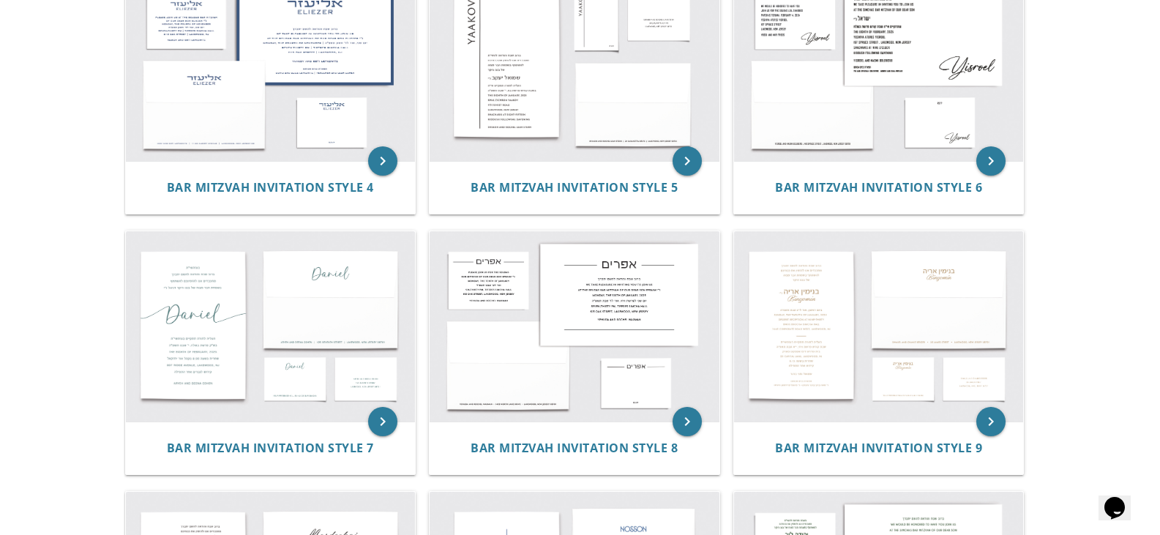
scroll to position [225, 0]
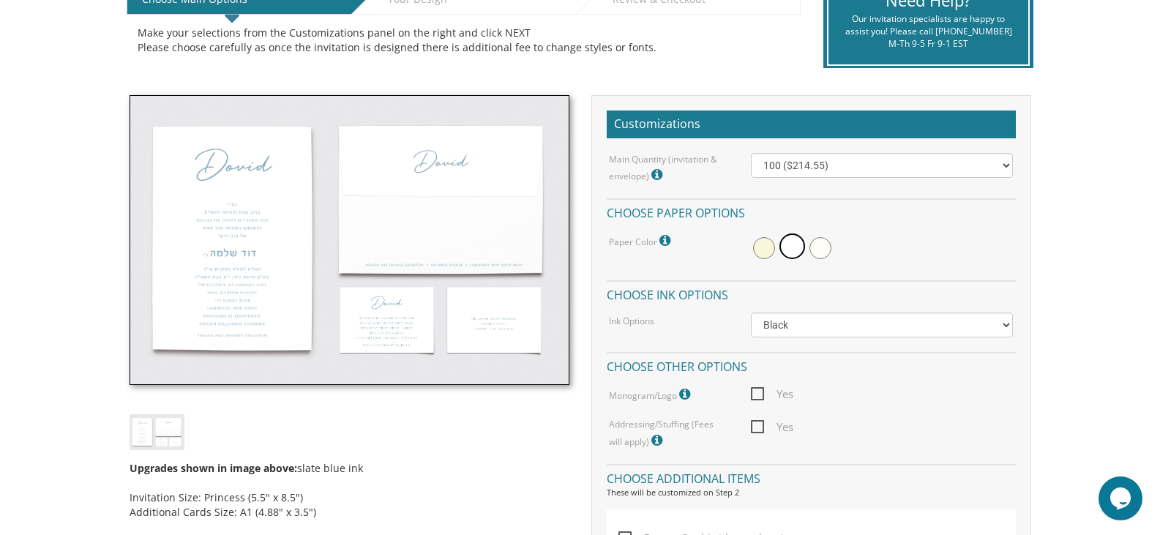
scroll to position [366, 0]
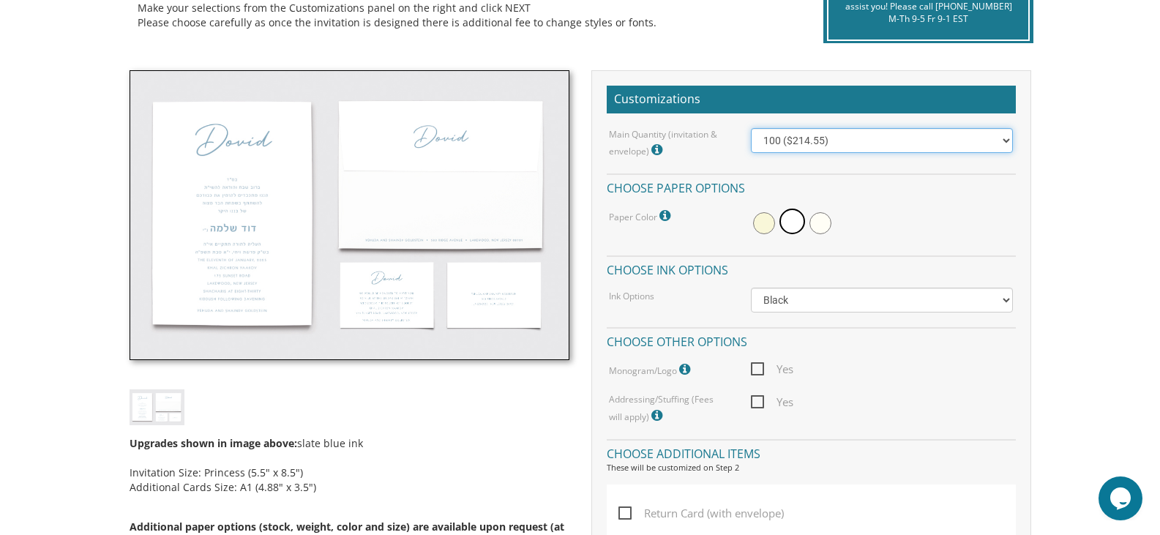
click at [761, 138] on select "100 ($214.55) 200 ($254.60) 300 ($294.25) 400 ($333.55) 500 ($373.90) 600 ($413…" at bounding box center [882, 140] width 262 height 25
select select "300"
click at [751, 128] on select "100 ($214.55) 200 ($254.60) 300 ($294.25) 400 ($333.55) 500 ($373.90) 600 ($413…" at bounding box center [882, 140] width 262 height 25
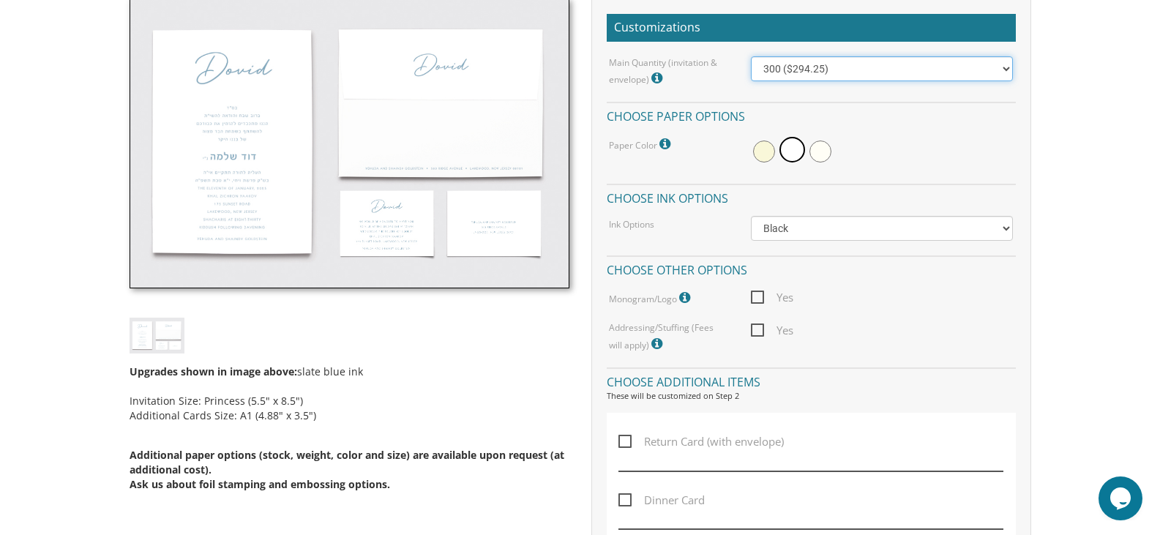
scroll to position [512, 0]
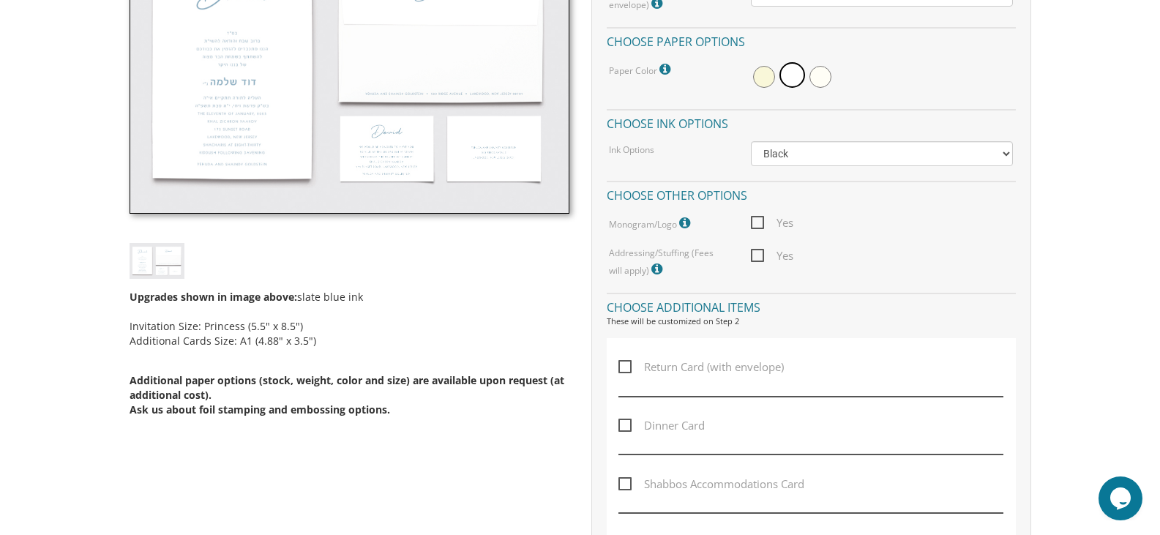
click at [679, 423] on span "Dinner Card" at bounding box center [661, 425] width 86 height 18
click at [628, 423] on input "Dinner Card" at bounding box center [623, 424] width 10 height 10
checkbox input "true"
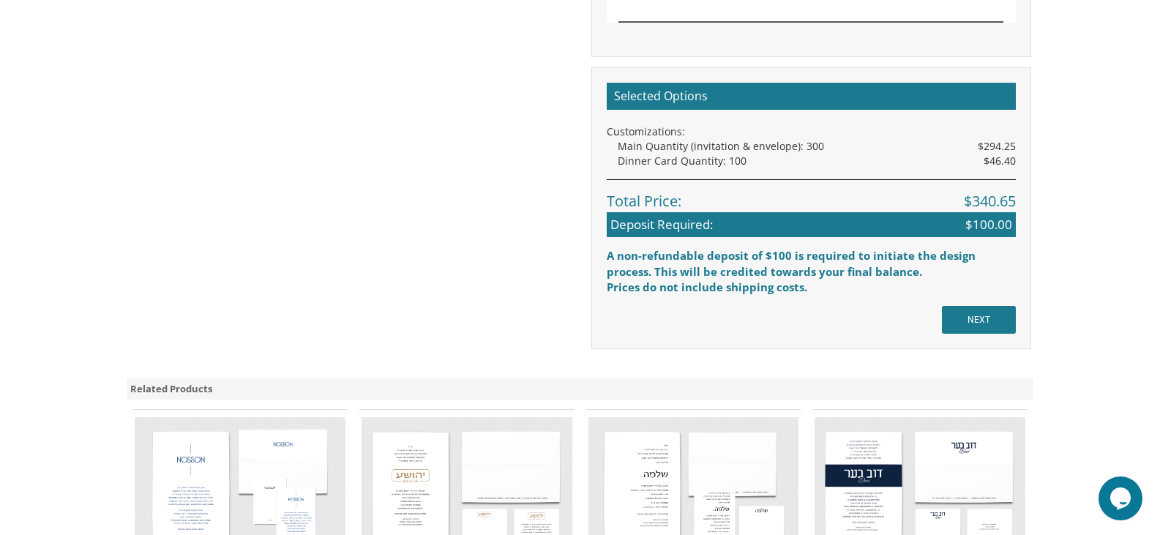
scroll to position [1390, 0]
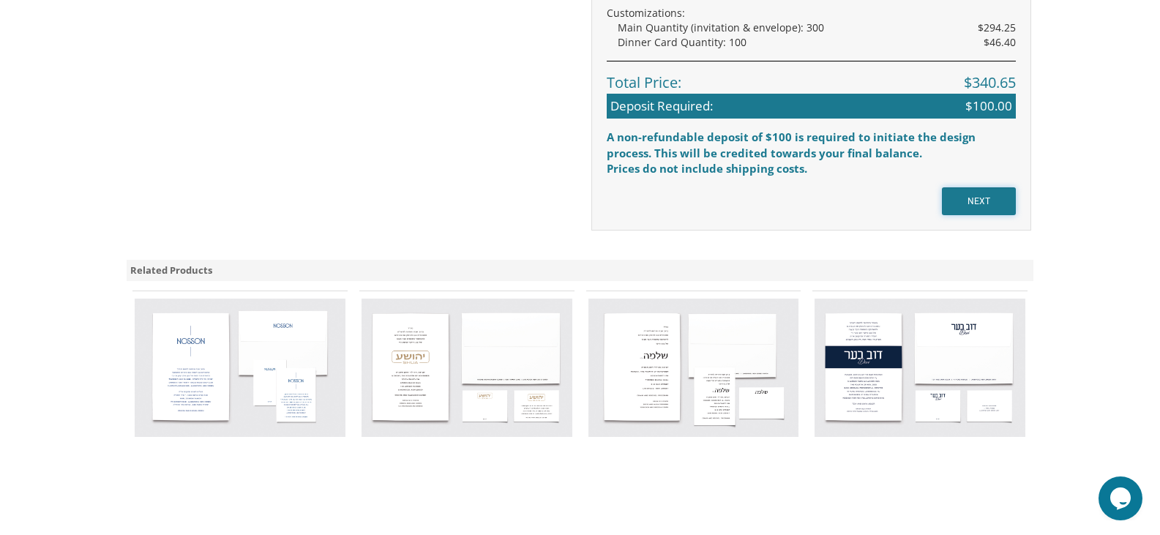
click at [990, 210] on input "NEXT" at bounding box center [979, 201] width 74 height 28
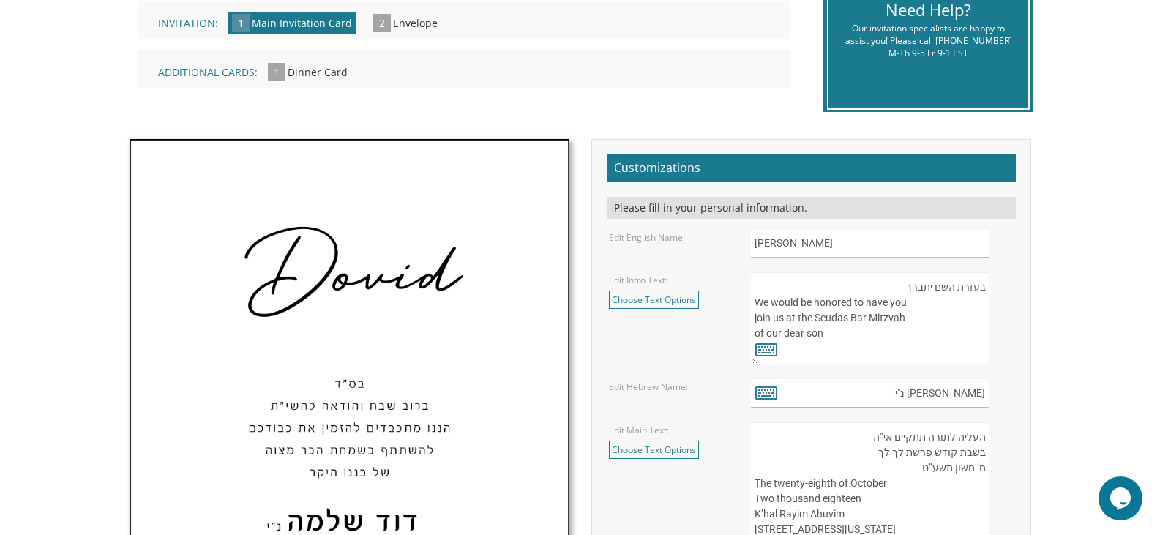
scroll to position [439, 0]
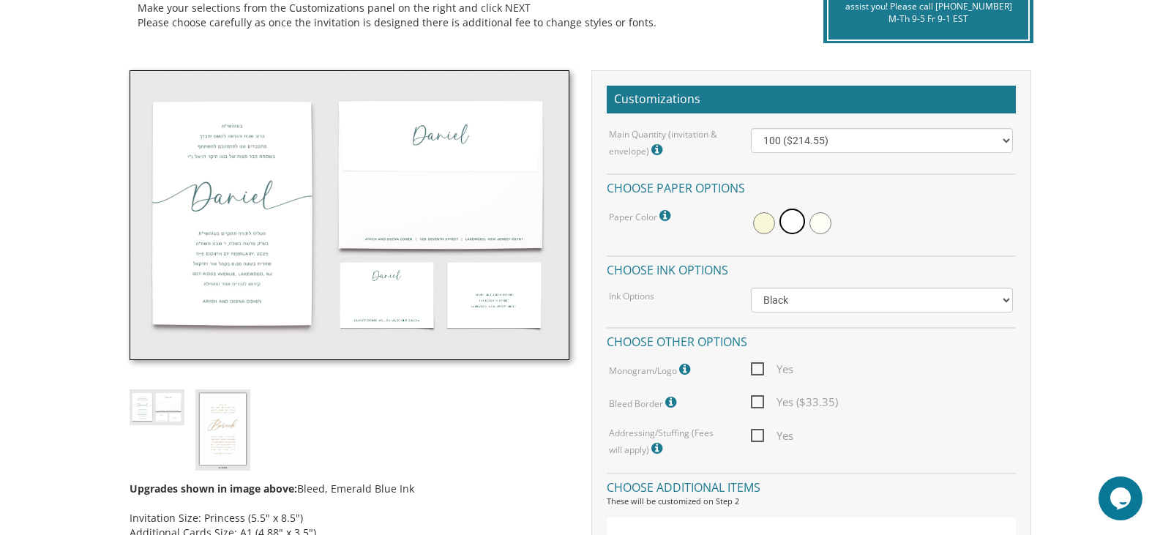
scroll to position [439, 0]
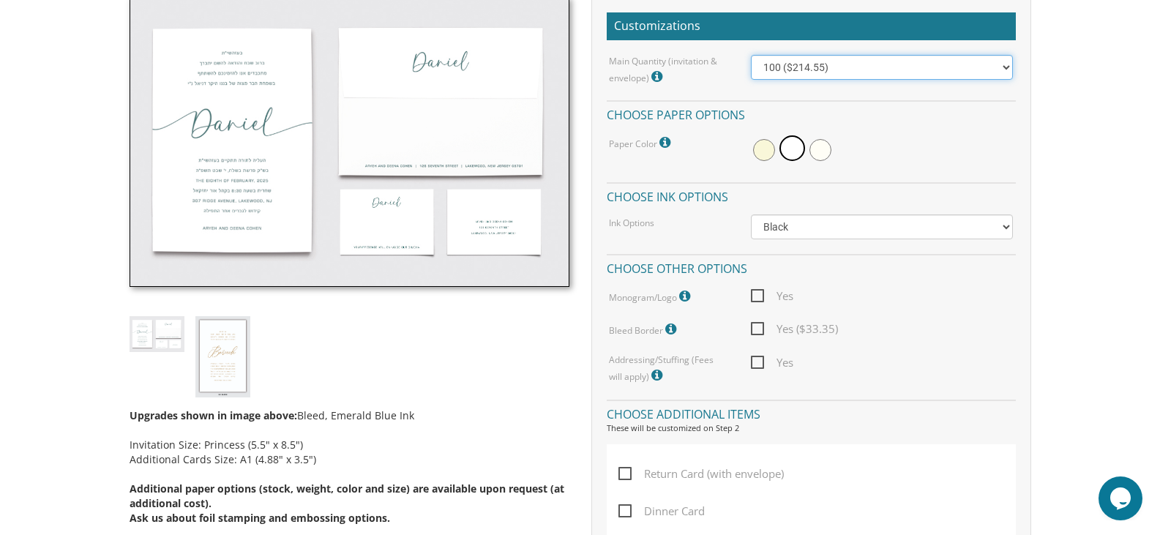
click at [807, 72] on select "100 ($214.55) 200 ($254.60) 300 ($294.25) 400 ($333.55) 500 ($373.90) 600 ($413…" at bounding box center [882, 67] width 262 height 25
select select "300"
click at [751, 55] on select "100 ($214.55) 200 ($254.60) 300 ($294.25) 400 ($333.55) 500 ($373.90) 600 ($413…" at bounding box center [882, 67] width 262 height 25
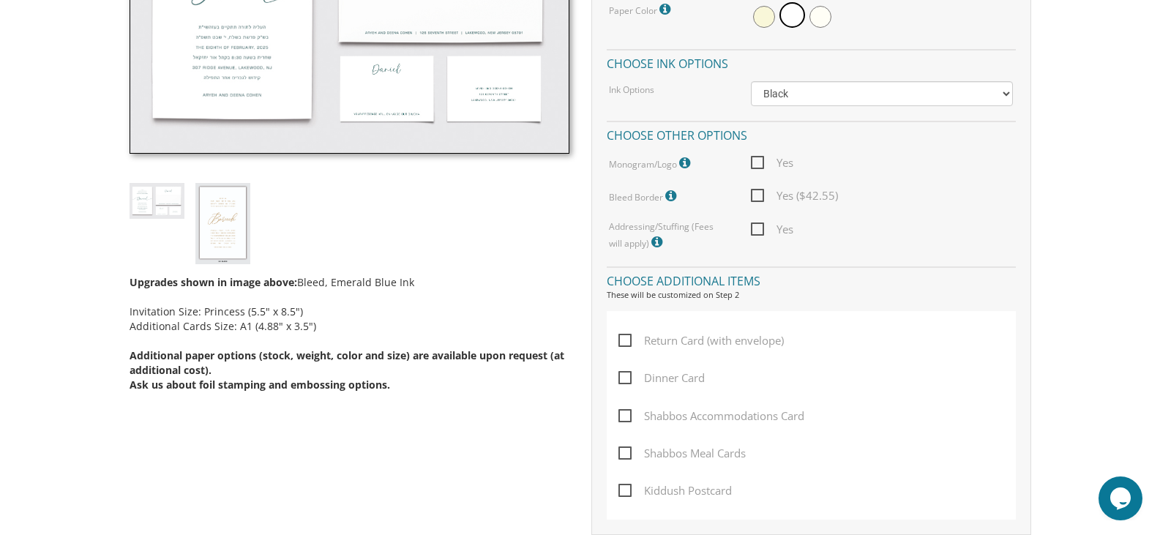
scroll to position [585, 0]
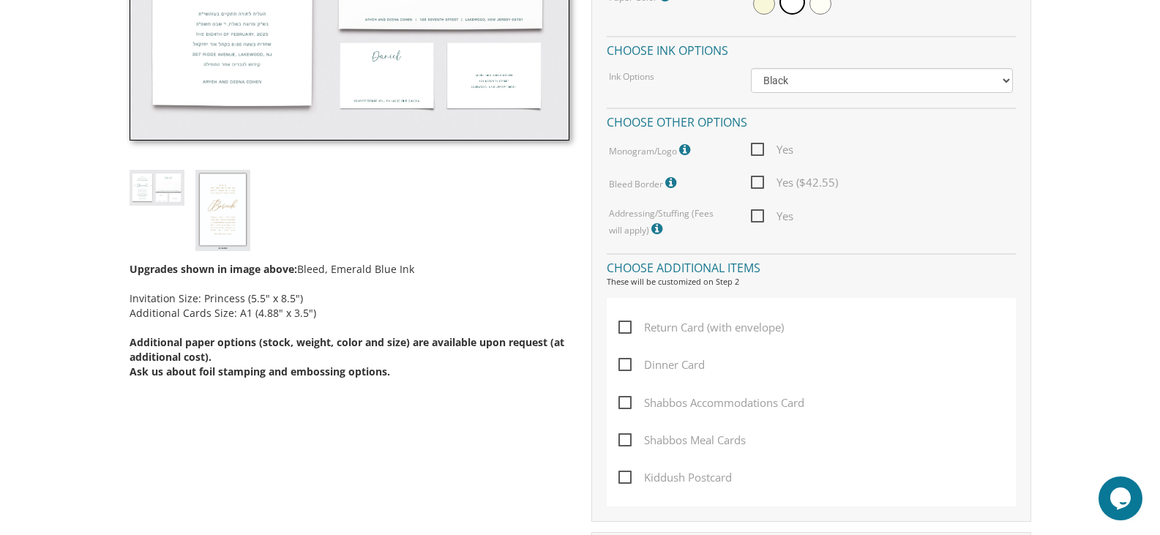
click at [673, 356] on span "Dinner Card" at bounding box center [661, 365] width 86 height 18
click at [628, 359] on input "Dinner Card" at bounding box center [623, 364] width 10 height 10
checkbox input "true"
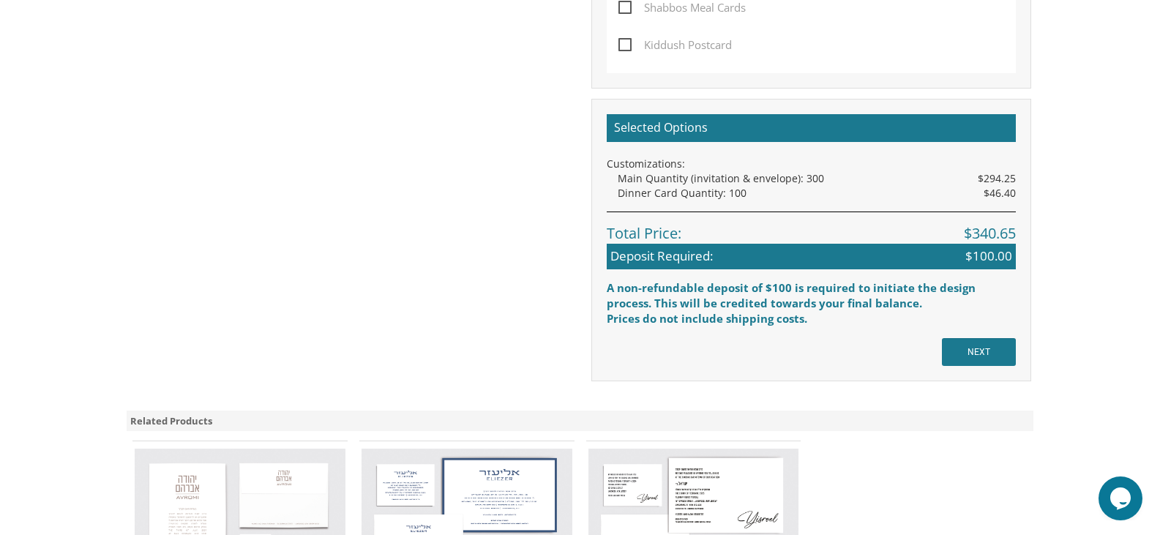
scroll to position [1171, 0]
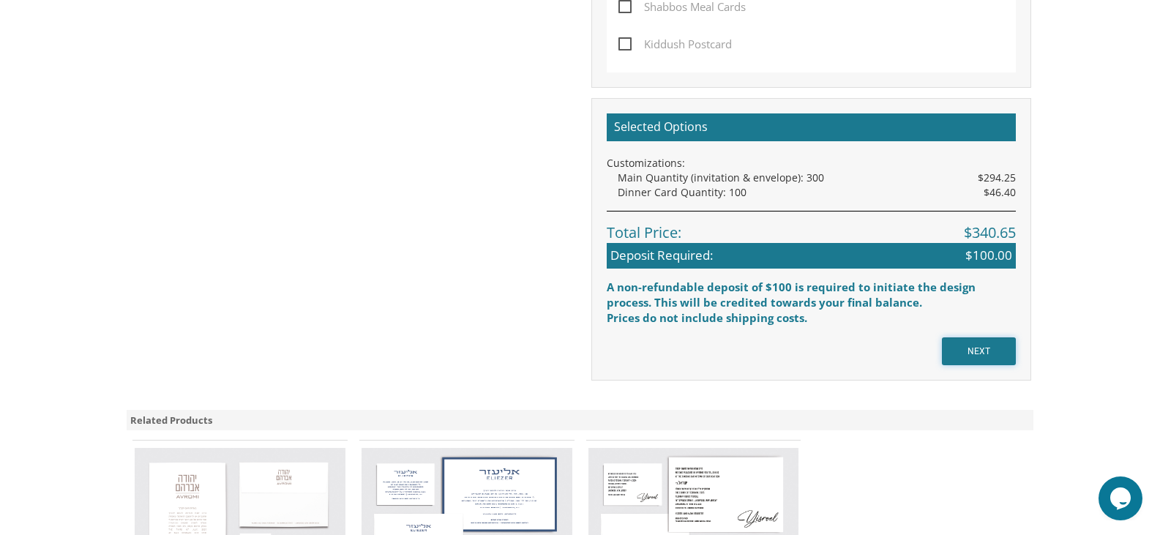
click at [984, 341] on input "NEXT" at bounding box center [979, 351] width 74 height 28
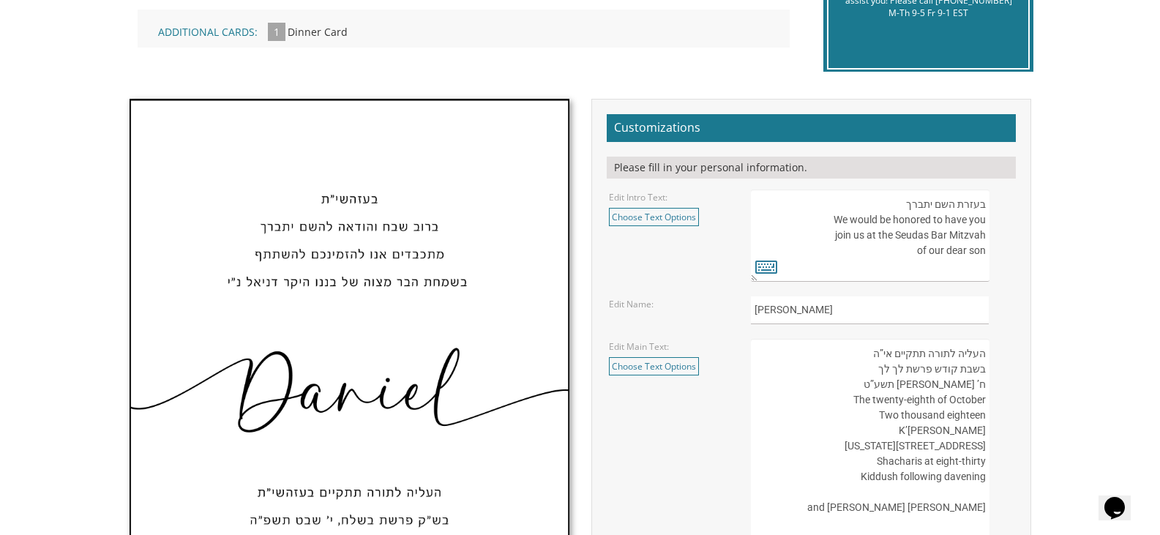
scroll to position [439, 0]
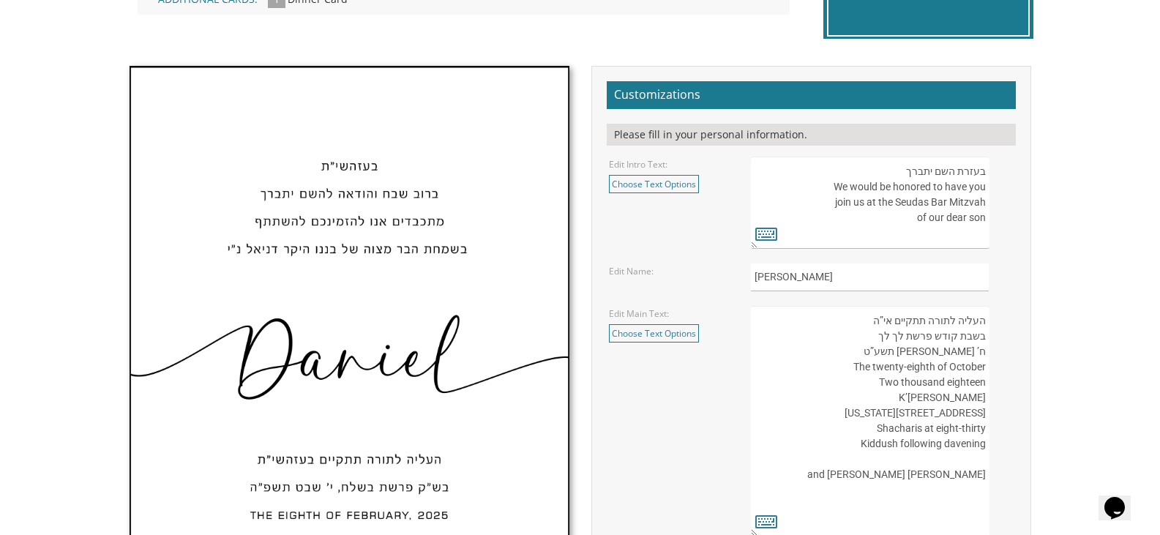
click at [896, 179] on textarea "בעזרת השם יתברך We would be honored to have you join us at the Seudas Bar Mitzv…" at bounding box center [870, 203] width 238 height 92
paste textarea "וב שבח והודאה להשם יתברך מתכבדים אנו להזמין את קרובנו וידידינו להשתתף בשמחת בר …"
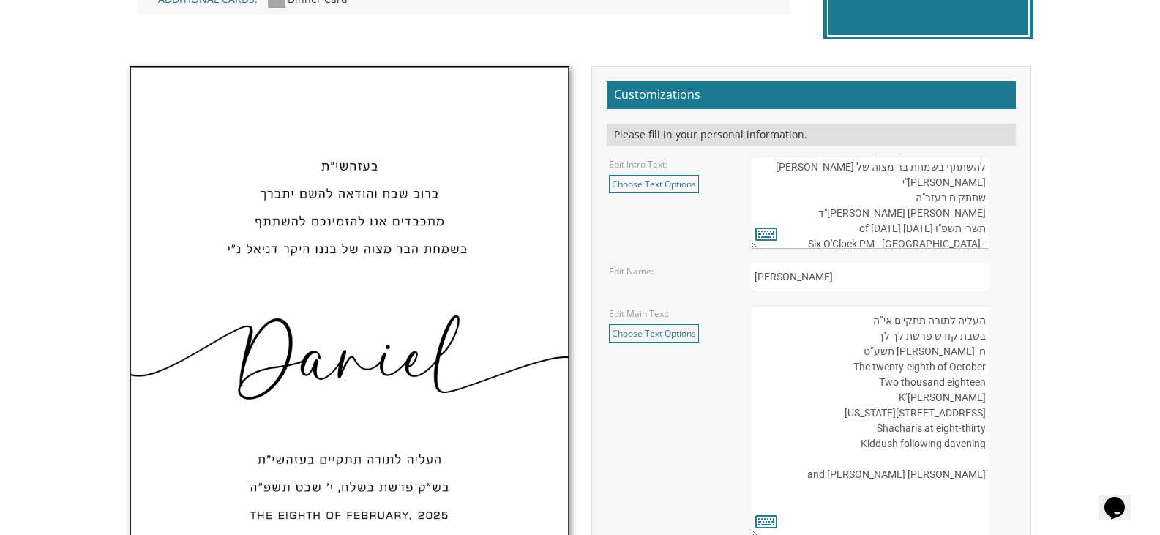
scroll to position [0, 0]
click at [978, 228] on textarea "בעזרת השם יתברך We would be honored to have you join us at the Seudas Bar Mitzv…" at bounding box center [870, 203] width 238 height 92
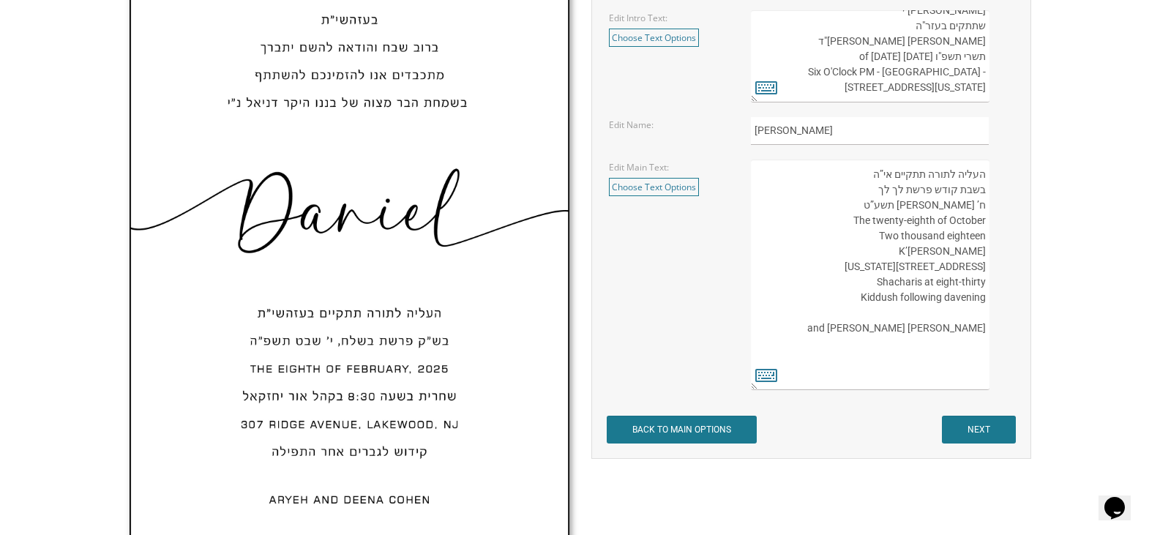
scroll to position [77, 0]
drag, startPoint x: 983, startPoint y: 85, endPoint x: 982, endPoint y: 73, distance: 11.7
click at [982, 73] on textarea "בעזרת השם יתברך We would be honored to have you join us at the Seudas Bar Mitzv…" at bounding box center [870, 56] width 238 height 92
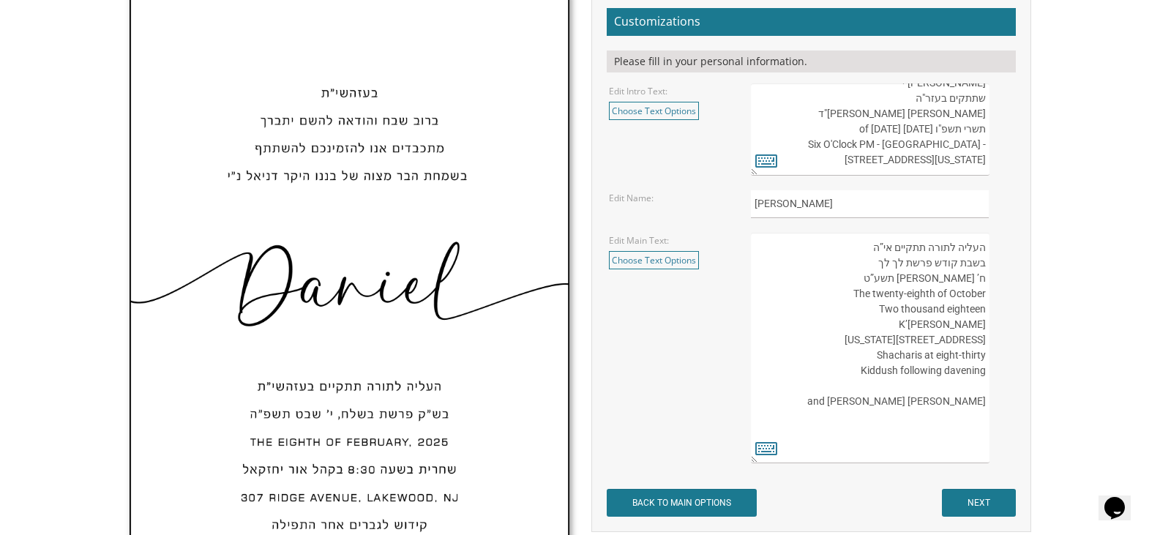
drag, startPoint x: 983, startPoint y: 155, endPoint x: 981, endPoint y: 146, distance: 9.6
click at [981, 146] on textarea "בעזרת השם יתברך We would be honored to have you join us at the Seudas Bar Mitzv…" at bounding box center [870, 129] width 238 height 92
click at [937, 125] on textarea "בעזרת השם יתברך We would be honored to have you join us at the Seudas Bar Mitzv…" at bounding box center [870, 129] width 238 height 92
drag, startPoint x: 812, startPoint y: 131, endPoint x: 859, endPoint y: 132, distance: 46.9
click at [859, 132] on textarea "בעזרת השם יתברך We would be honored to have you join us at the Seudas Bar Mitzv…" at bounding box center [870, 129] width 238 height 92
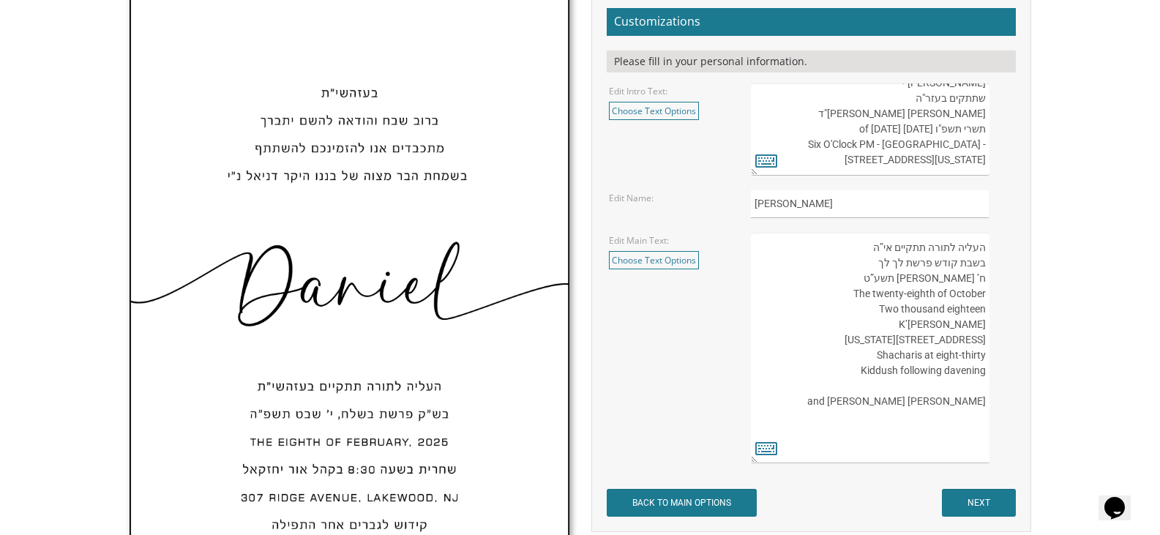
click at [871, 132] on textarea "בעזרת השם יתברך We would be honored to have you join us at the Seudas Bar Mitzv…" at bounding box center [870, 129] width 238 height 92
click at [816, 129] on textarea "בעזרת השם יתברך We would be honored to have you join us at the Seudas Bar Mitzv…" at bounding box center [870, 129] width 238 height 92
click at [877, 128] on textarea "בעזרת השם יתברך We would be honored to have you join us at the Seudas Bar Mitzv…" at bounding box center [870, 129] width 238 height 92
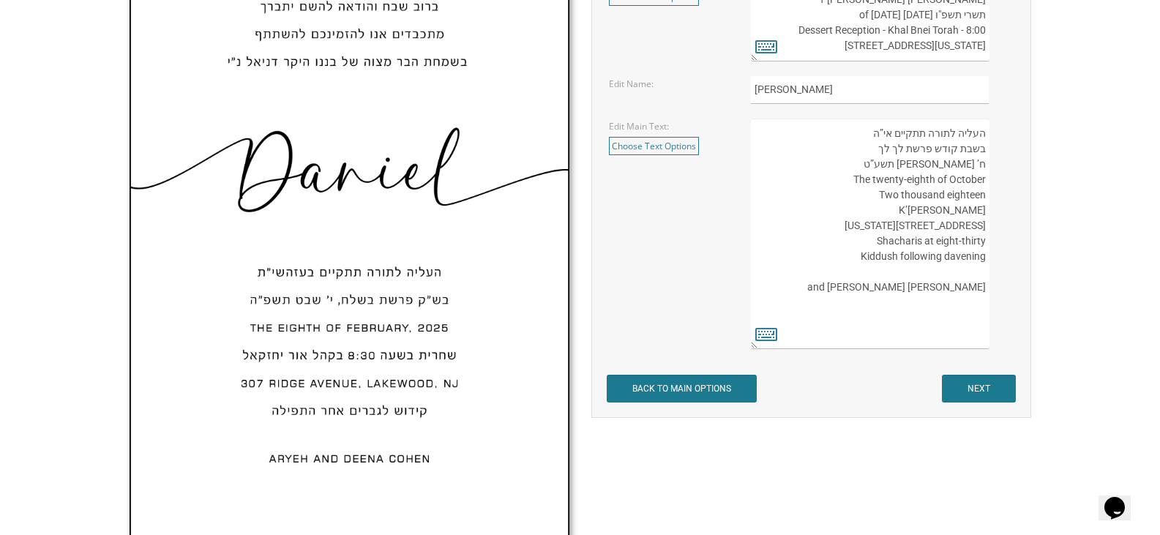
scroll to position [659, 0]
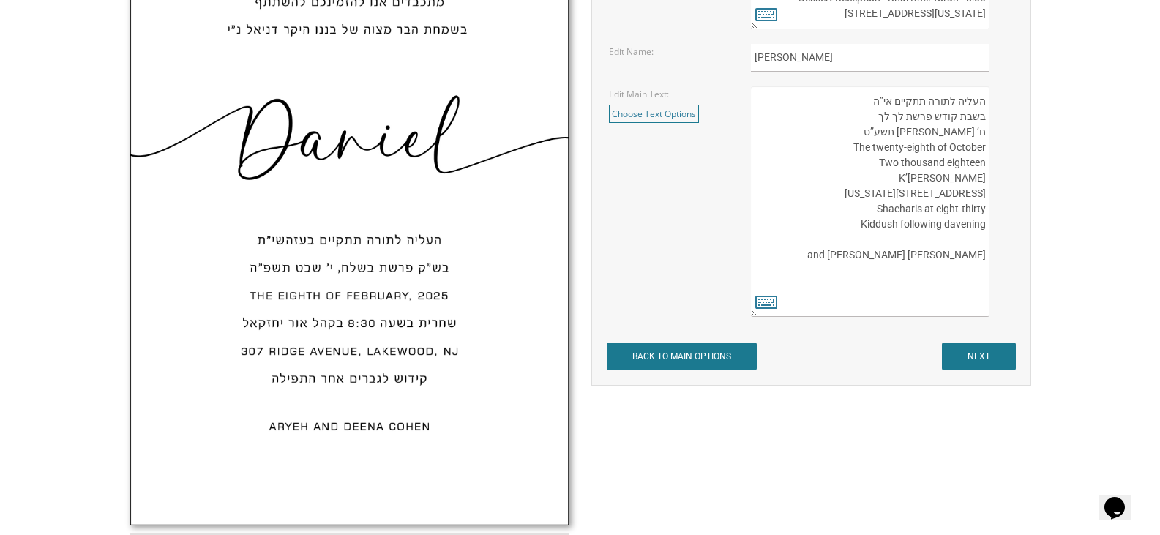
type textarea "ברוב שבח והודאה להשם יתברך מתכבדים אנו להזמין את קרובנו וידידינו להשתתף בשמחת ב…"
click at [781, 59] on input "[PERSON_NAME]" at bounding box center [870, 58] width 238 height 29
type input "Yehuda"
click at [857, 184] on textarea "העליה לתורה תתקיים אי”ה בשבת קודש פרשת לך לך ח’ [PERSON_NAME] תשע”ט The twenty-…" at bounding box center [870, 201] width 238 height 230
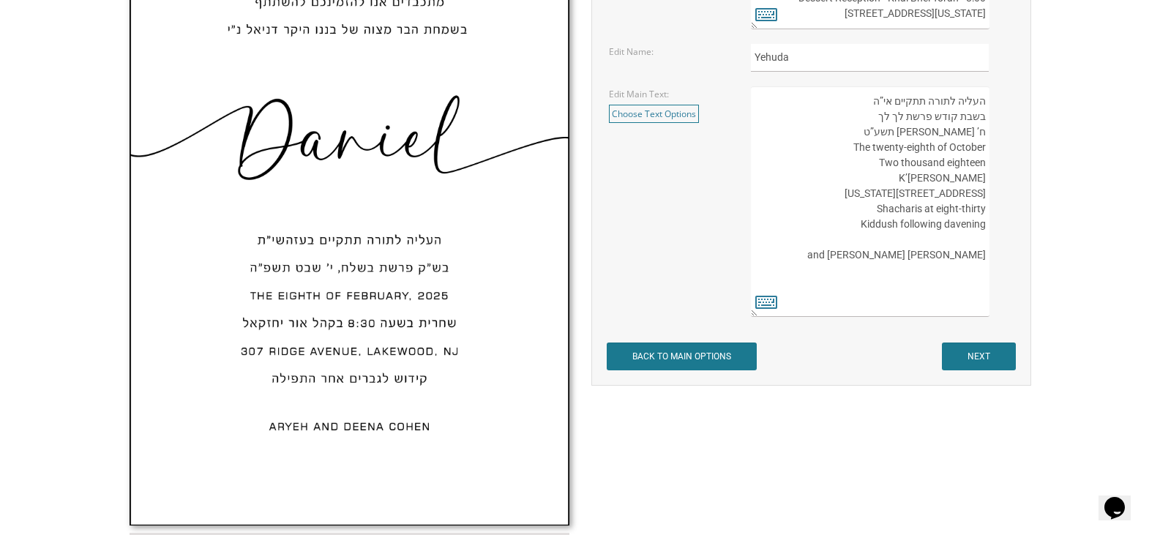
paste textarea "[PERSON_NAME] י"ב תשרי תשפ”ו The fourth of October Two thousand twenty five קהל…"
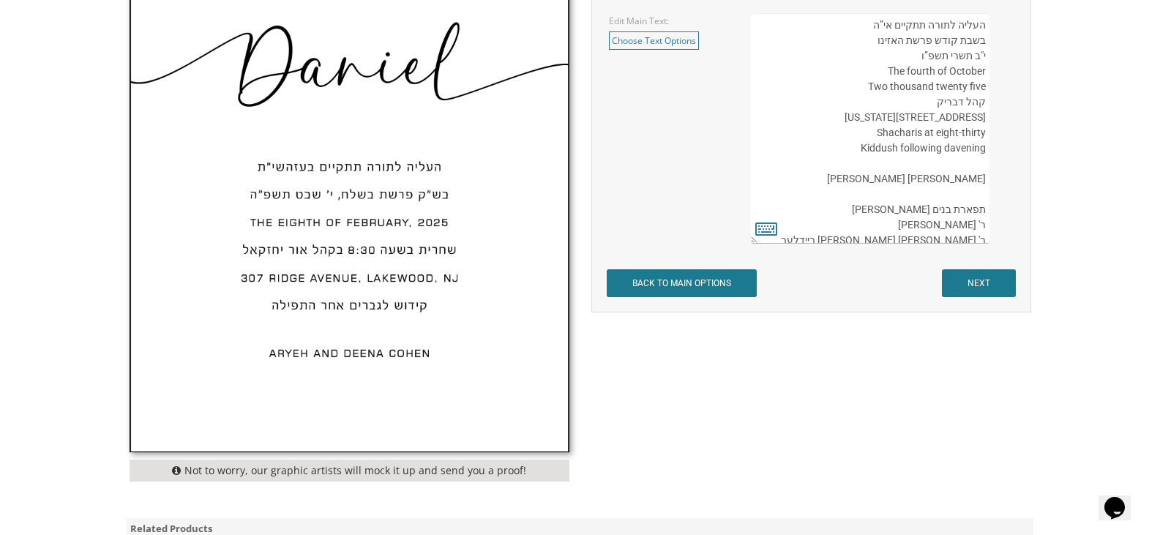
scroll to position [0, 0]
type textarea "העליה לתורה תתקיים אי”ה בשבת קודש פרשת האזינו י"ב תשרי תשפ”ו The fourth of Octo…"
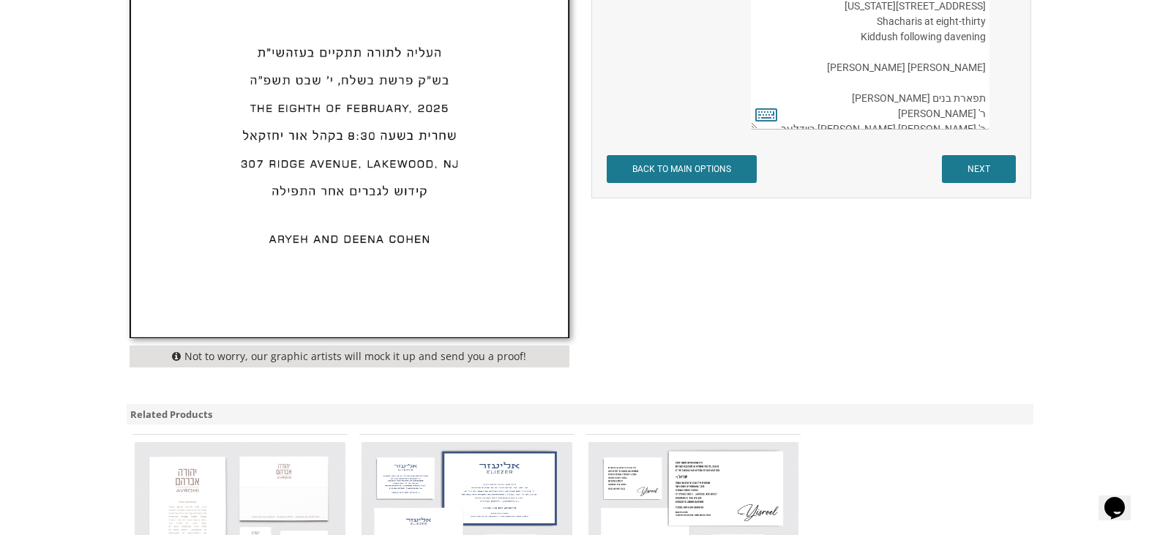
scroll to position [805, 0]
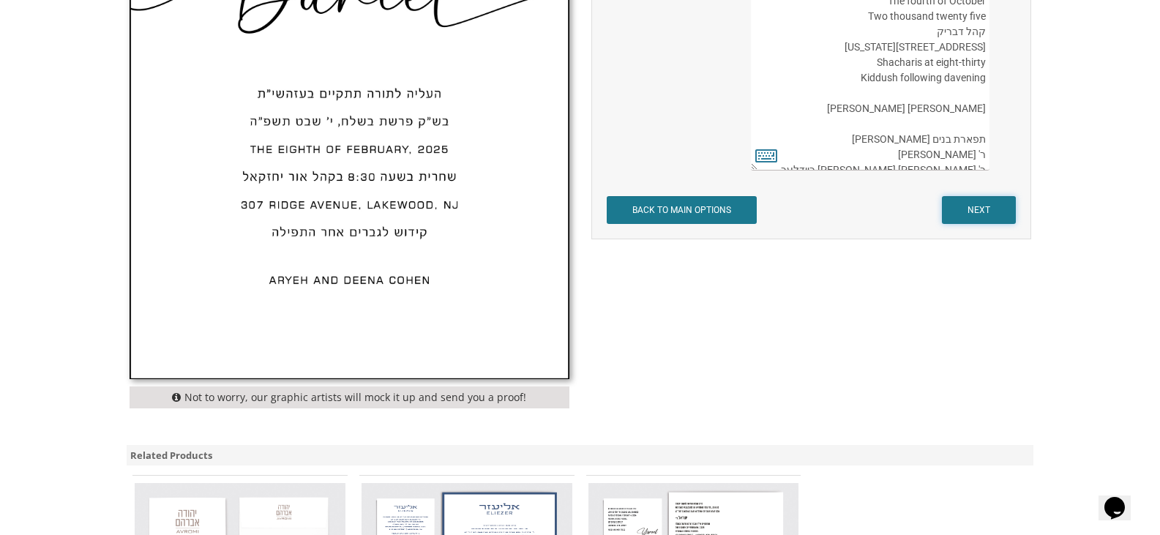
click at [975, 209] on input "NEXT" at bounding box center [979, 210] width 74 height 28
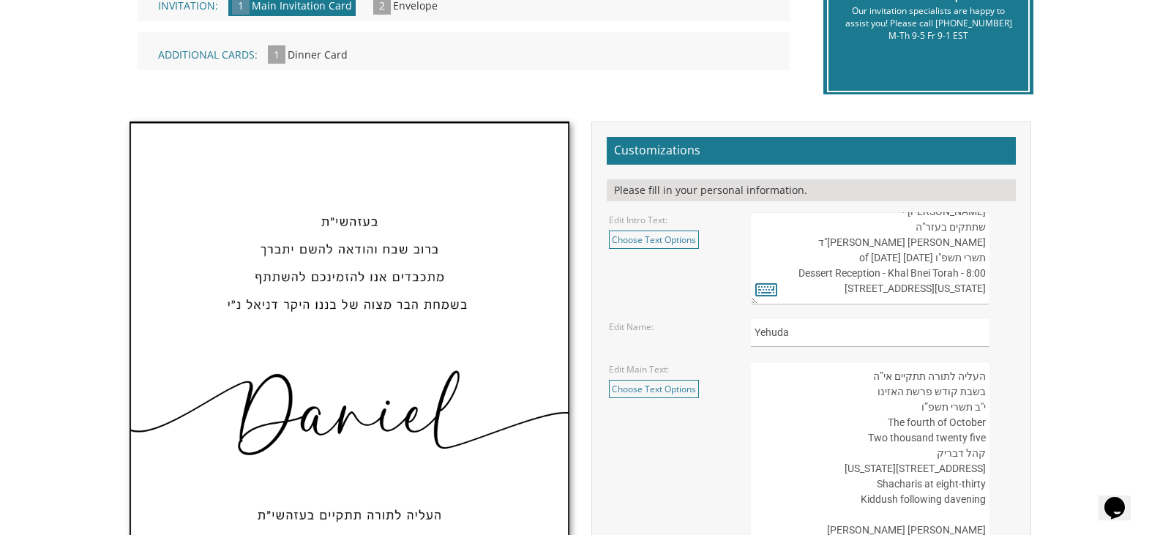
scroll to position [366, 0]
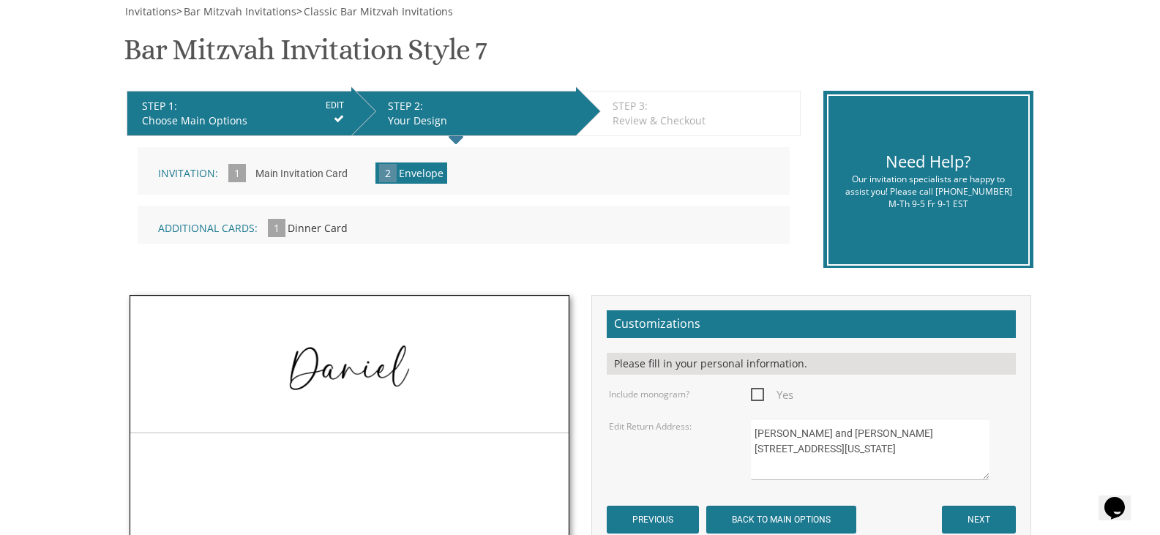
scroll to position [366, 0]
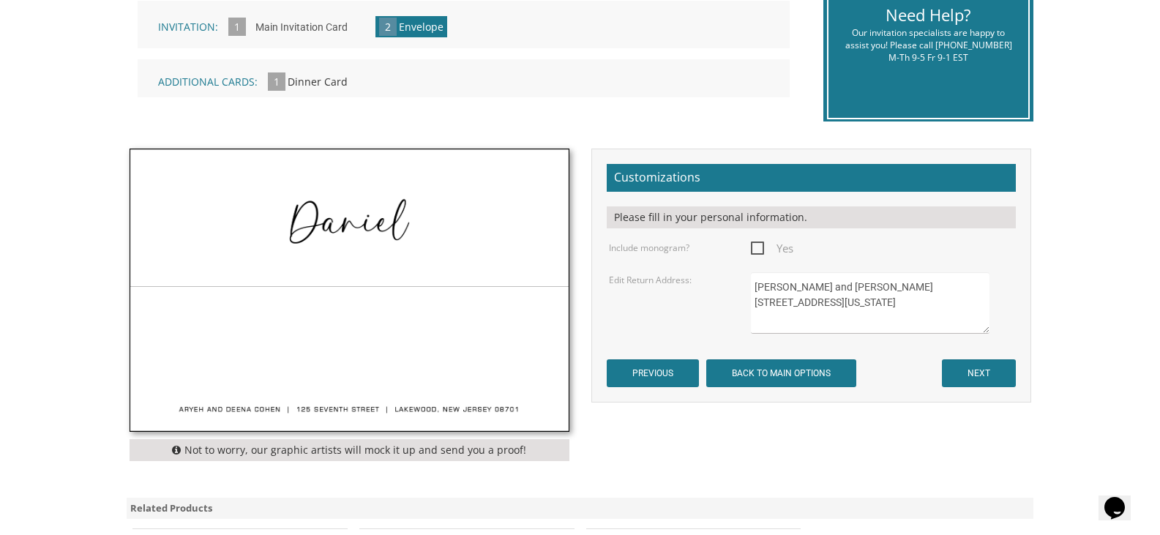
drag, startPoint x: 900, startPoint y: 315, endPoint x: 721, endPoint y: 281, distance: 182.4
click at [721, 281] on div "Edit Return Address: [PERSON_NAME] and [PERSON_NAME] [STREET_ADDRESS][US_STATE]" at bounding box center [811, 302] width 426 height 61
type textarea "[PERSON_NAME] & [PERSON_NAME] [STREET_ADDRESS]"
click at [980, 365] on input "NEXT" at bounding box center [979, 373] width 74 height 28
